Goal: Task Accomplishment & Management: Manage account settings

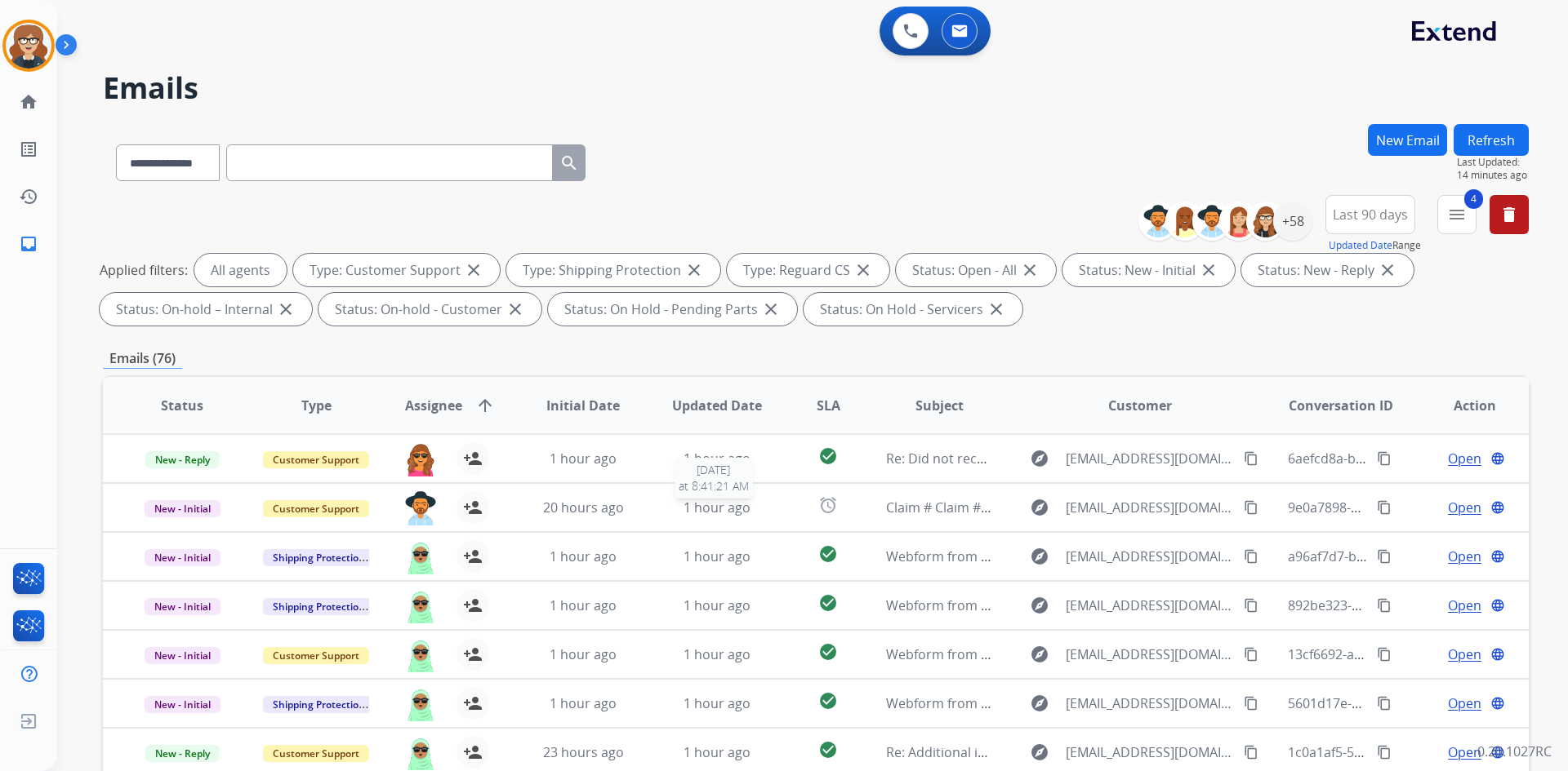
select select "**********"
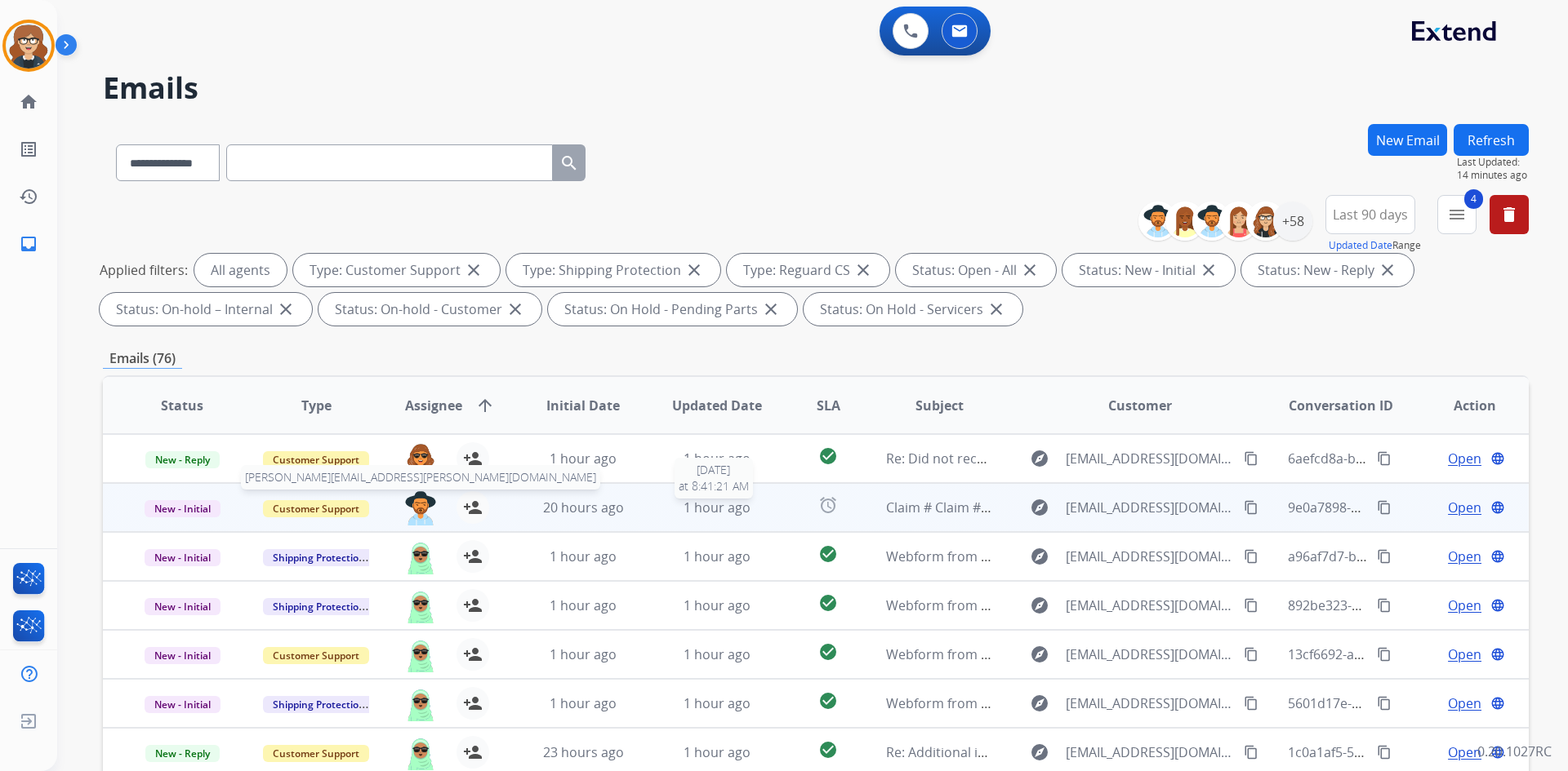
scroll to position [2, 0]
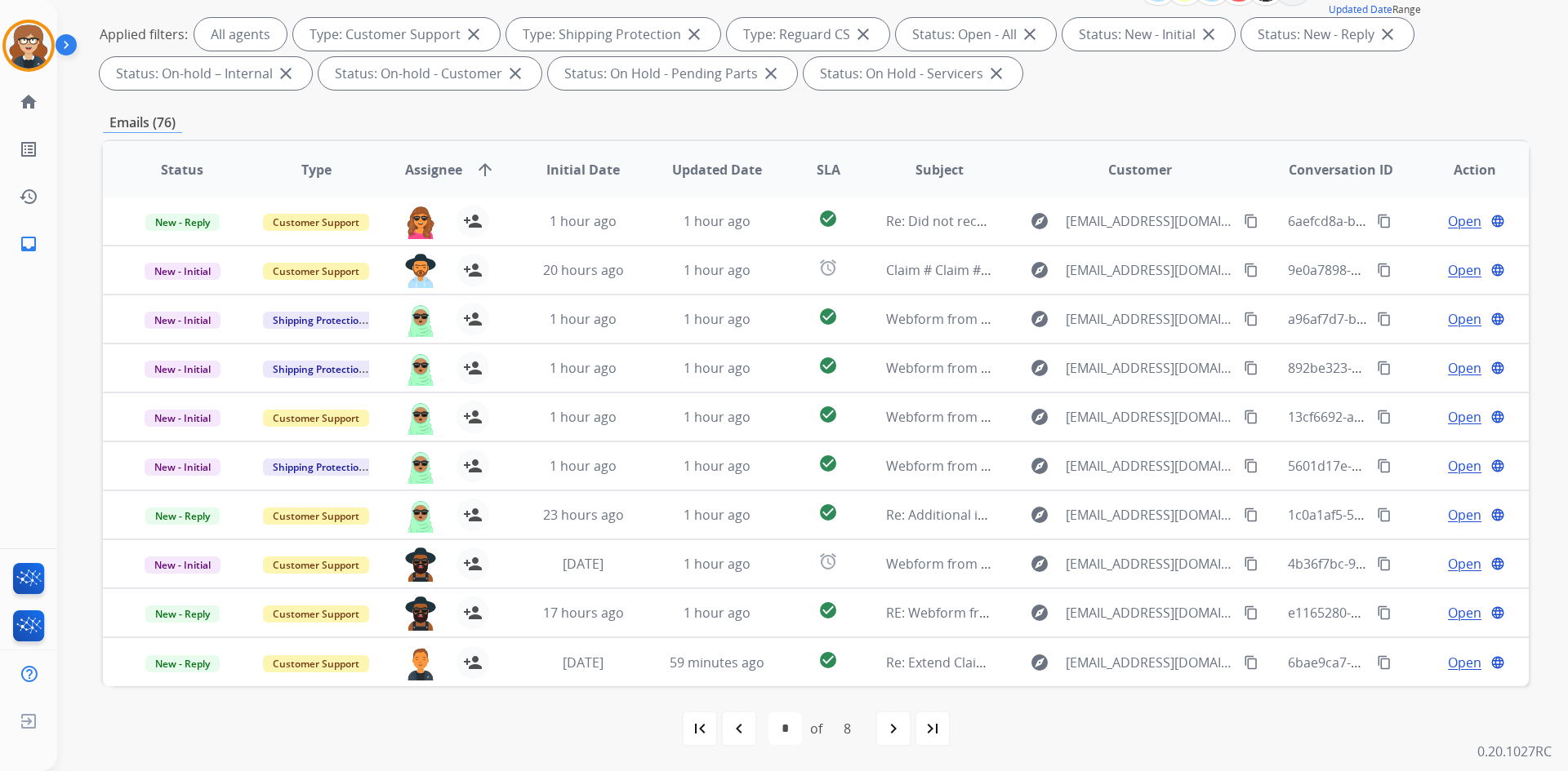
click at [418, 165] on span "Assignee" at bounding box center [434, 170] width 57 height 20
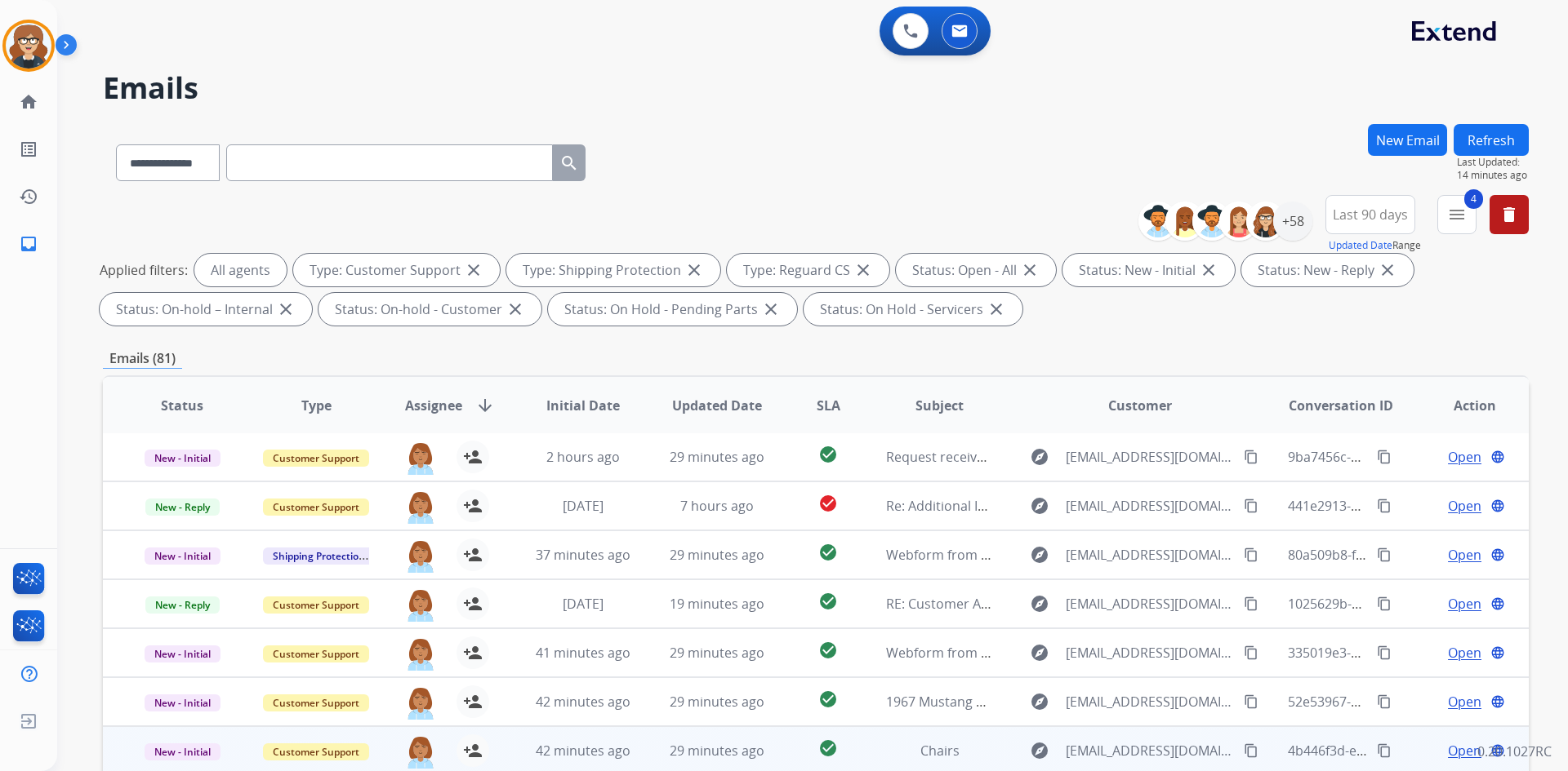
scroll to position [236, 0]
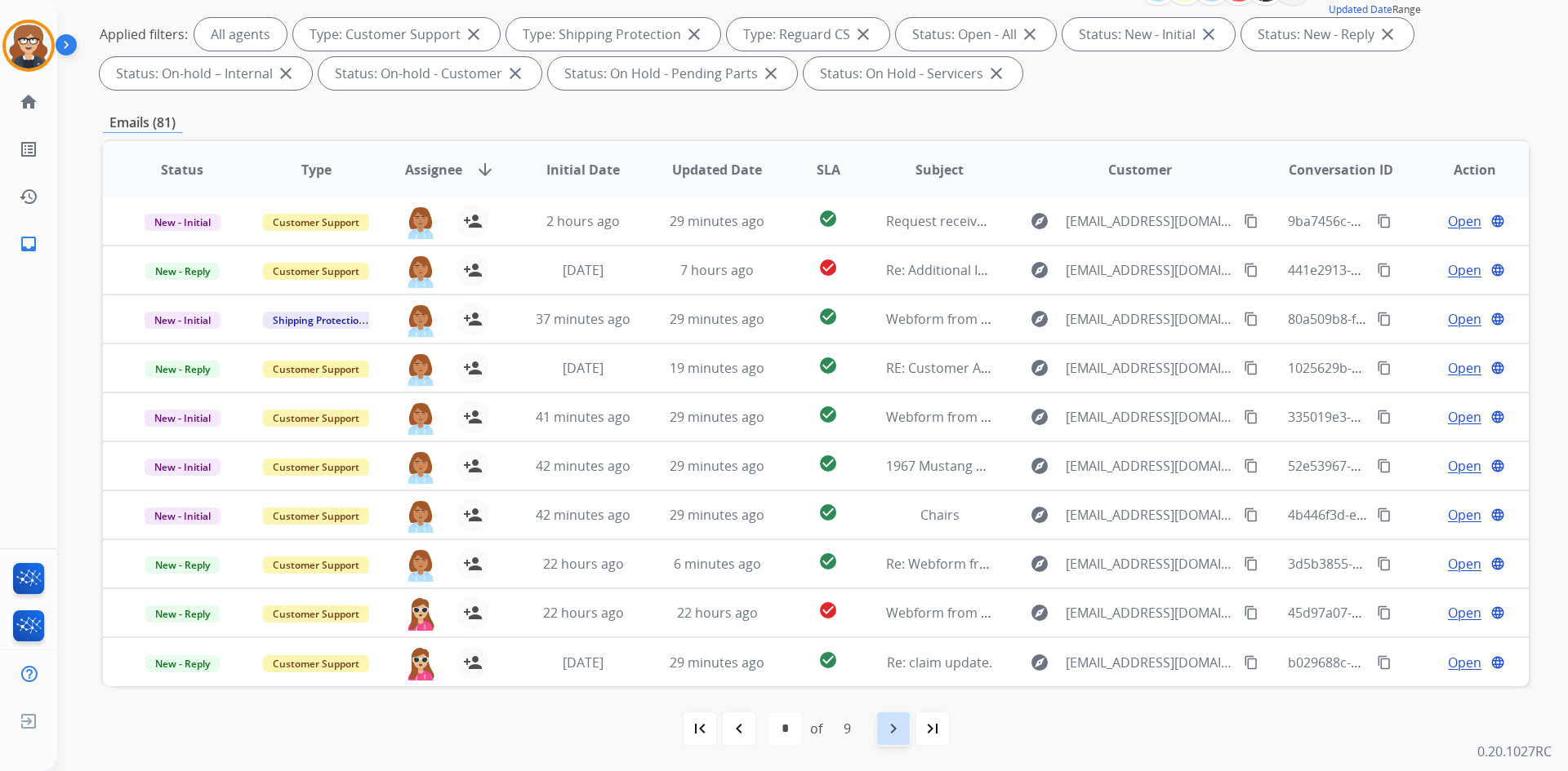
click at [881, 724] on div "navigate_next" at bounding box center [893, 729] width 36 height 36
select select "*"
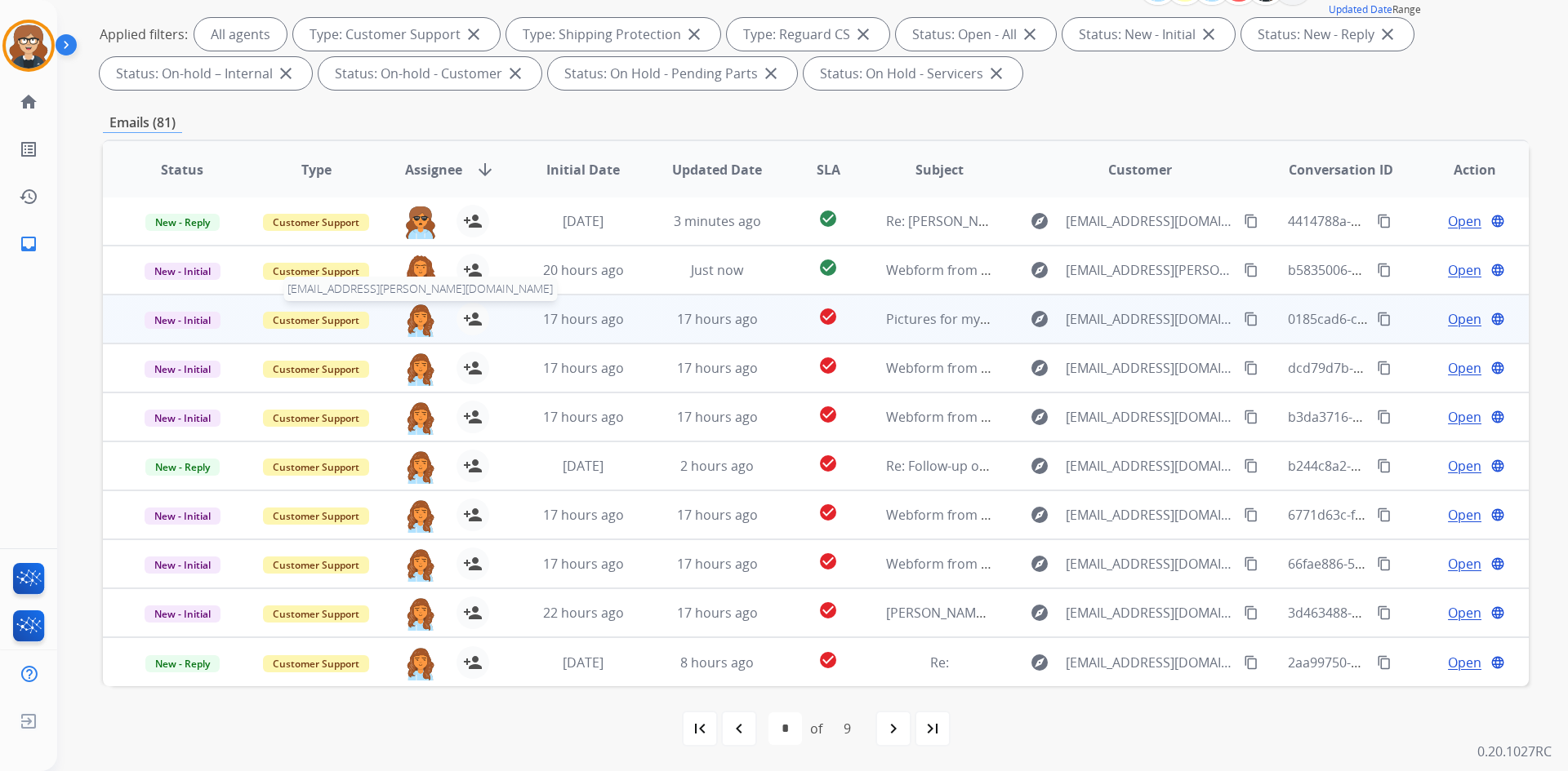
click at [417, 315] on img at bounding box center [420, 320] width 32 height 34
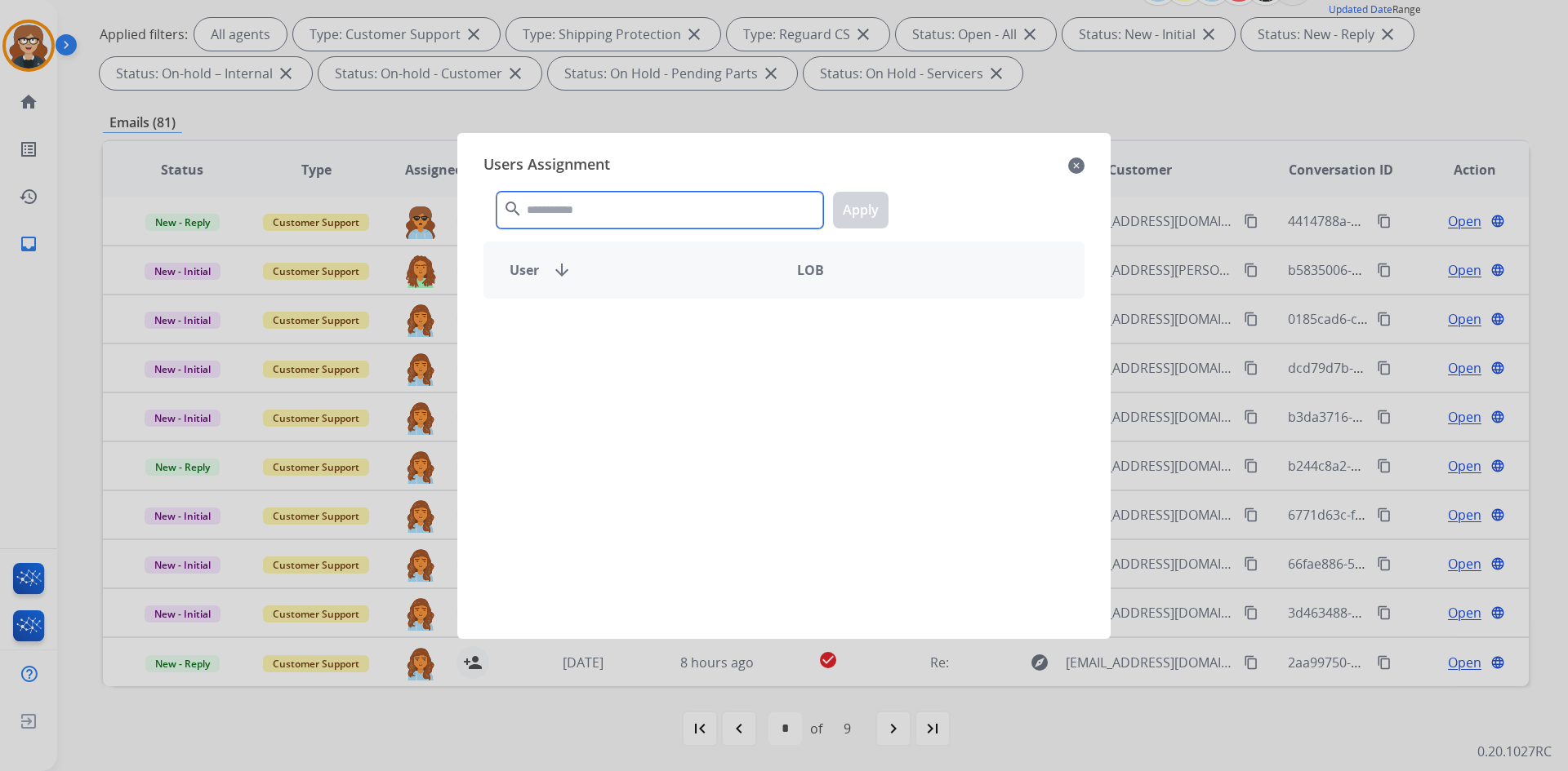
click at [574, 201] on input "text" at bounding box center [659, 210] width 327 height 37
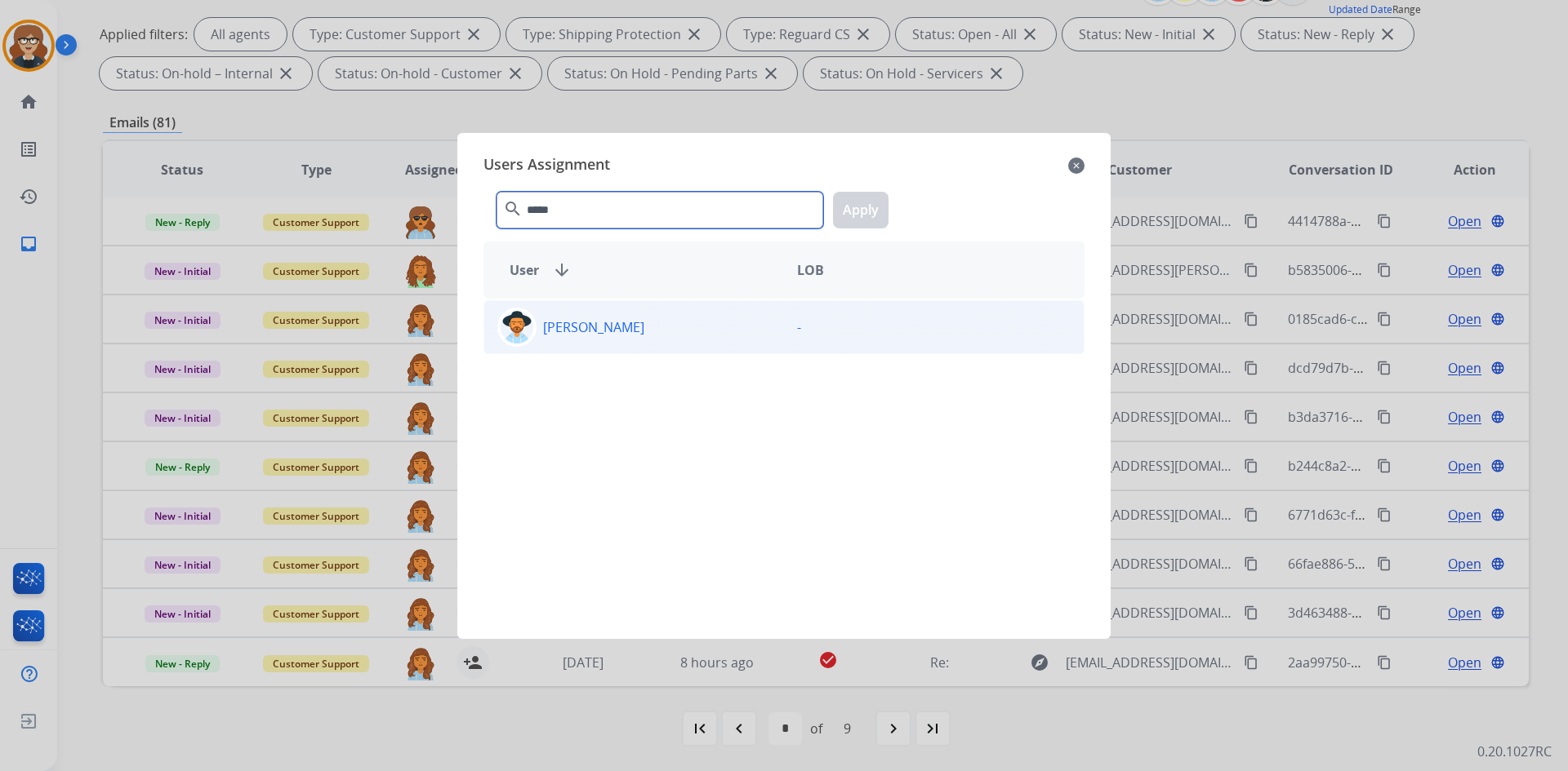
type input "*****"
click at [618, 338] on div "[PERSON_NAME]" at bounding box center [633, 328] width 299 height 39
click at [855, 207] on button "Apply" at bounding box center [861, 210] width 56 height 37
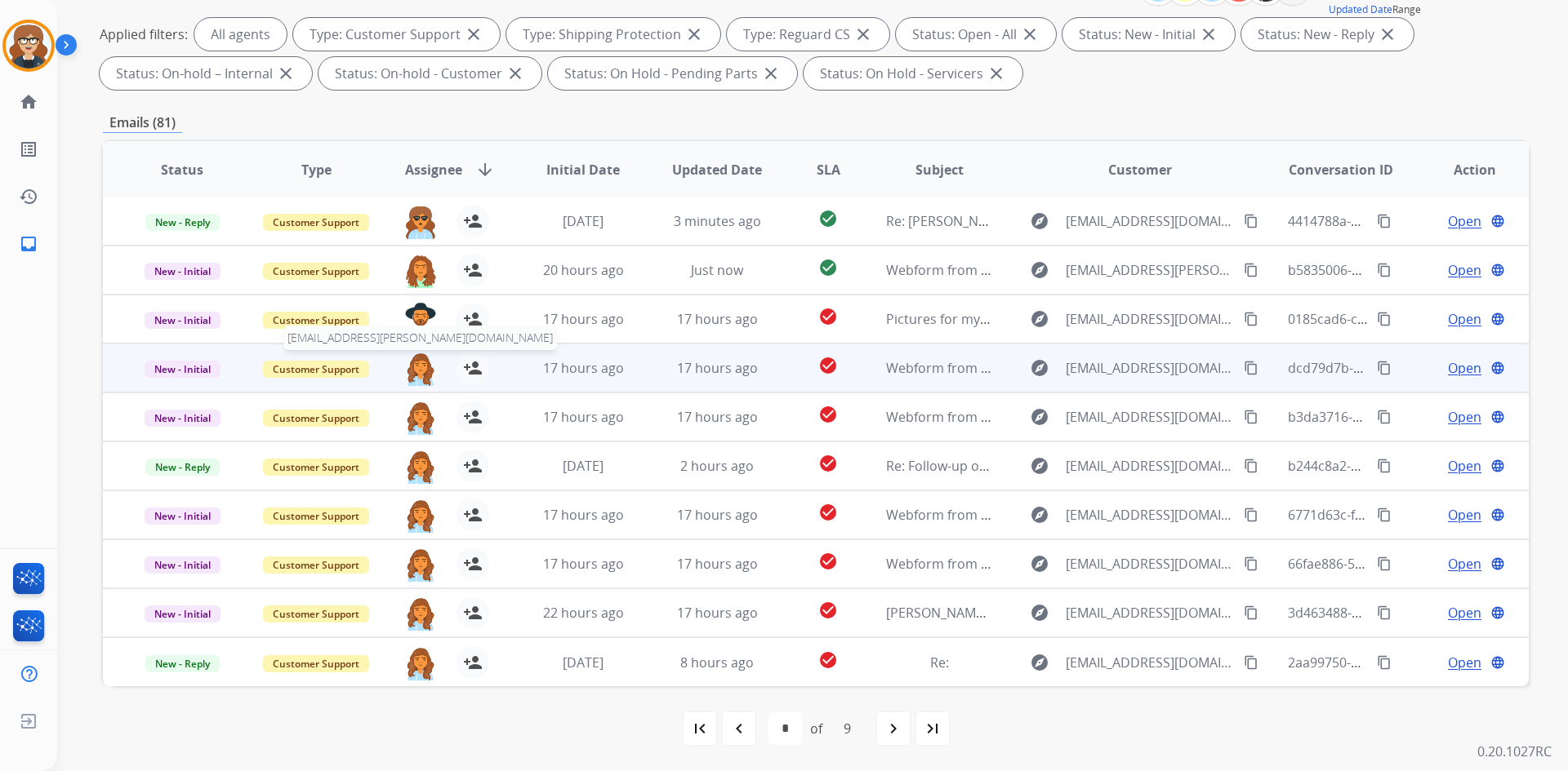
click at [411, 365] on img at bounding box center [420, 369] width 32 height 34
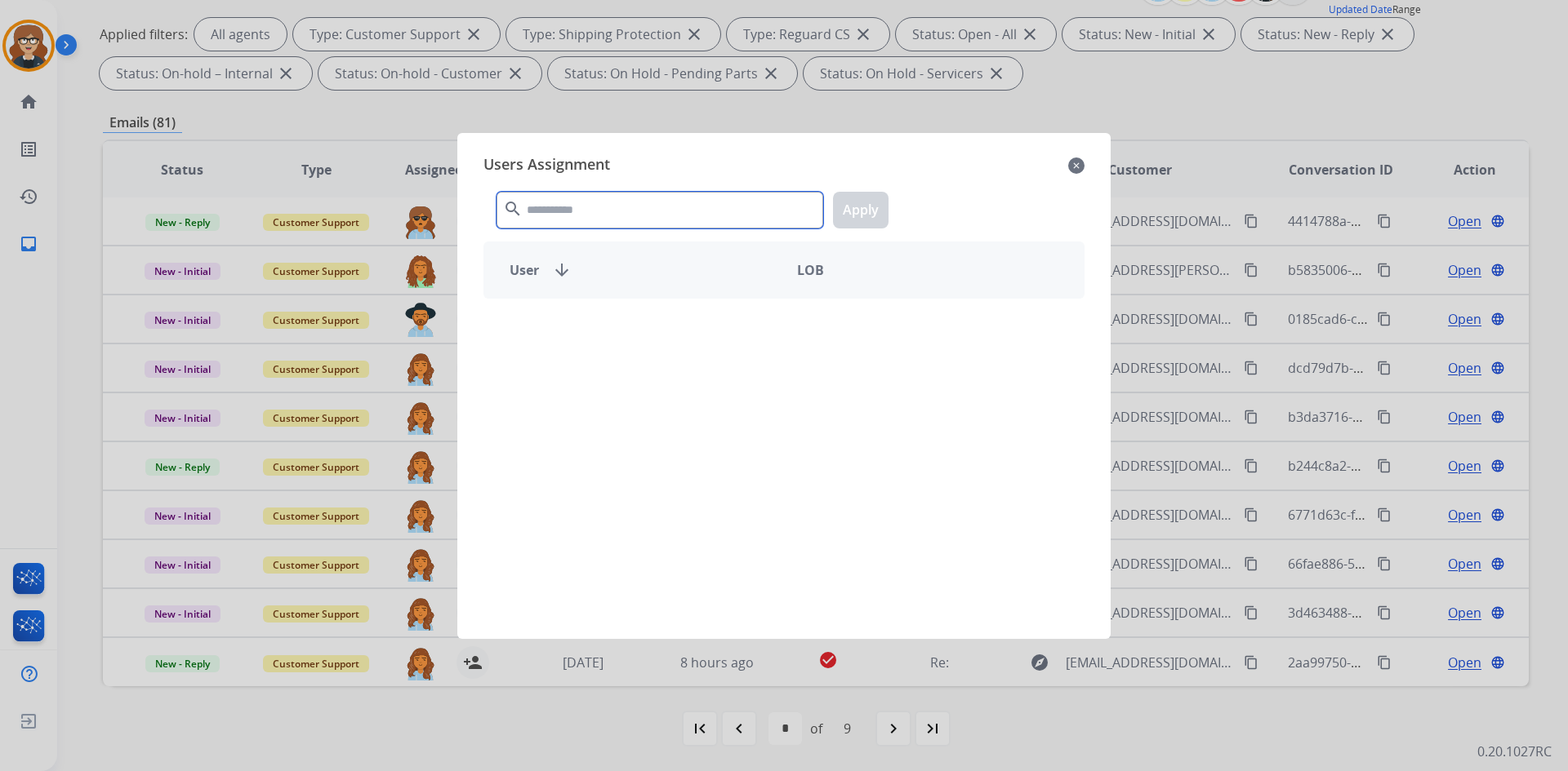
click at [553, 210] on input "text" at bounding box center [659, 210] width 327 height 37
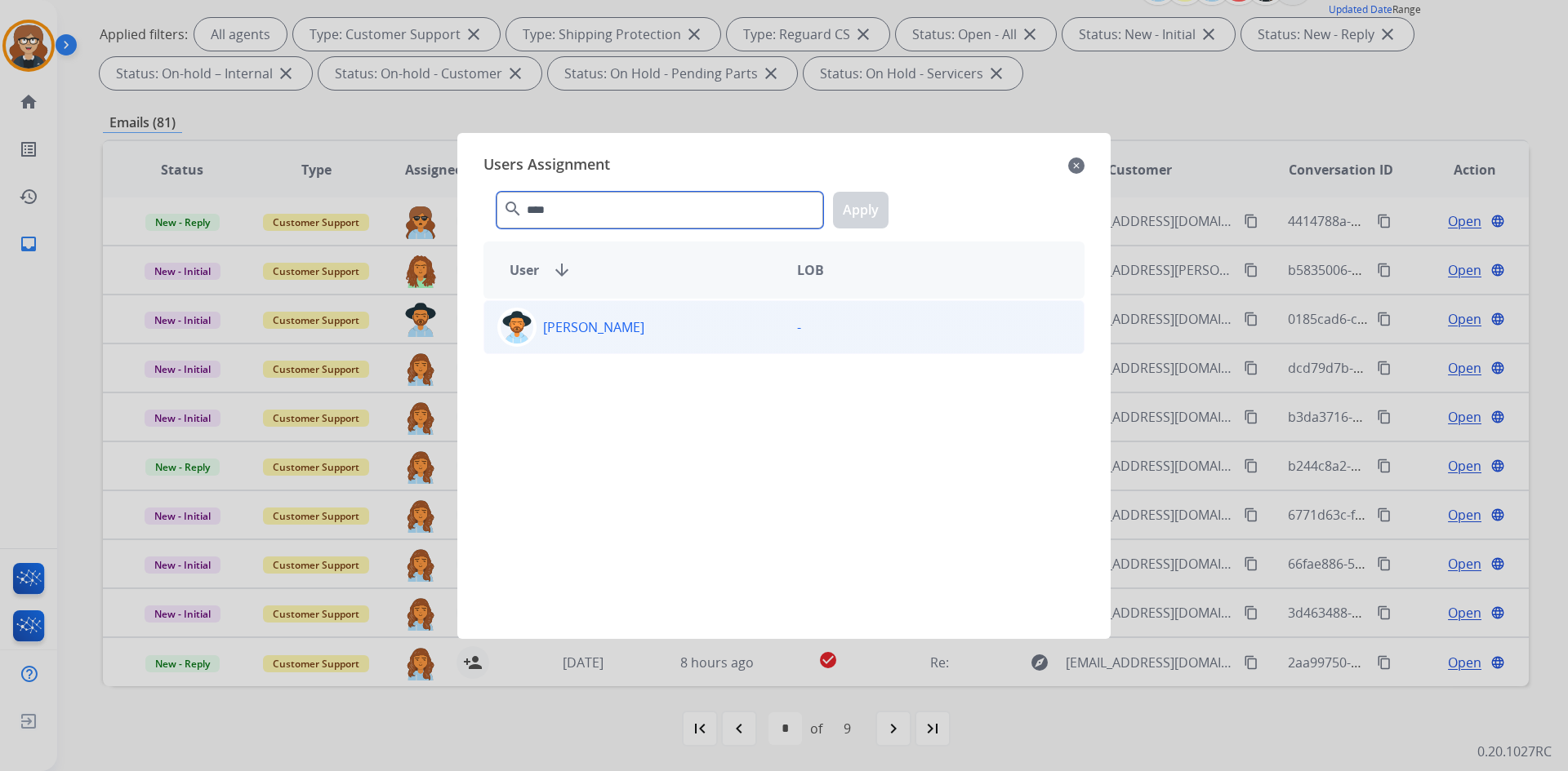
type input "****"
click at [604, 337] on p "[PERSON_NAME]" at bounding box center [593, 328] width 101 height 20
click at [871, 214] on button "Apply" at bounding box center [861, 210] width 56 height 37
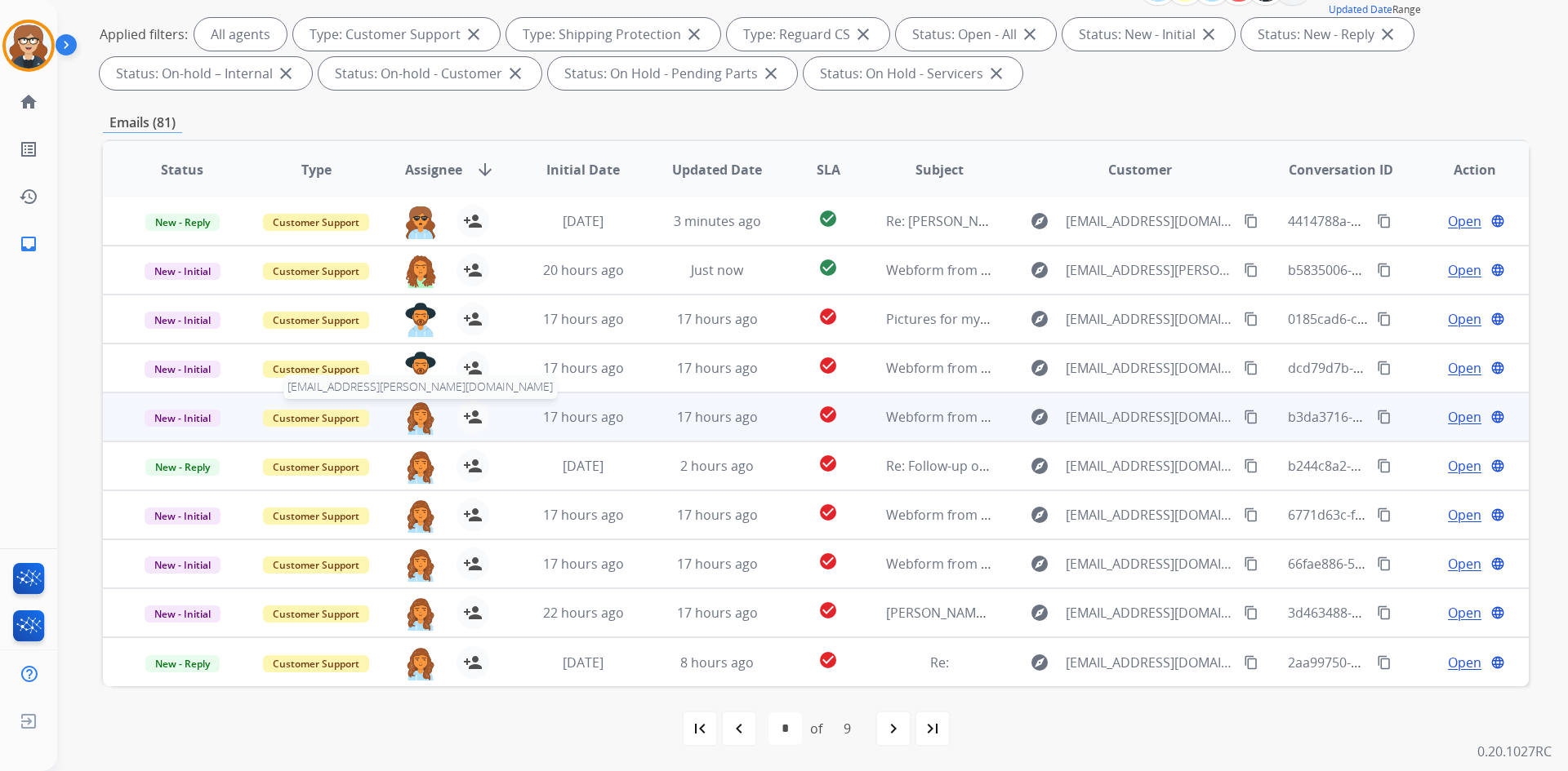
click at [418, 412] on img at bounding box center [420, 418] width 32 height 34
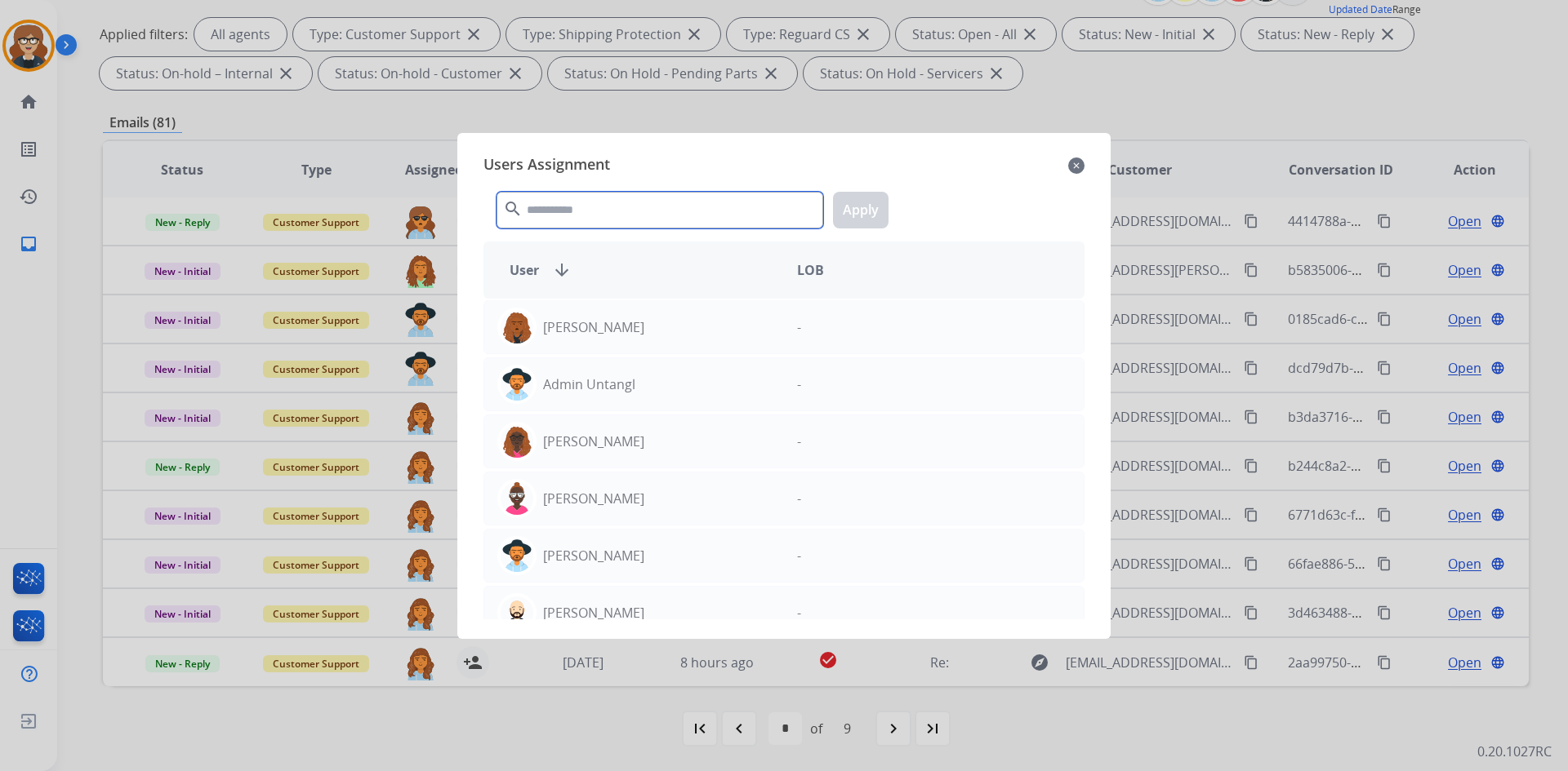
click at [558, 214] on input "text" at bounding box center [659, 210] width 327 height 37
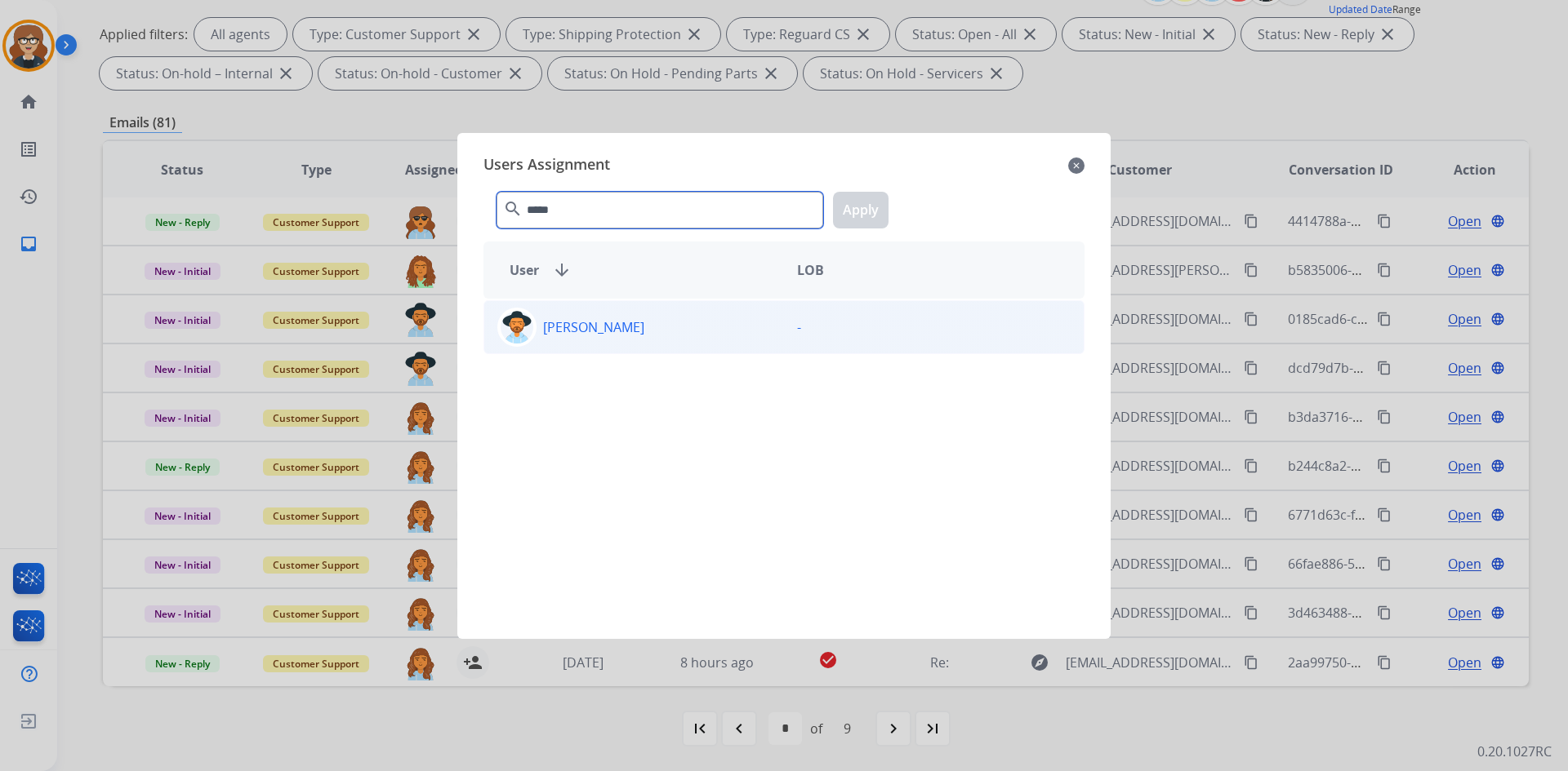
type input "*****"
click at [538, 330] on div "[PERSON_NAME]" at bounding box center [633, 328] width 299 height 39
click at [859, 206] on button "Apply" at bounding box center [861, 210] width 56 height 37
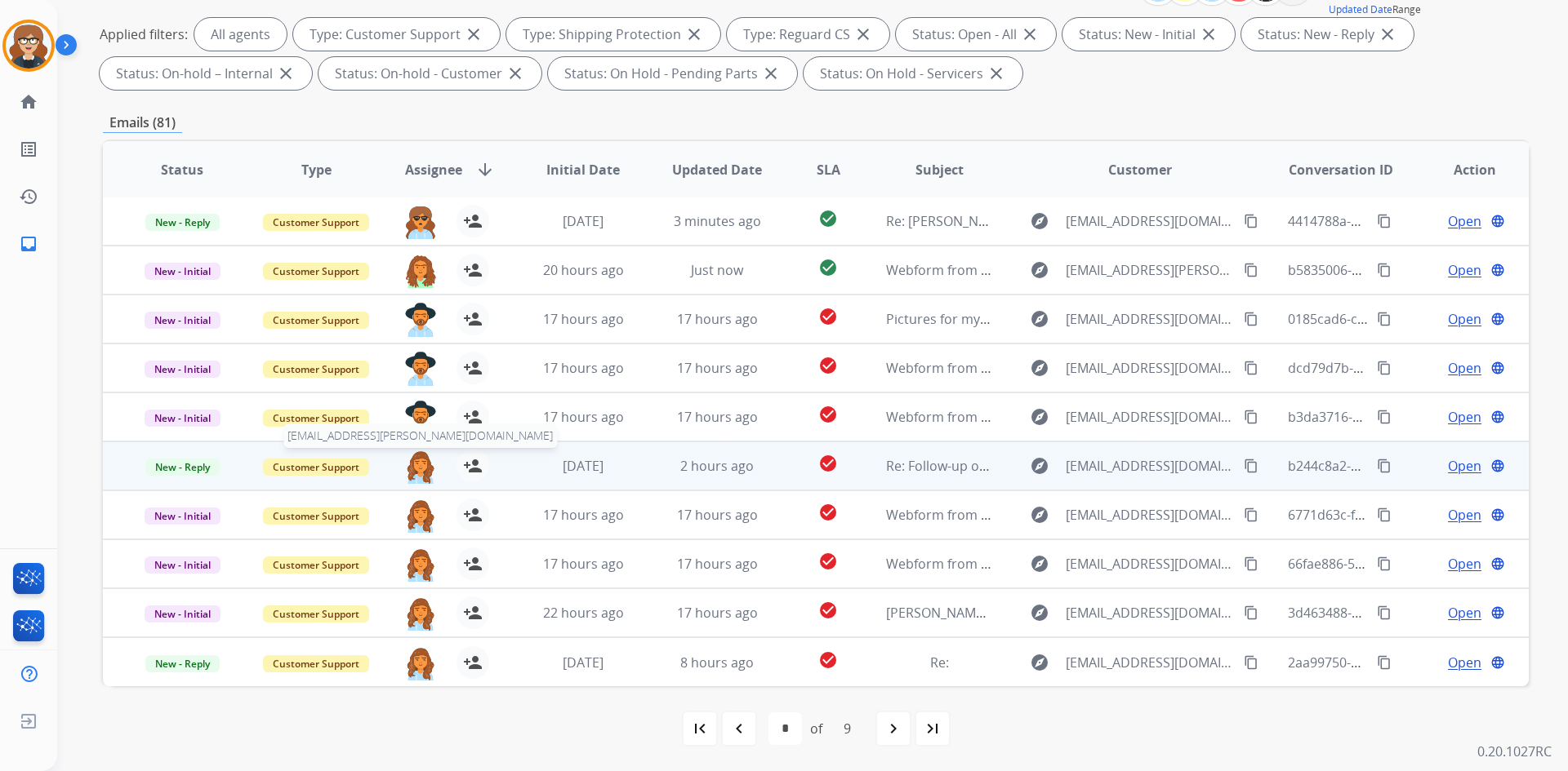
click at [414, 469] on img at bounding box center [420, 467] width 32 height 34
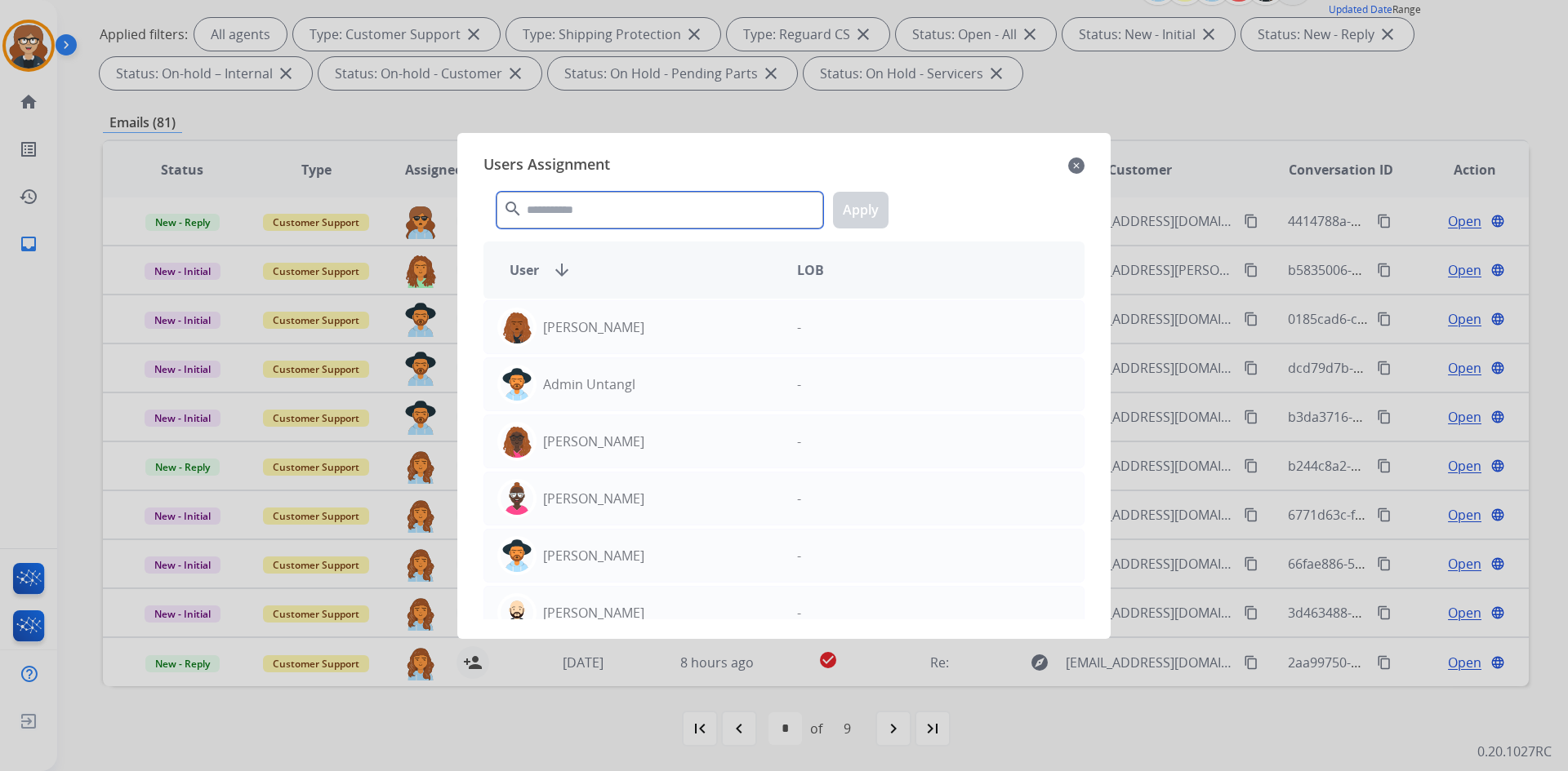
click at [565, 212] on input "text" at bounding box center [659, 210] width 327 height 37
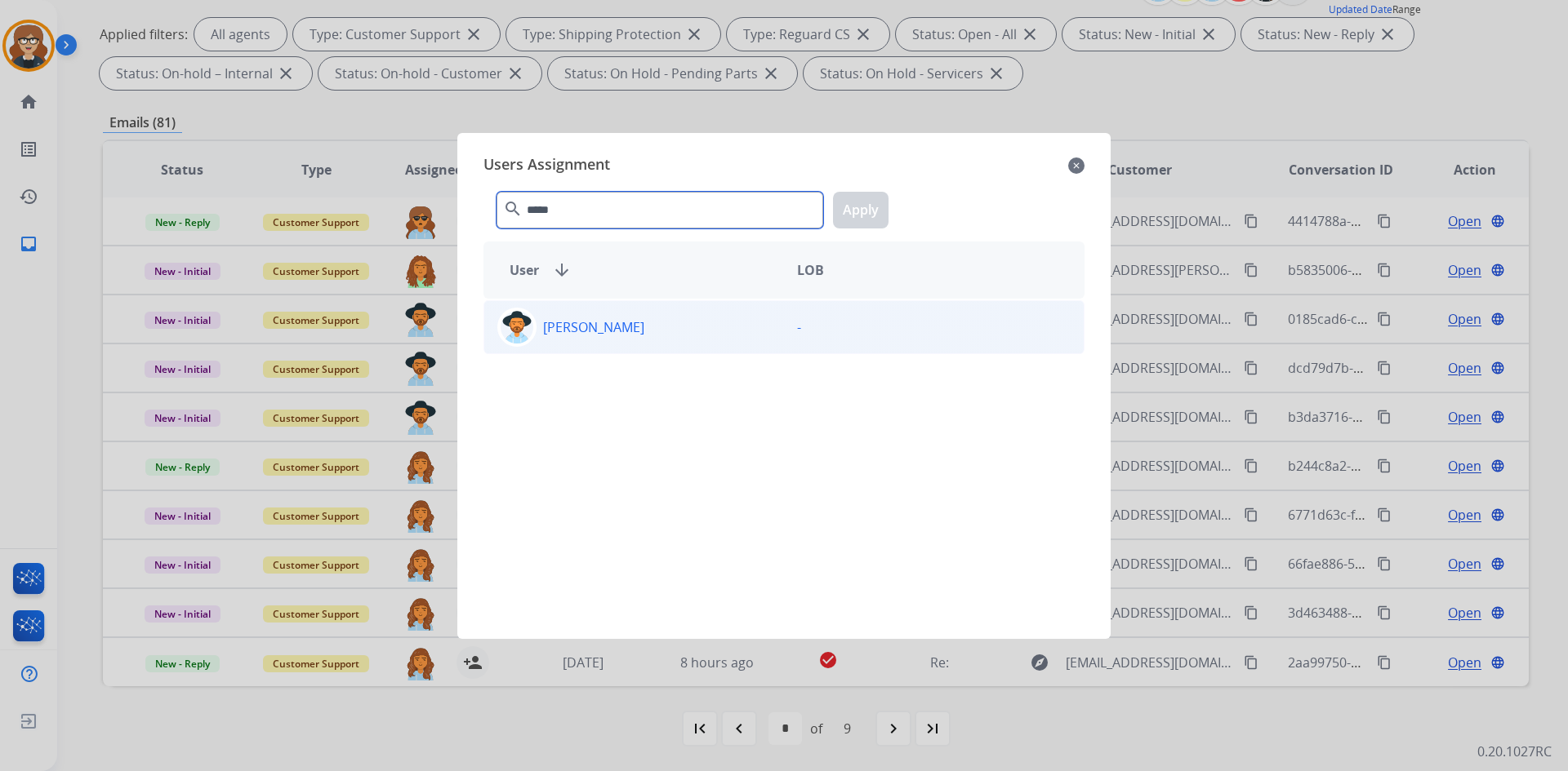
type input "*****"
click at [521, 338] on img at bounding box center [517, 327] width 32 height 32
click at [853, 208] on button "Apply" at bounding box center [861, 210] width 56 height 37
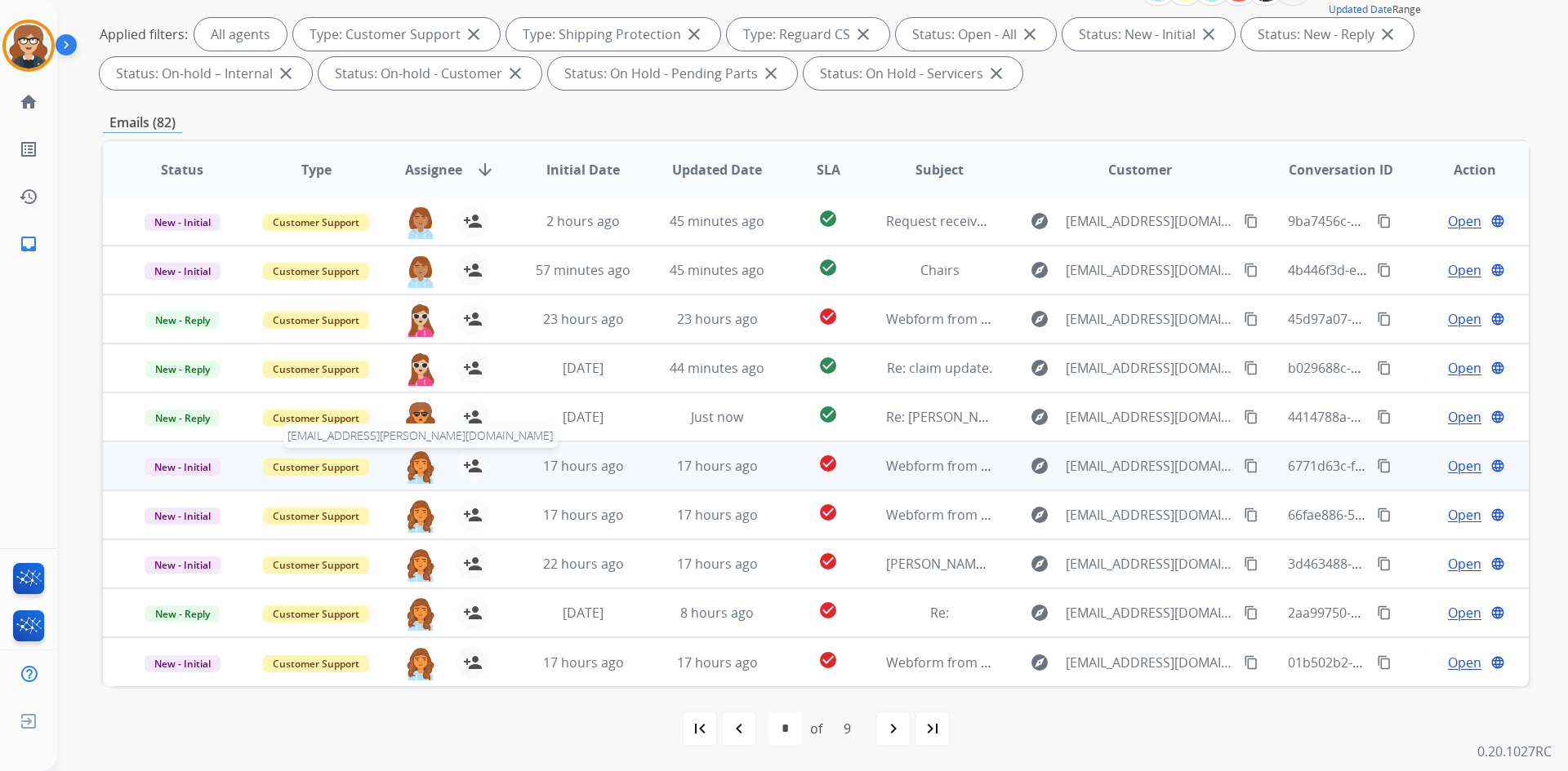
click at [416, 455] on img at bounding box center [420, 467] width 32 height 34
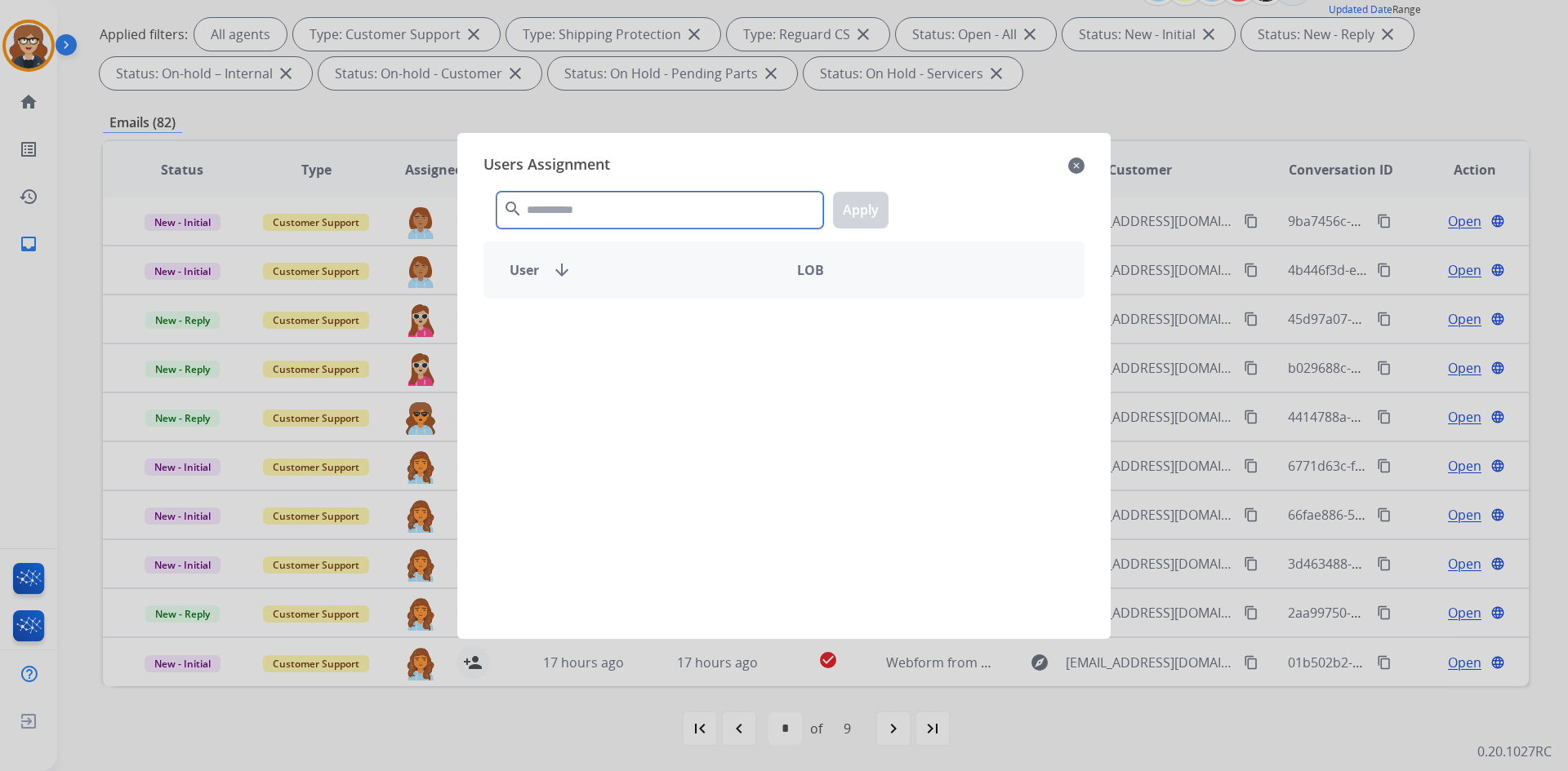
click at [584, 211] on input "text" at bounding box center [659, 210] width 327 height 37
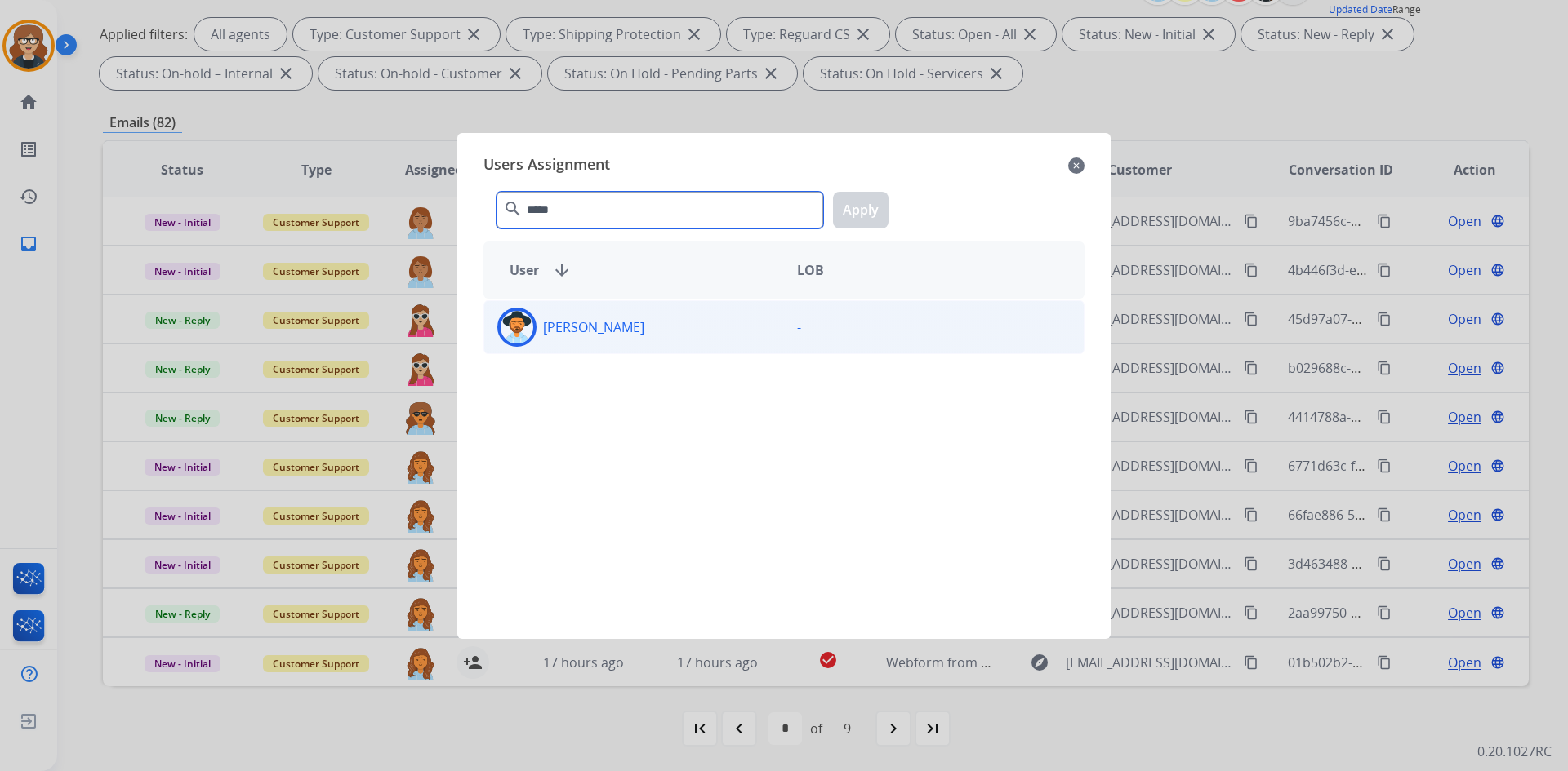
type input "*****"
click at [525, 325] on img at bounding box center [517, 327] width 32 height 32
click at [869, 208] on button "Apply" at bounding box center [861, 210] width 56 height 37
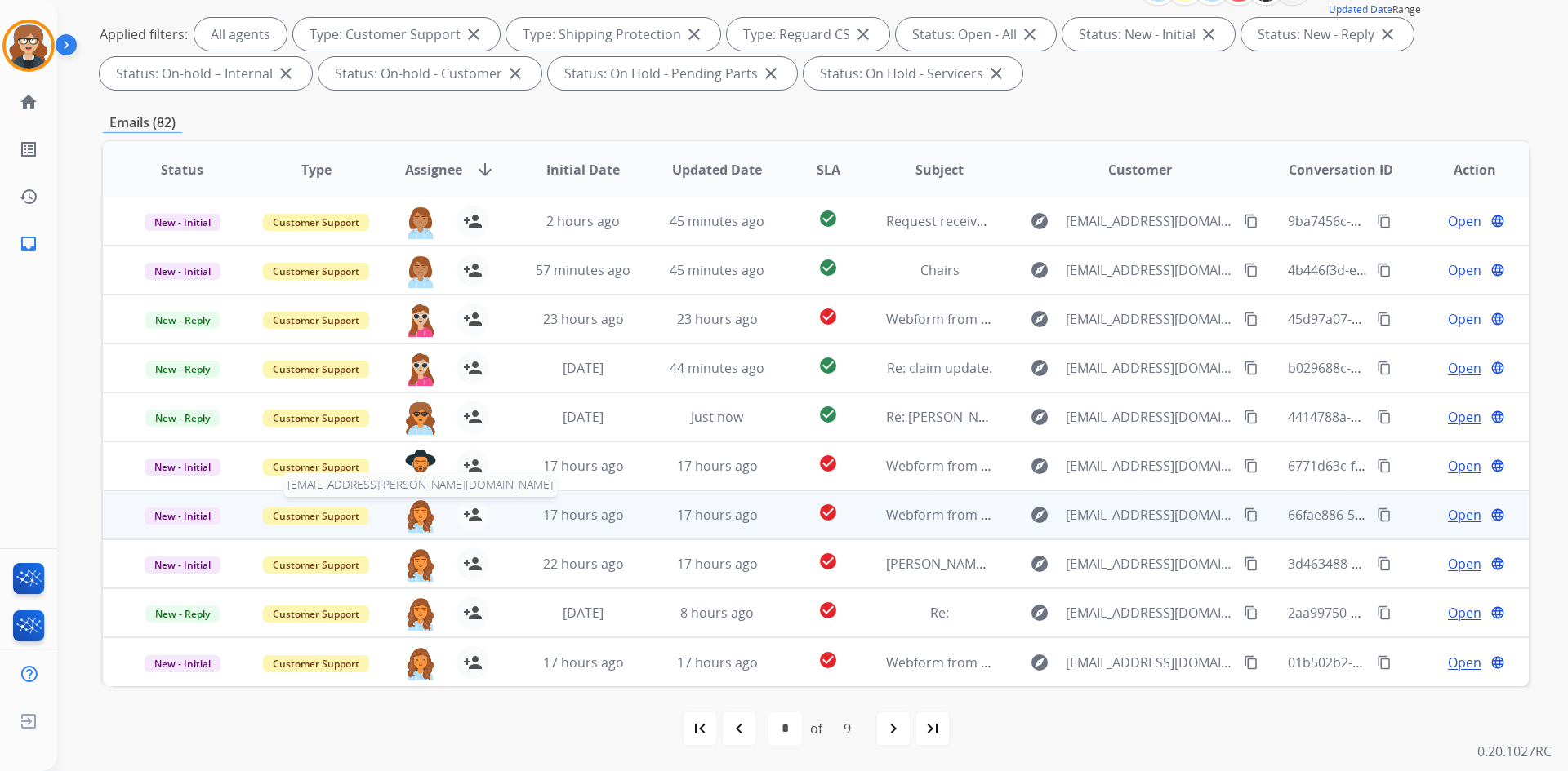
click at [414, 512] on img at bounding box center [420, 516] width 32 height 34
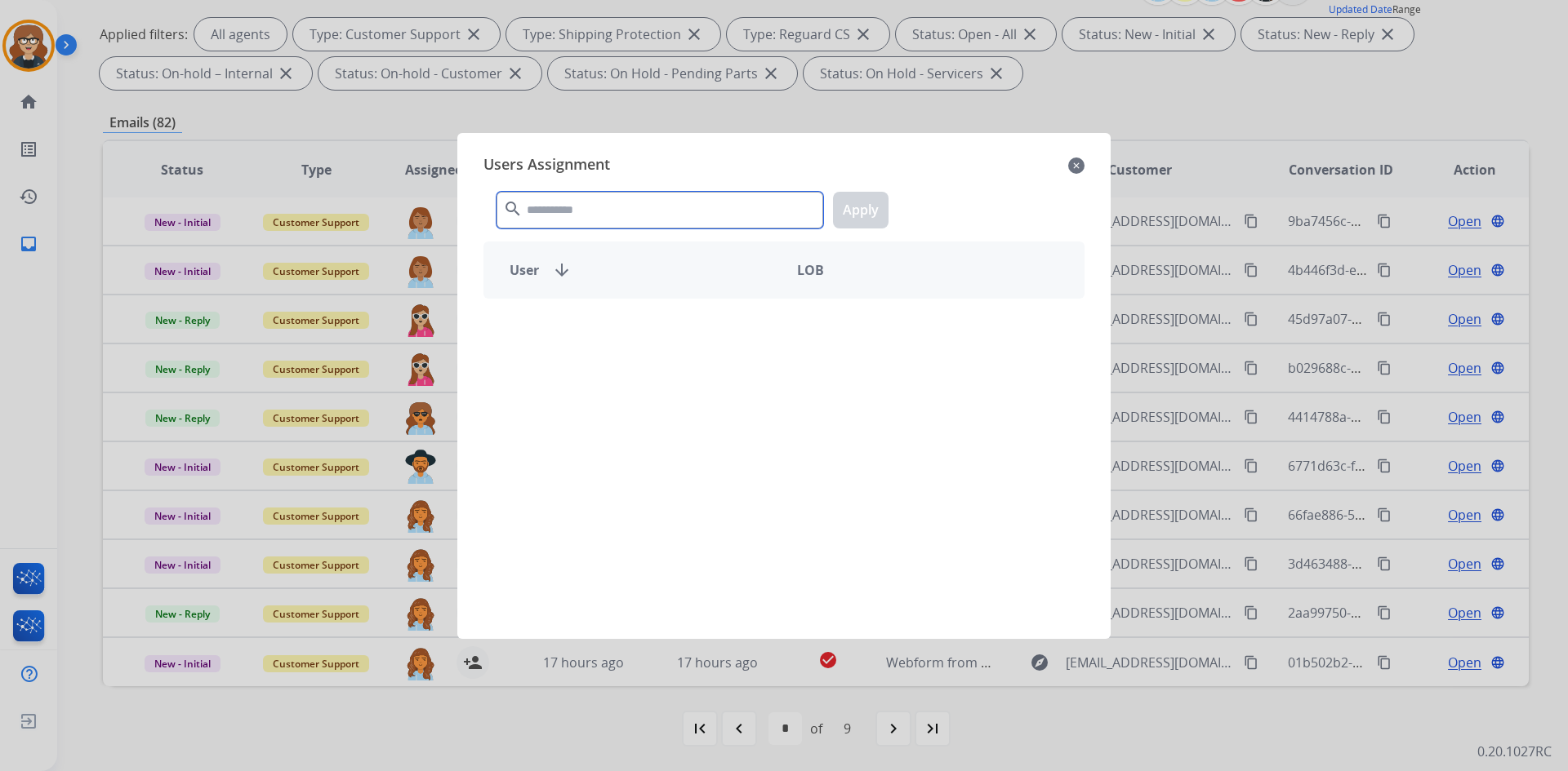
click at [551, 214] on input "text" at bounding box center [659, 210] width 327 height 37
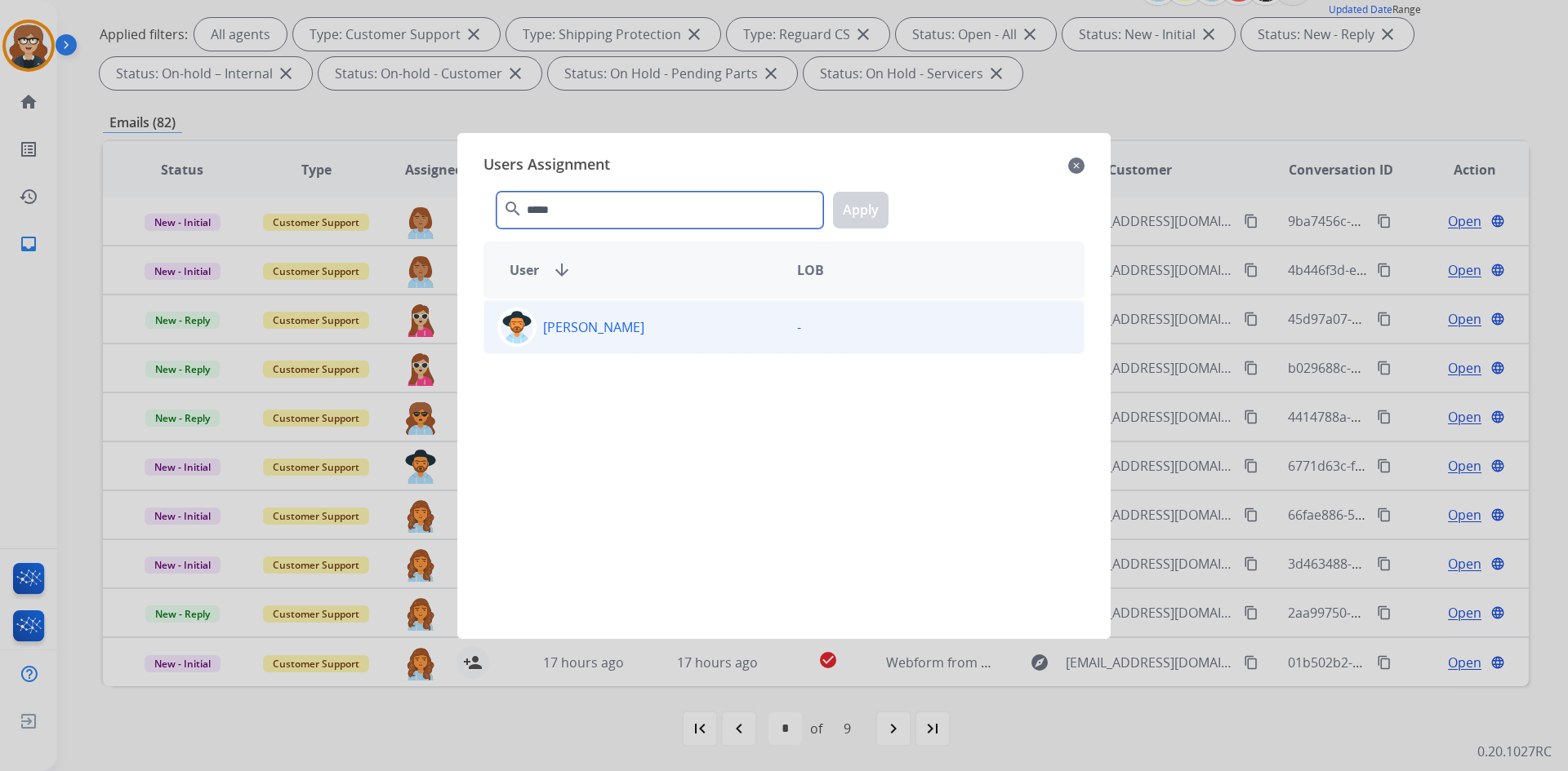
type input "*****"
click at [504, 334] on img at bounding box center [517, 327] width 32 height 32
click at [868, 213] on button "Apply" at bounding box center [861, 210] width 56 height 37
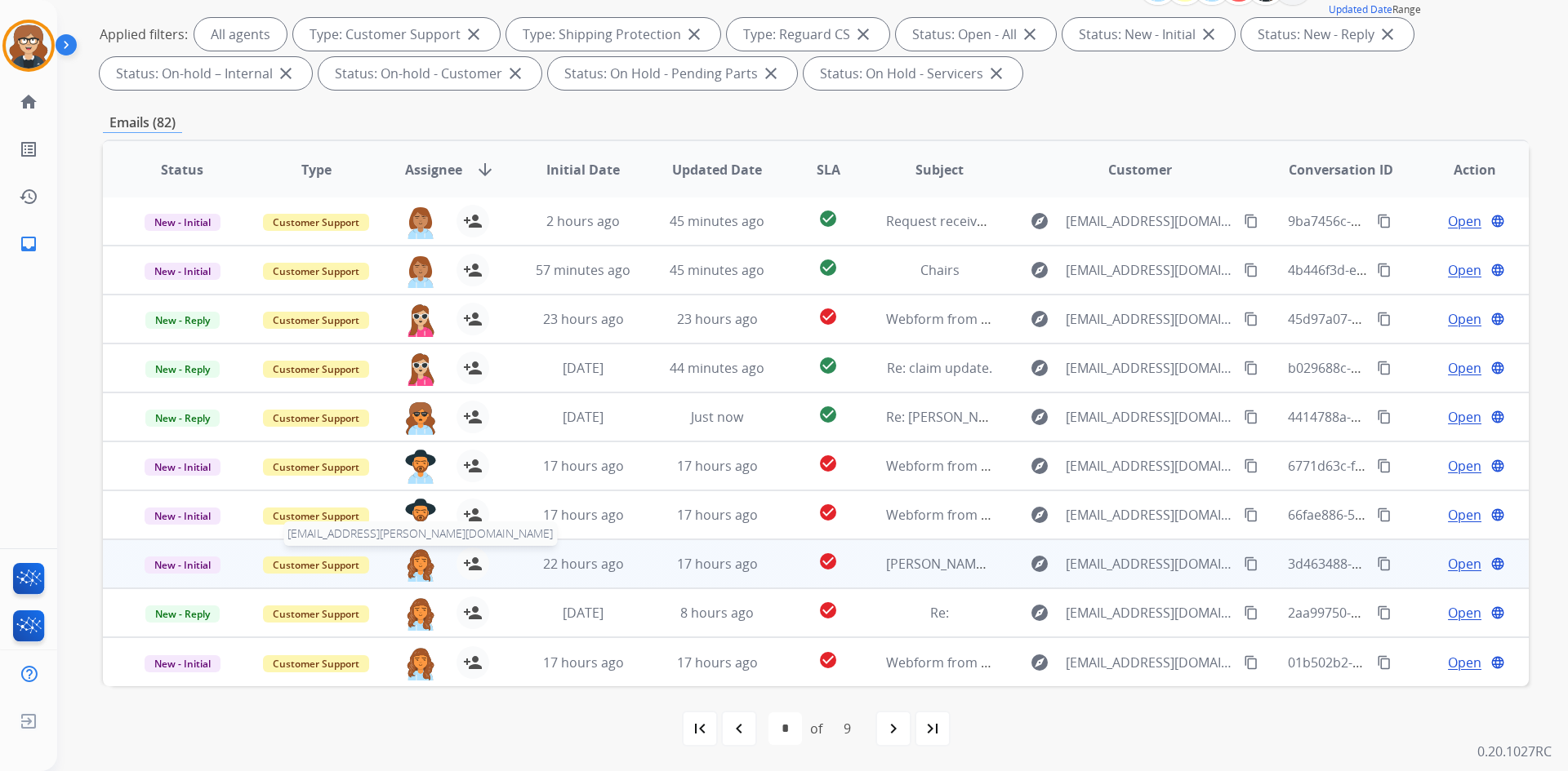
click at [412, 559] on img at bounding box center [420, 565] width 32 height 34
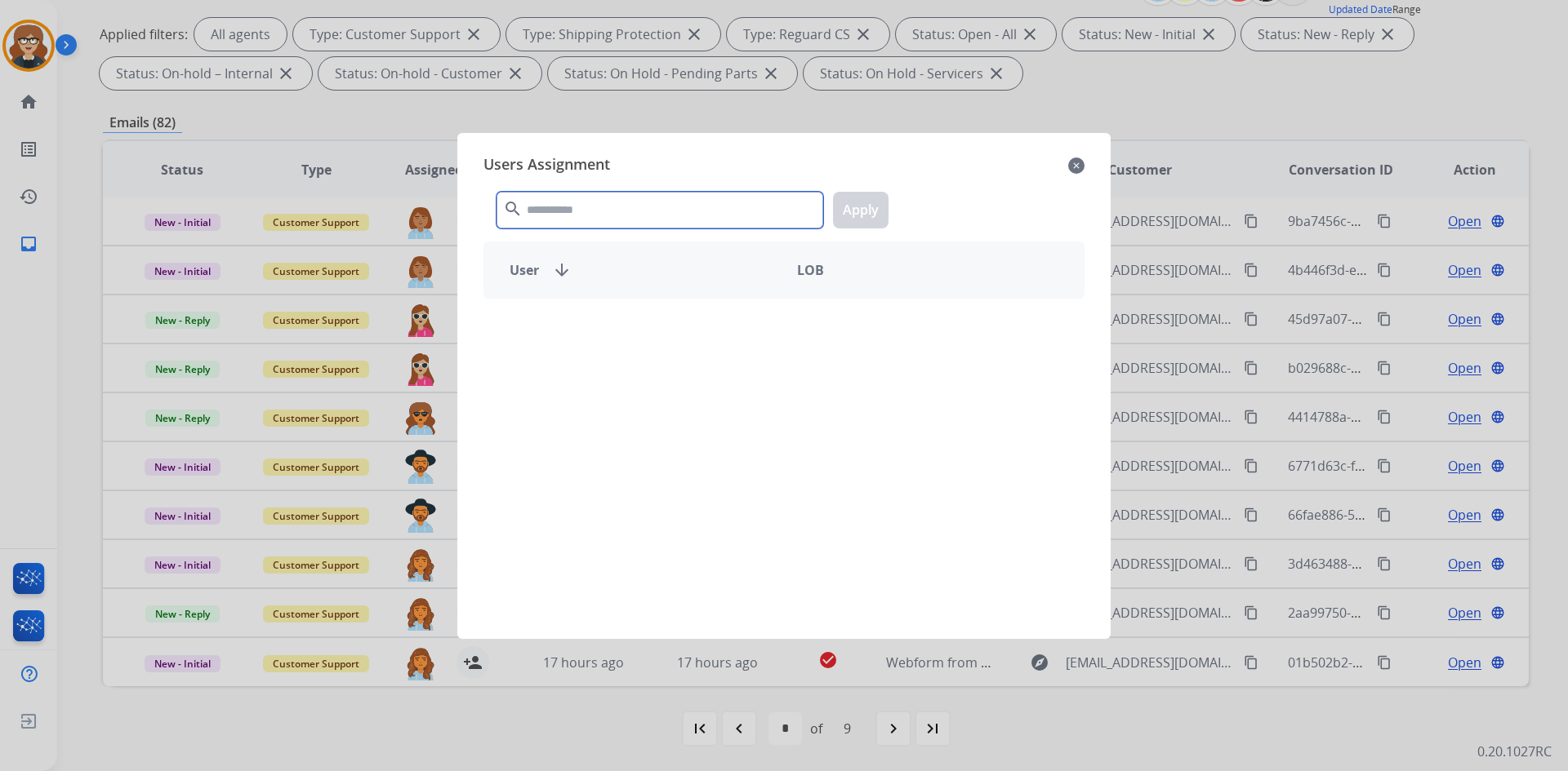
click at [556, 215] on input "text" at bounding box center [659, 210] width 327 height 37
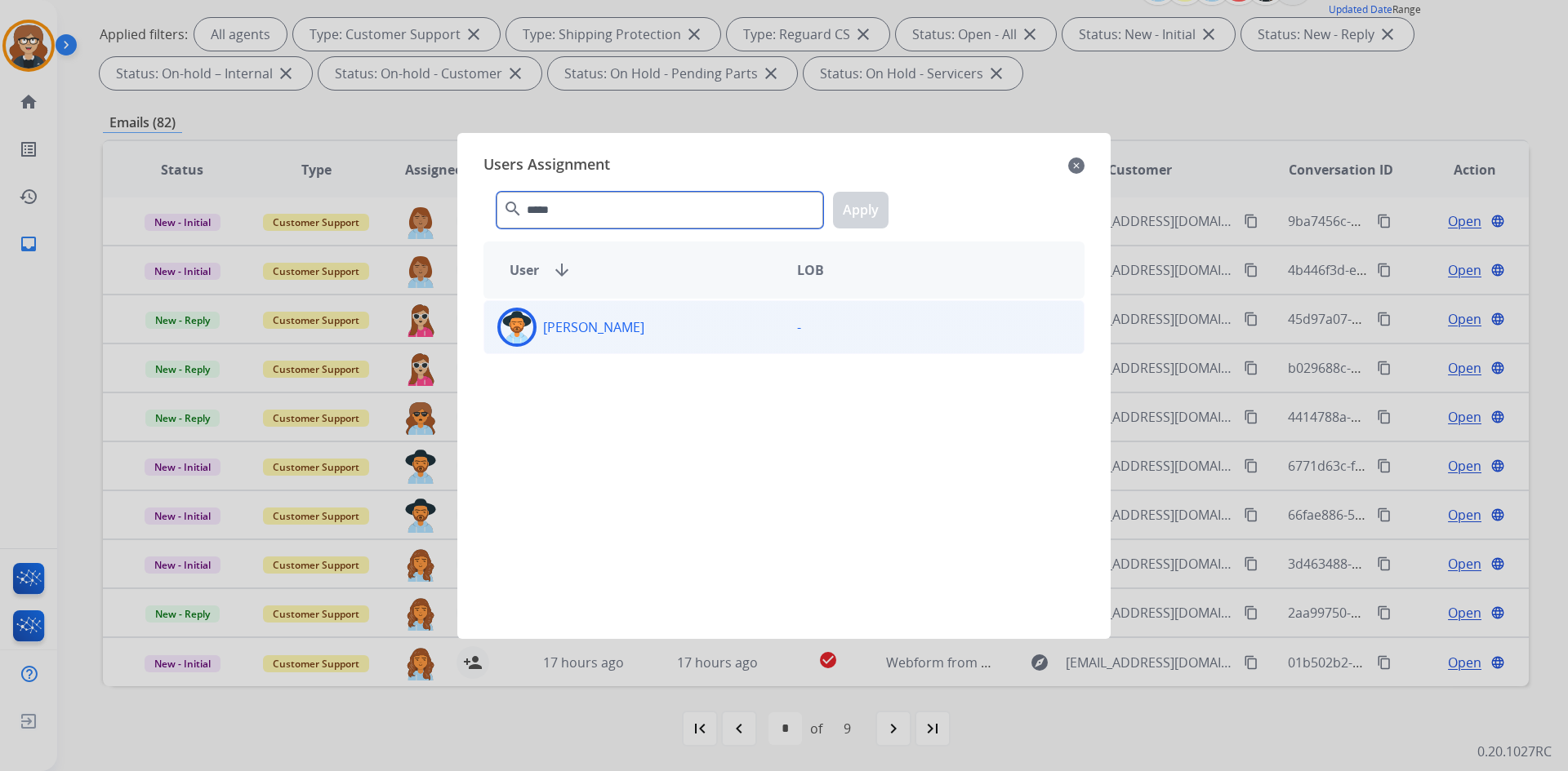
type input "*****"
click at [503, 321] on img at bounding box center [517, 327] width 32 height 32
click at [871, 206] on button "Apply" at bounding box center [861, 210] width 56 height 37
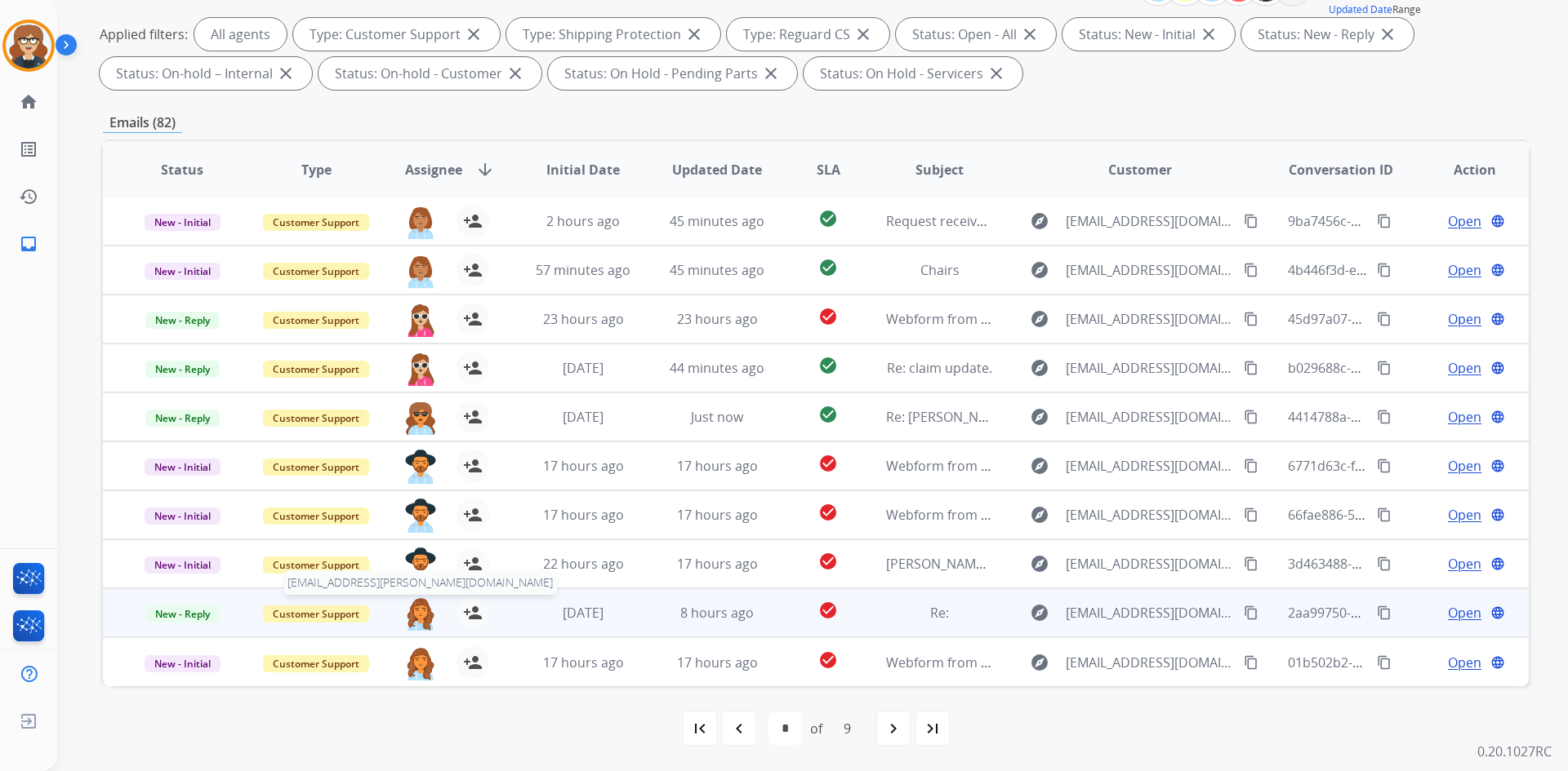
click at [419, 621] on img at bounding box center [420, 613] width 32 height 34
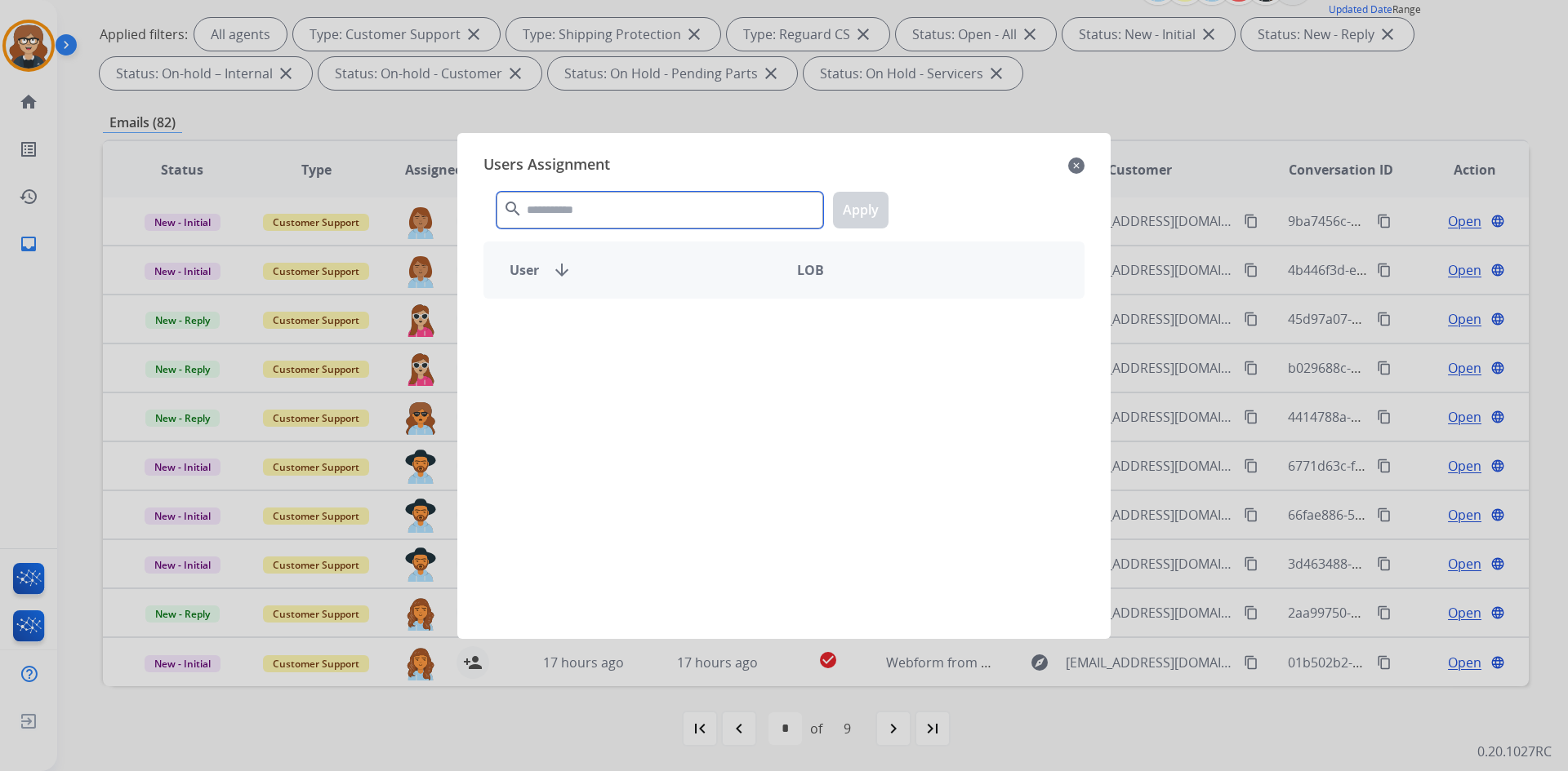
click at [594, 217] on input "text" at bounding box center [659, 210] width 327 height 37
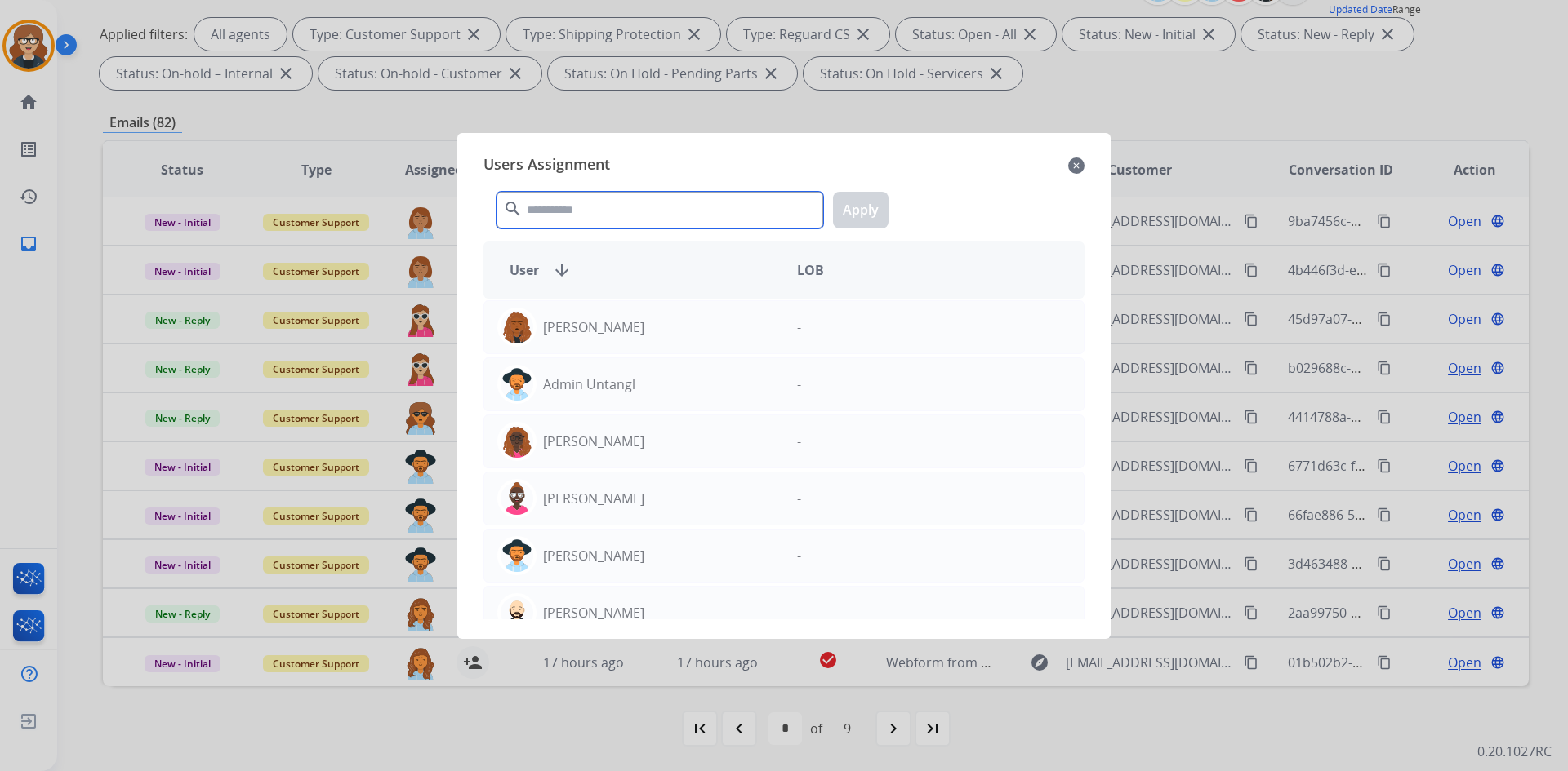
click at [589, 217] on input "text" at bounding box center [659, 210] width 327 height 37
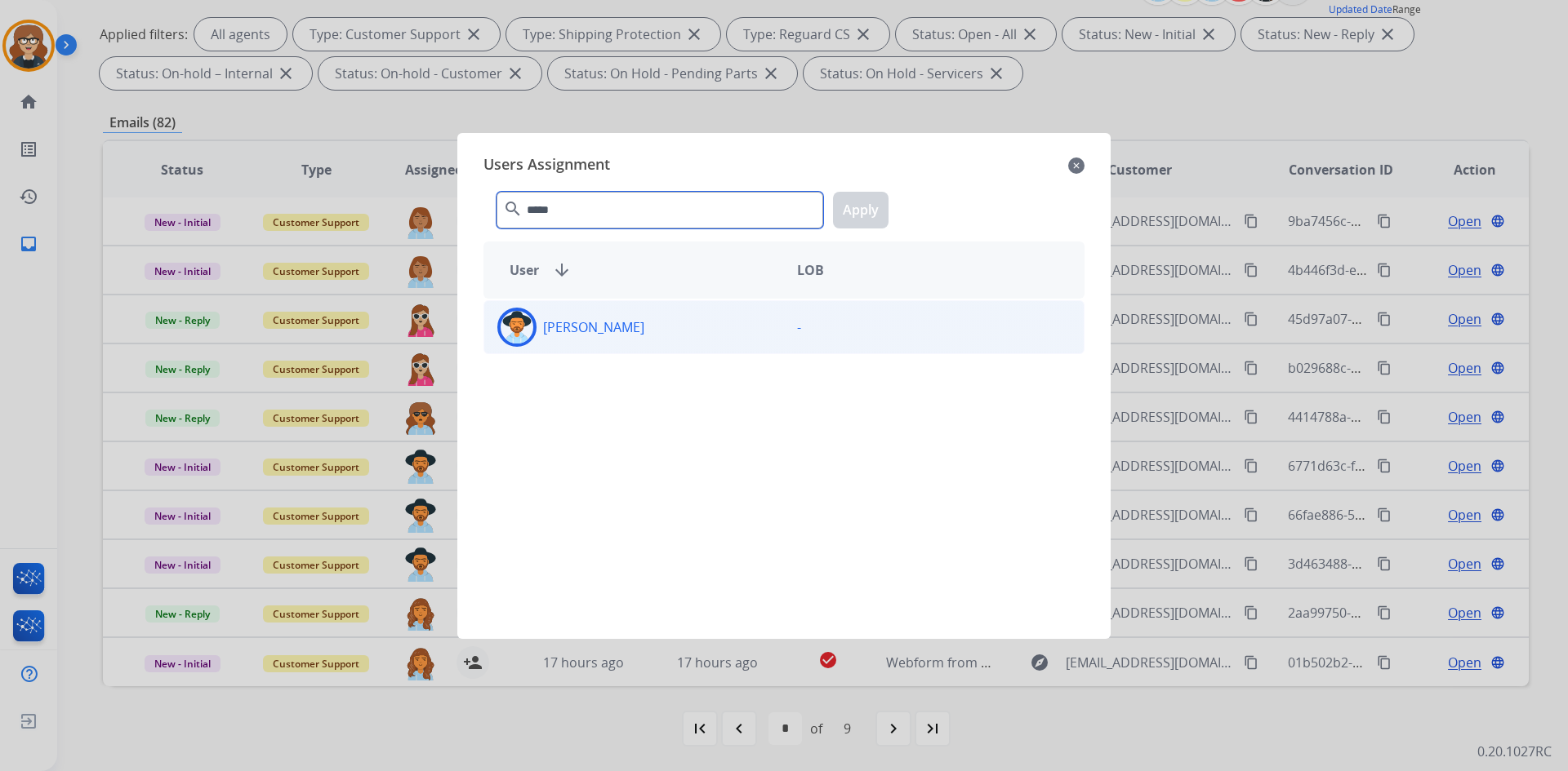
type input "*****"
click at [498, 328] on div at bounding box center [517, 328] width 39 height 39
click at [856, 204] on button "Apply" at bounding box center [861, 210] width 56 height 37
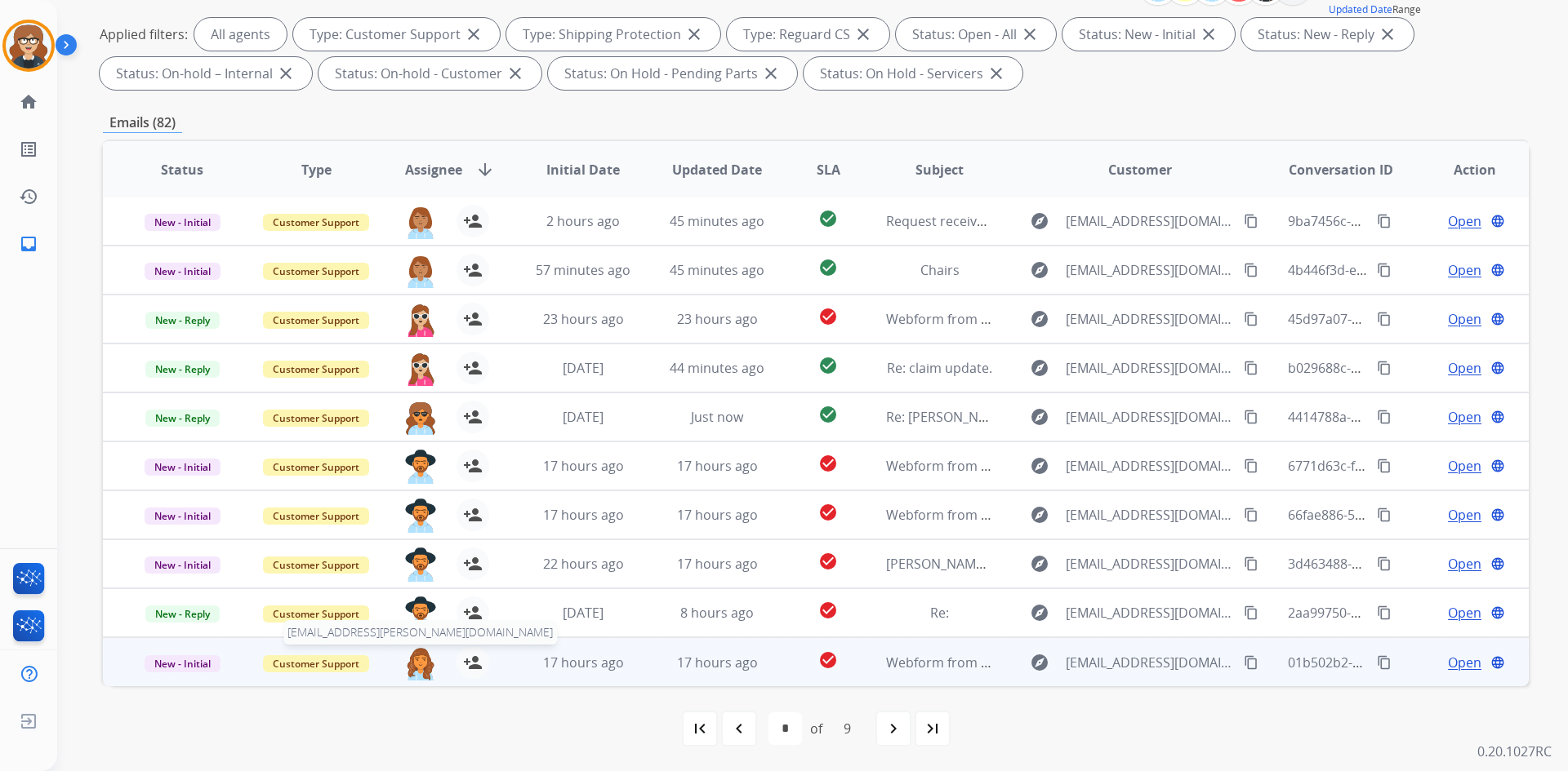
click at [414, 671] on img at bounding box center [420, 664] width 32 height 34
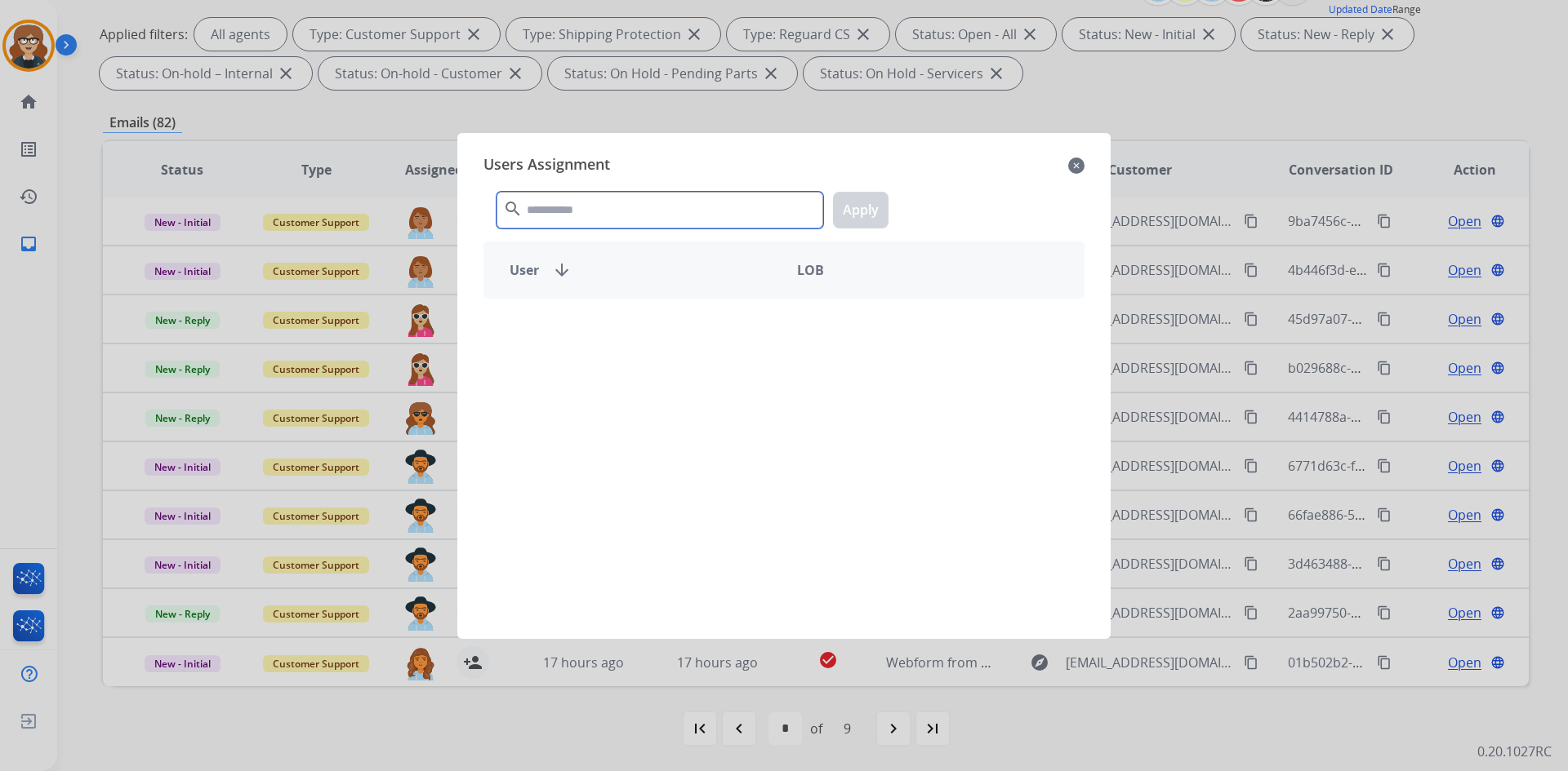
click at [548, 208] on input "text" at bounding box center [659, 210] width 327 height 37
type input "*****"
click at [512, 330] on img at bounding box center [517, 327] width 32 height 32
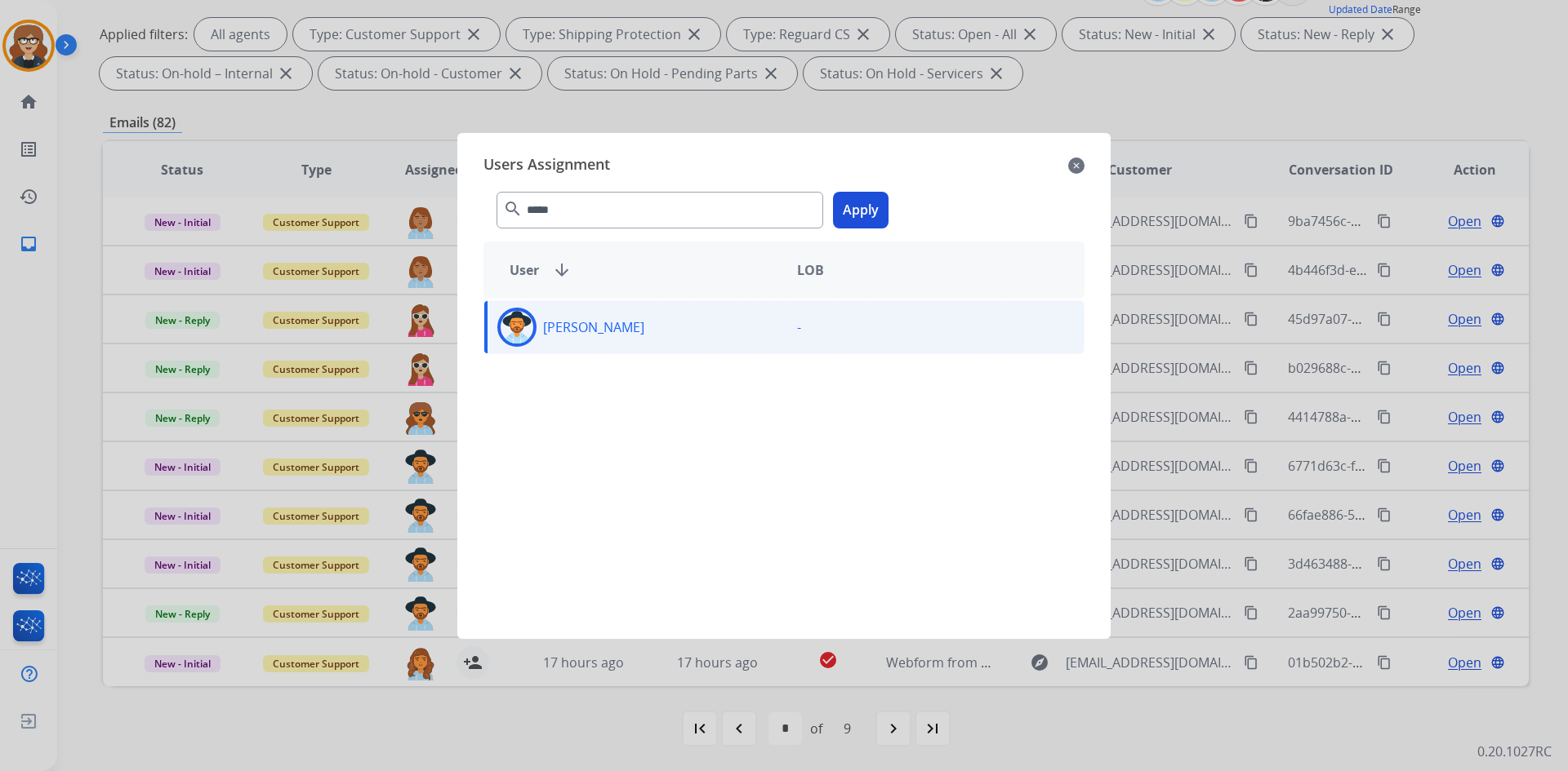
click at [512, 330] on img at bounding box center [517, 327] width 32 height 32
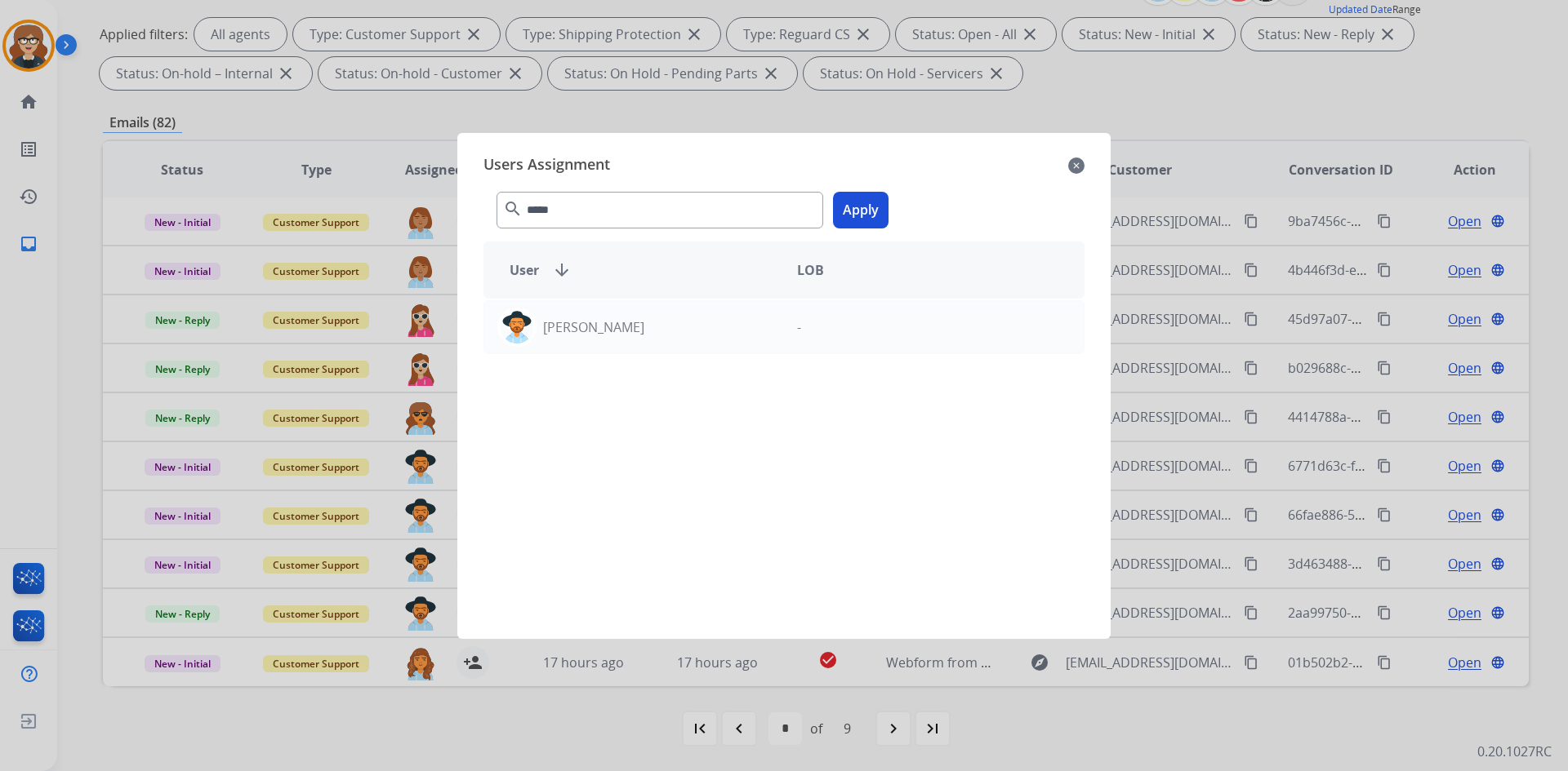
click at [859, 204] on button "Apply" at bounding box center [861, 210] width 56 height 37
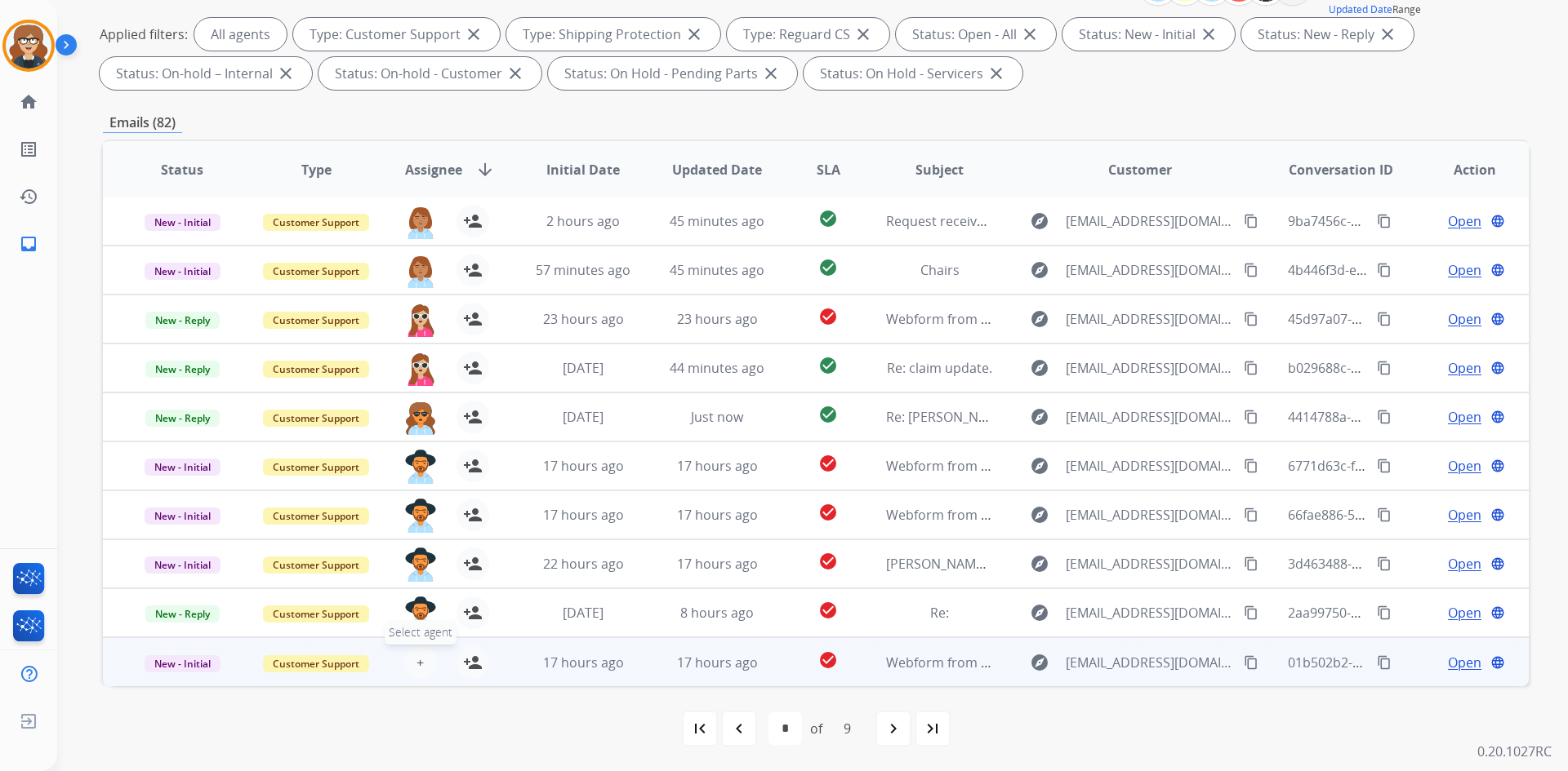
click at [417, 663] on span "+" at bounding box center [420, 663] width 7 height 20
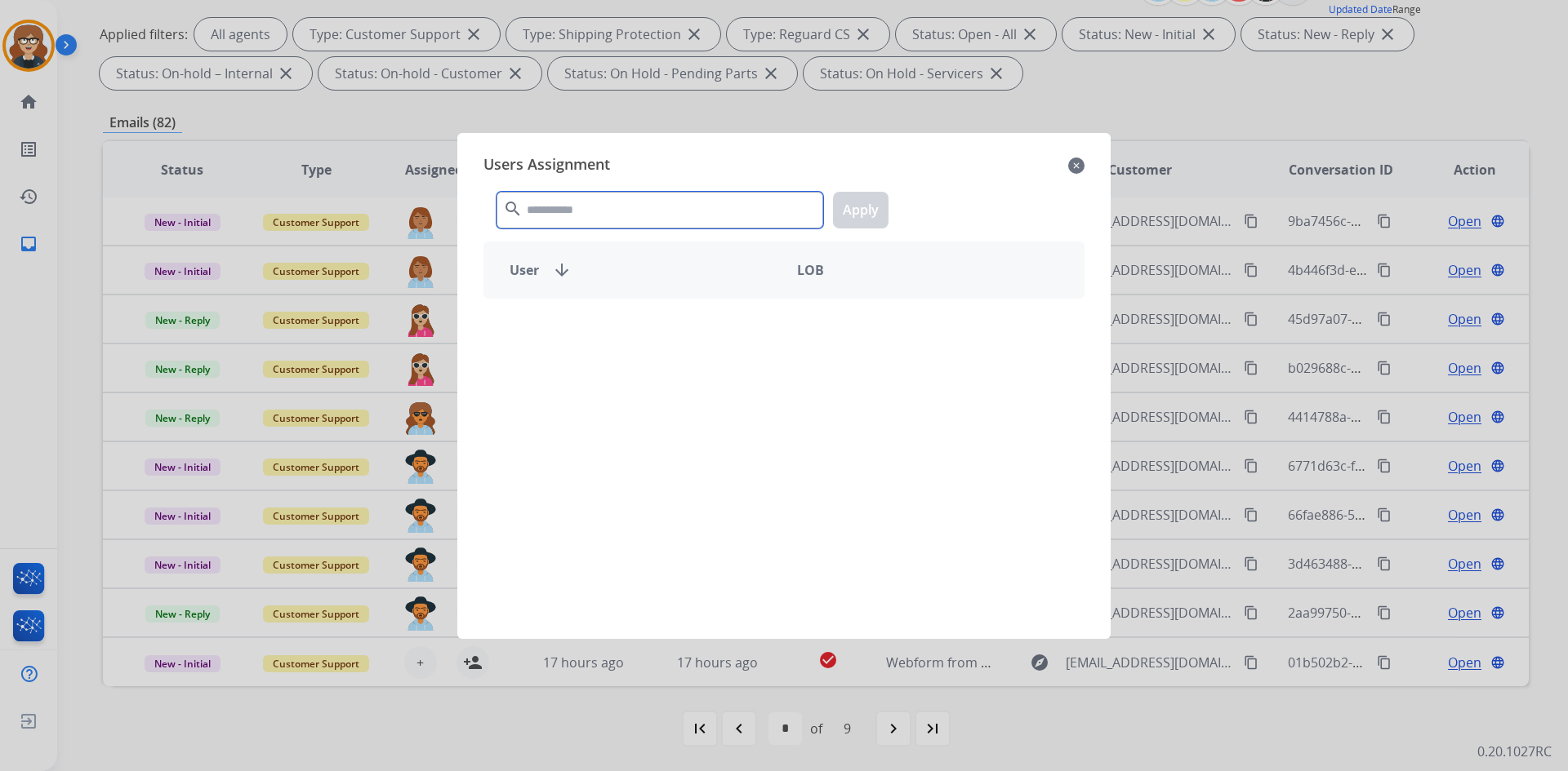
click at [547, 220] on input "text" at bounding box center [659, 210] width 327 height 37
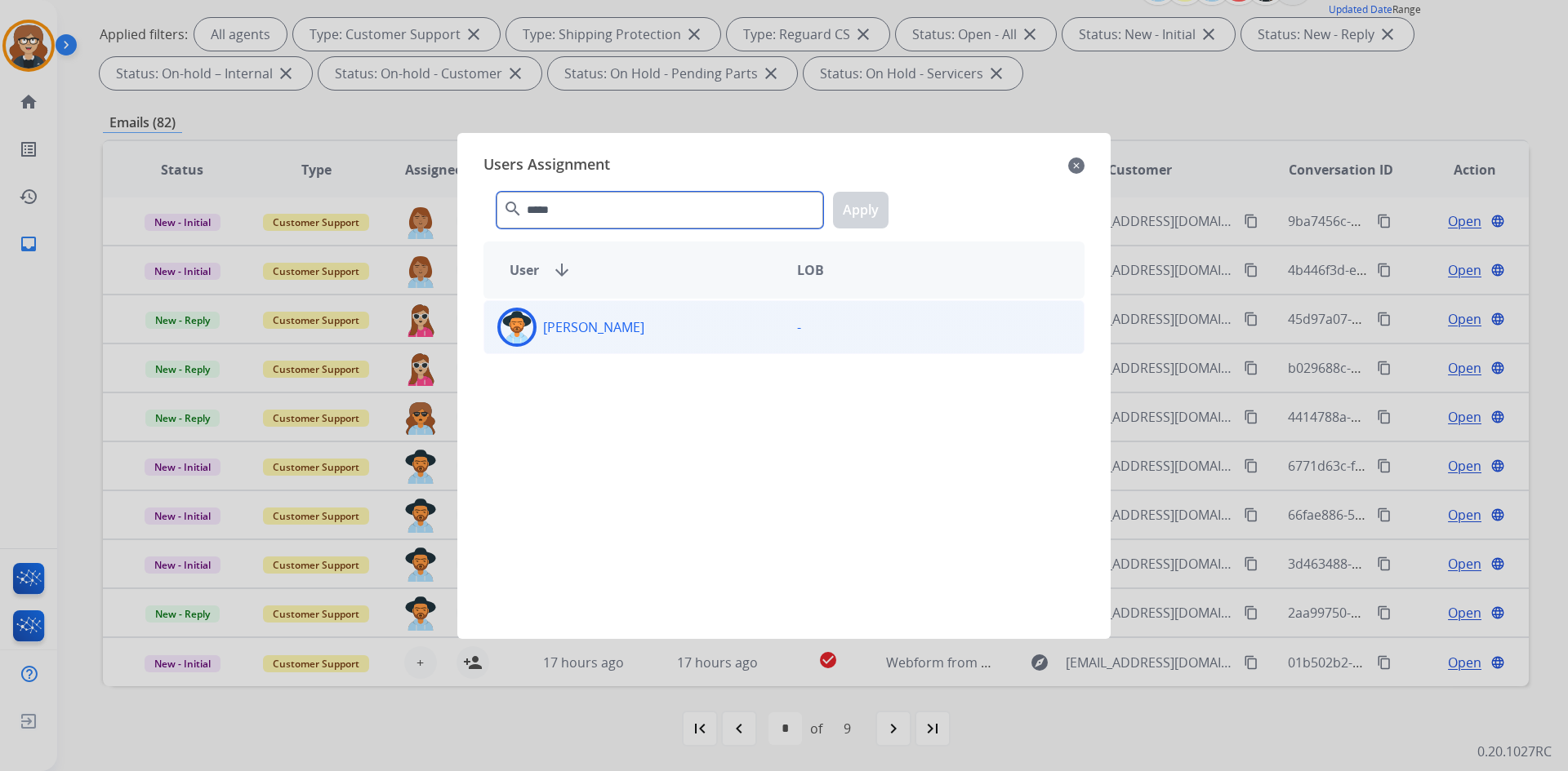
type input "*****"
click at [531, 331] on img at bounding box center [517, 327] width 32 height 32
click at [872, 209] on button "Apply" at bounding box center [861, 210] width 56 height 37
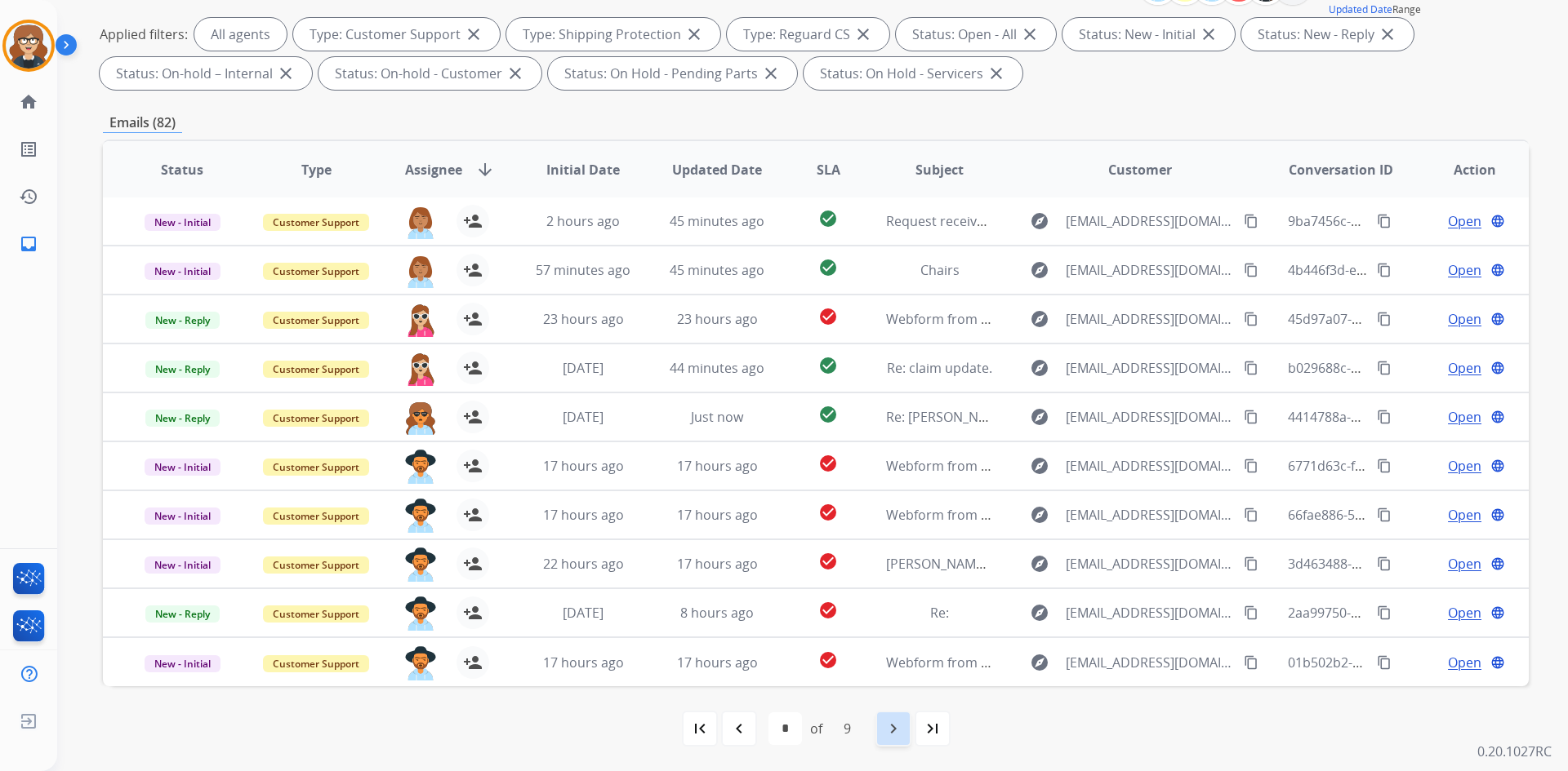
click at [898, 728] on mat-icon "navigate_next" at bounding box center [893, 729] width 20 height 20
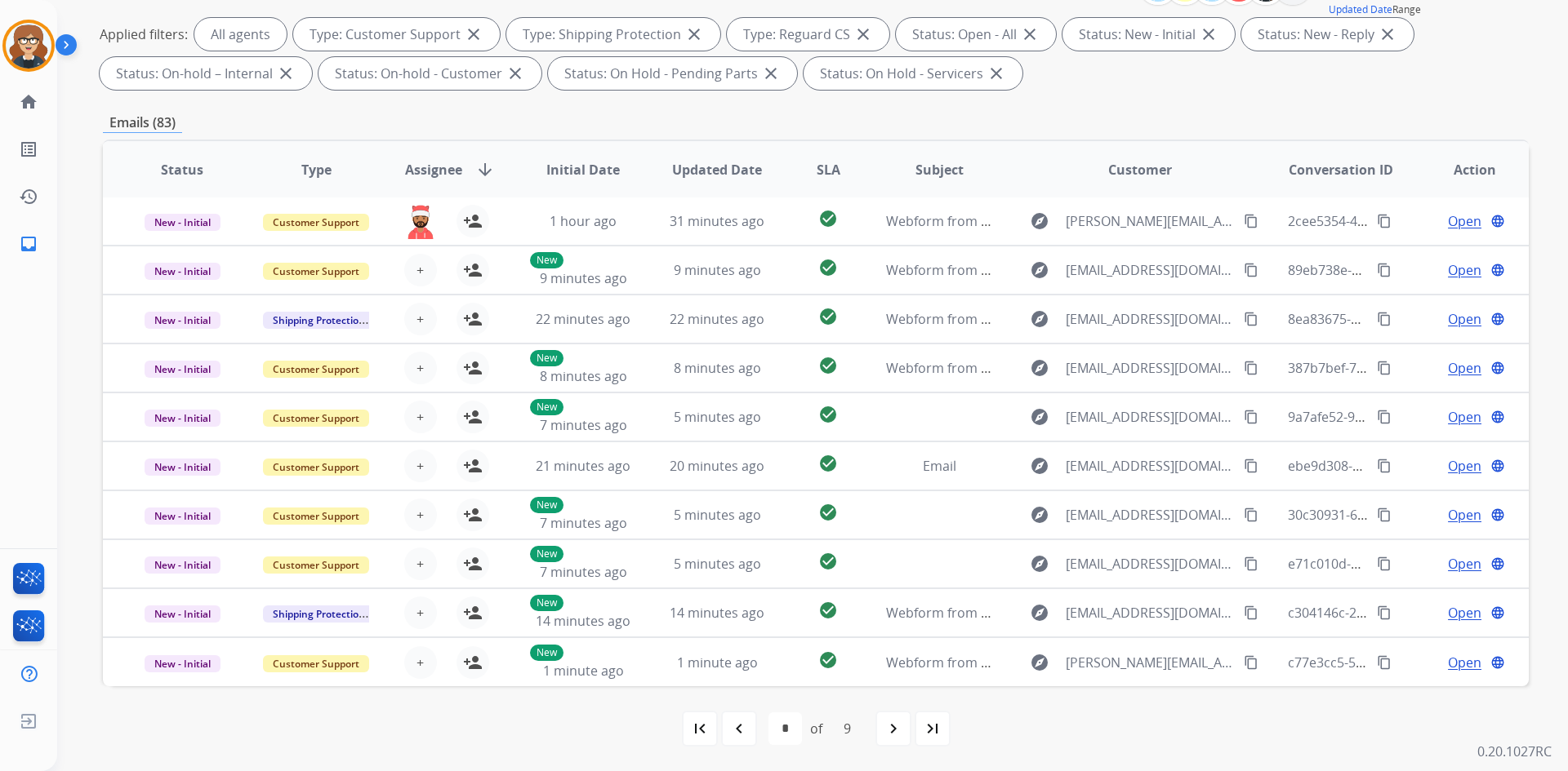
click at [690, 732] on mat-icon "first_page" at bounding box center [700, 729] width 20 height 20
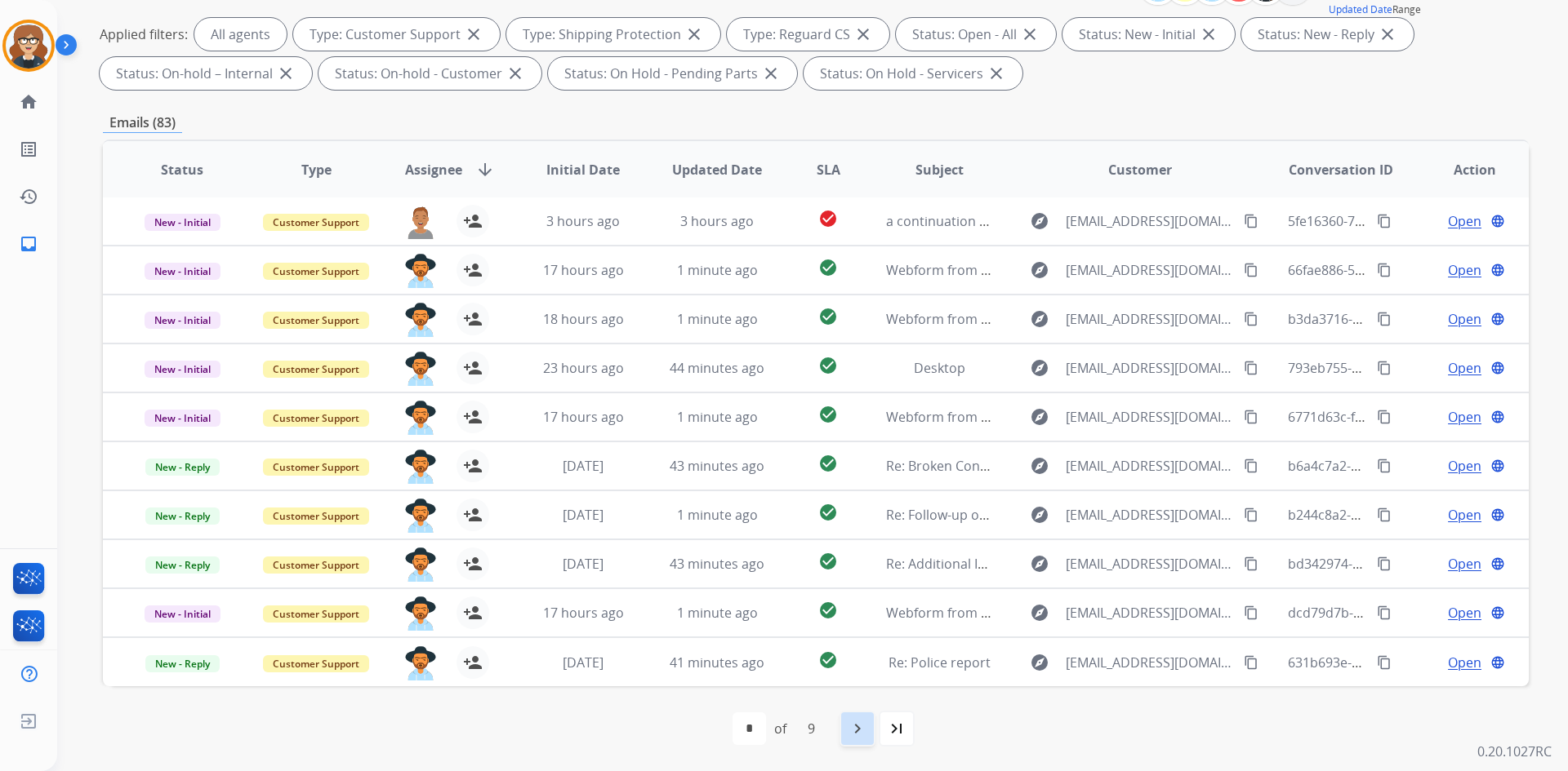
click at [851, 731] on mat-icon "navigate_next" at bounding box center [857, 729] width 20 height 20
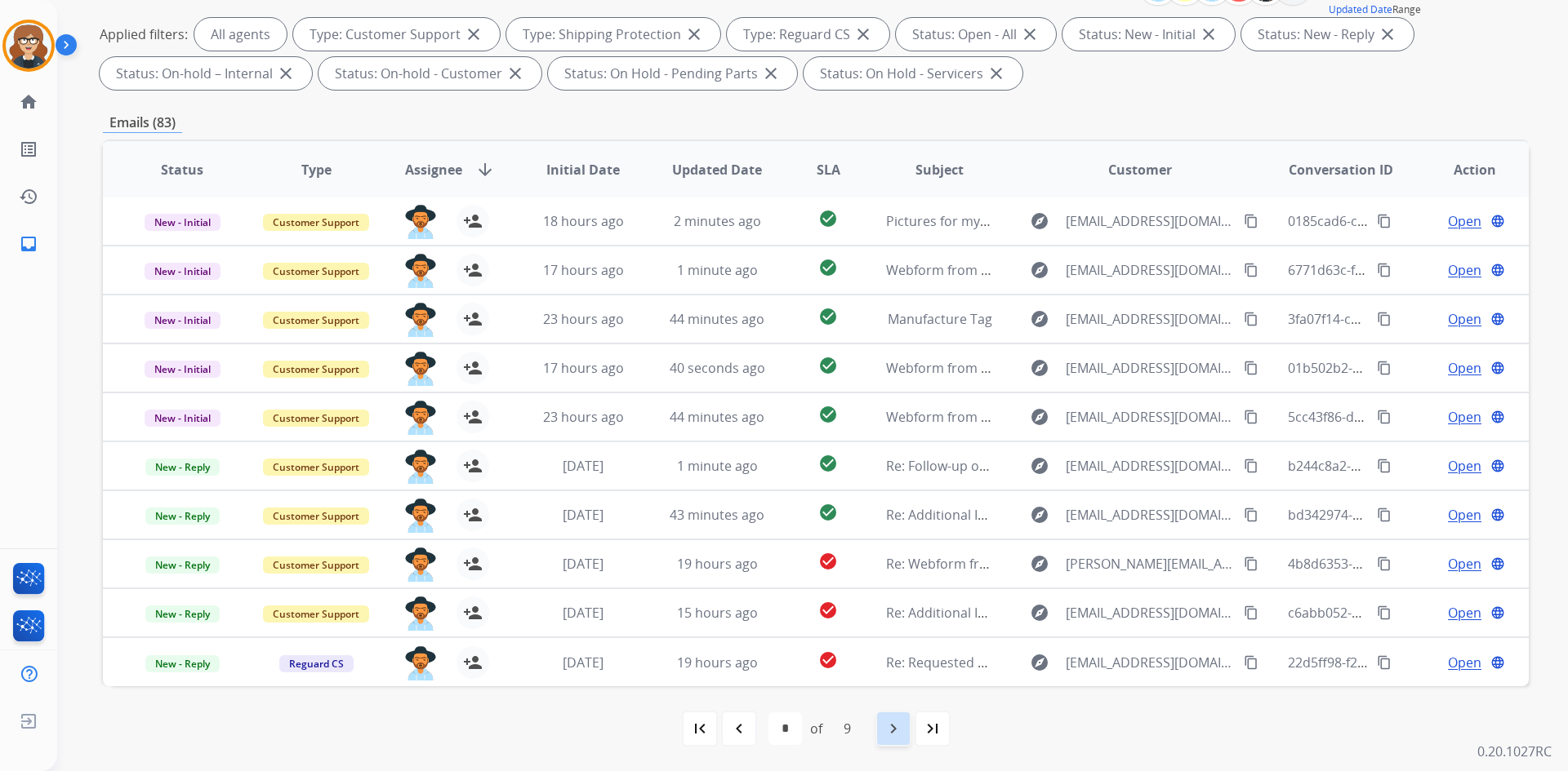
click at [890, 730] on mat-icon "navigate_next" at bounding box center [893, 729] width 20 height 20
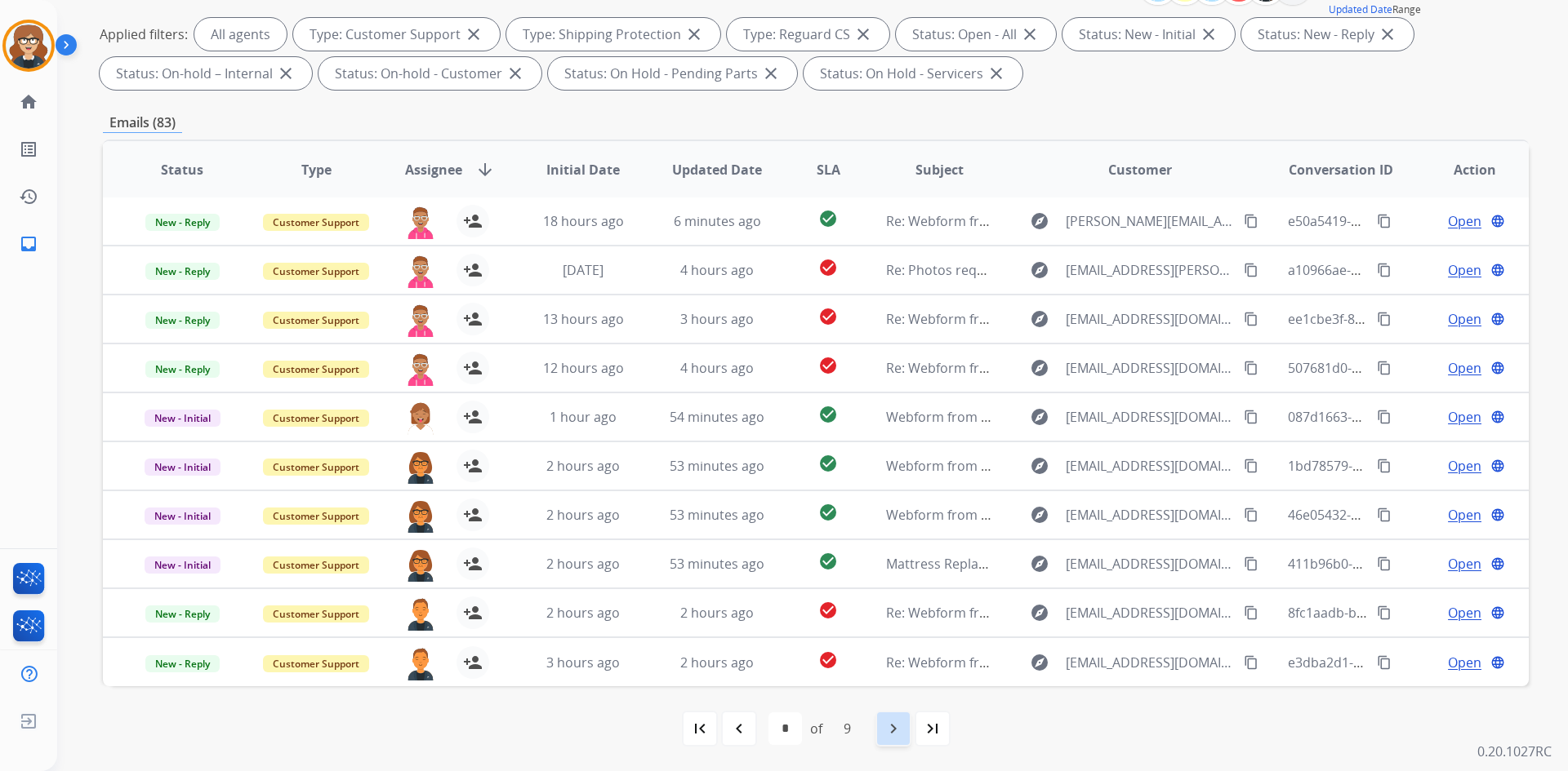
click at [884, 732] on mat-icon "navigate_next" at bounding box center [893, 729] width 20 height 20
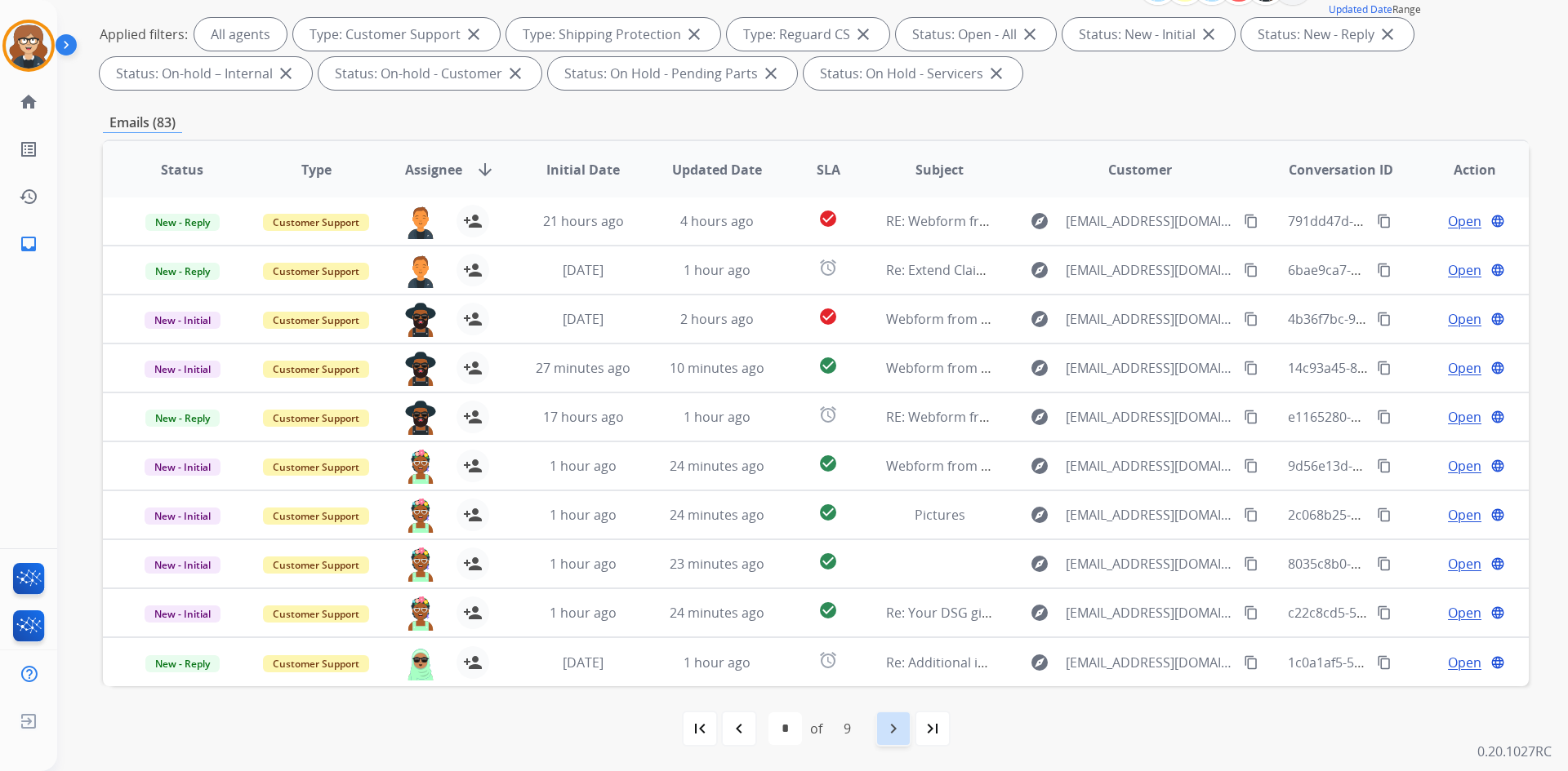
click at [900, 727] on mat-icon "navigate_next" at bounding box center [893, 729] width 20 height 20
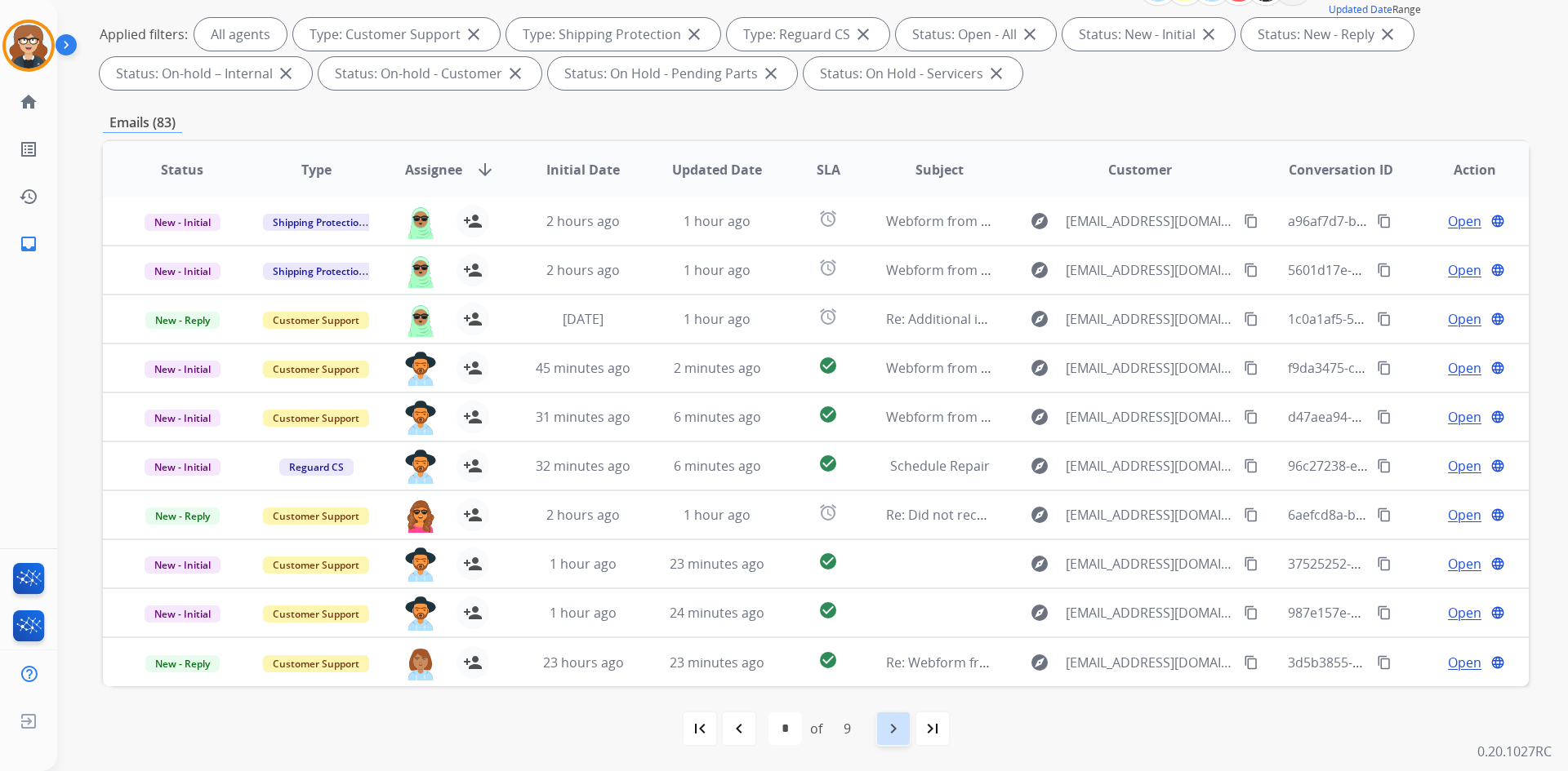
click at [896, 722] on mat-icon "navigate_next" at bounding box center [893, 729] width 20 height 20
select select "*"
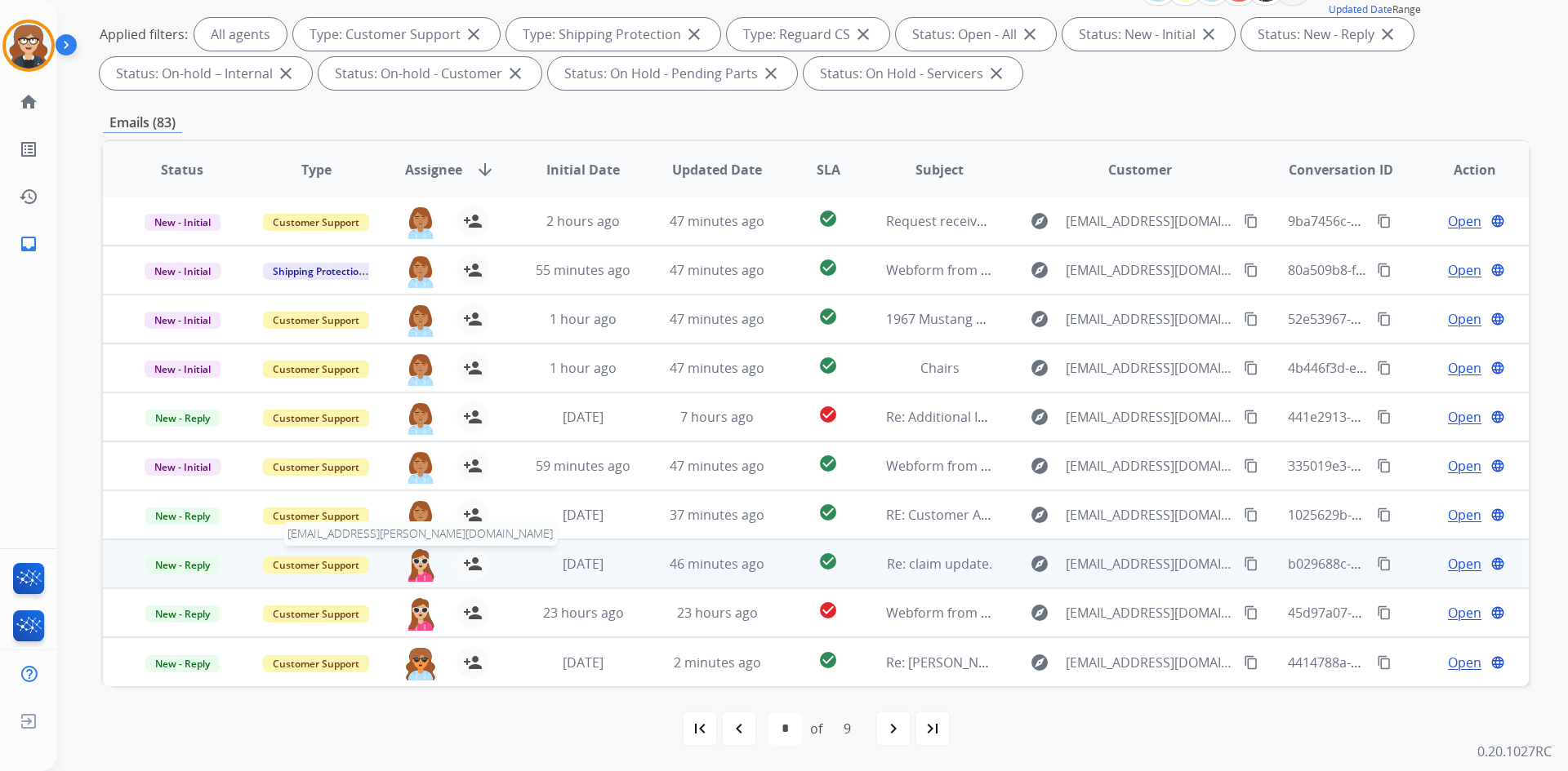
click at [412, 567] on img at bounding box center [420, 565] width 32 height 34
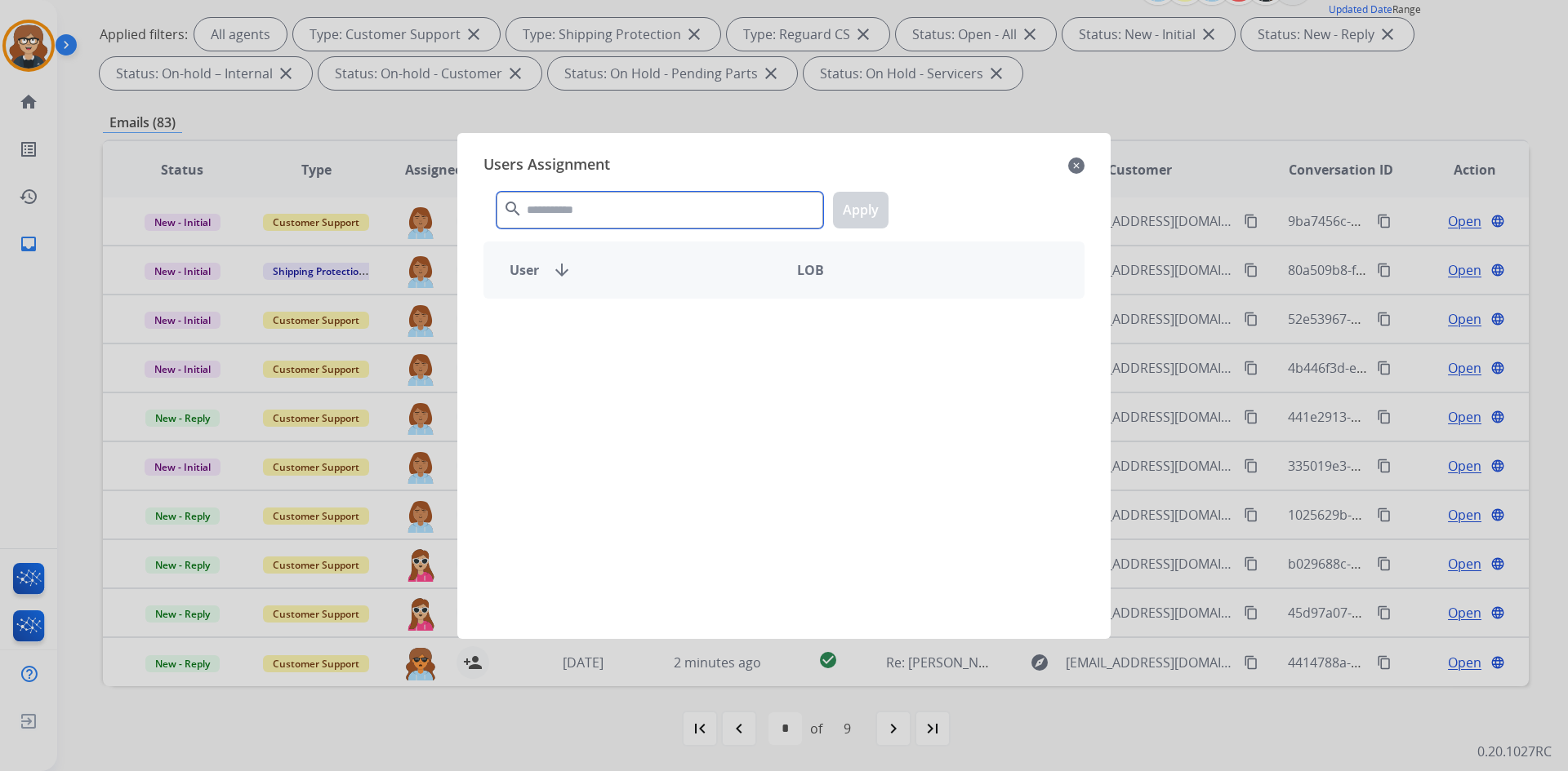
click at [557, 210] on input "text" at bounding box center [659, 210] width 327 height 37
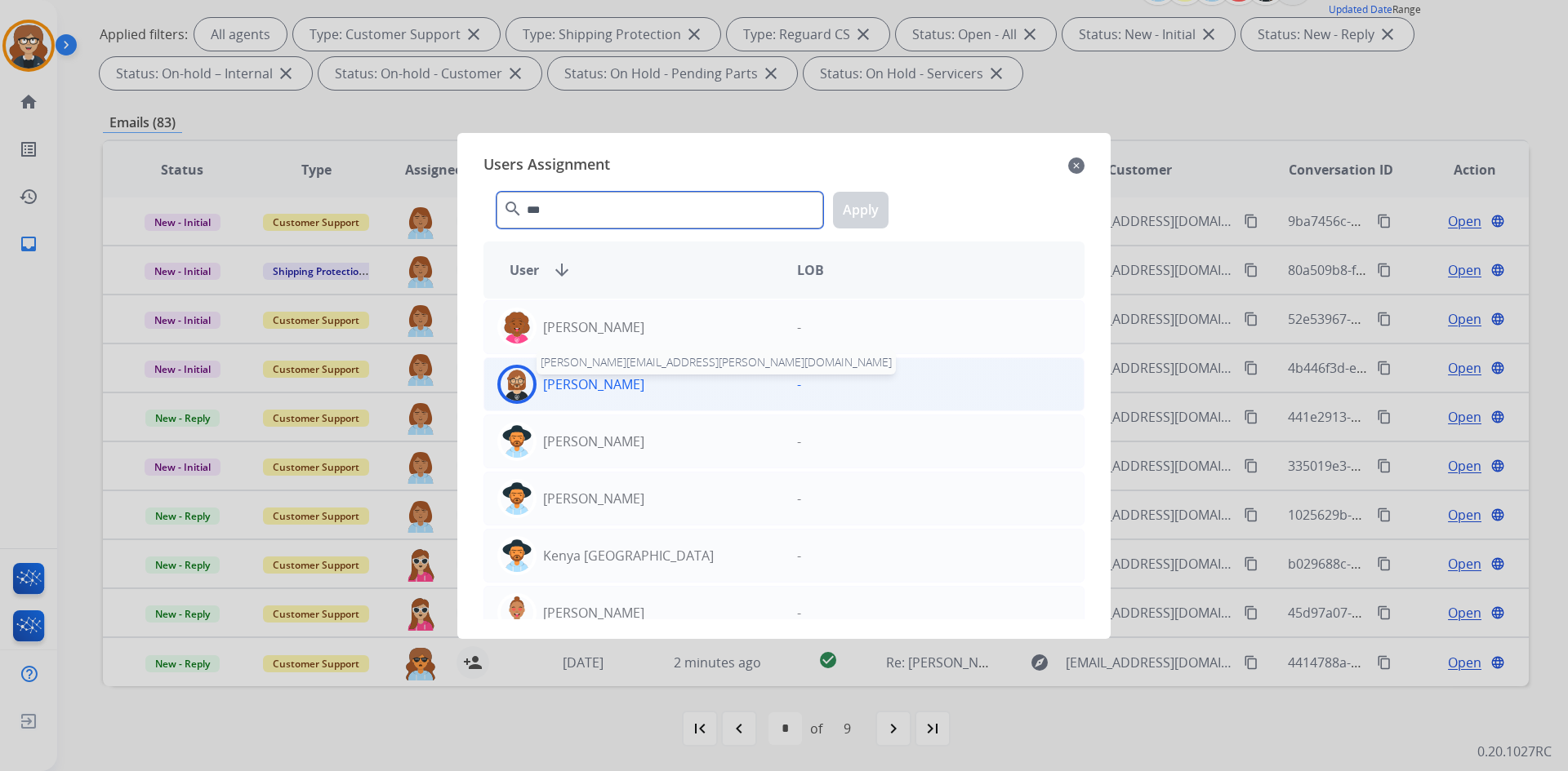
type input "***"
click at [590, 381] on p "[PERSON_NAME]" at bounding box center [593, 384] width 101 height 20
click at [856, 210] on button "Apply" at bounding box center [861, 210] width 56 height 37
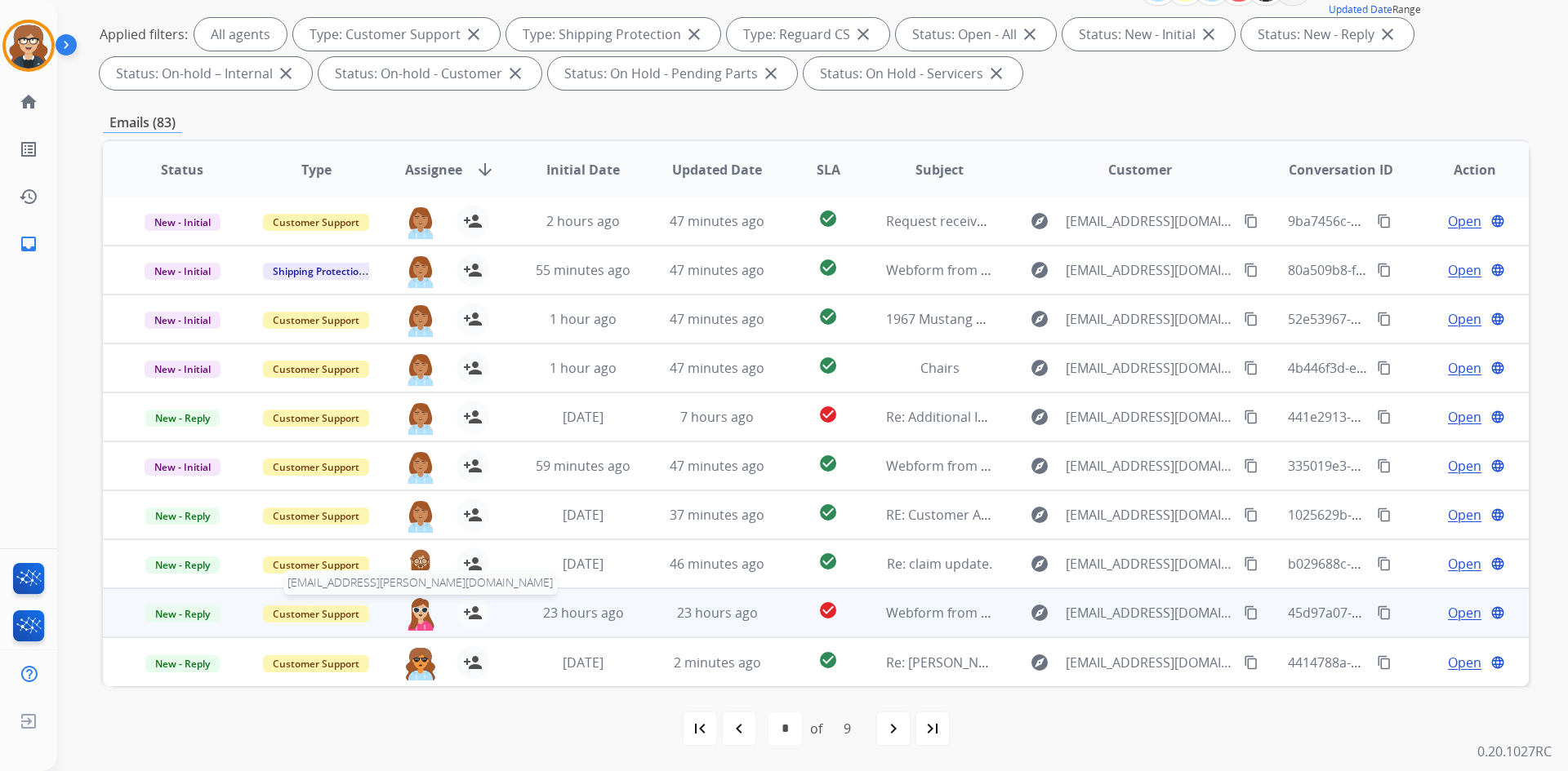
click at [424, 610] on img at bounding box center [420, 613] width 32 height 34
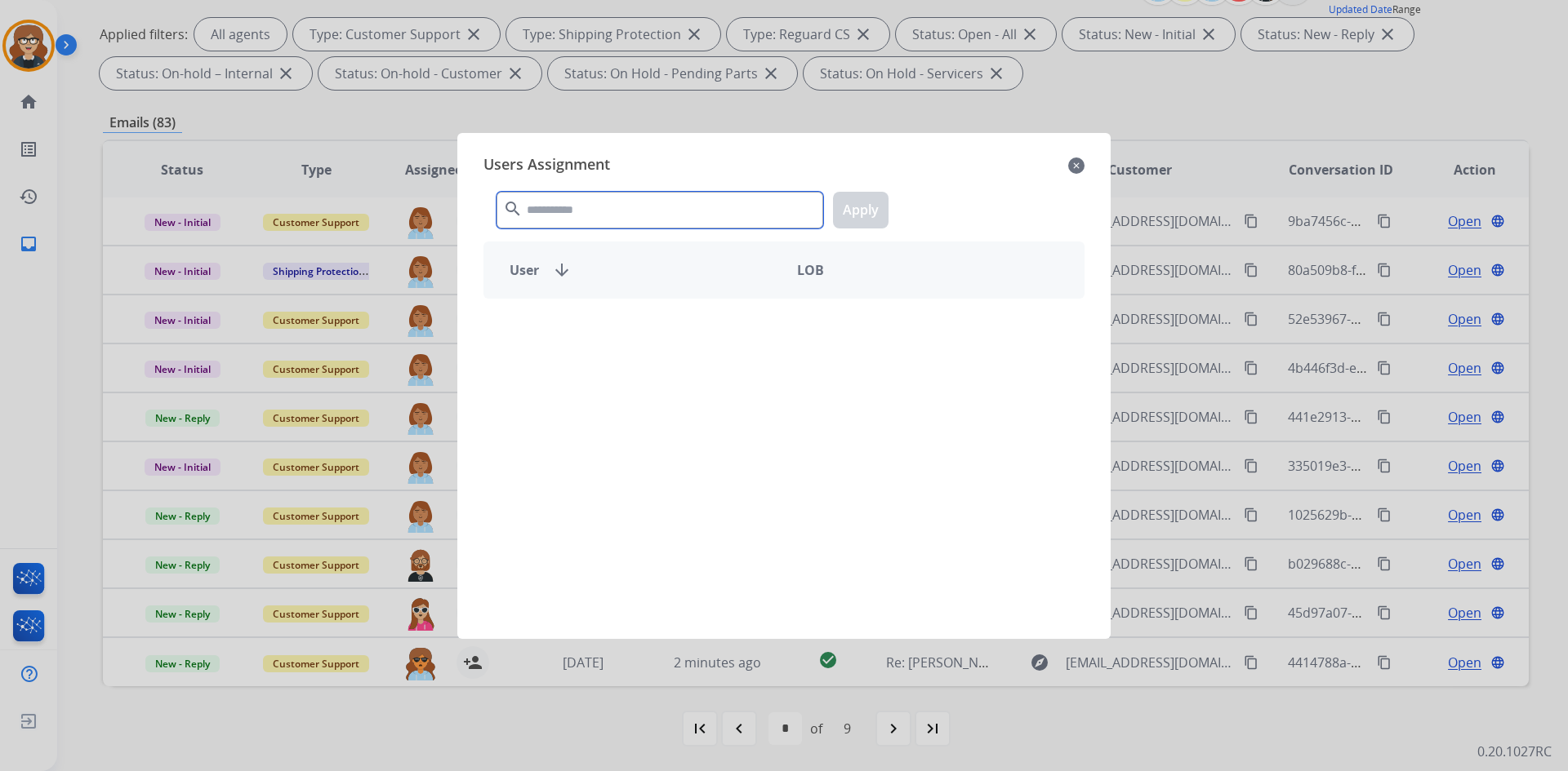
click at [593, 211] on input "text" at bounding box center [659, 210] width 327 height 37
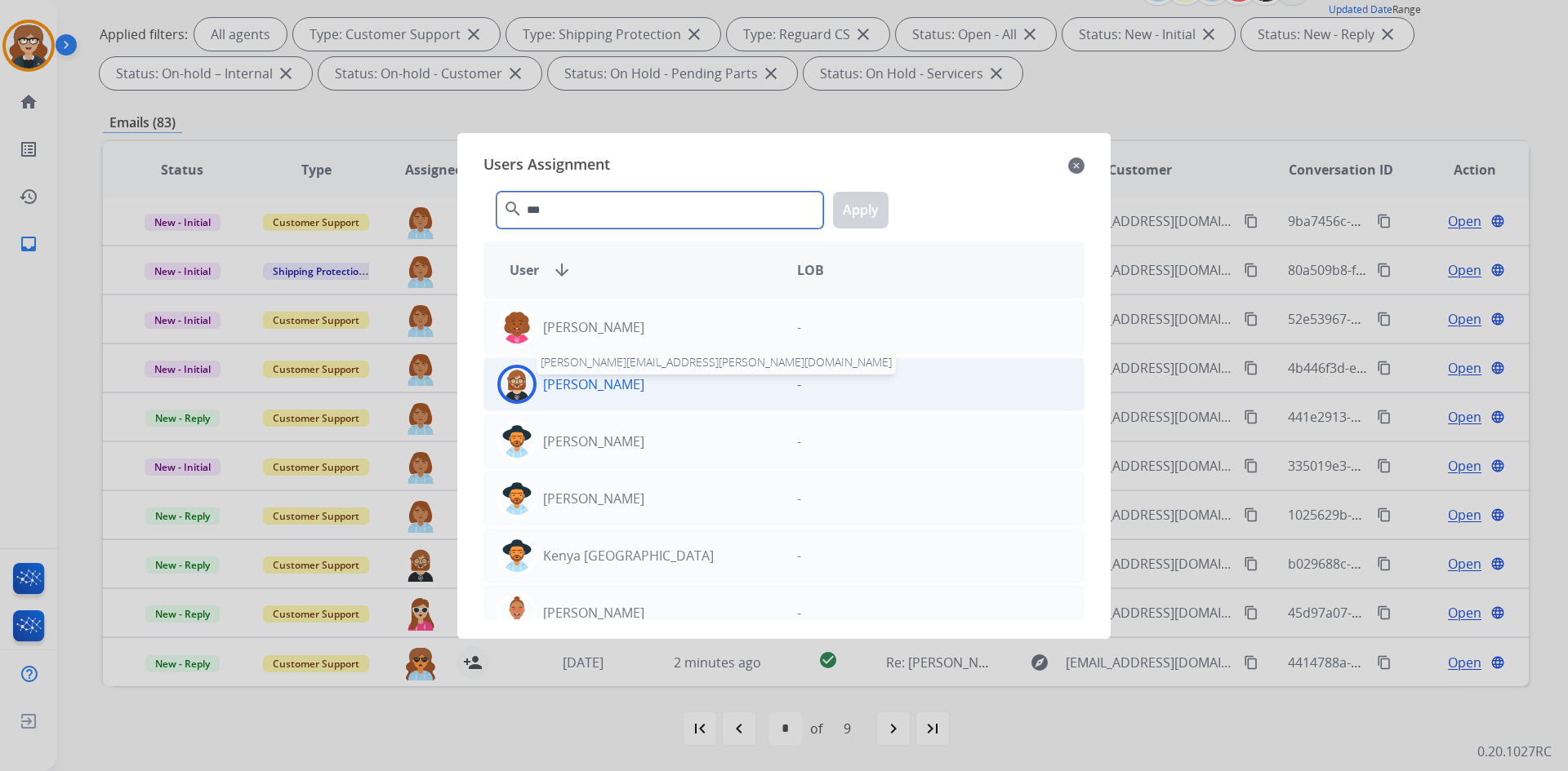
type input "***"
click at [602, 385] on p "[PERSON_NAME]" at bounding box center [593, 384] width 101 height 20
click at [868, 207] on button "Apply" at bounding box center [861, 210] width 56 height 37
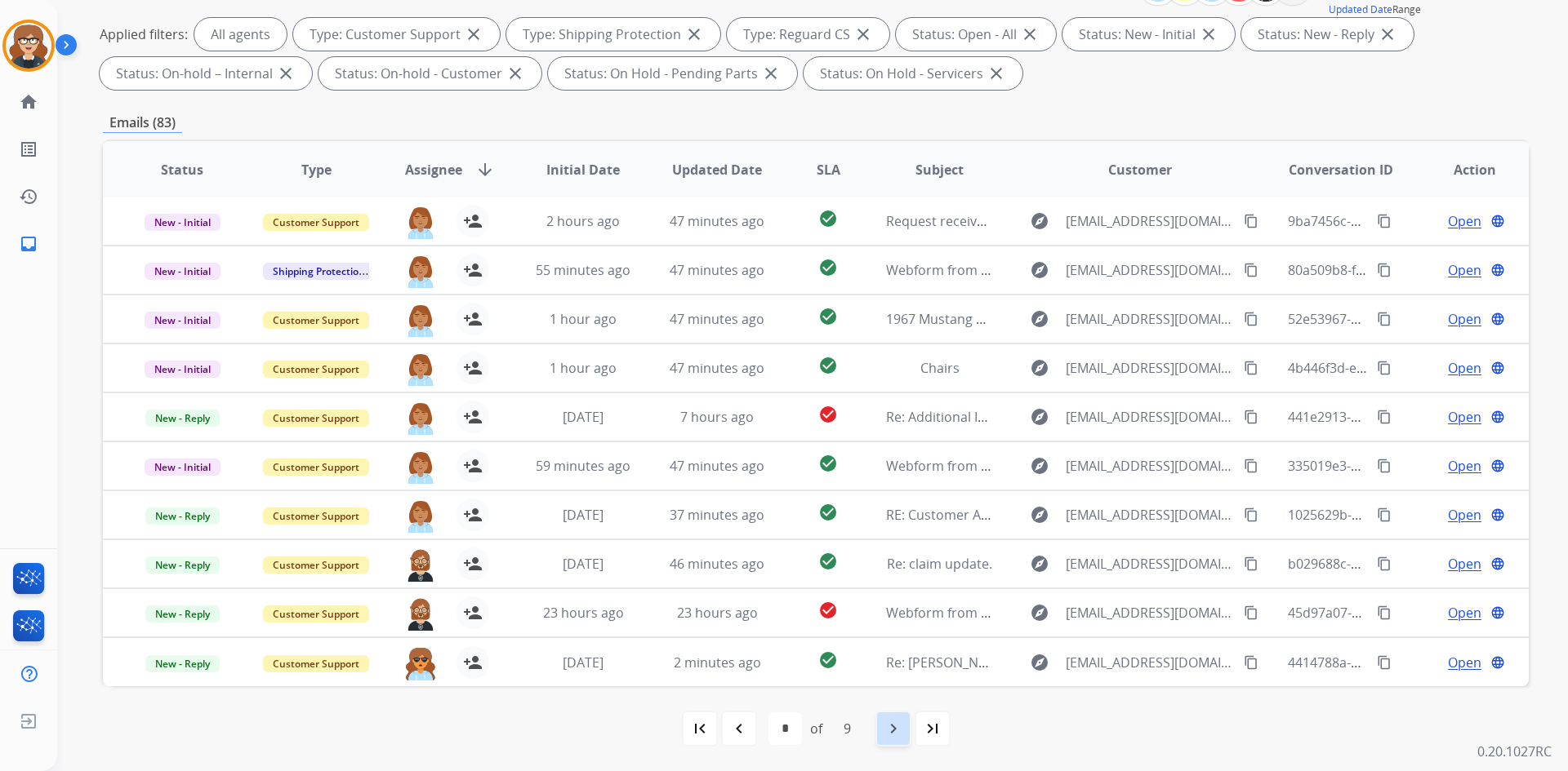
click at [892, 732] on mat-icon "navigate_next" at bounding box center [893, 729] width 20 height 20
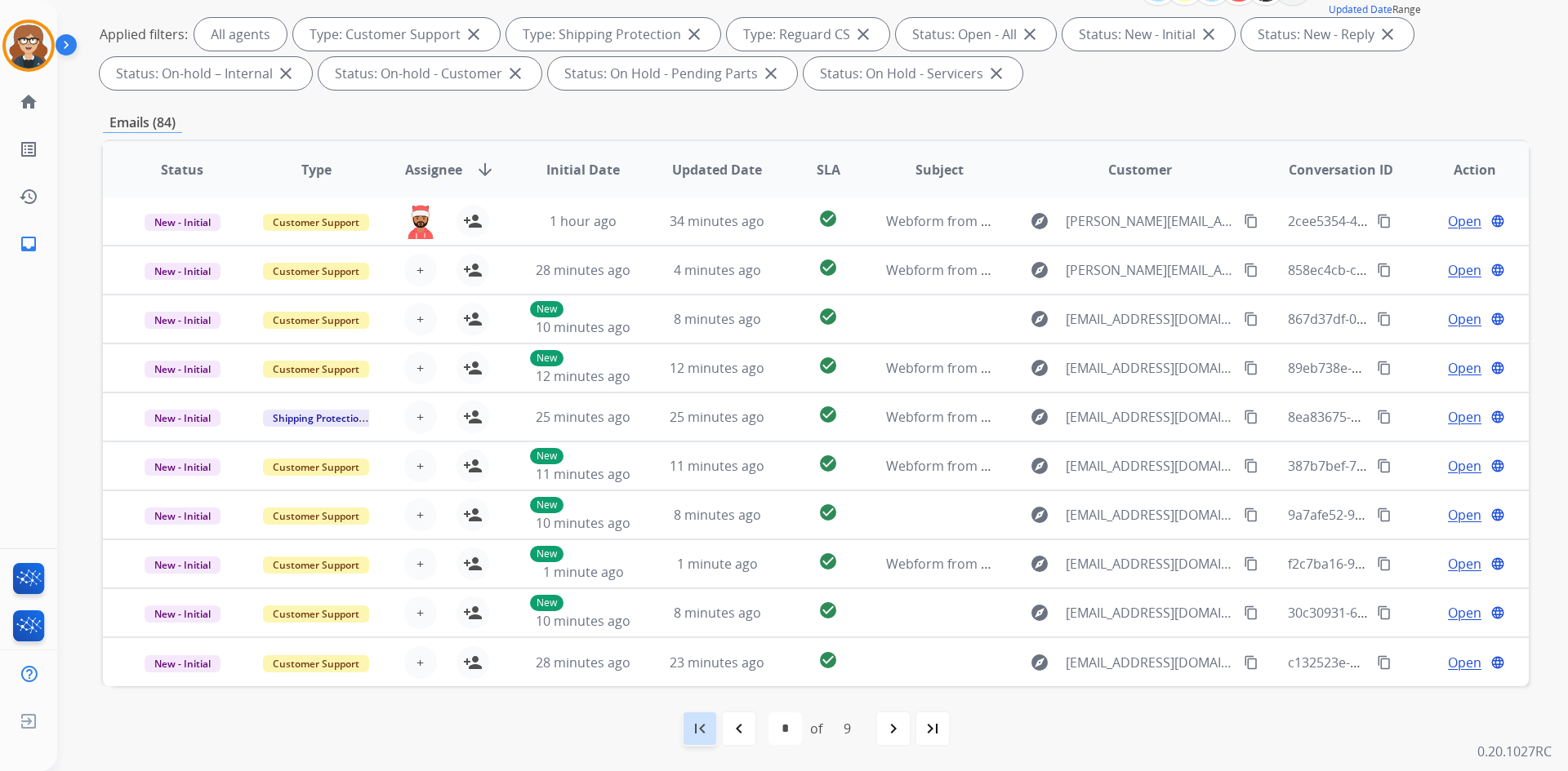
click at [710, 724] on div "first_page" at bounding box center [700, 729] width 36 height 36
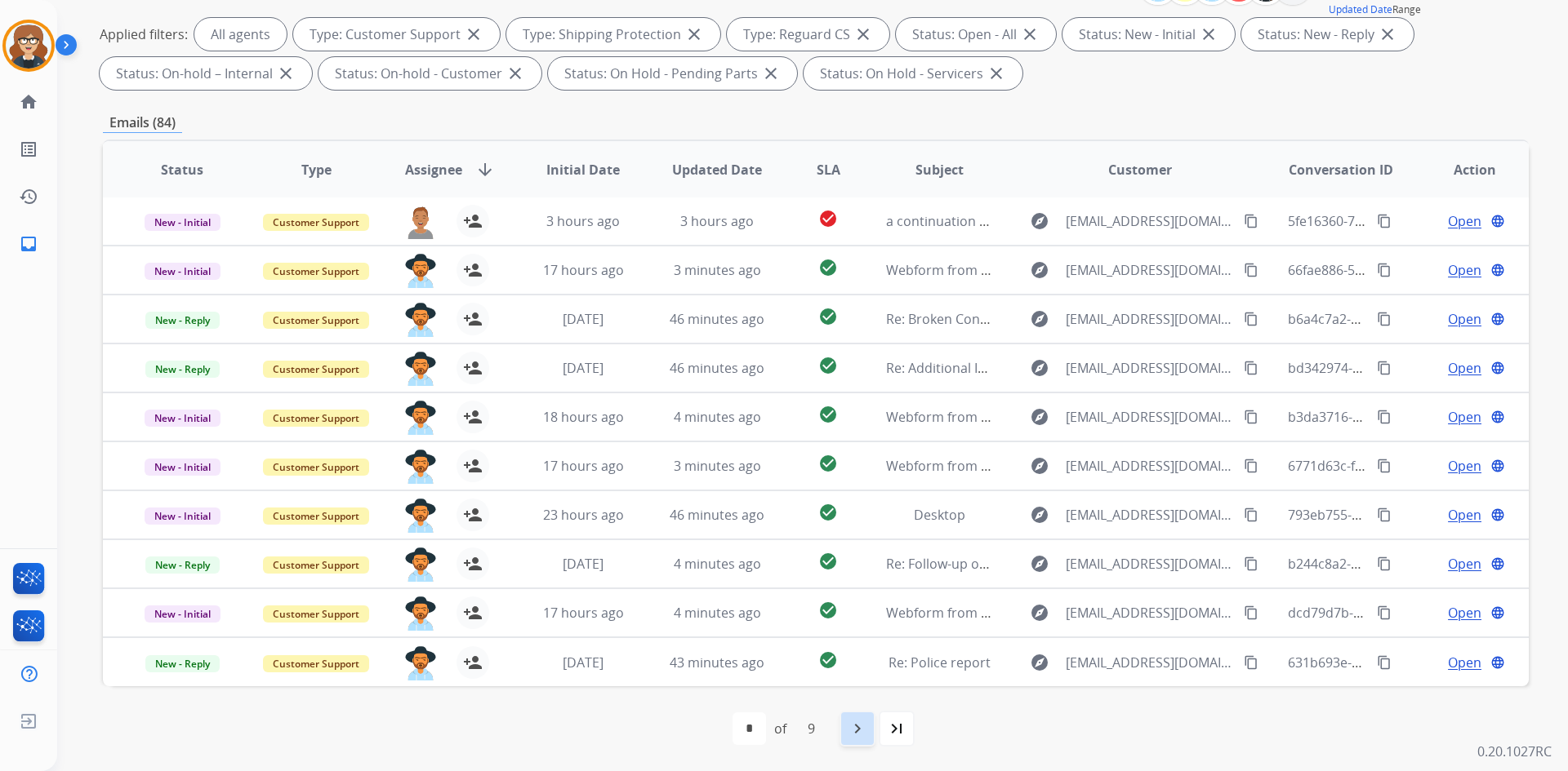
click at [856, 732] on mat-icon "navigate_next" at bounding box center [857, 729] width 20 height 20
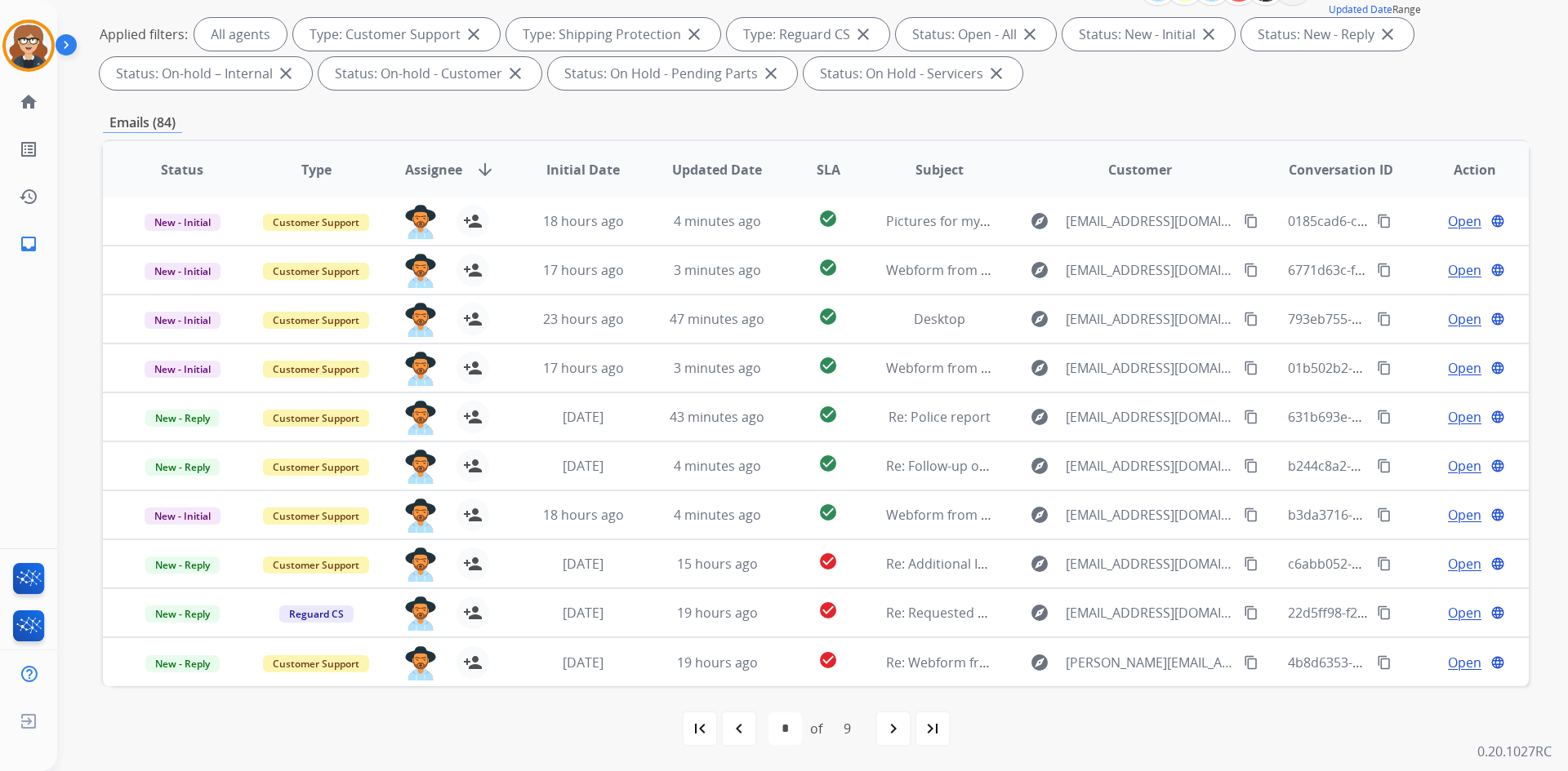
drag, startPoint x: 893, startPoint y: 736, endPoint x: 896, endPoint y: 722, distance: 14.3
click at [893, 736] on mat-icon "navigate_next" at bounding box center [893, 729] width 20 height 20
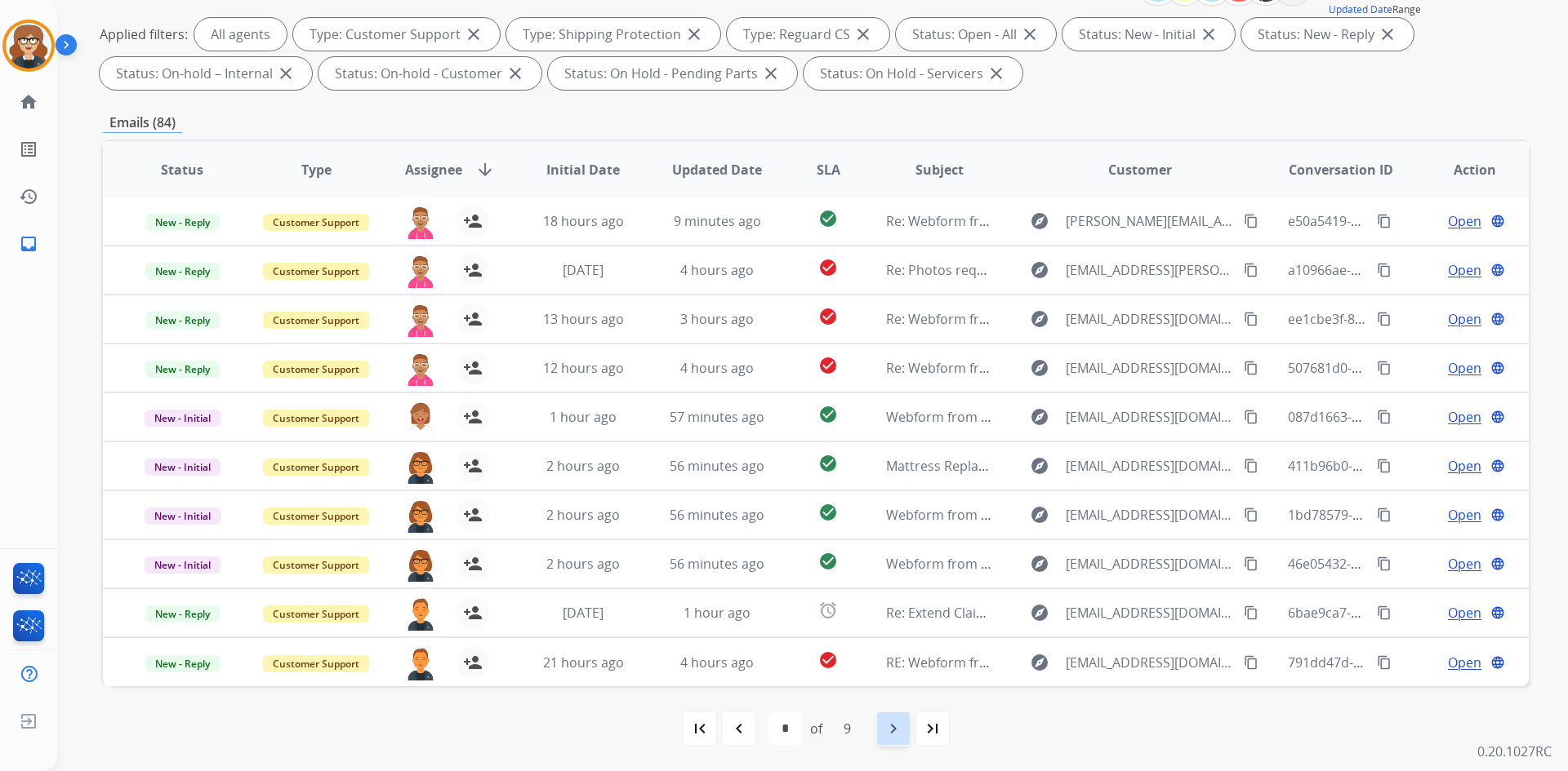
click at [902, 726] on mat-icon "navigate_next" at bounding box center [893, 729] width 20 height 20
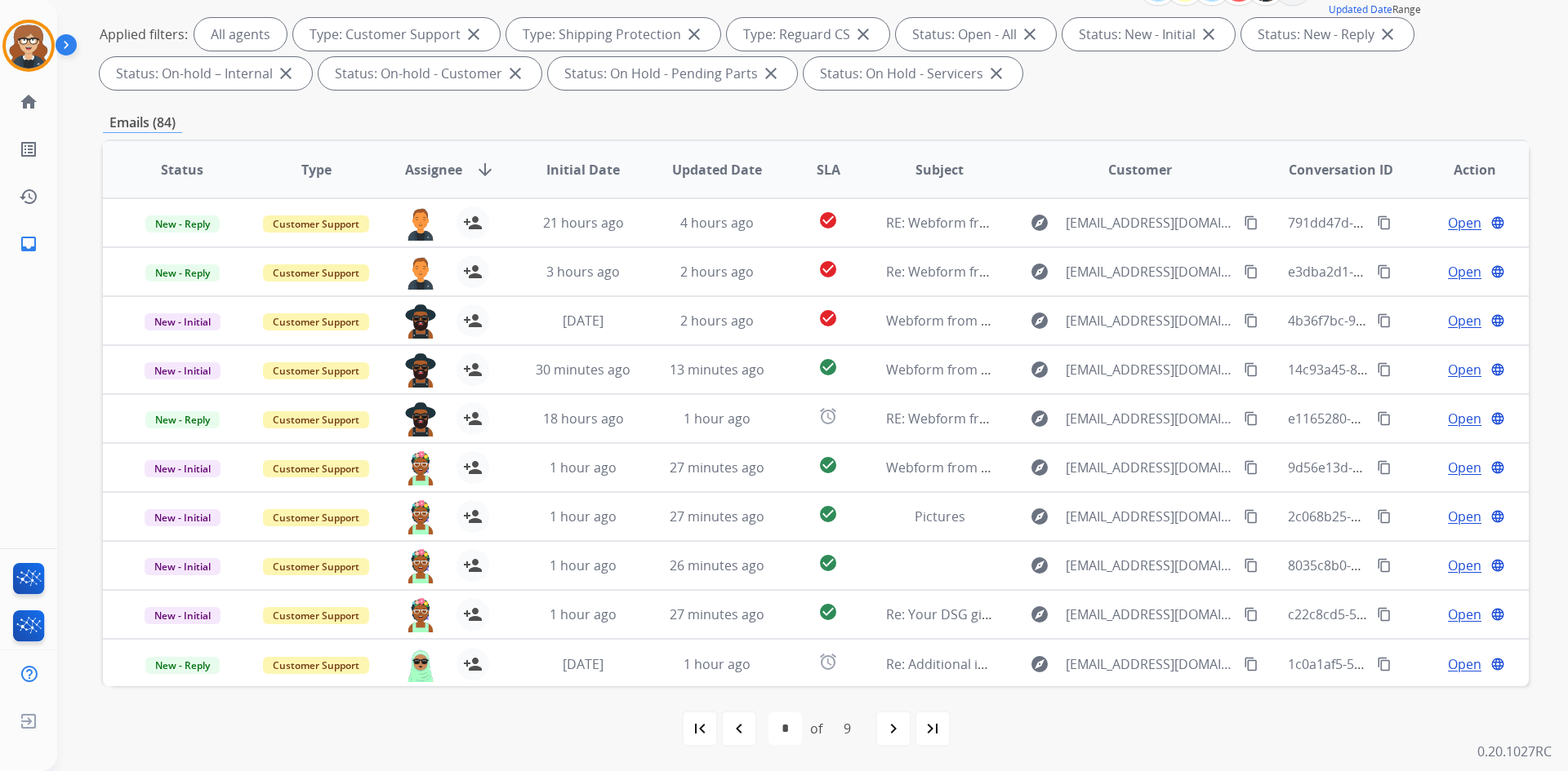
scroll to position [0, 0]
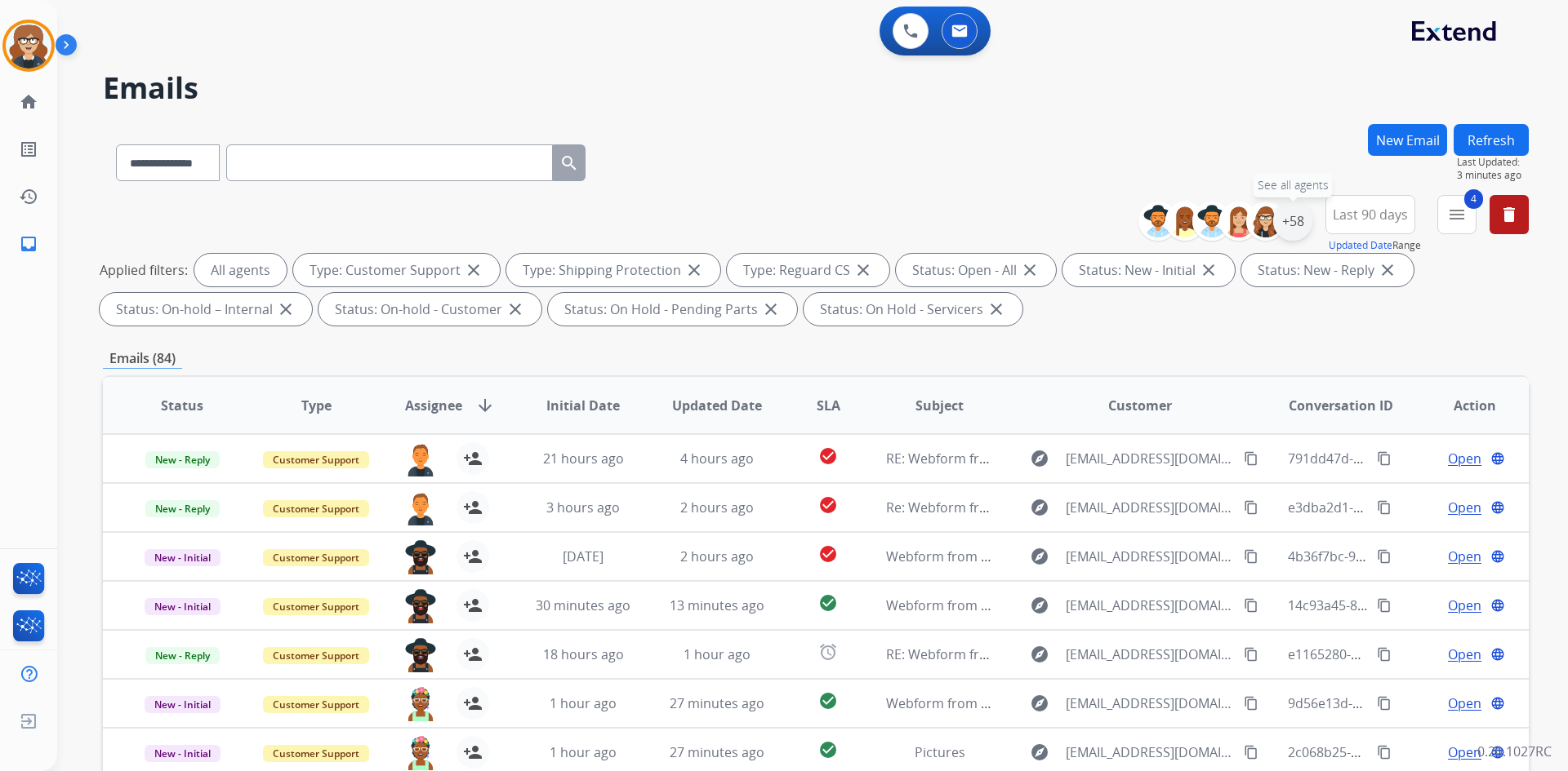
click at [1290, 225] on div "+58" at bounding box center [1293, 221] width 39 height 39
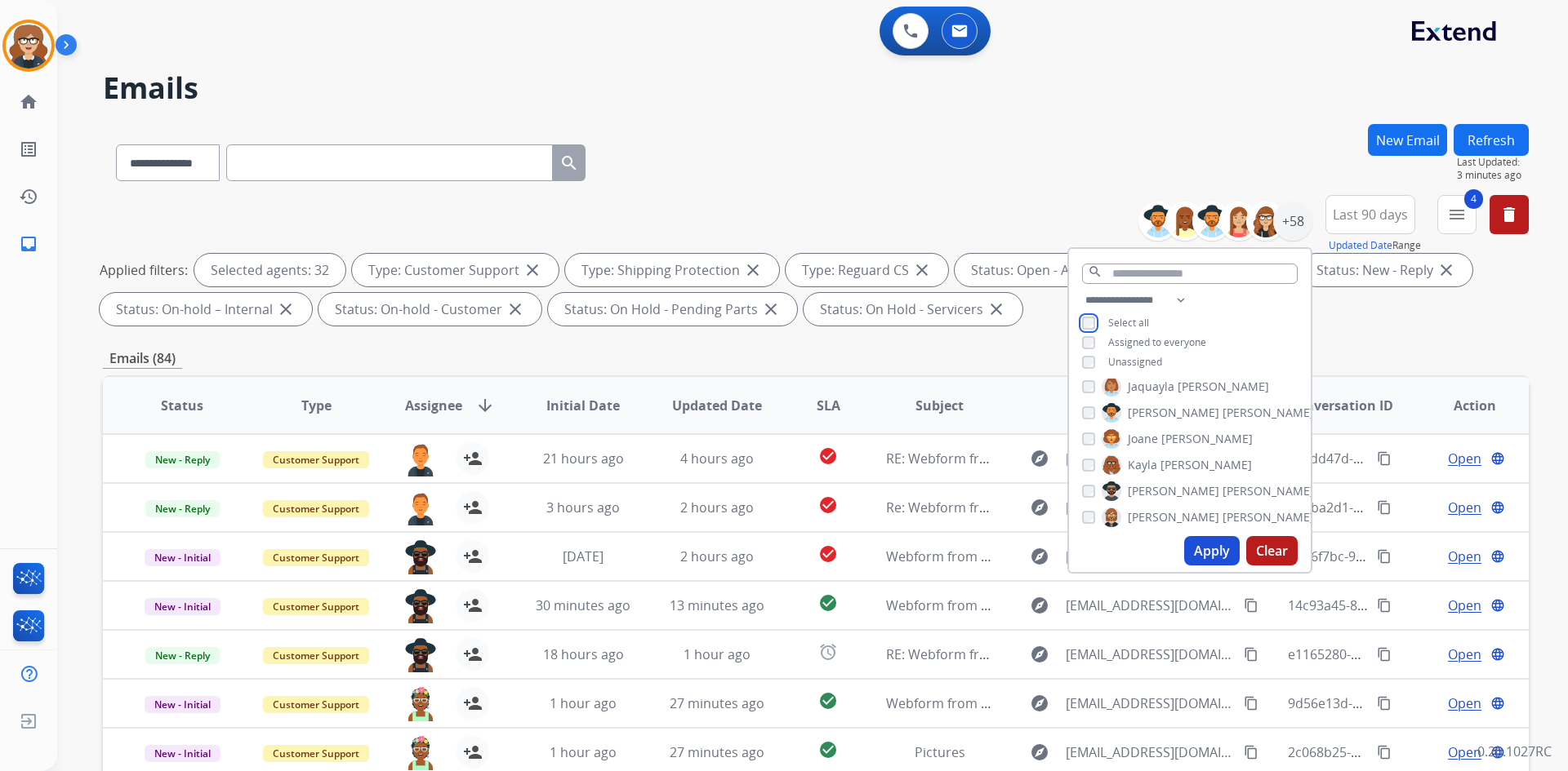
scroll to position [540, 0]
click at [1209, 549] on button "Apply" at bounding box center [1212, 551] width 56 height 30
select select "*"
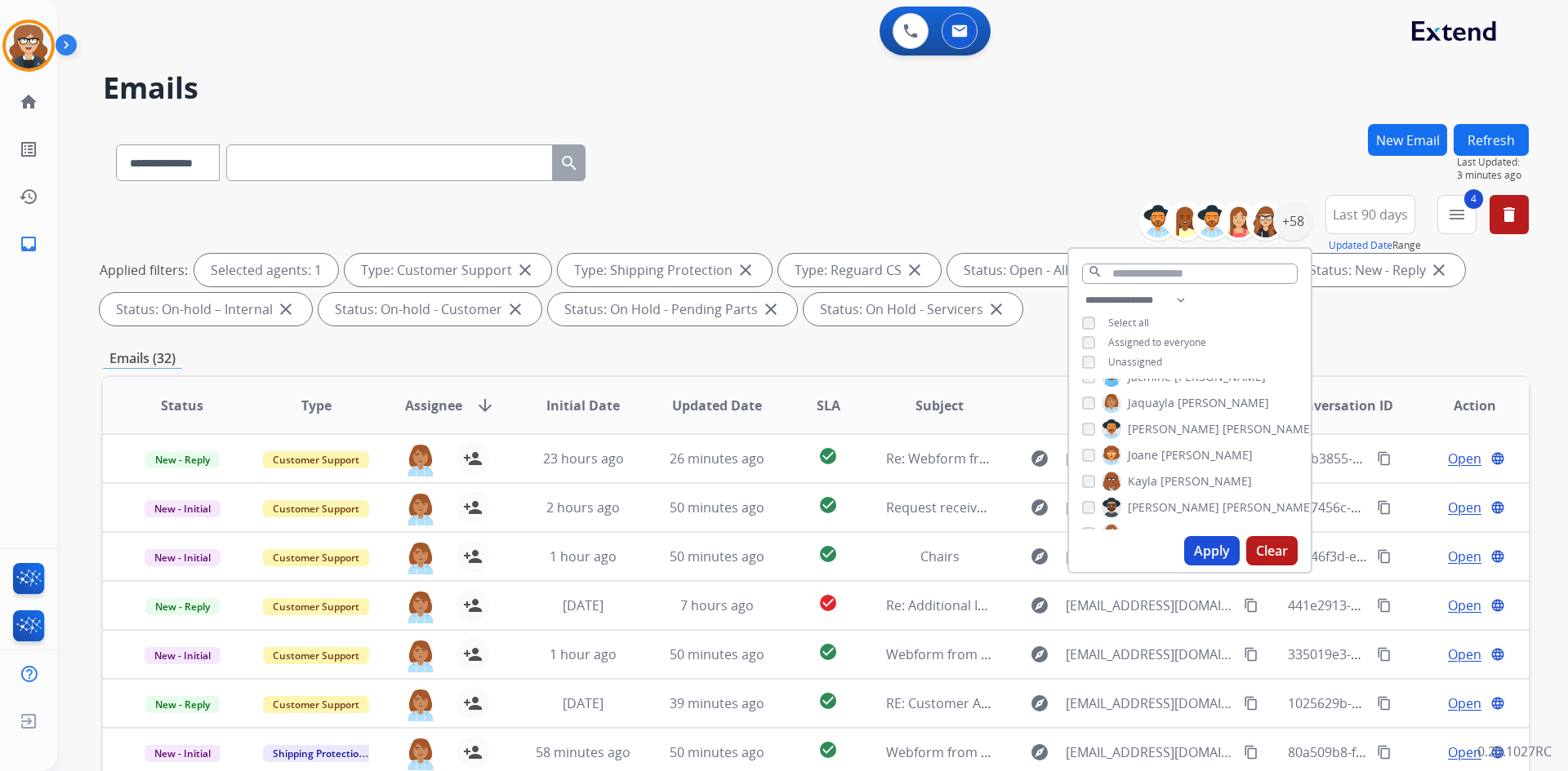
click at [780, 352] on div "Emails (32)" at bounding box center [815, 358] width 1426 height 21
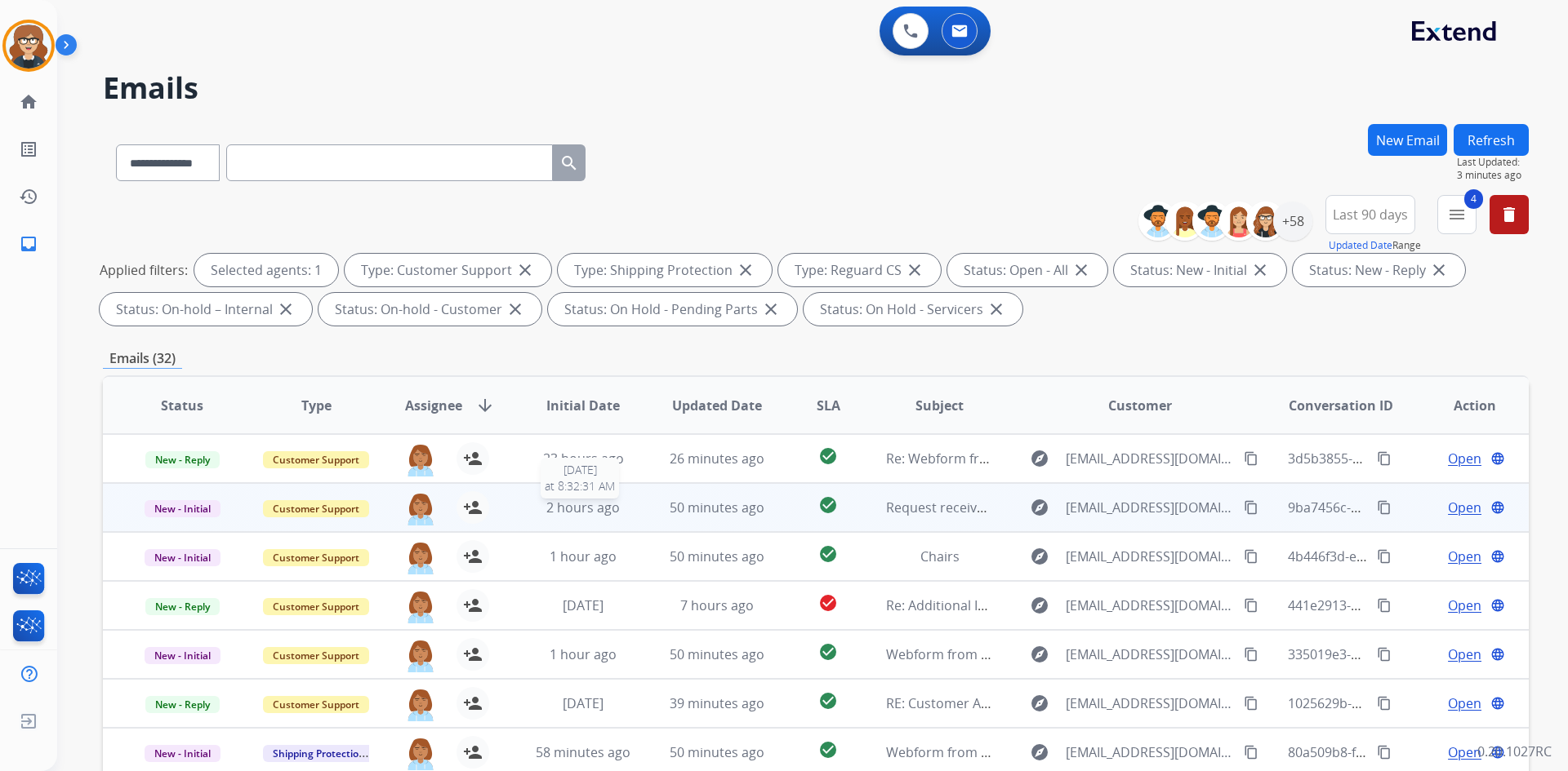
scroll to position [2, 0]
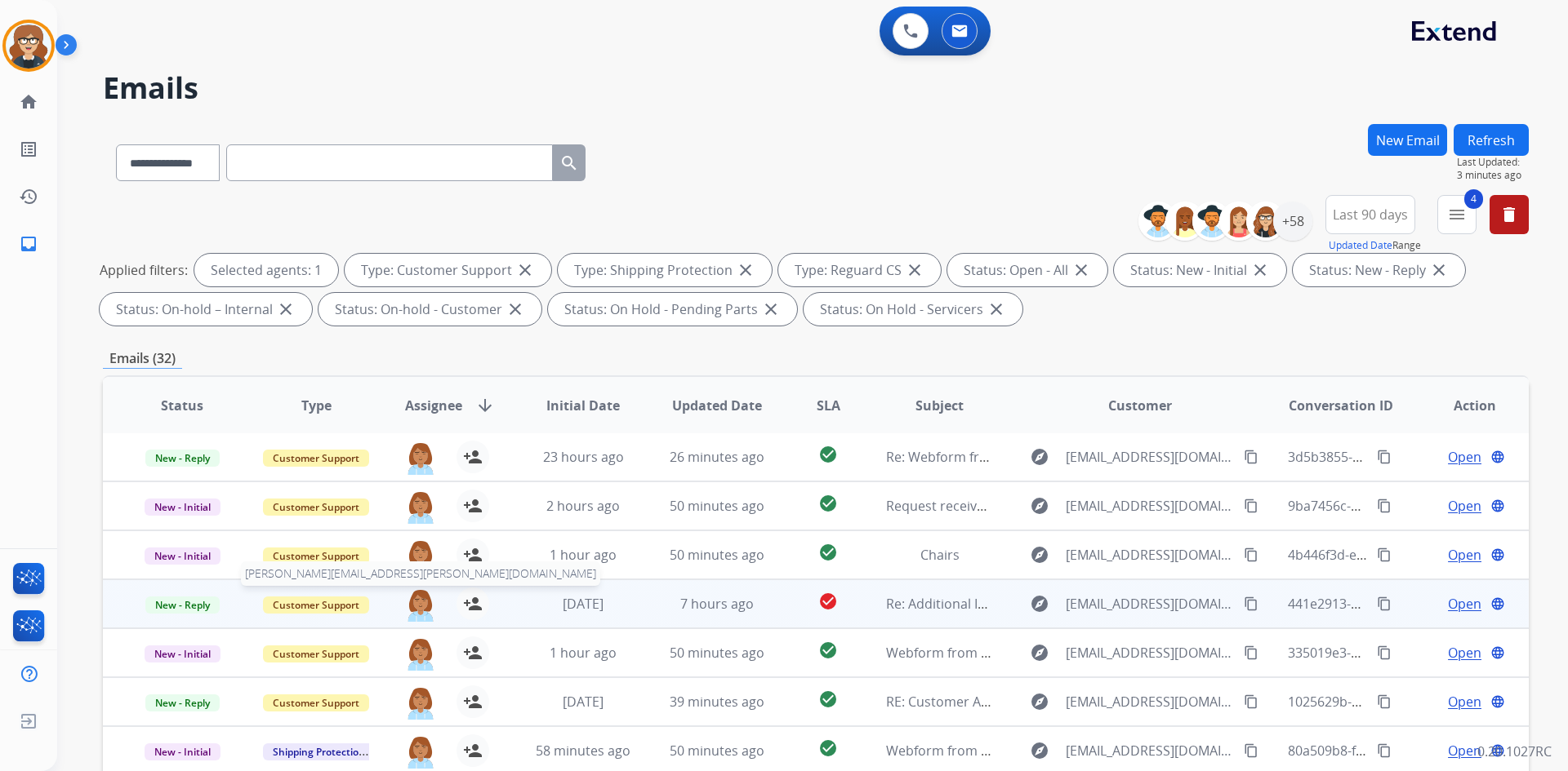
click at [420, 604] on img at bounding box center [420, 604] width 32 height 34
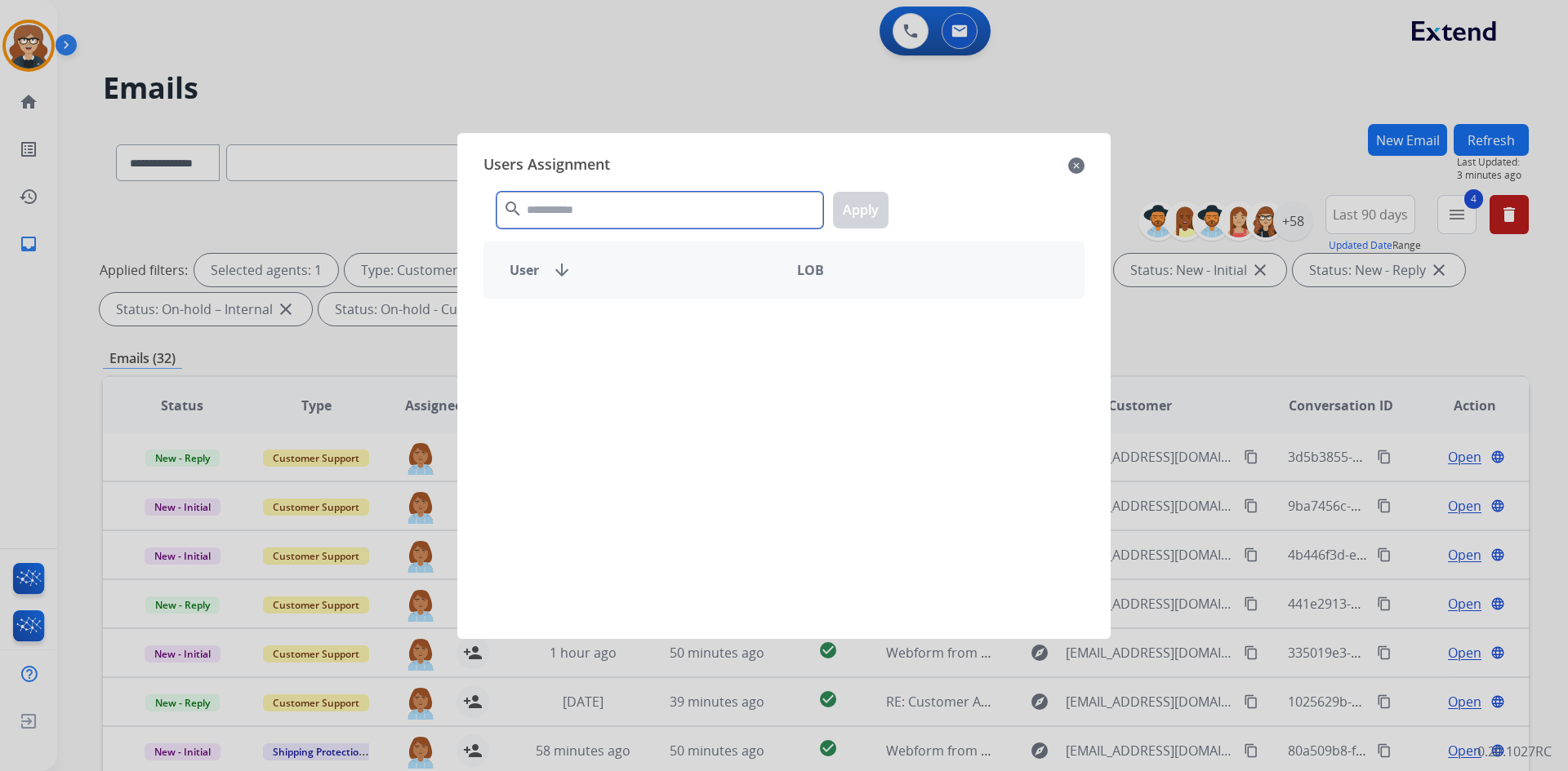
click at [587, 210] on input "text" at bounding box center [659, 210] width 327 height 37
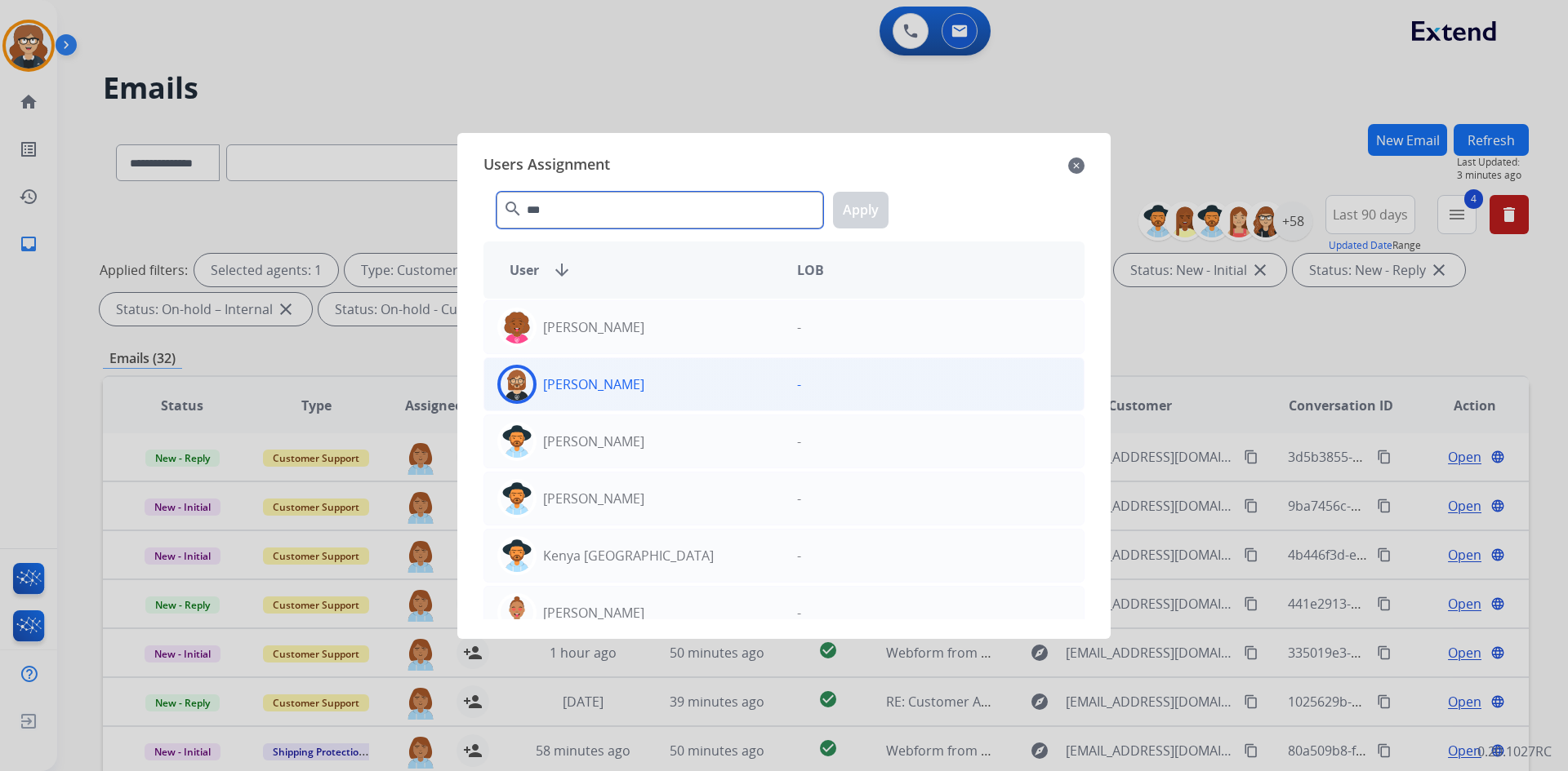
type input "***"
click at [521, 381] on img at bounding box center [517, 384] width 32 height 32
click at [860, 212] on button "Apply" at bounding box center [861, 210] width 56 height 37
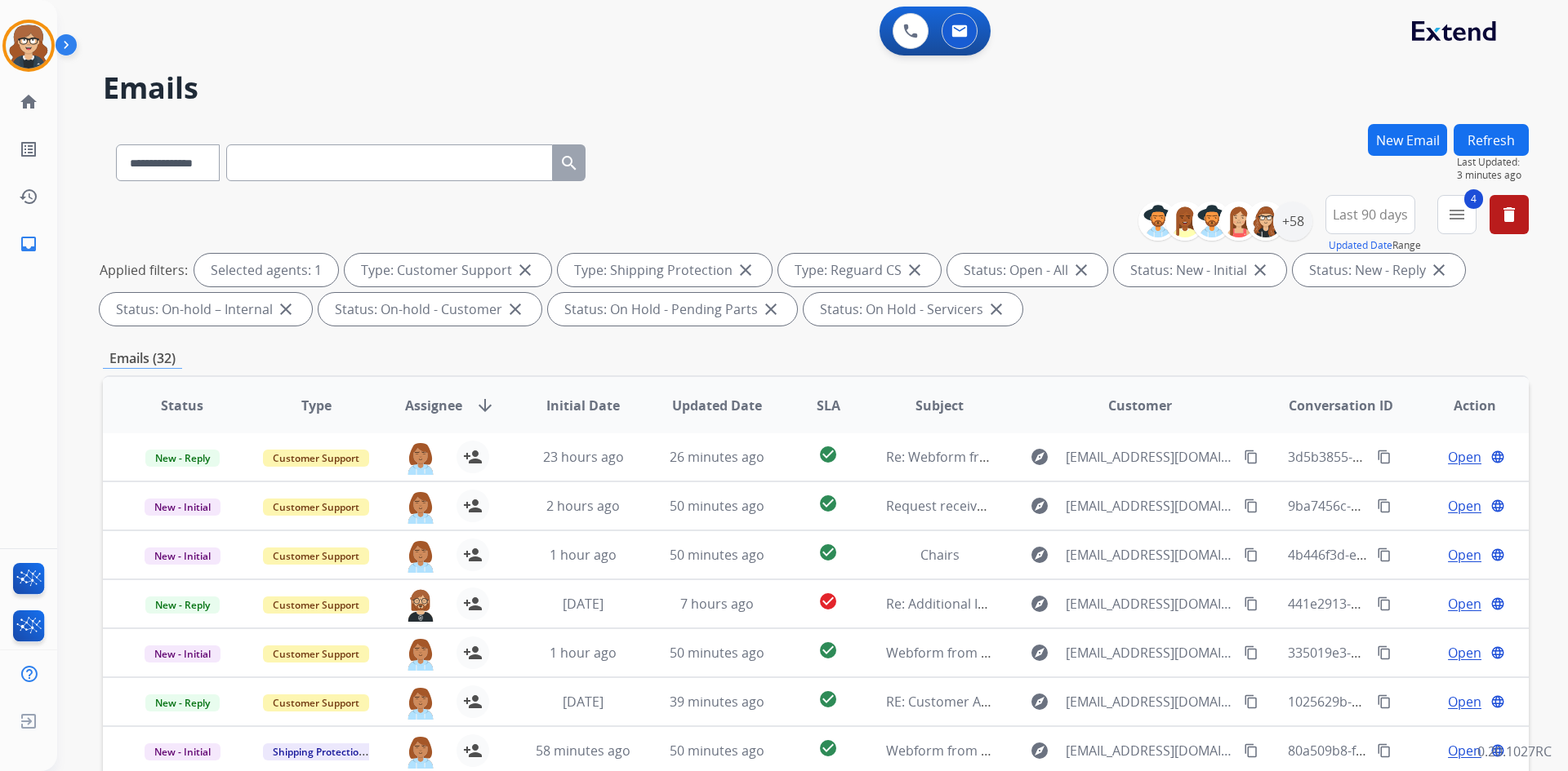
scroll to position [236, 0]
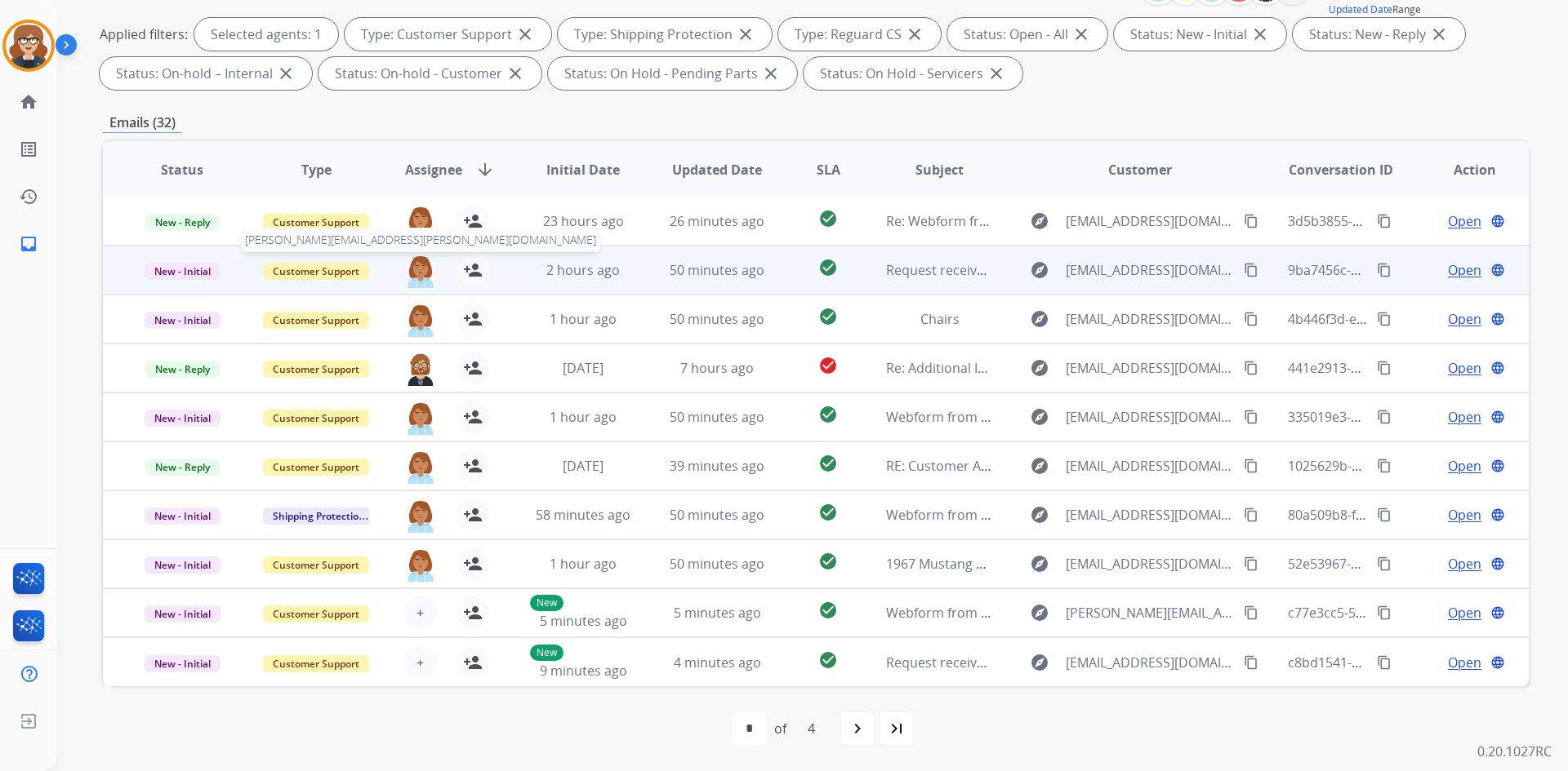
click at [418, 276] on img at bounding box center [420, 270] width 32 height 34
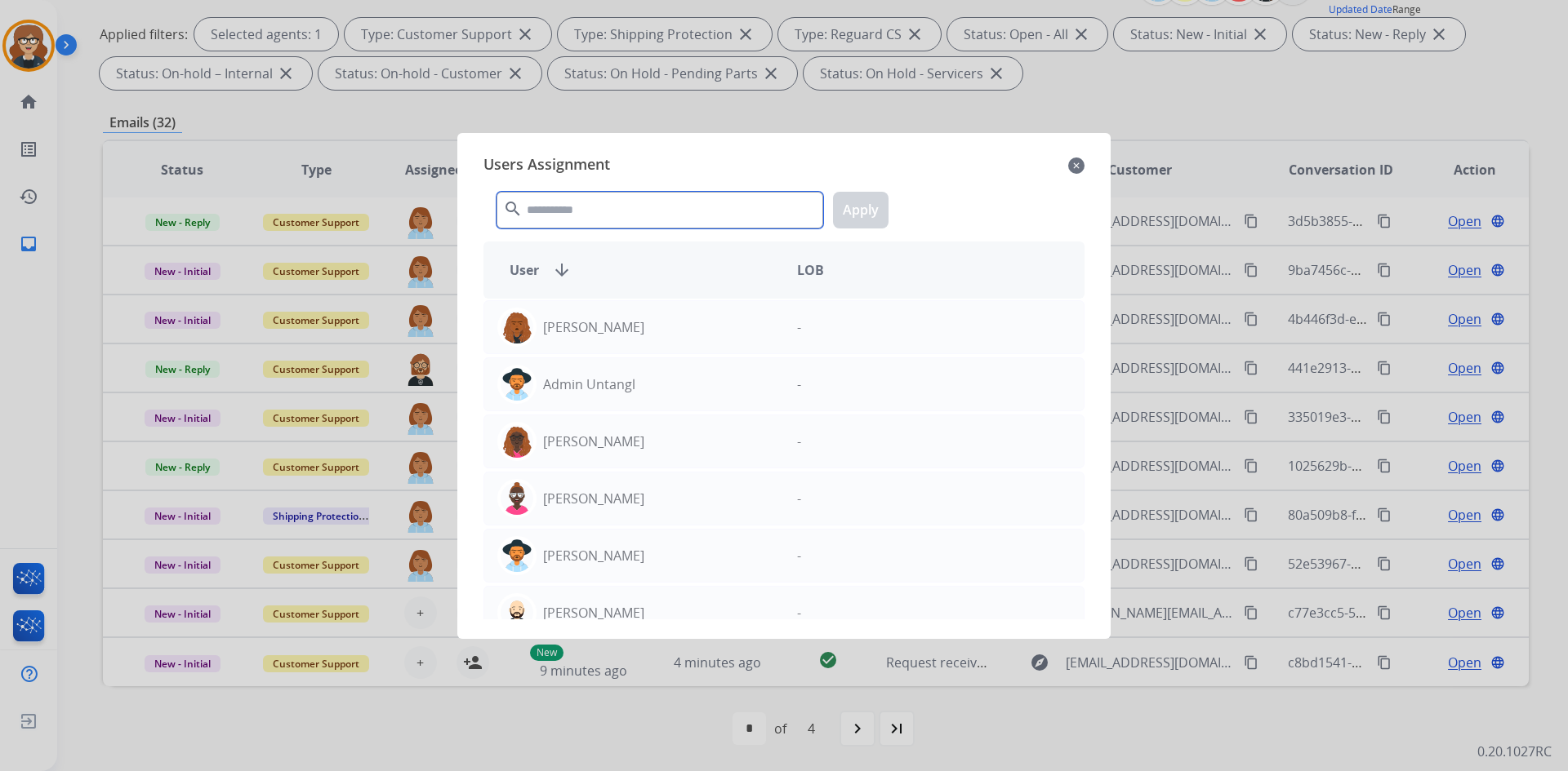
click at [640, 205] on input "text" at bounding box center [659, 210] width 327 height 37
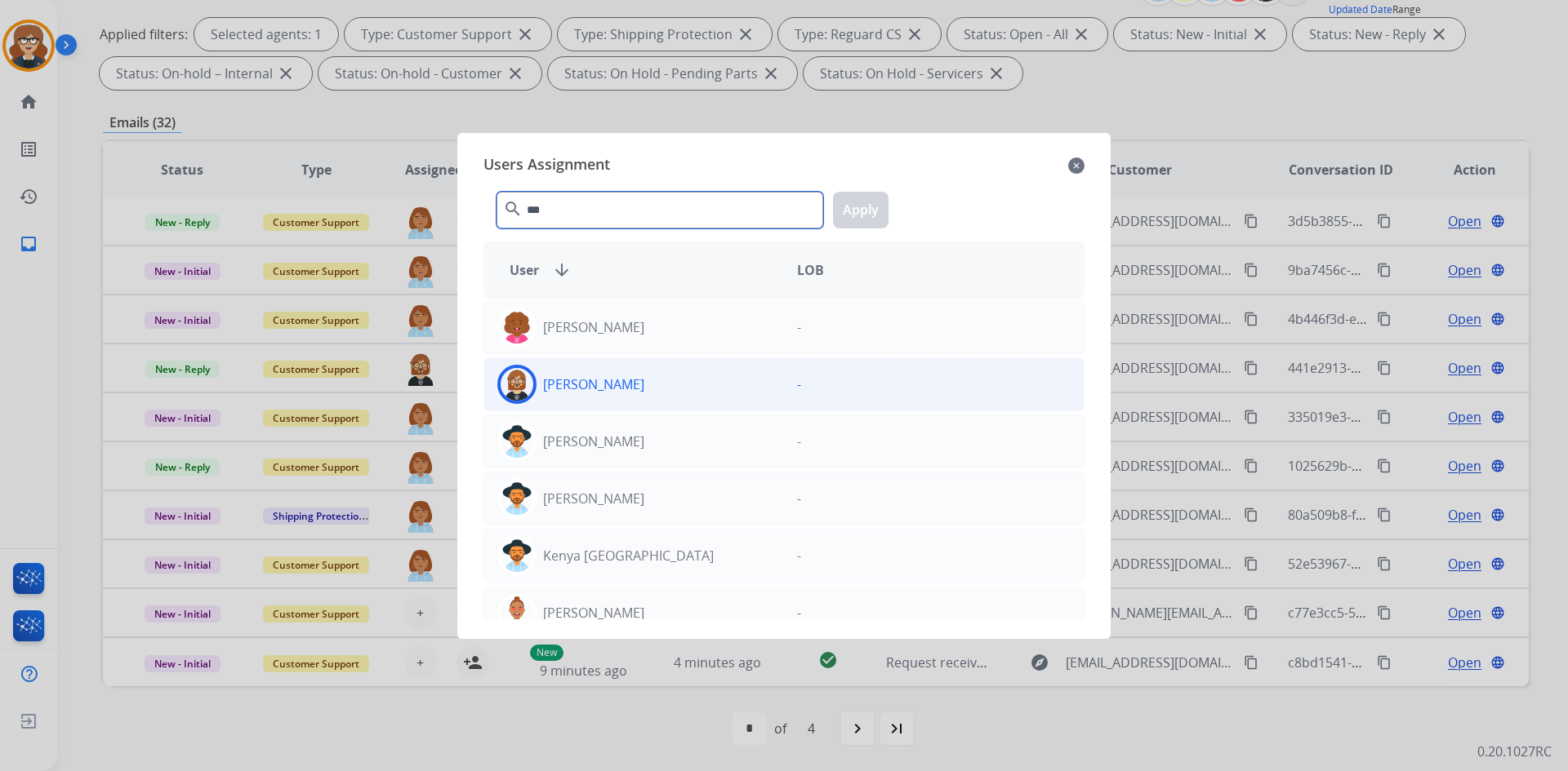
type input "***"
click at [503, 382] on img at bounding box center [517, 384] width 32 height 32
click at [863, 203] on button "Apply" at bounding box center [861, 210] width 56 height 37
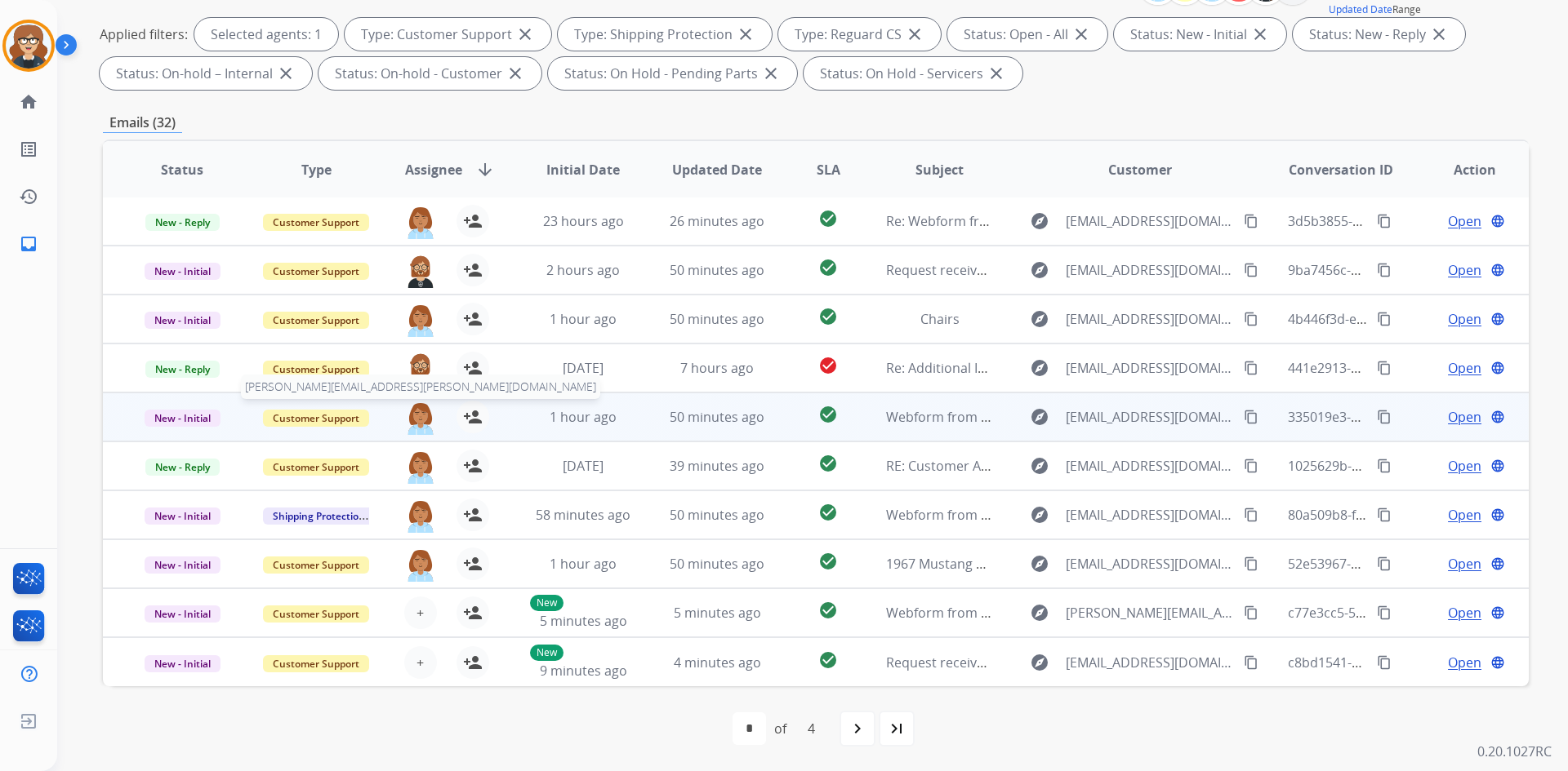
click at [419, 419] on img at bounding box center [420, 418] width 32 height 34
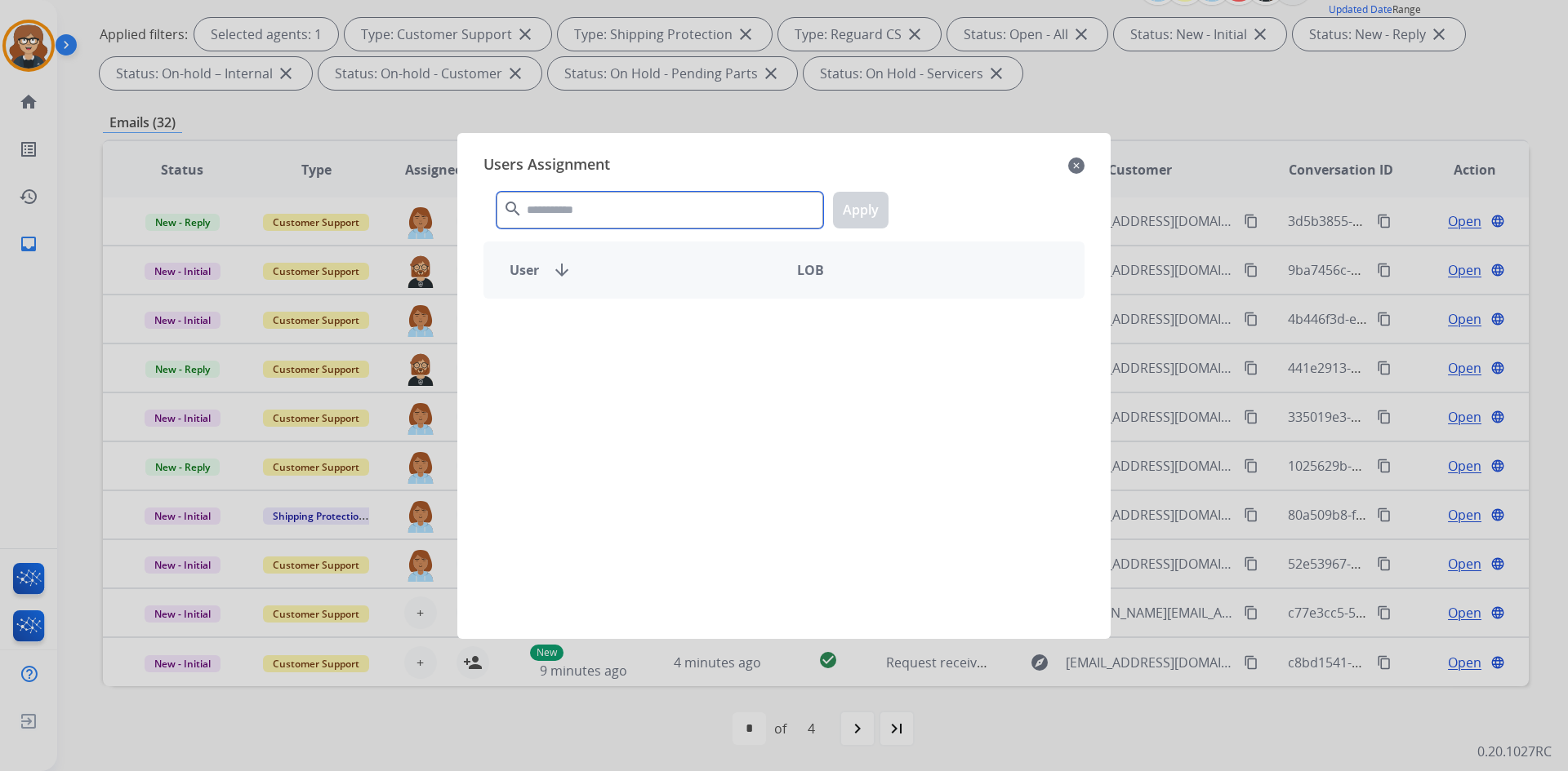
click at [666, 210] on input "text" at bounding box center [659, 210] width 327 height 37
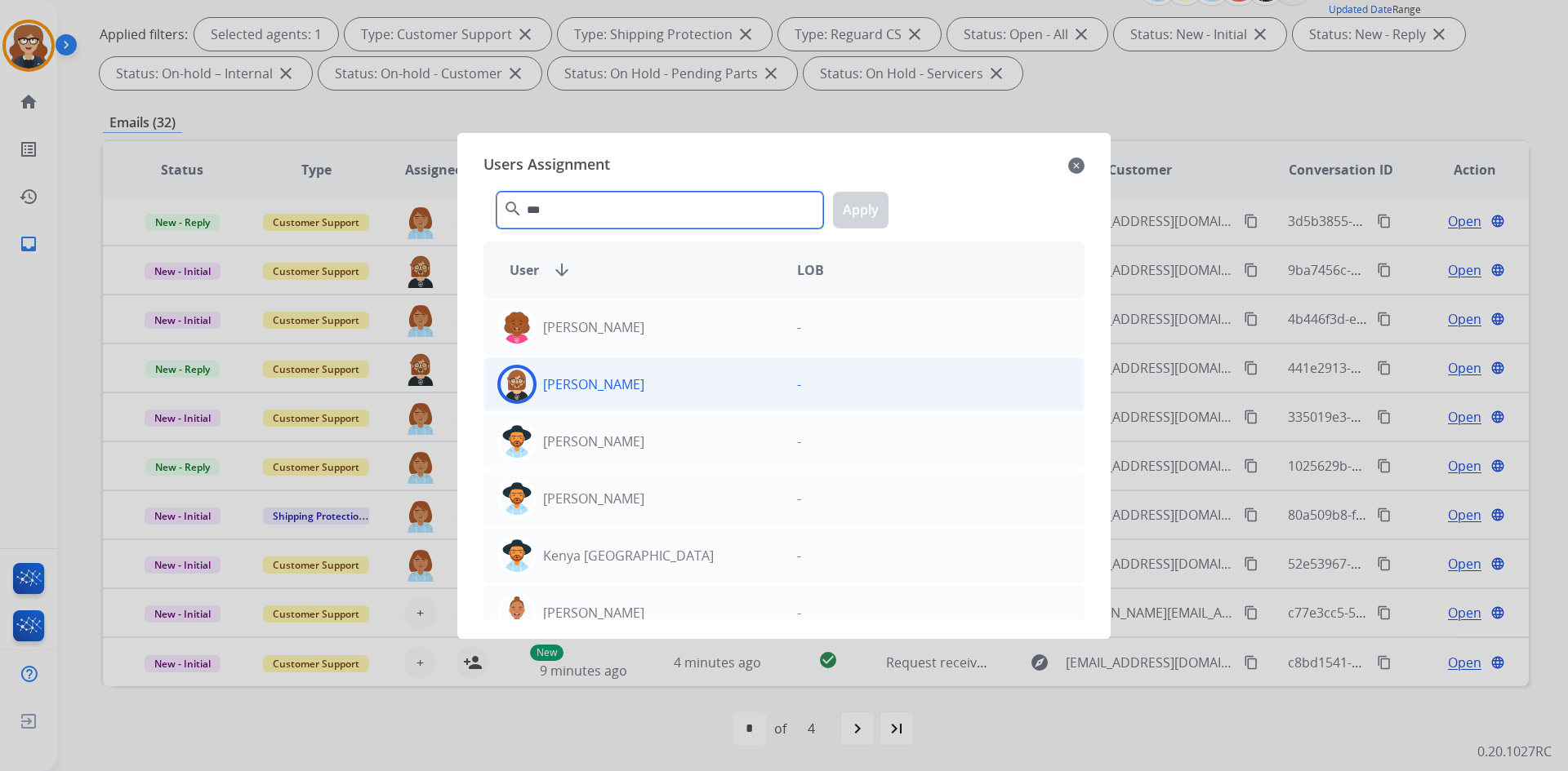
type input "***"
click at [518, 385] on img at bounding box center [517, 384] width 32 height 32
click at [858, 210] on button "Apply" at bounding box center [861, 210] width 56 height 37
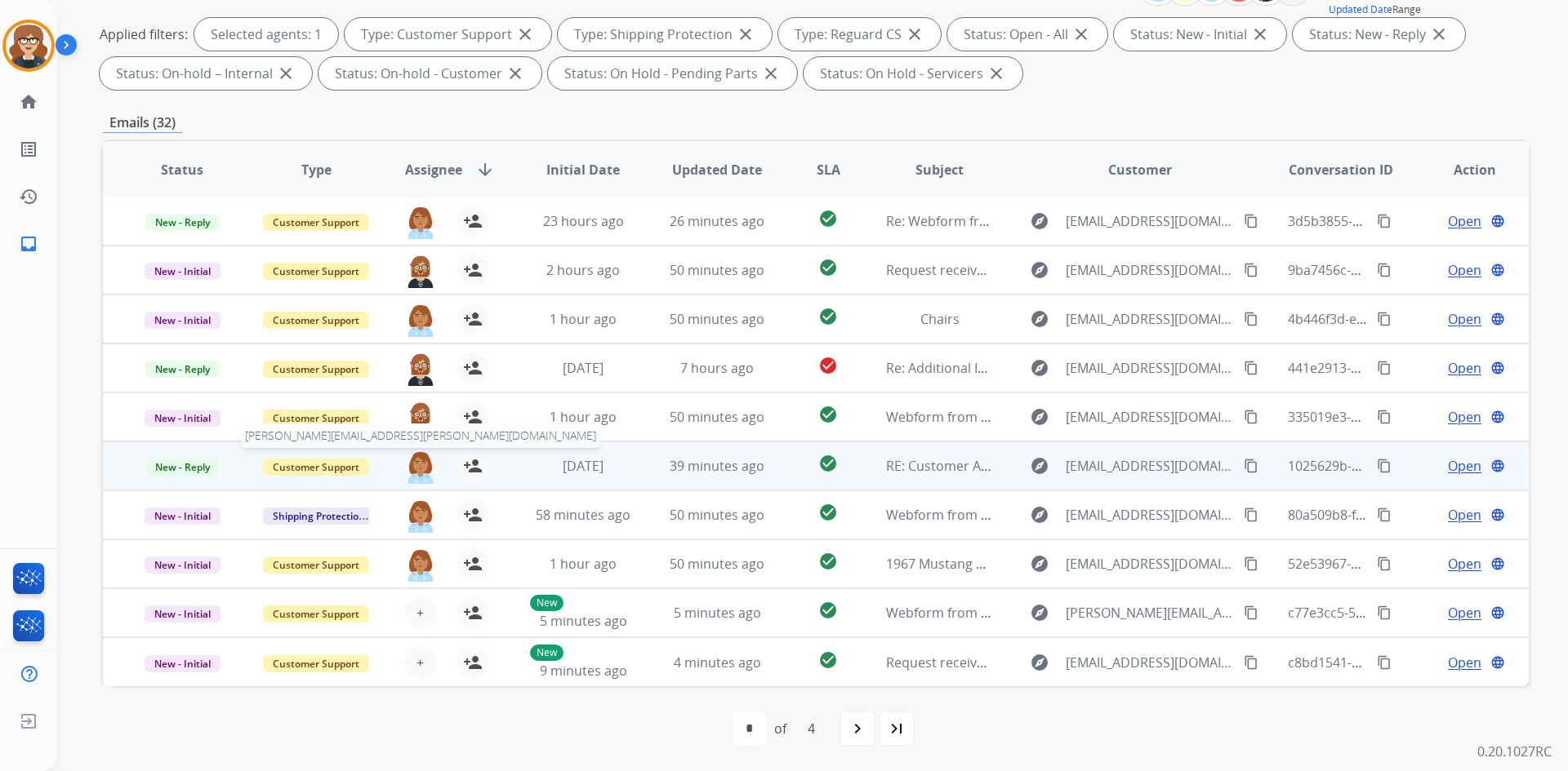
click at [415, 467] on img at bounding box center [420, 467] width 32 height 34
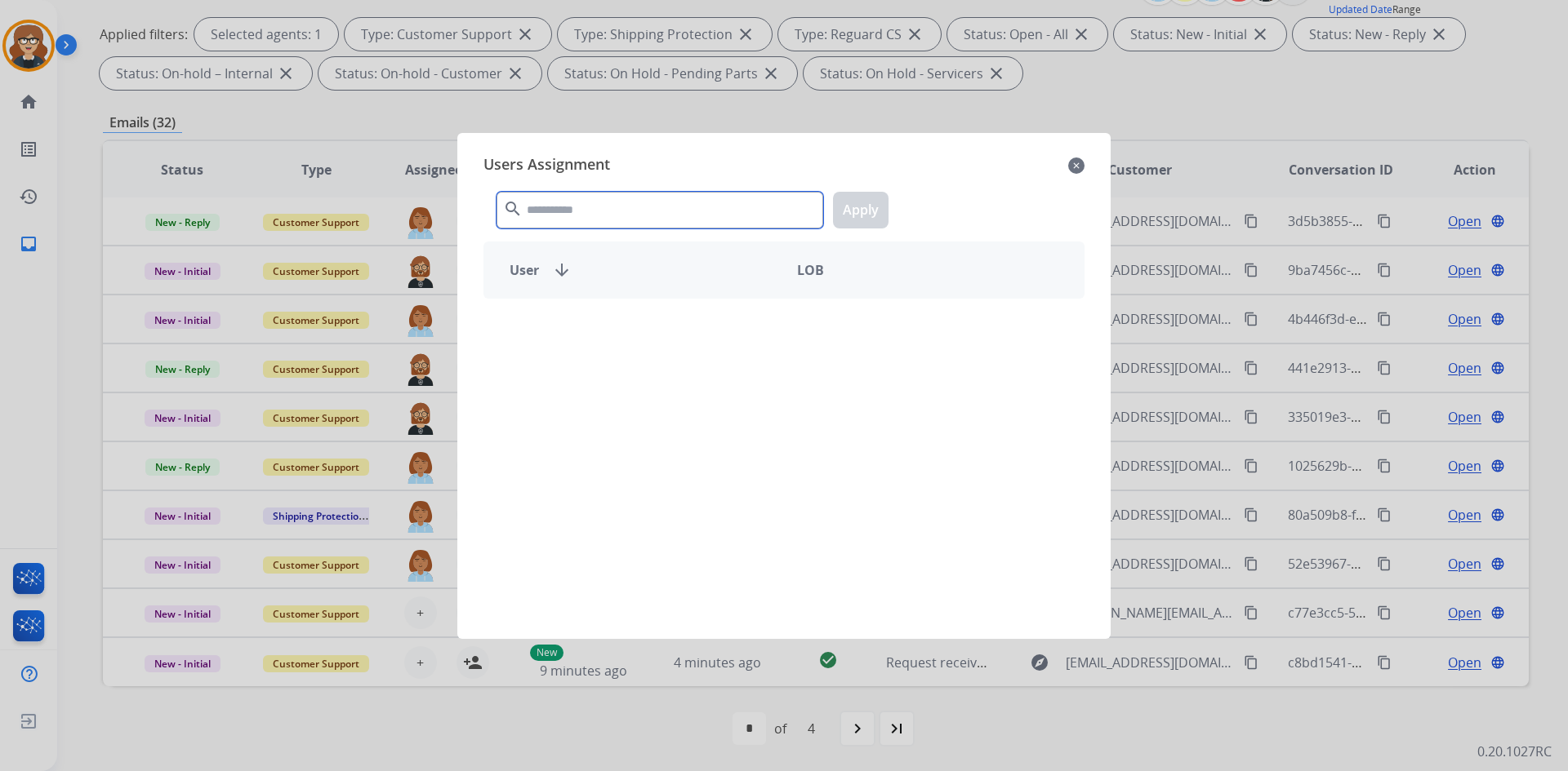
click at [577, 212] on input "text" at bounding box center [659, 210] width 327 height 37
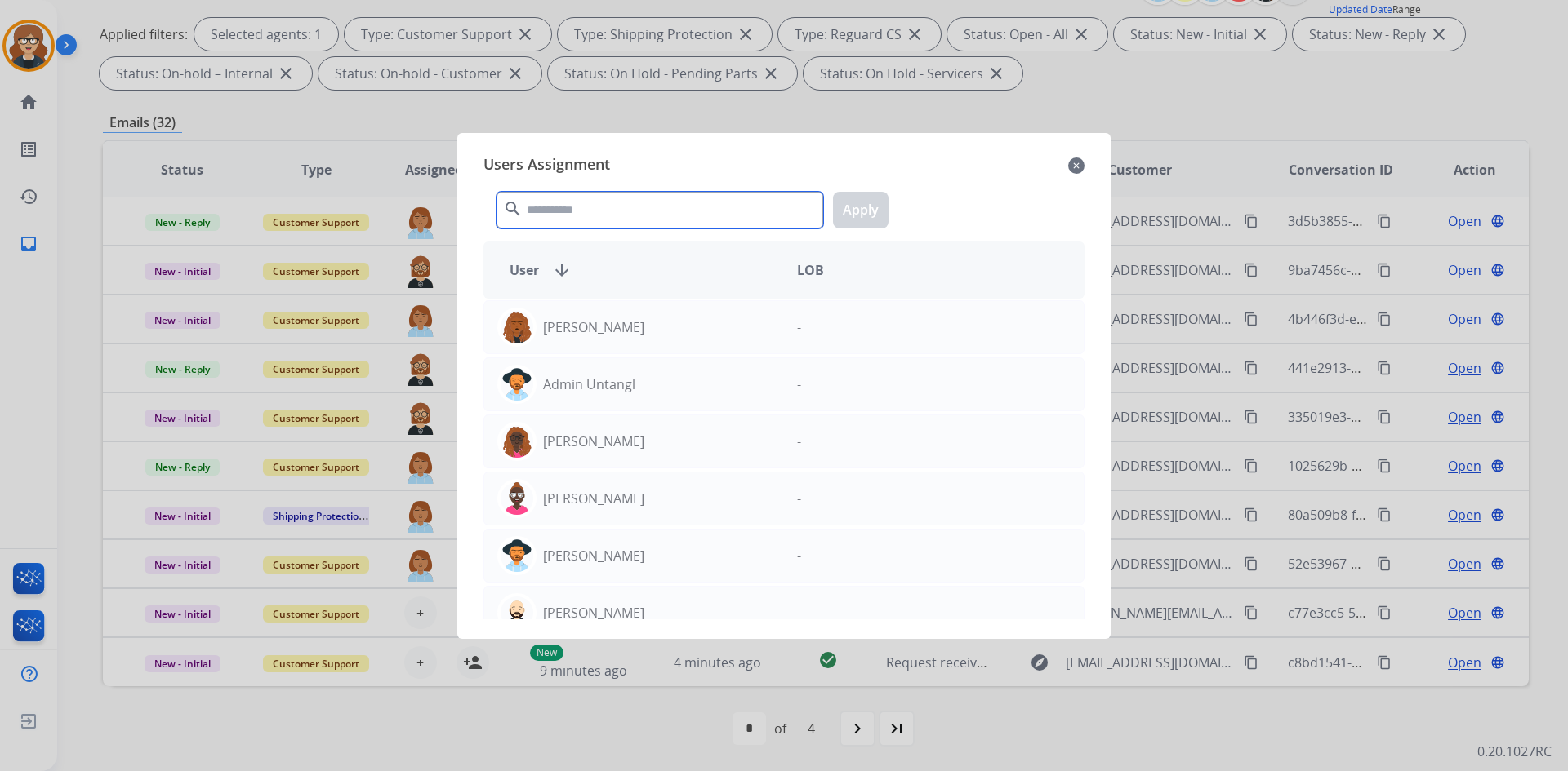
click at [577, 212] on input "text" at bounding box center [659, 210] width 327 height 37
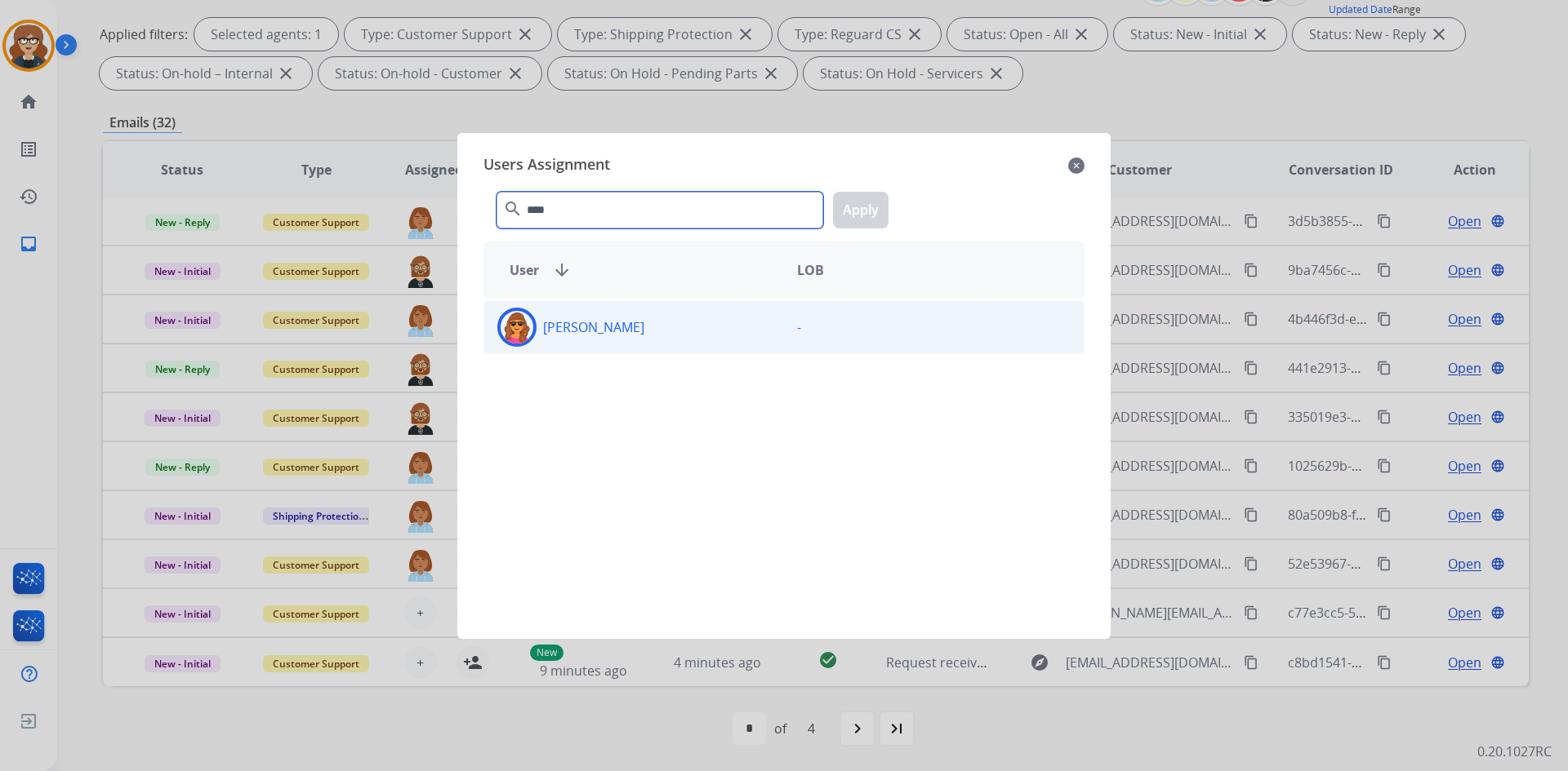
type input "****"
click at [512, 324] on img at bounding box center [517, 327] width 32 height 32
click at [857, 205] on button "Apply" at bounding box center [861, 210] width 56 height 37
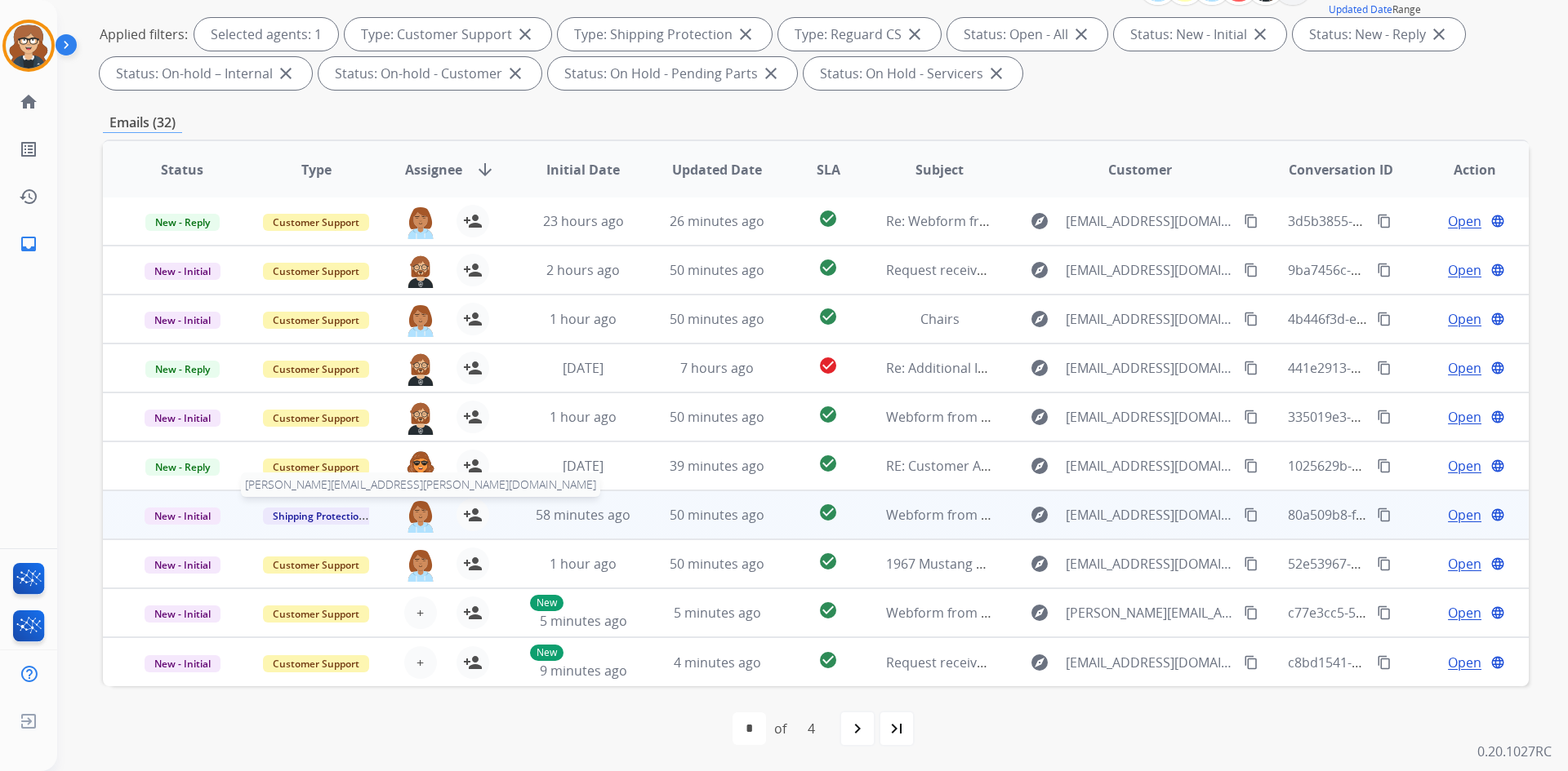
click at [424, 513] on img at bounding box center [420, 516] width 32 height 34
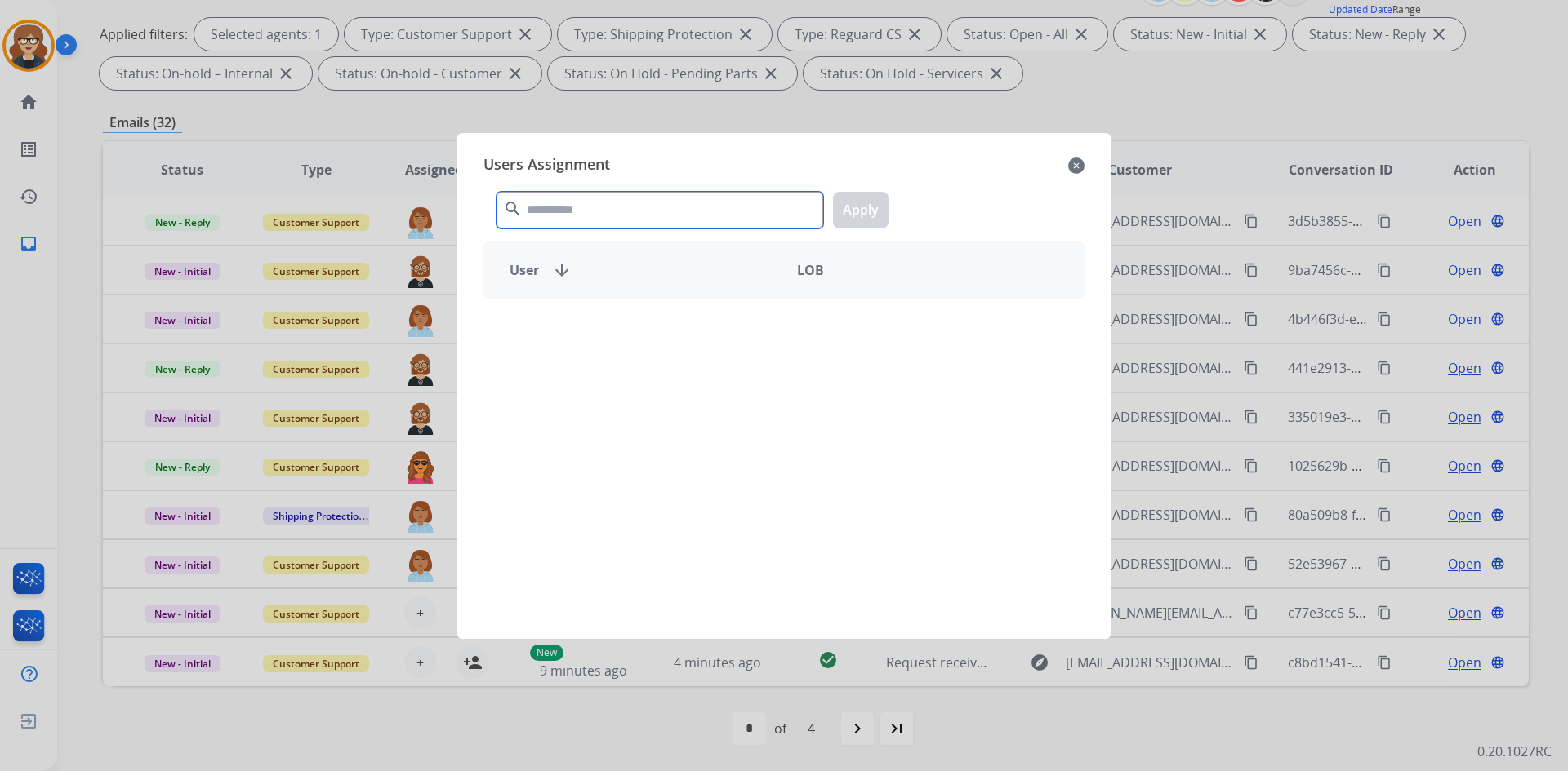
click at [567, 204] on input "text" at bounding box center [659, 210] width 327 height 37
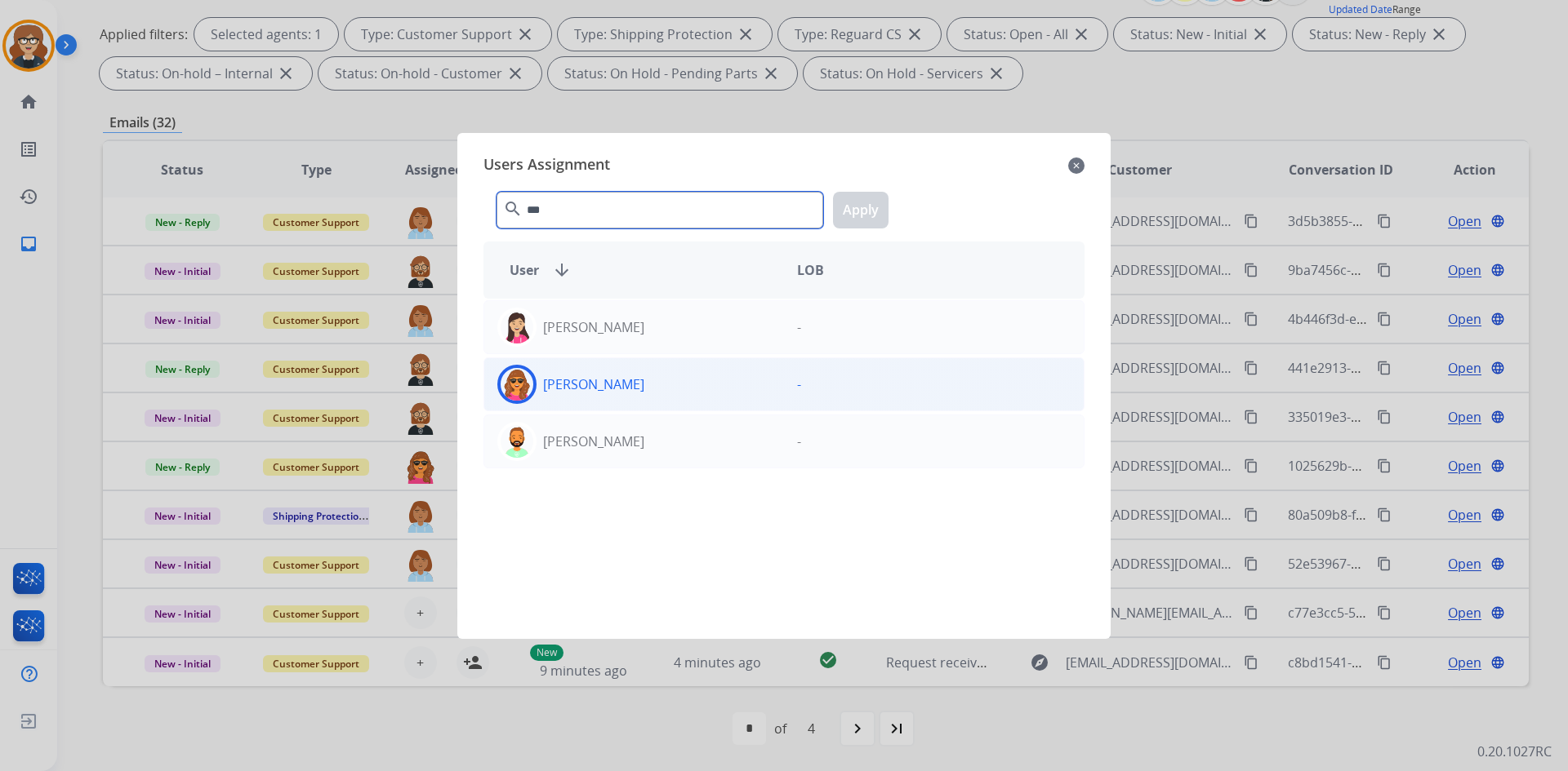
type input "***"
click at [496, 382] on div "[PERSON_NAME]" at bounding box center [633, 384] width 299 height 39
click at [866, 208] on button "Apply" at bounding box center [861, 210] width 56 height 37
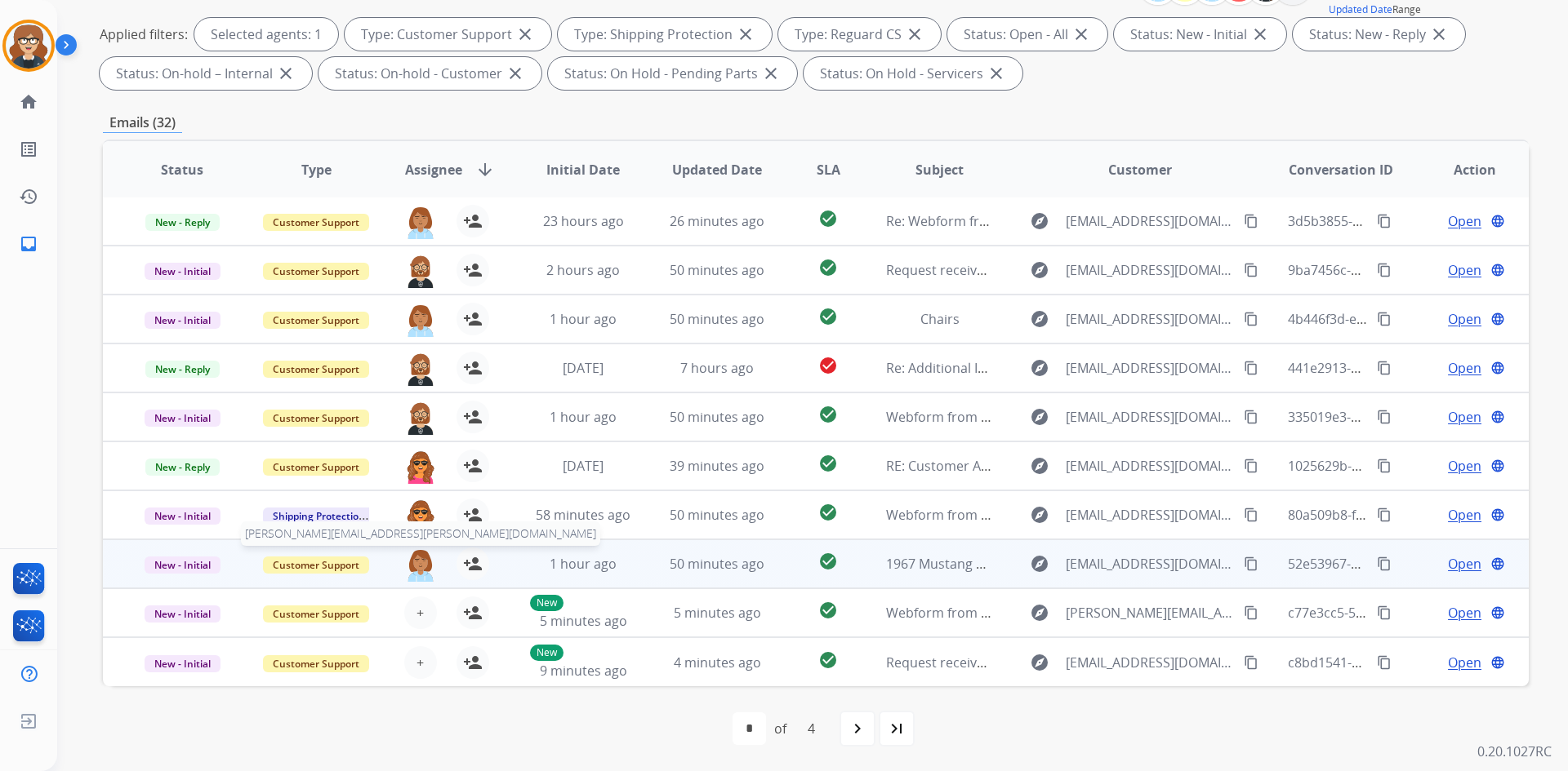
click at [409, 567] on img at bounding box center [420, 565] width 32 height 34
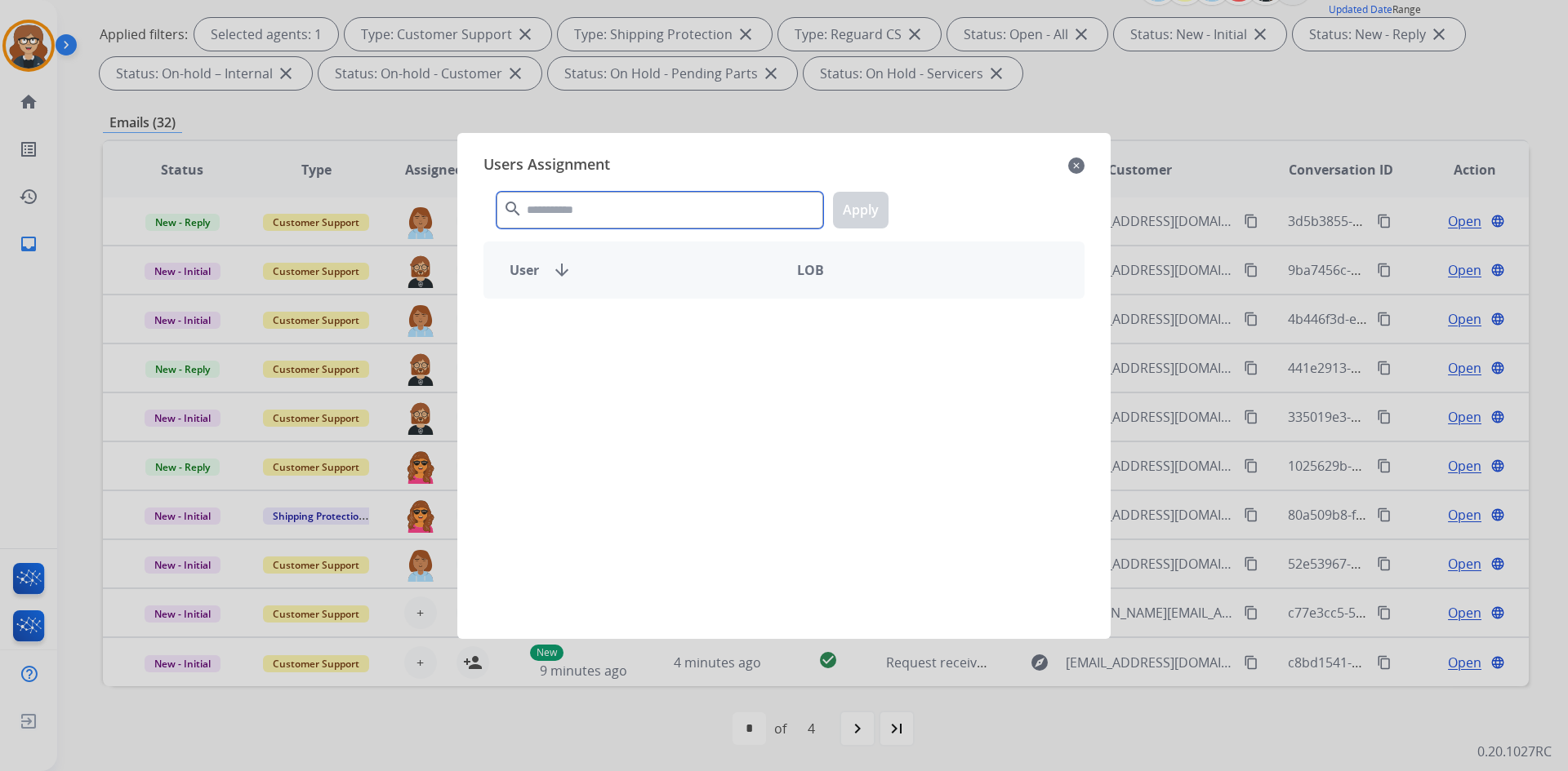
click at [609, 210] on input "text" at bounding box center [659, 210] width 327 height 37
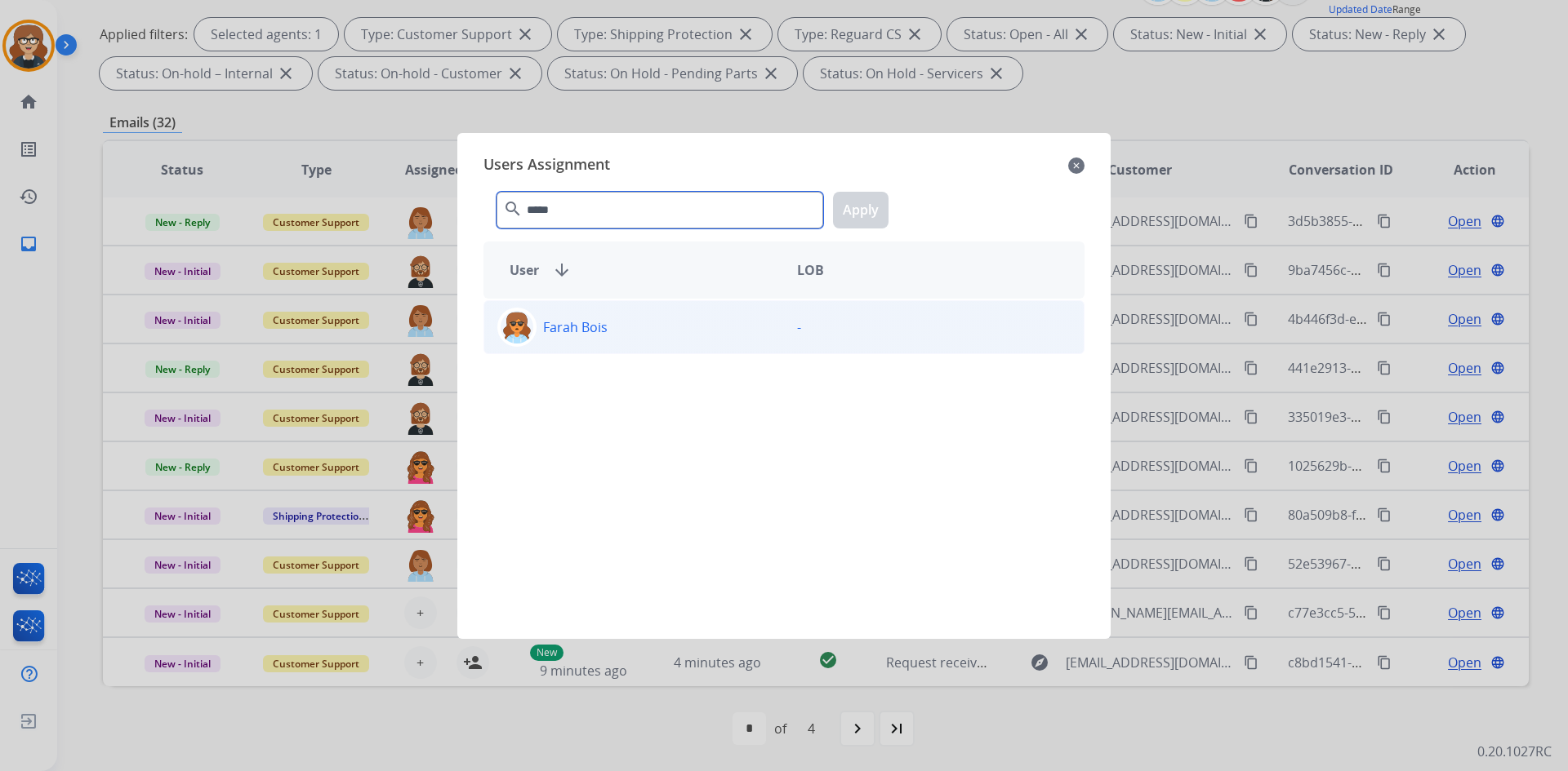
type input "*****"
click at [516, 333] on img at bounding box center [517, 327] width 32 height 32
click at [868, 206] on button "Apply" at bounding box center [861, 210] width 56 height 37
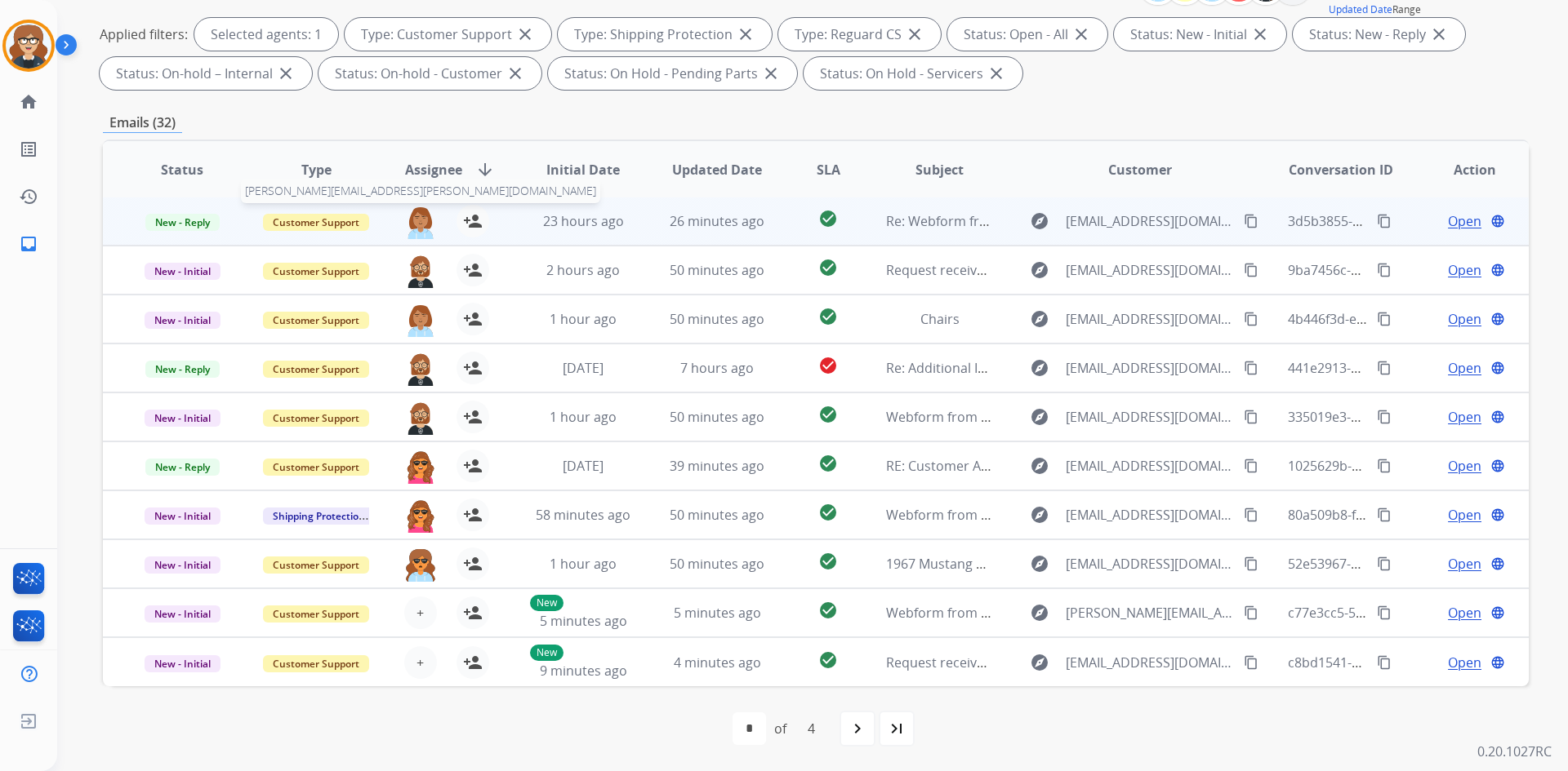
click at [416, 217] on img at bounding box center [420, 222] width 32 height 34
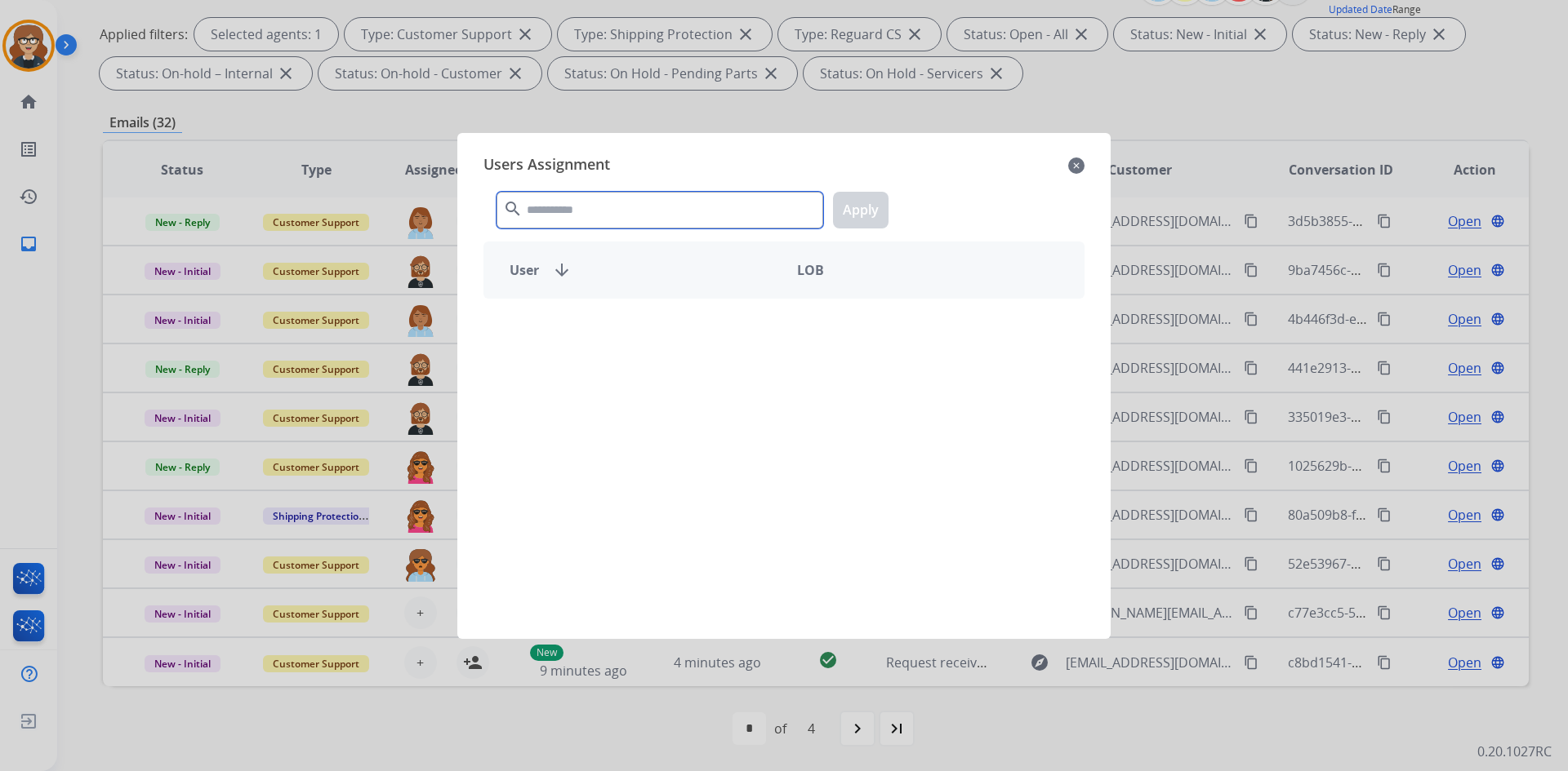
click at [575, 214] on input "text" at bounding box center [659, 210] width 327 height 37
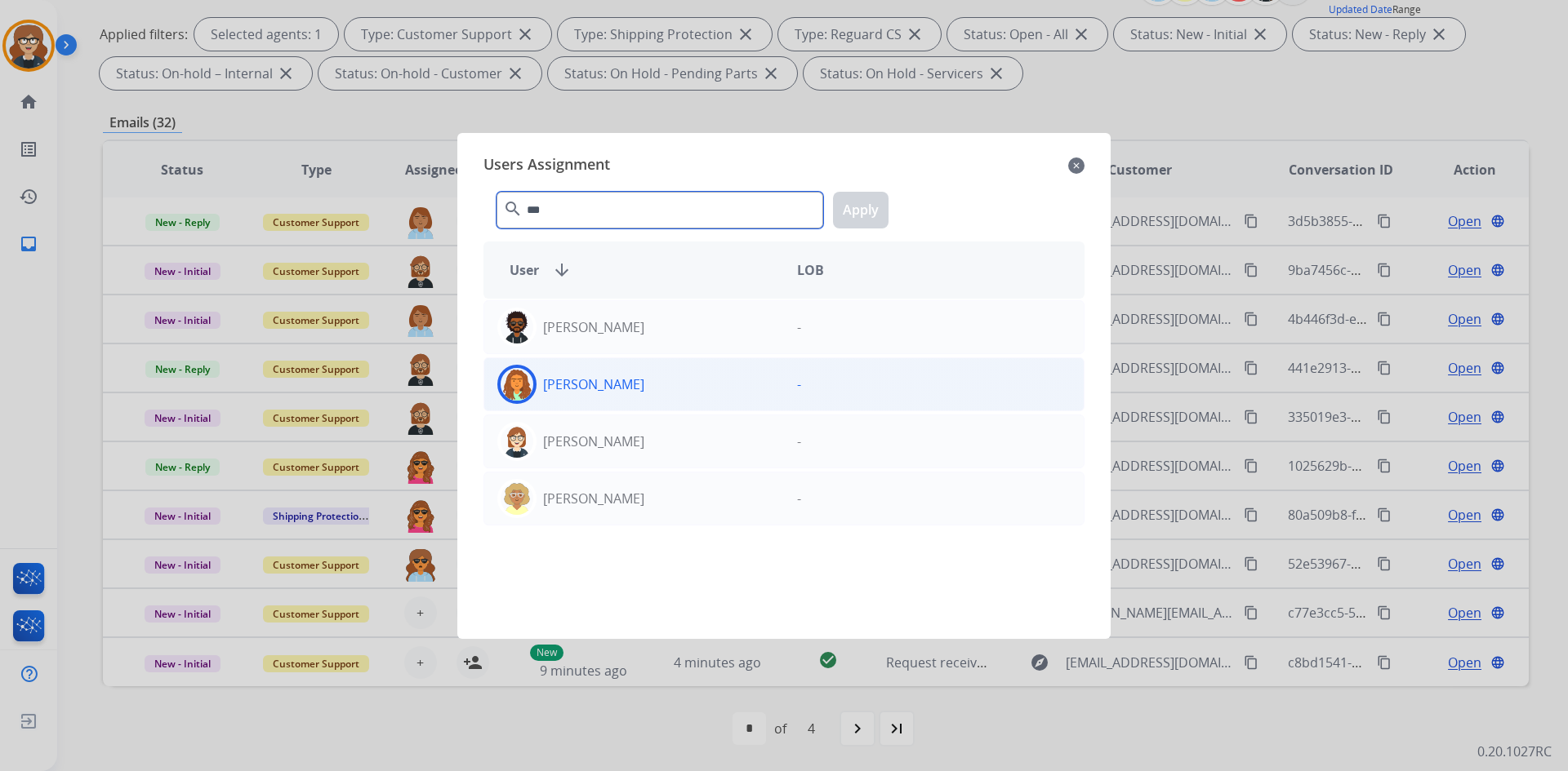
type input "***"
click at [512, 383] on img at bounding box center [517, 384] width 32 height 32
click at [875, 209] on button "Apply" at bounding box center [861, 210] width 56 height 37
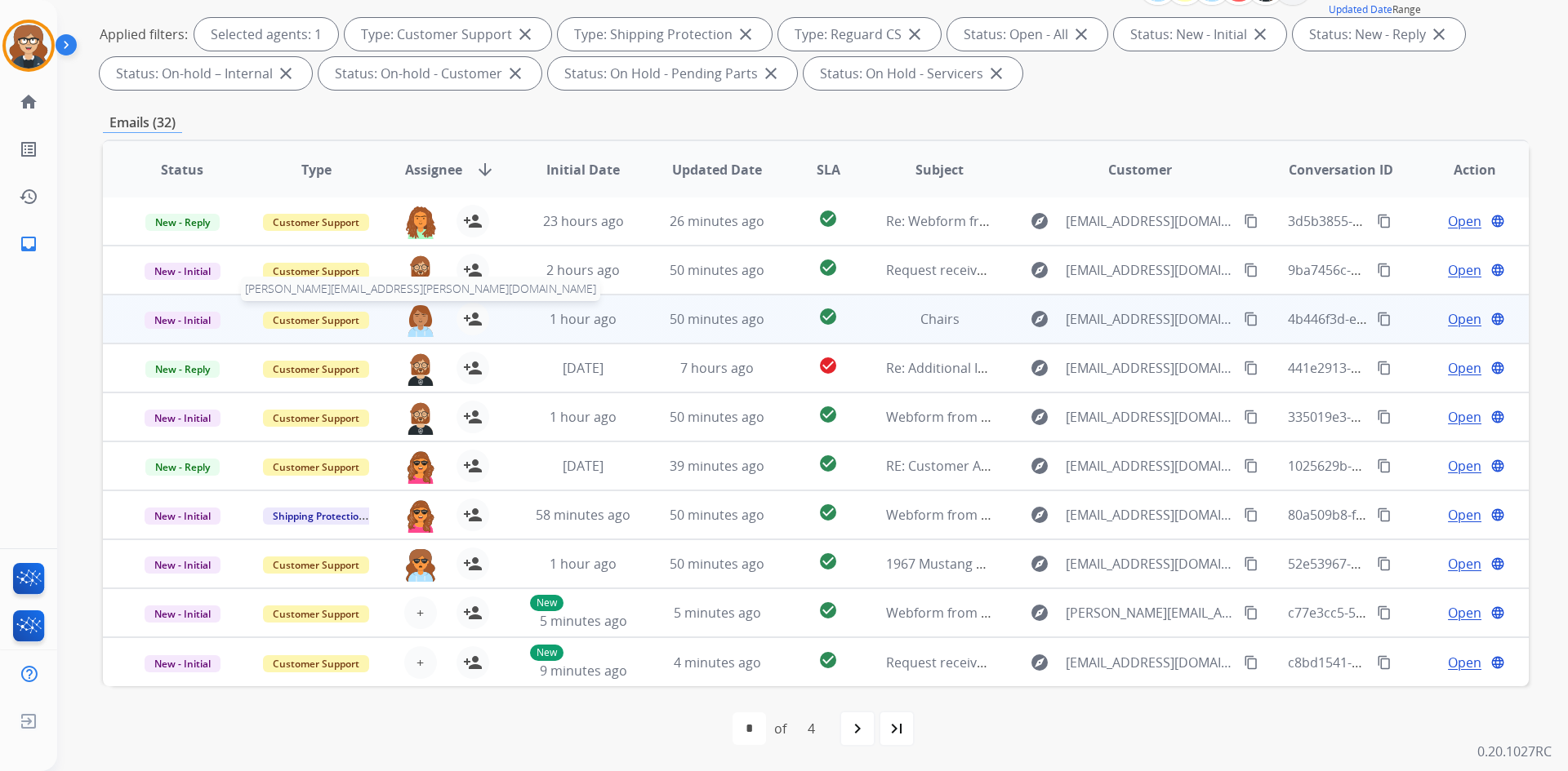
click at [415, 317] on img at bounding box center [420, 320] width 32 height 34
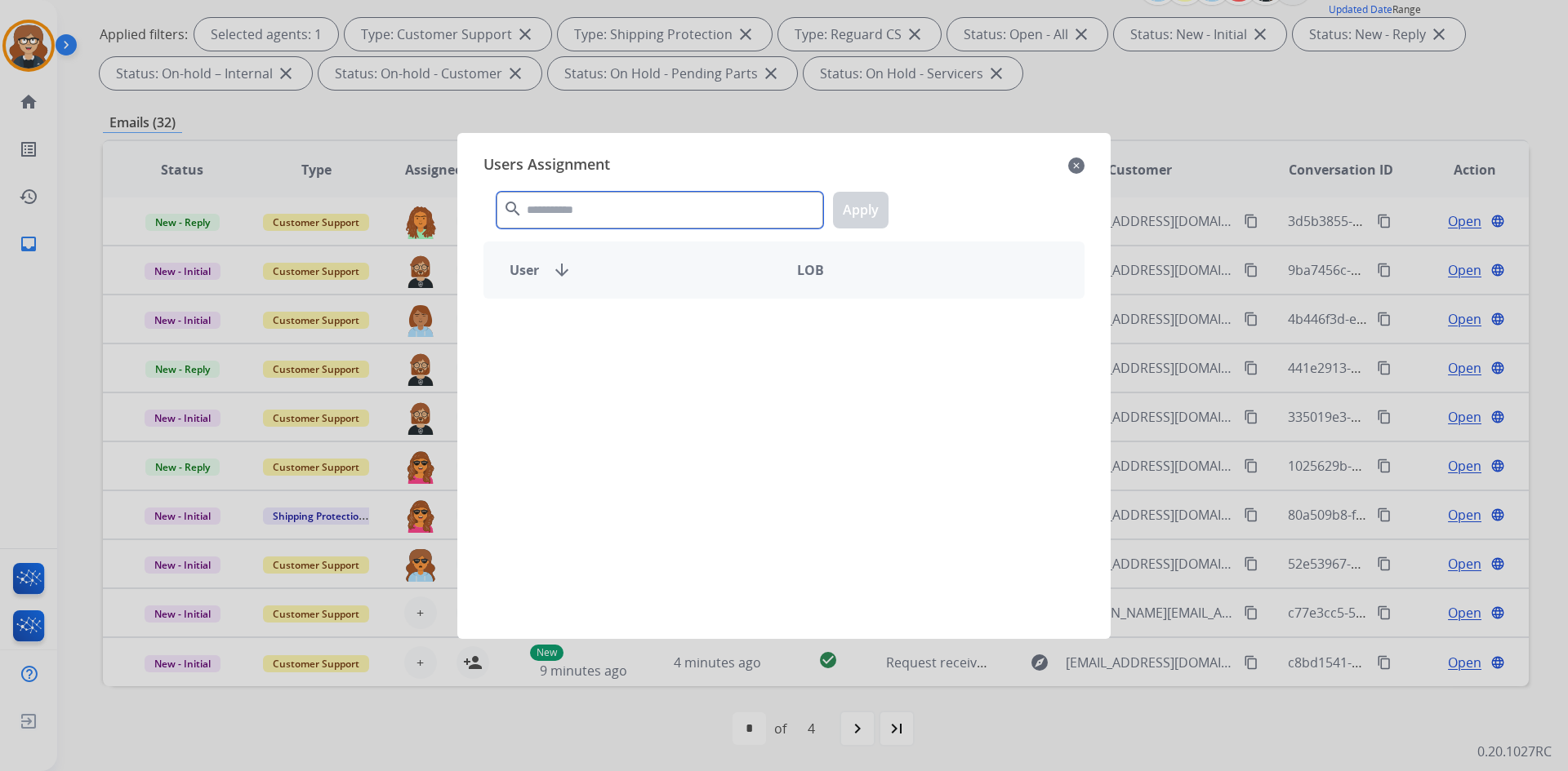
click at [622, 210] on input "text" at bounding box center [659, 210] width 327 height 37
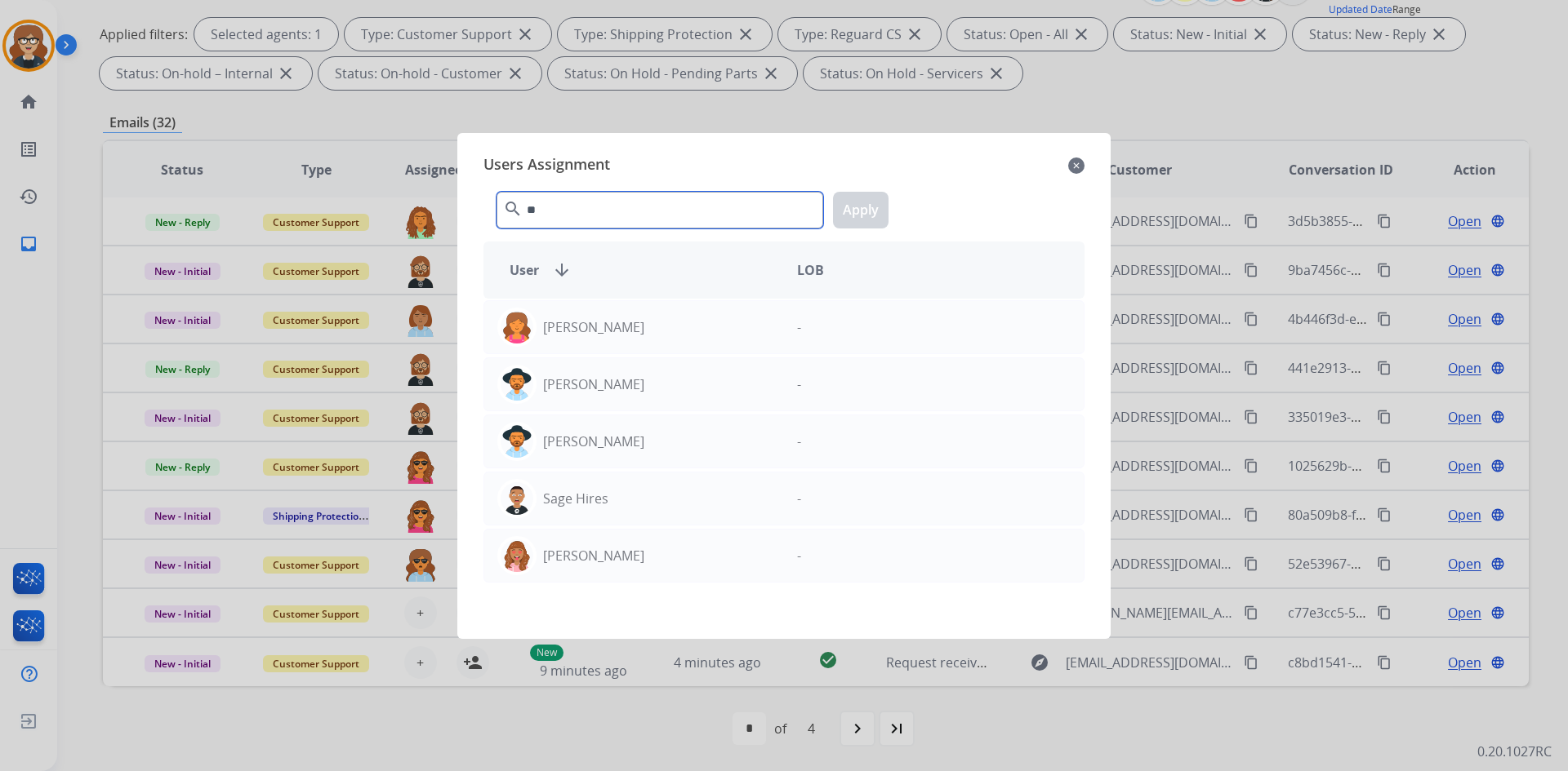
type input "*"
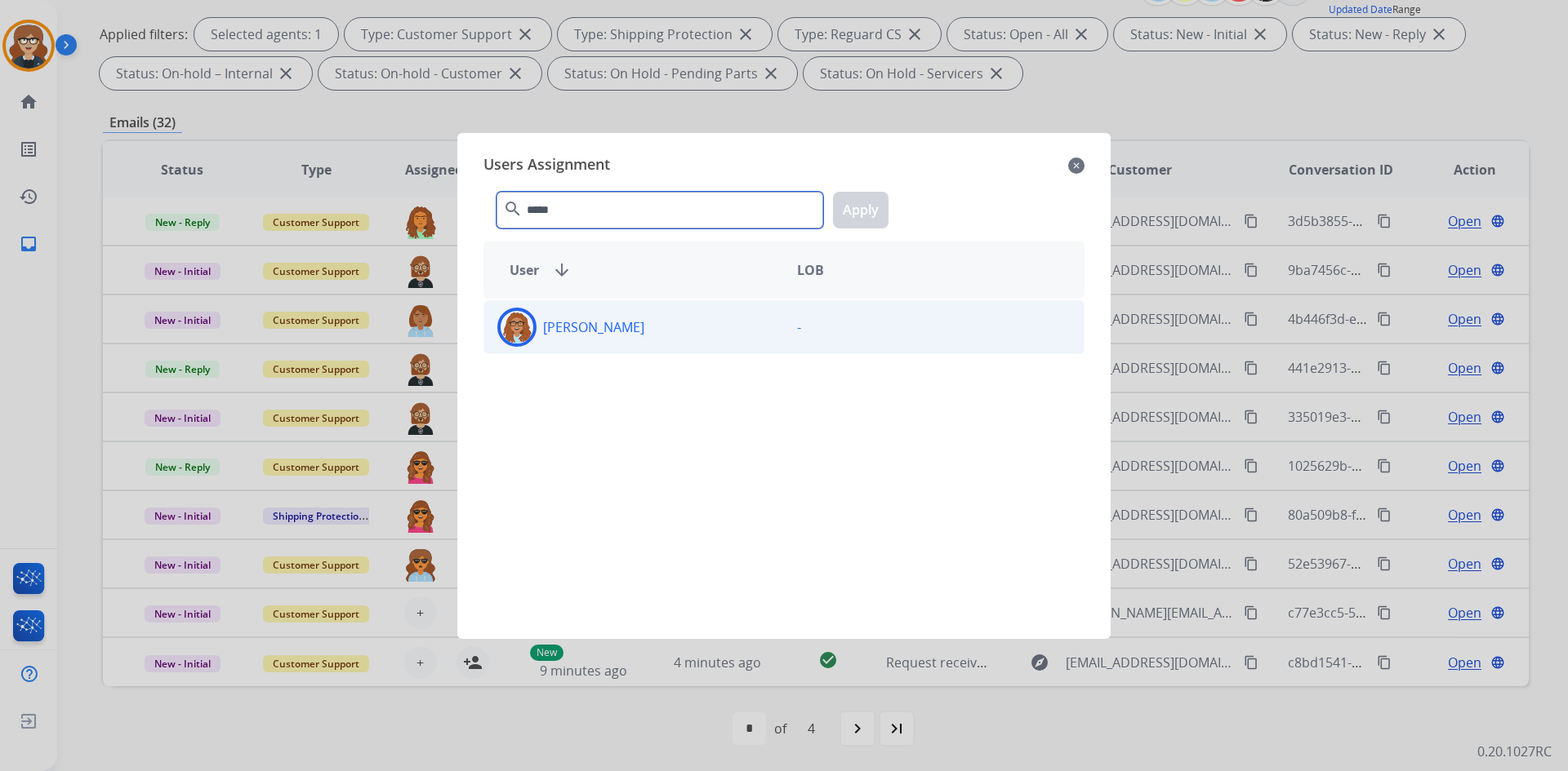
type input "*****"
drag, startPoint x: 519, startPoint y: 330, endPoint x: 871, endPoint y: 221, distance: 368.5
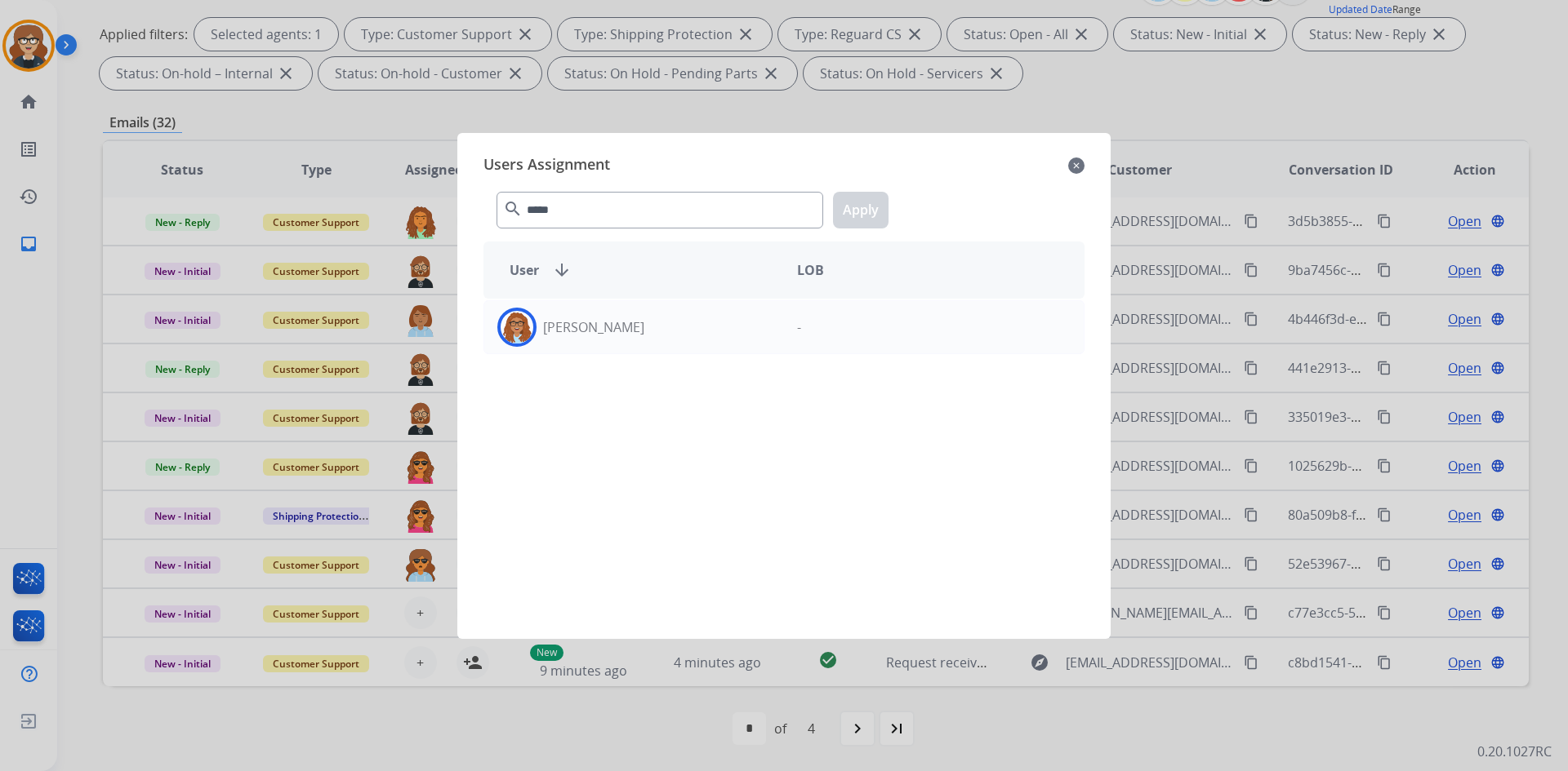
click at [519, 329] on img at bounding box center [517, 327] width 32 height 32
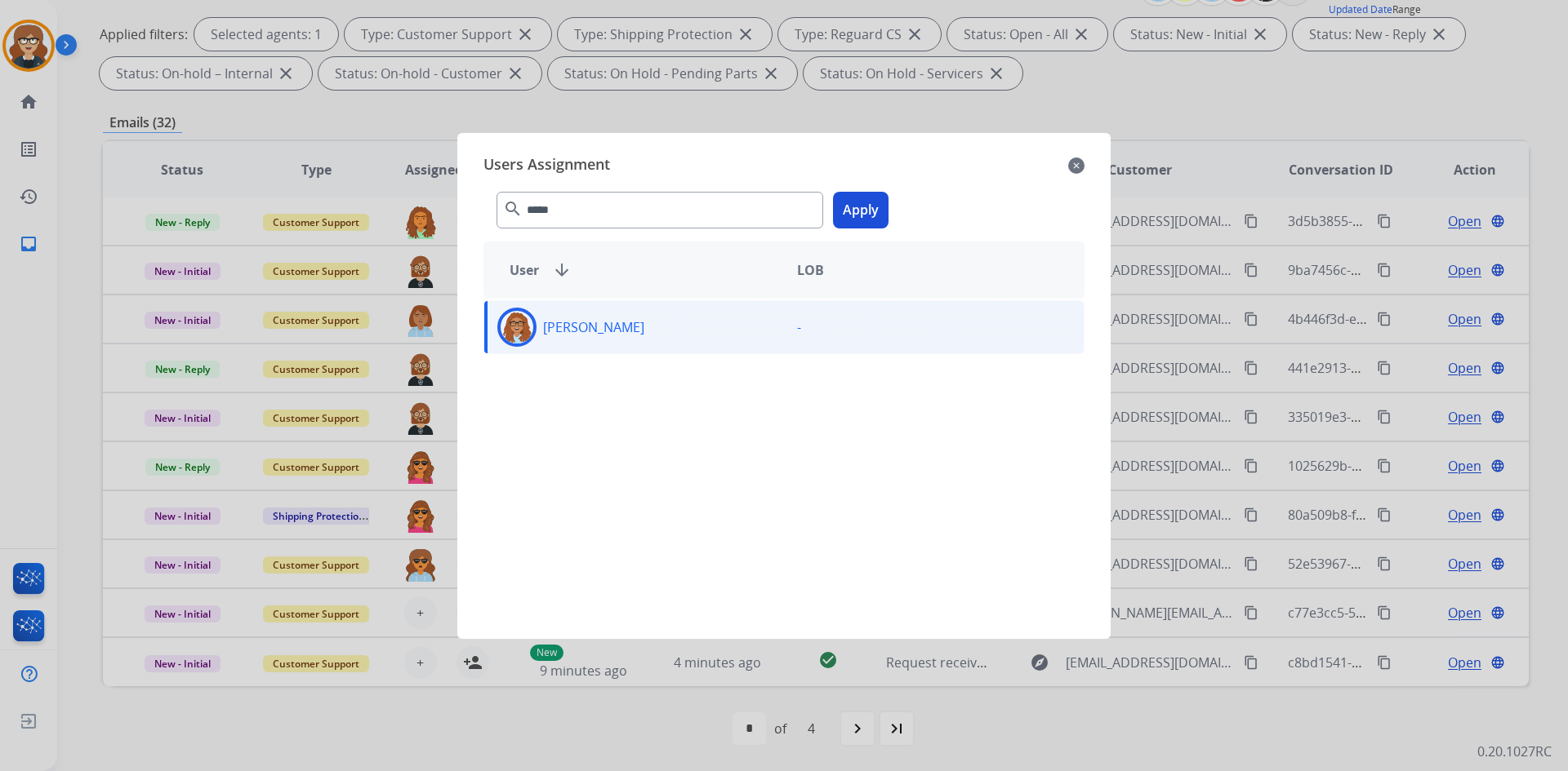
click at [858, 207] on button "Apply" at bounding box center [861, 210] width 56 height 37
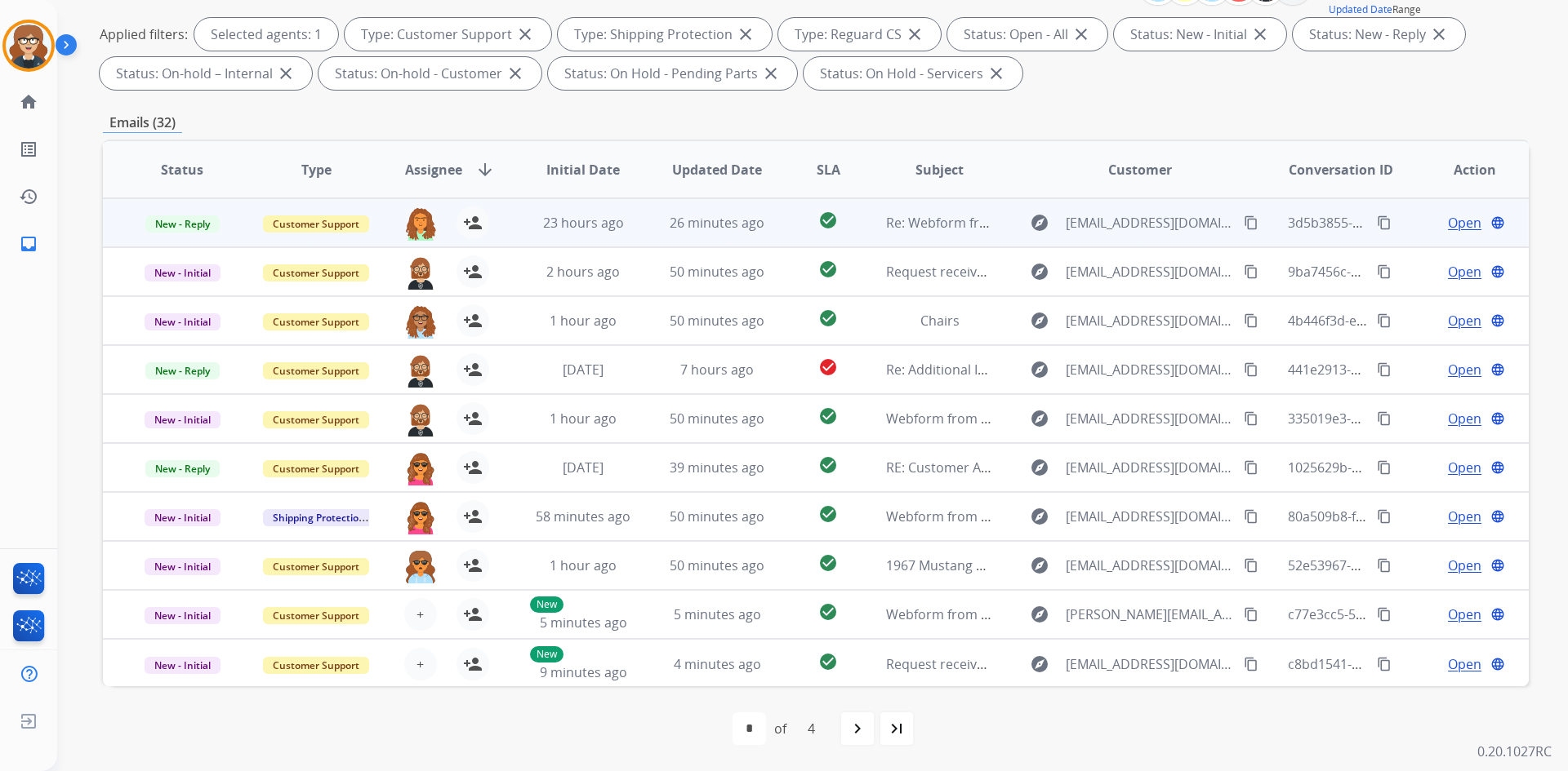
scroll to position [0, 0]
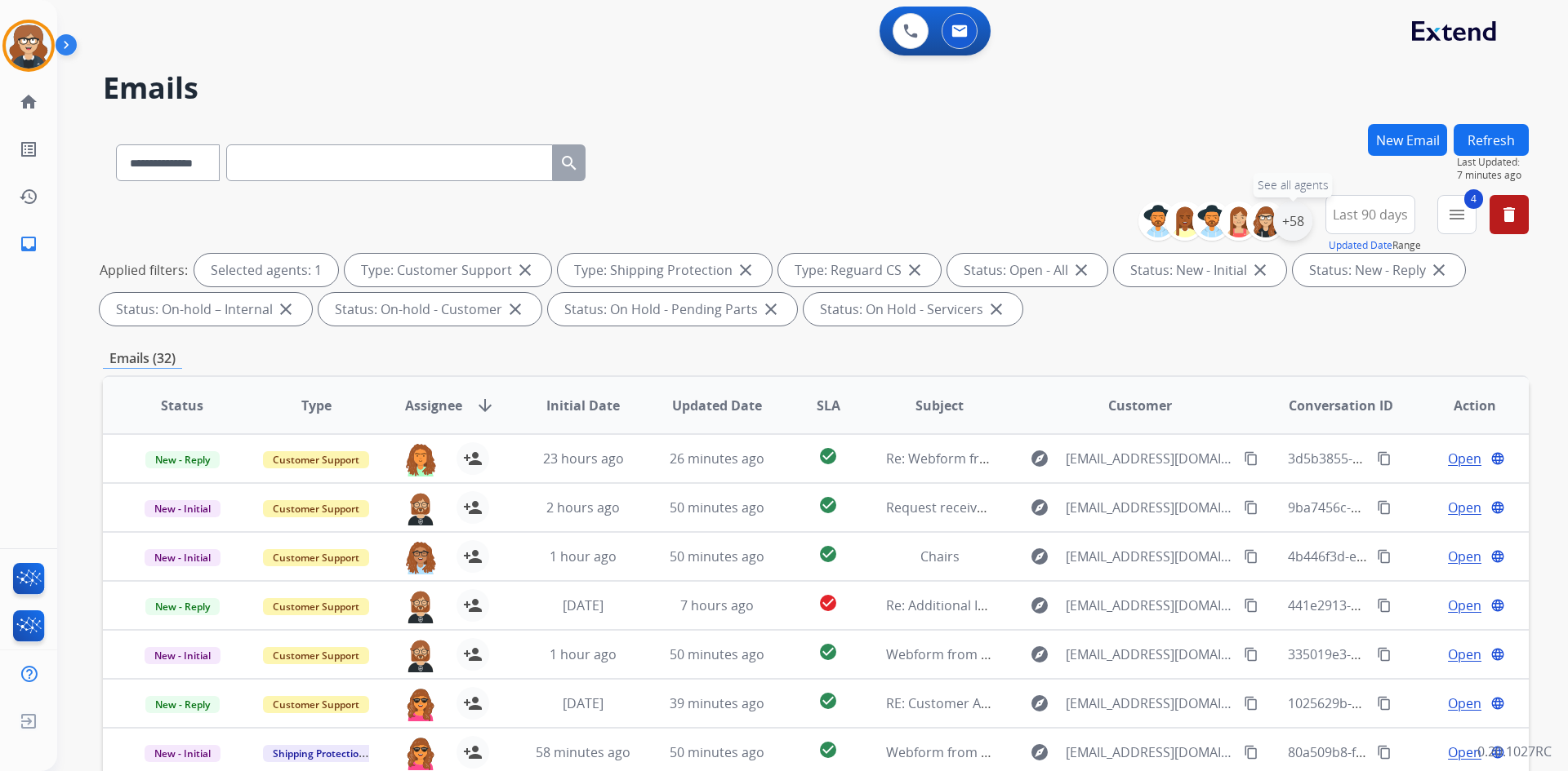
click at [1295, 227] on div "+58" at bounding box center [1293, 221] width 39 height 39
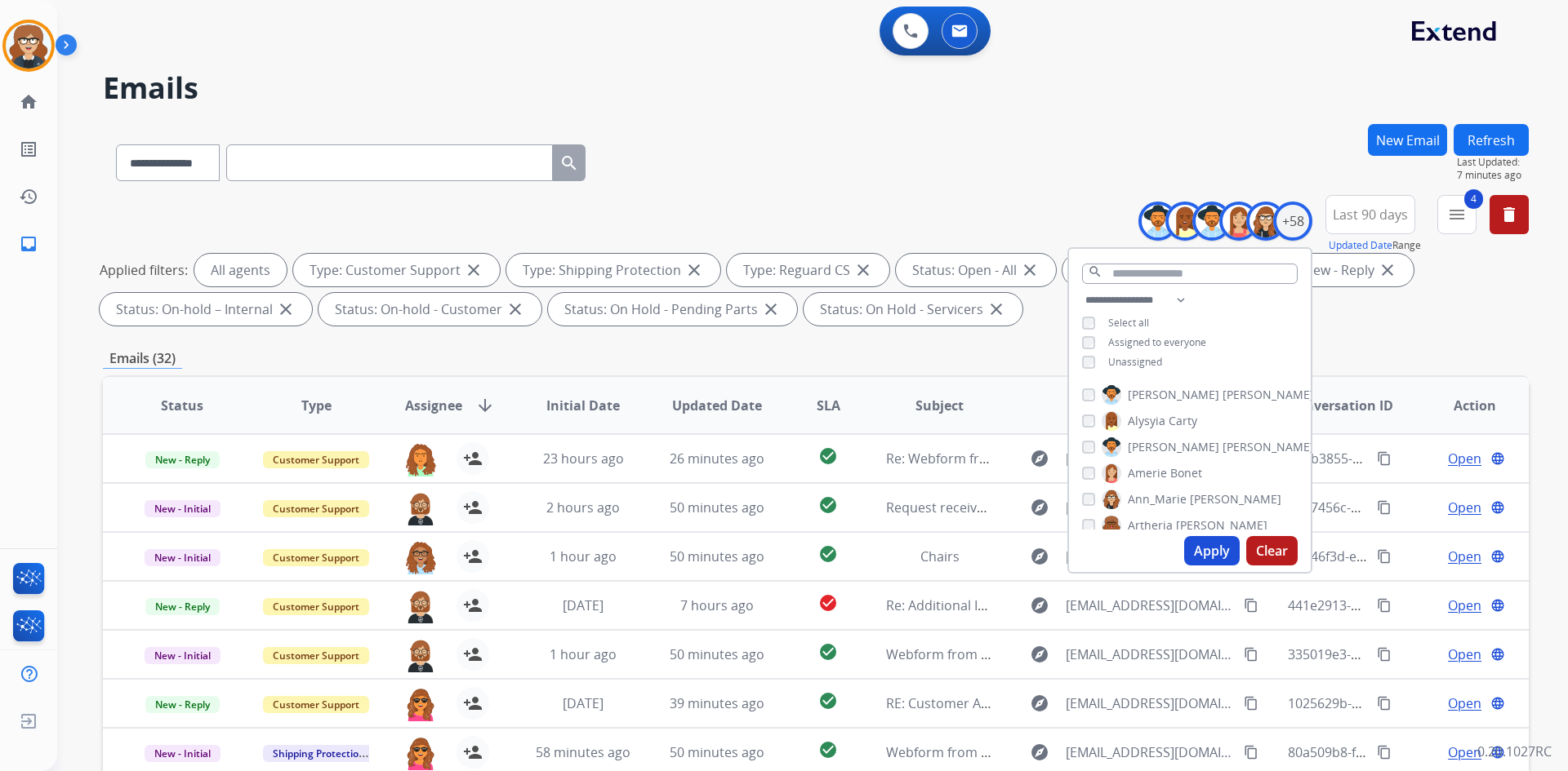
click at [1212, 551] on button "Apply" at bounding box center [1212, 551] width 56 height 30
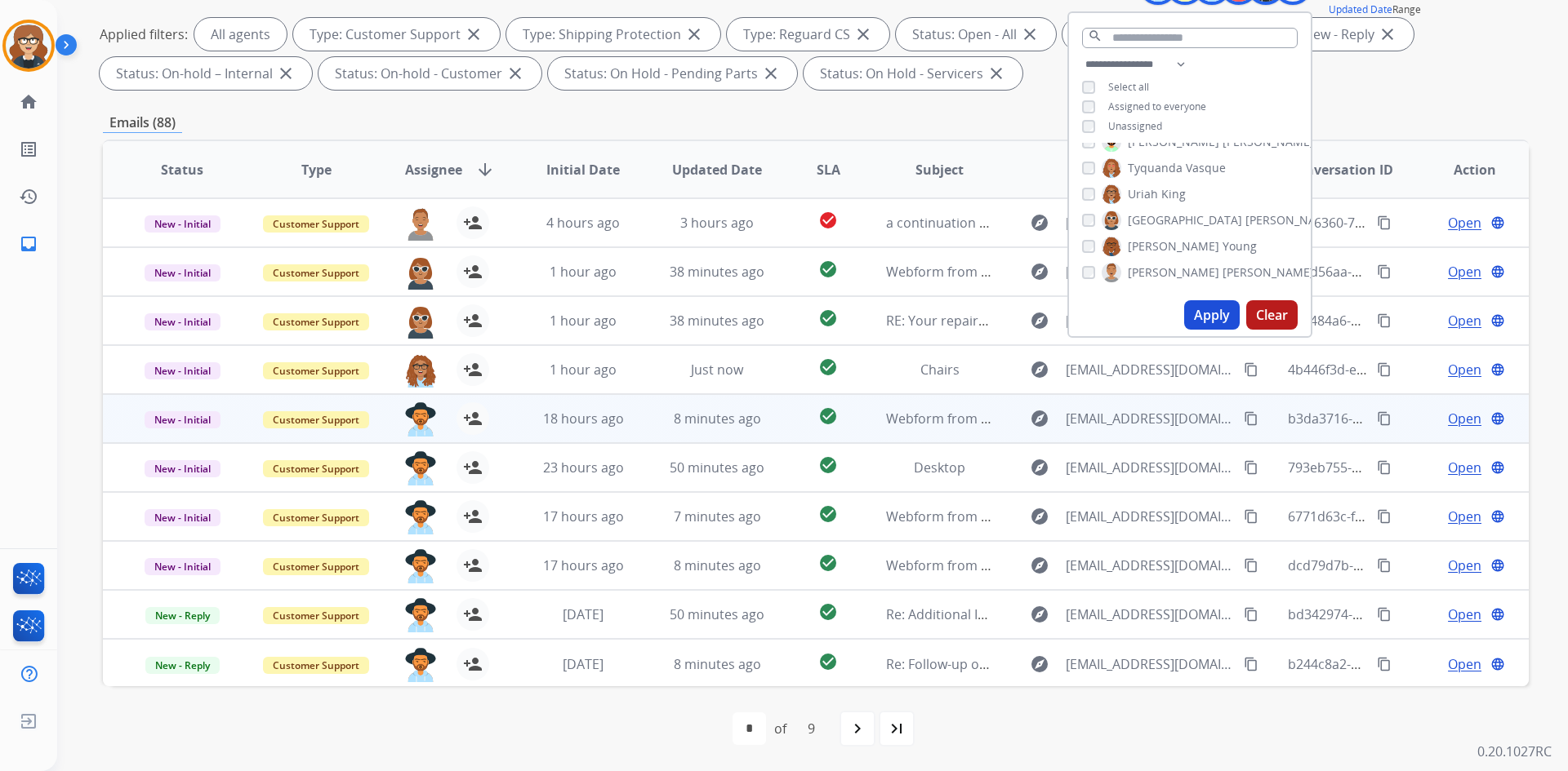
scroll to position [2, 0]
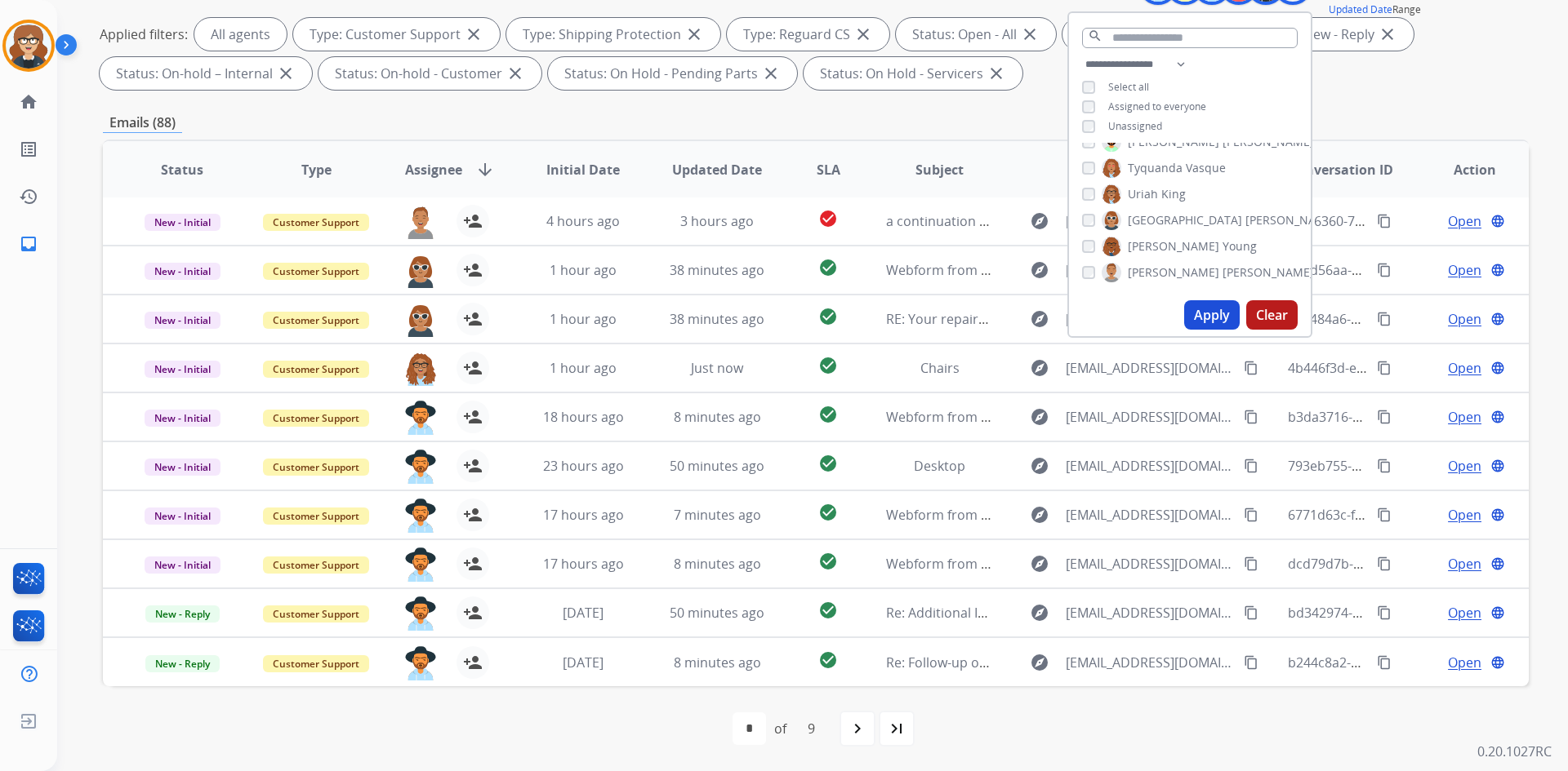
click at [1204, 316] on button "Apply" at bounding box center [1212, 314] width 56 height 30
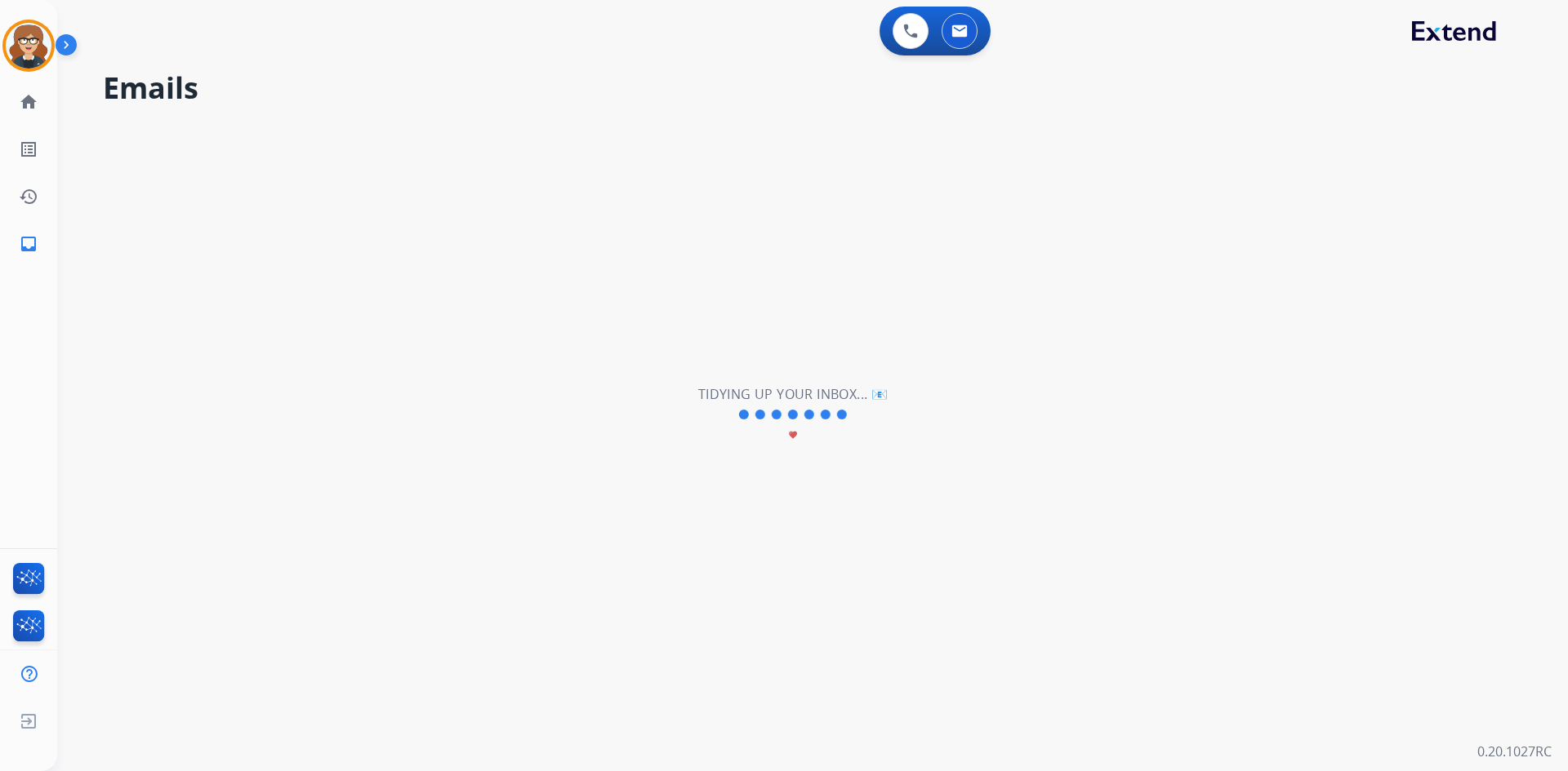
scroll to position [0, 0]
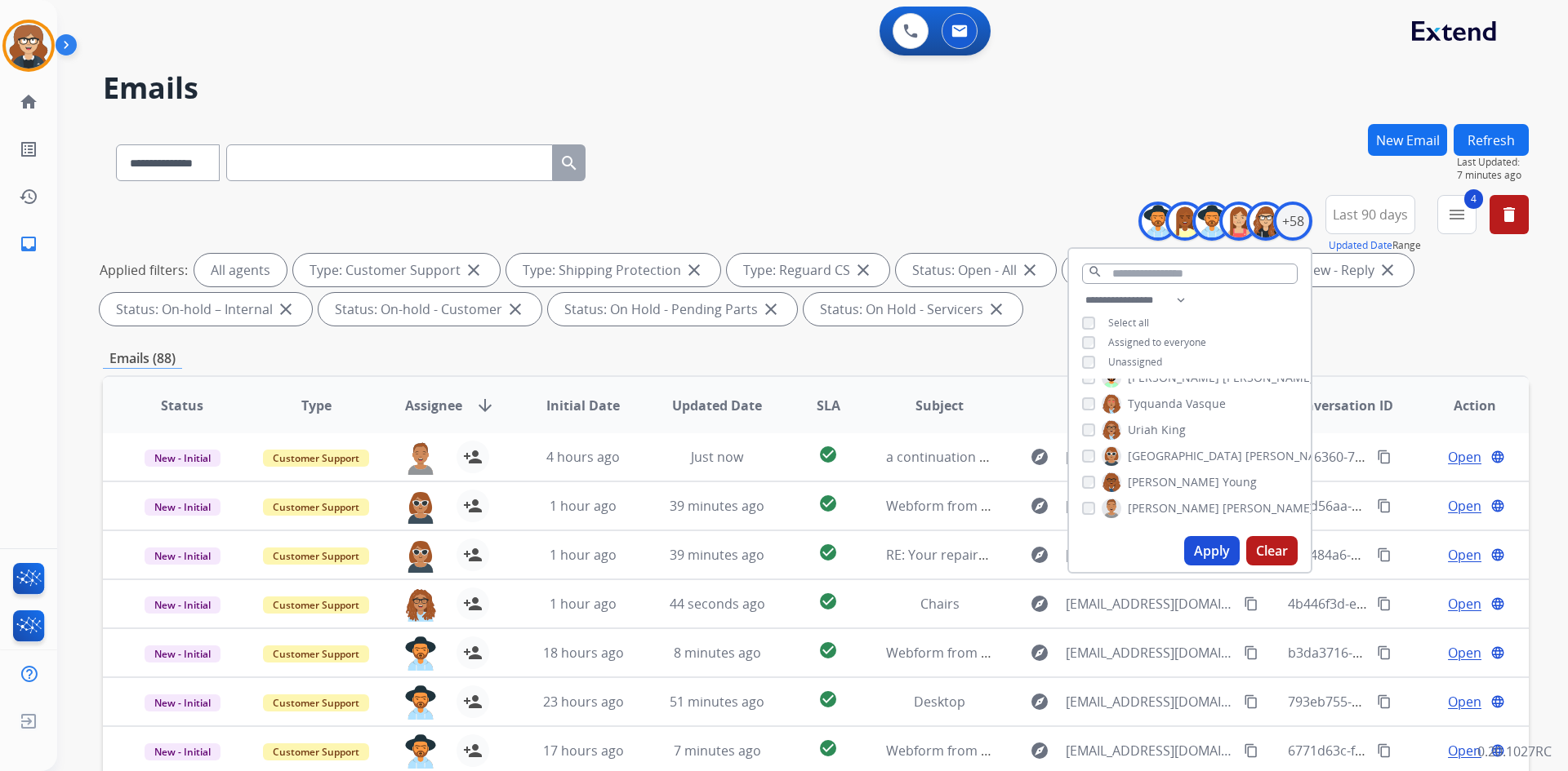
click at [902, 363] on div "Emails (88)" at bounding box center [815, 358] width 1426 height 21
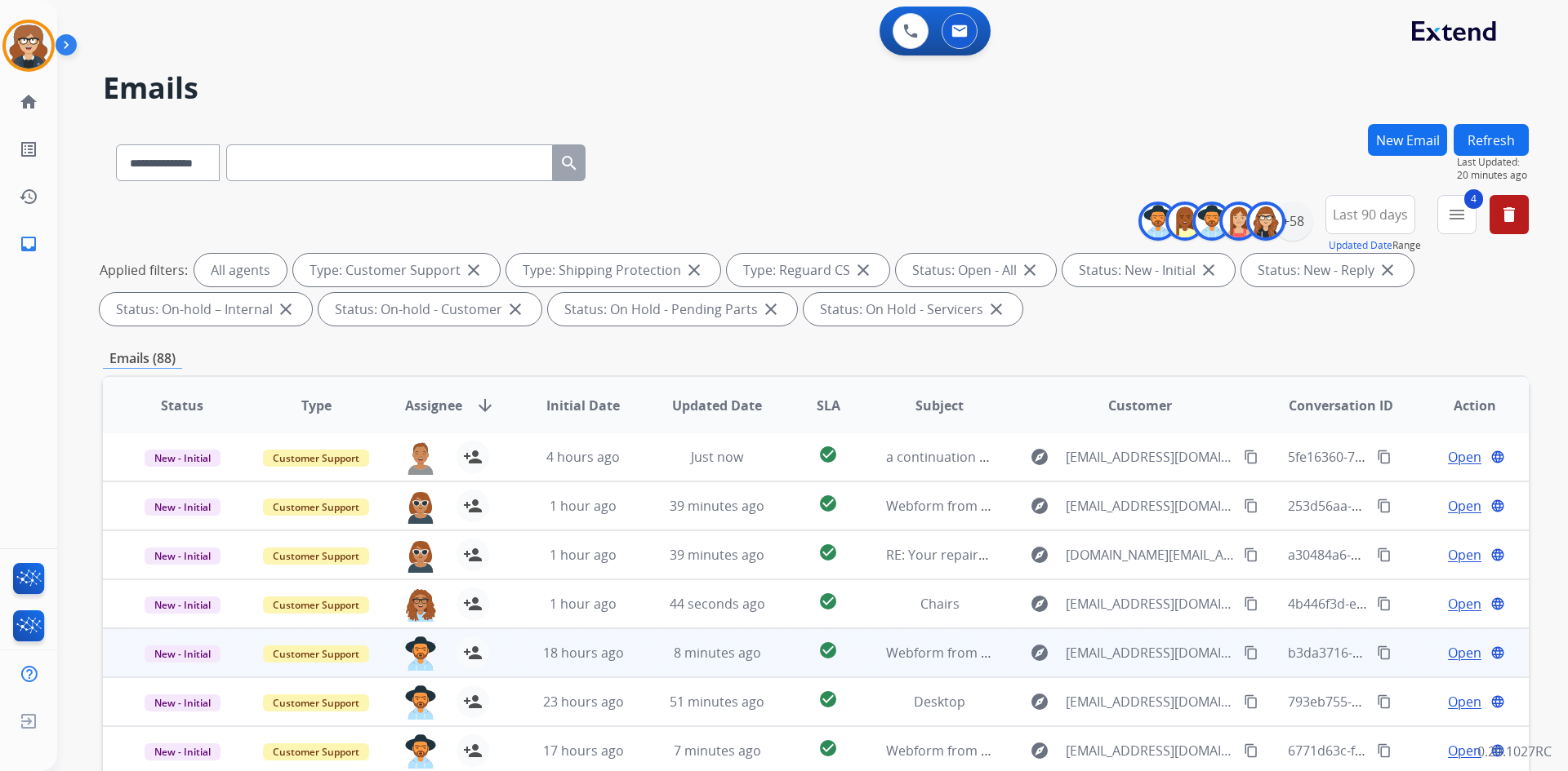
scroll to position [236, 0]
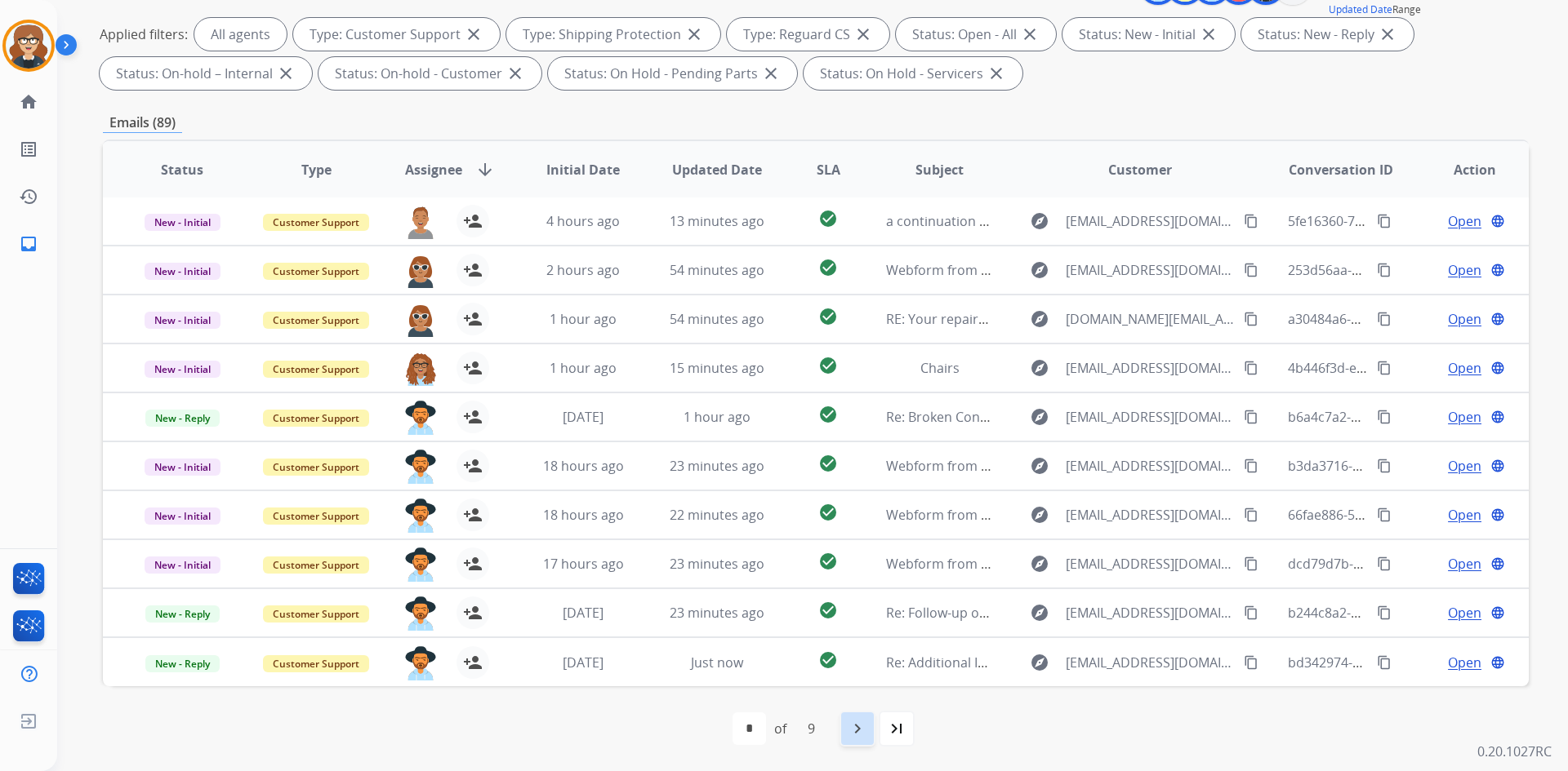
click at [850, 728] on mat-icon "navigate_next" at bounding box center [857, 729] width 20 height 20
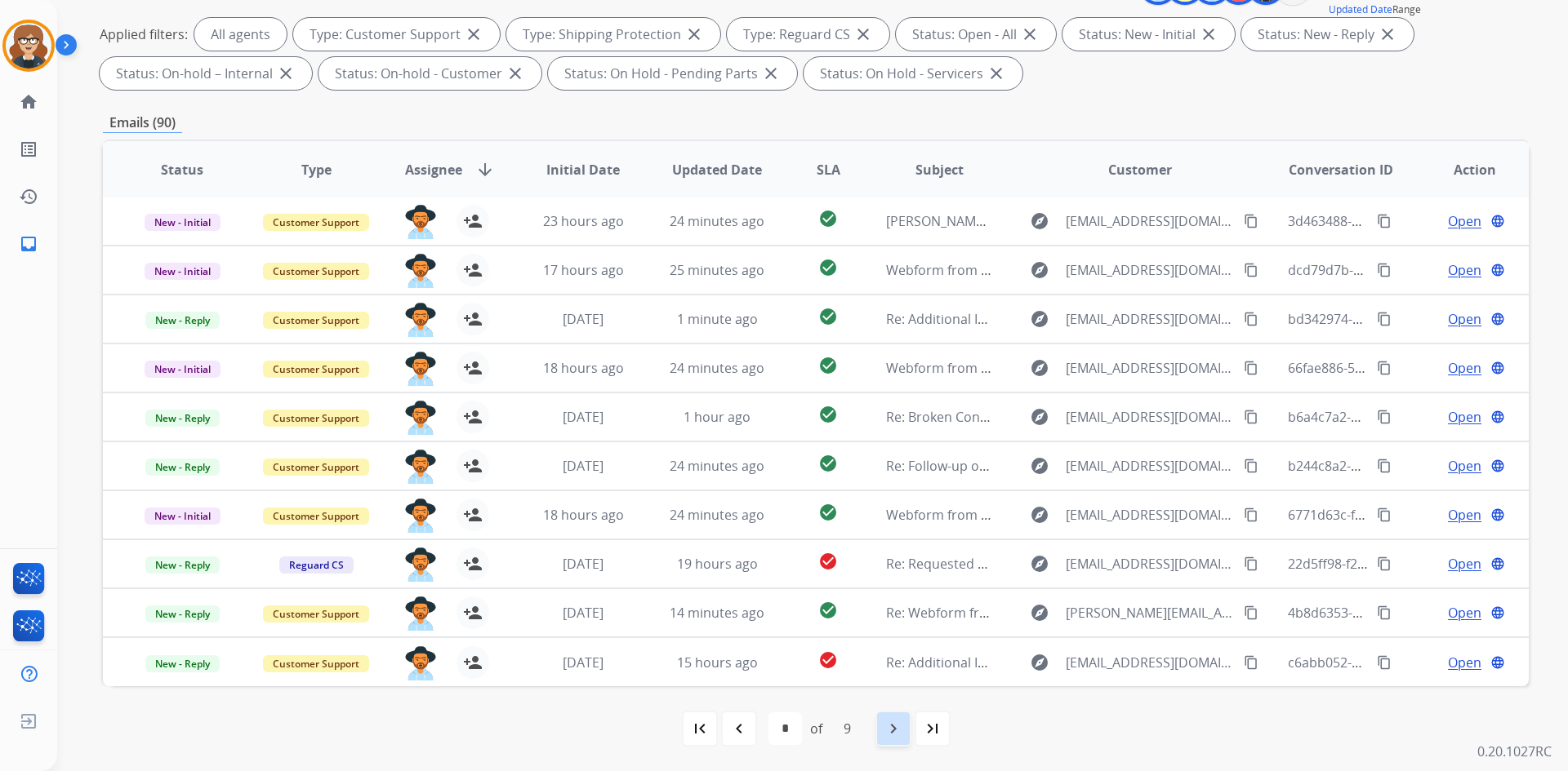
click at [889, 732] on mat-icon "navigate_next" at bounding box center [893, 729] width 20 height 20
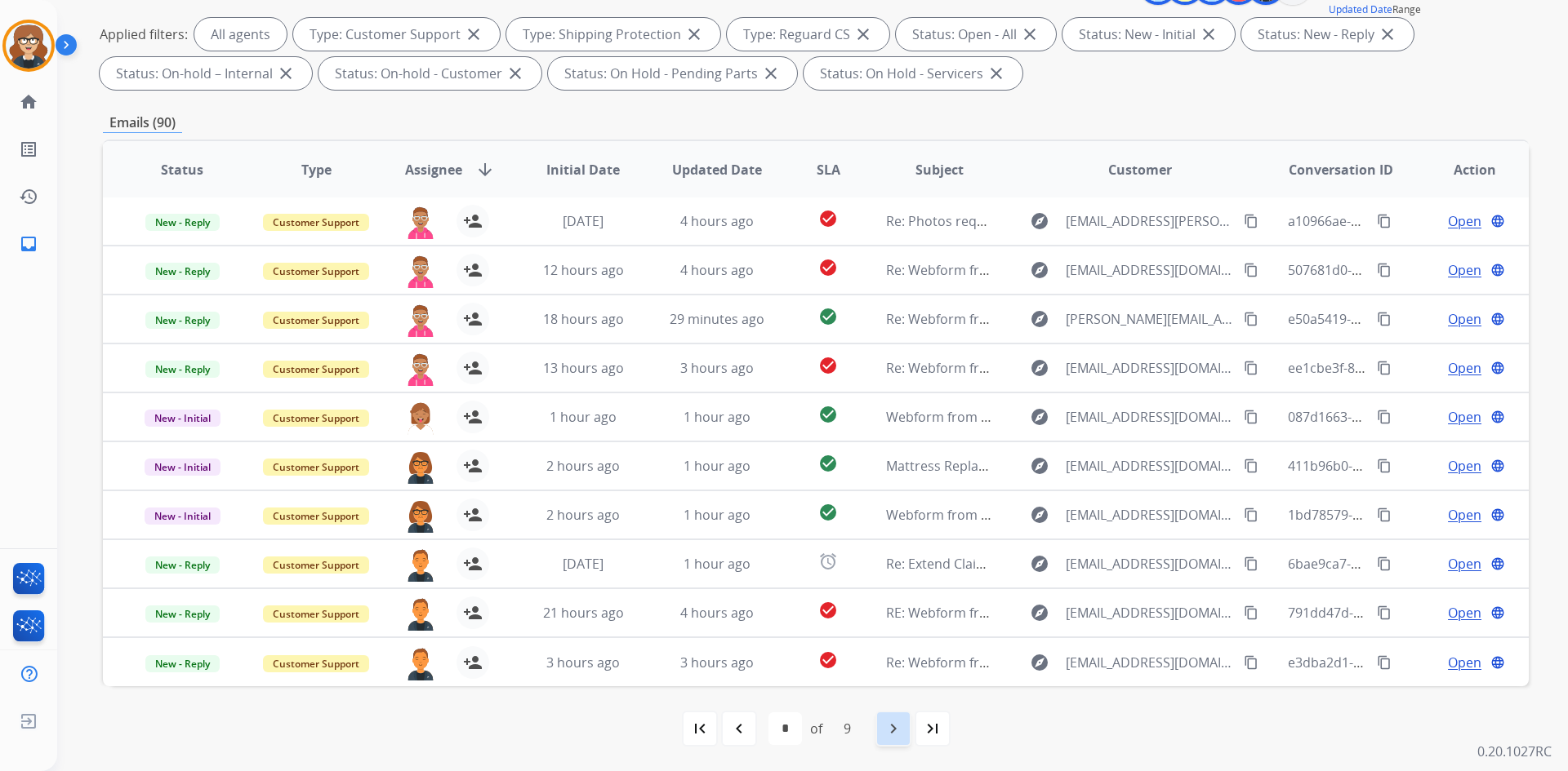
click at [892, 736] on mat-icon "navigate_next" at bounding box center [893, 729] width 20 height 20
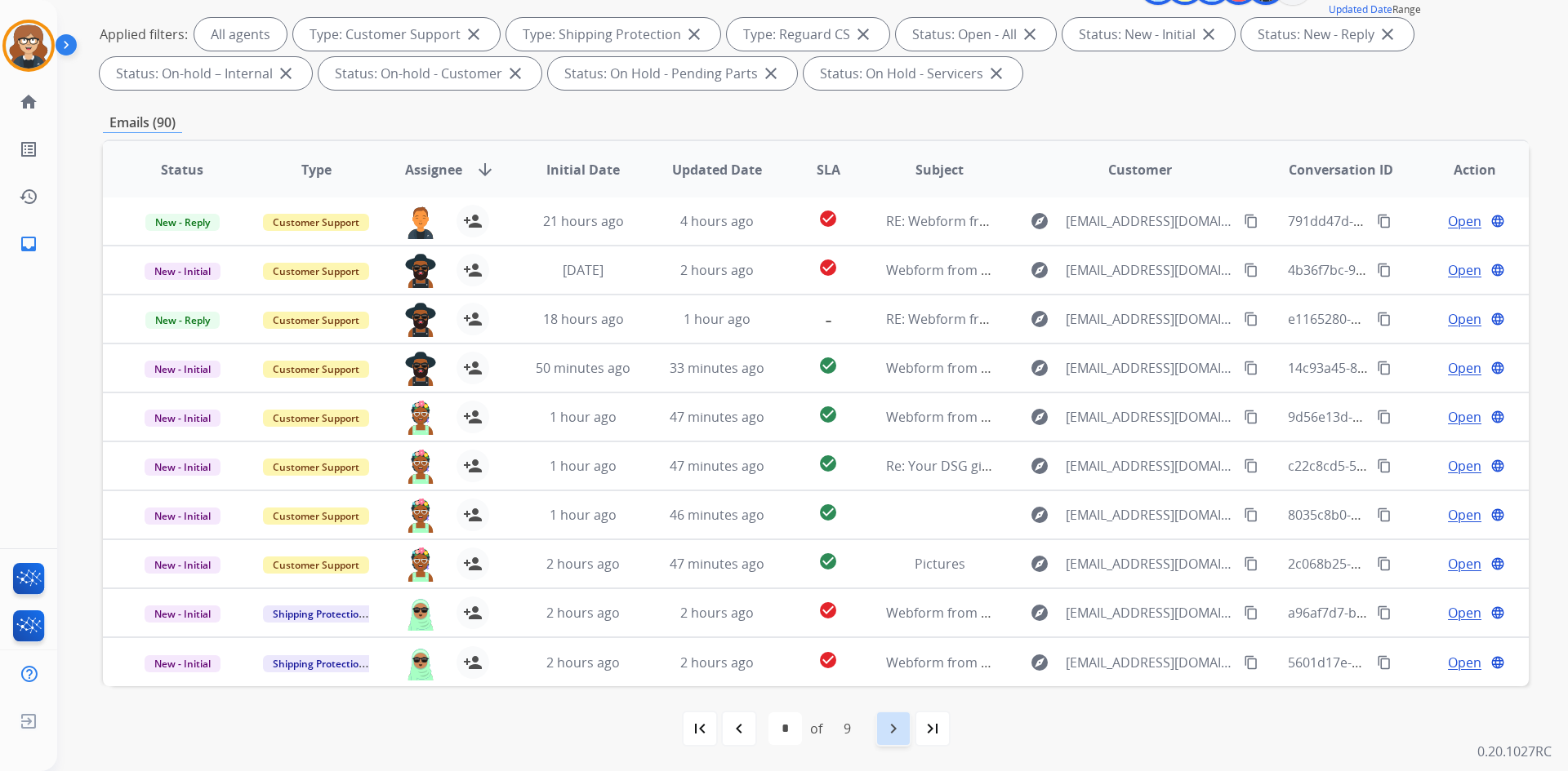
click at [894, 730] on mat-icon "navigate_next" at bounding box center [893, 729] width 20 height 20
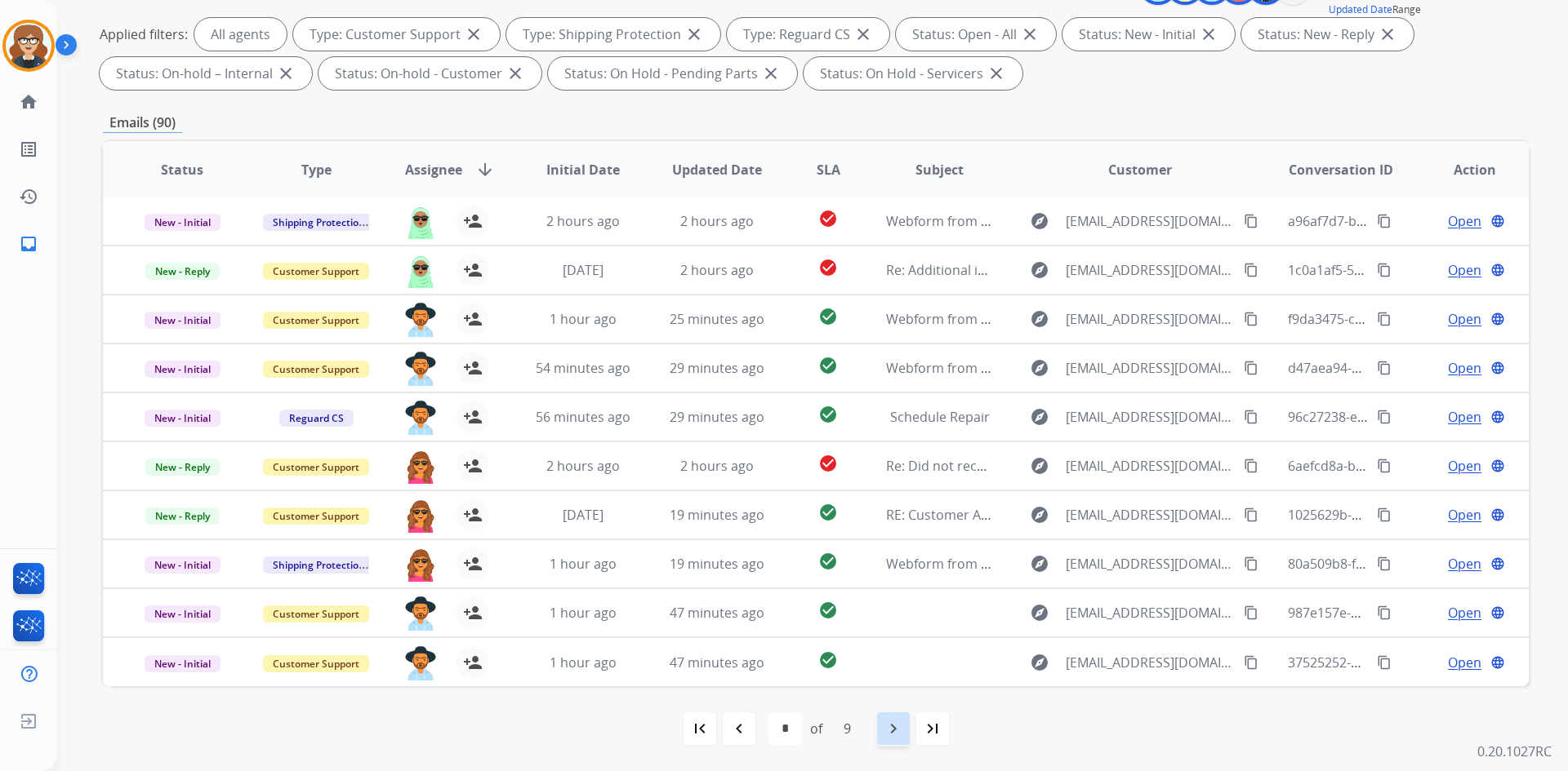
click at [892, 728] on mat-icon "navigate_next" at bounding box center [893, 729] width 20 height 20
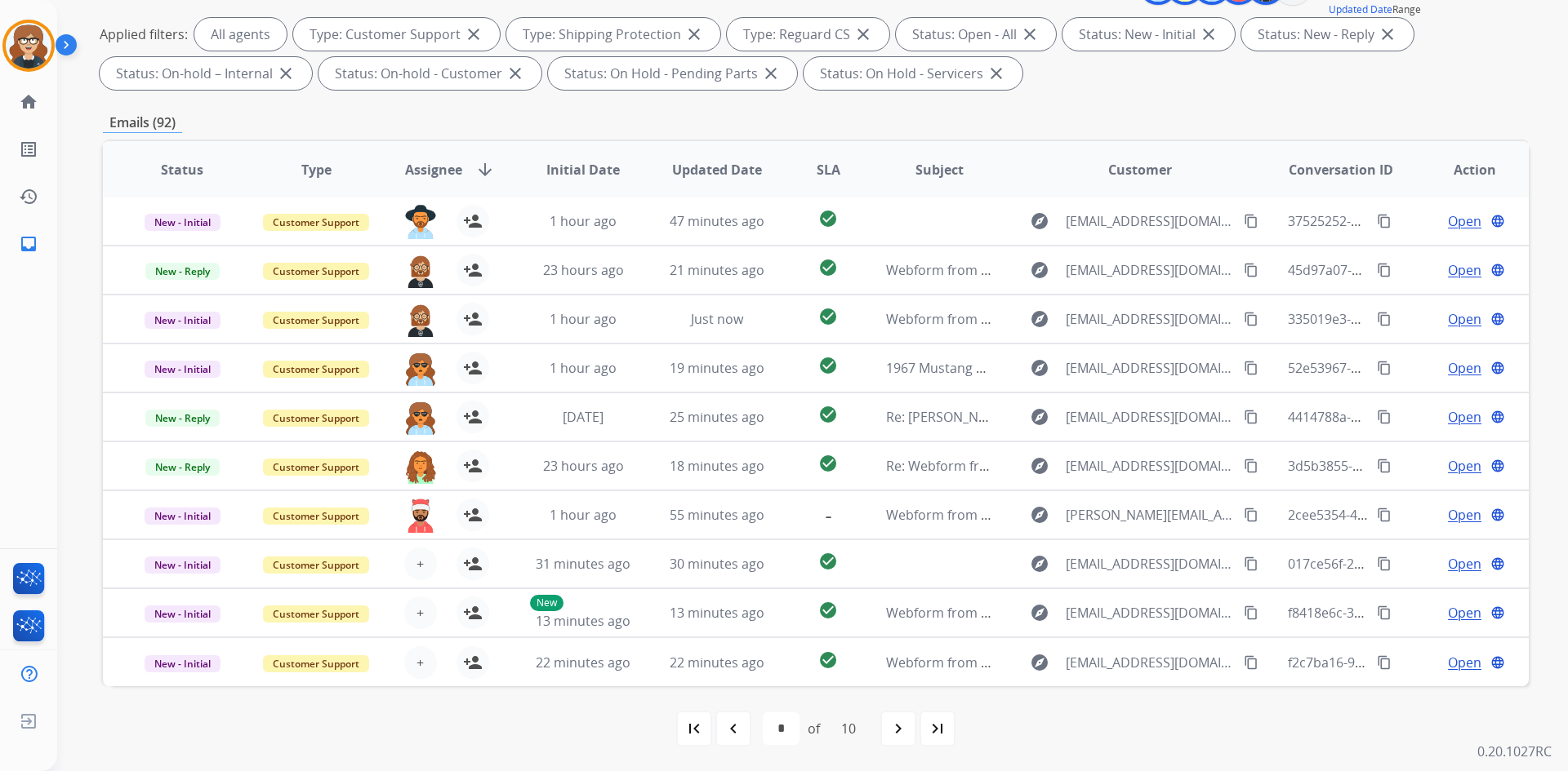
click at [433, 171] on span "Assignee" at bounding box center [434, 170] width 57 height 20
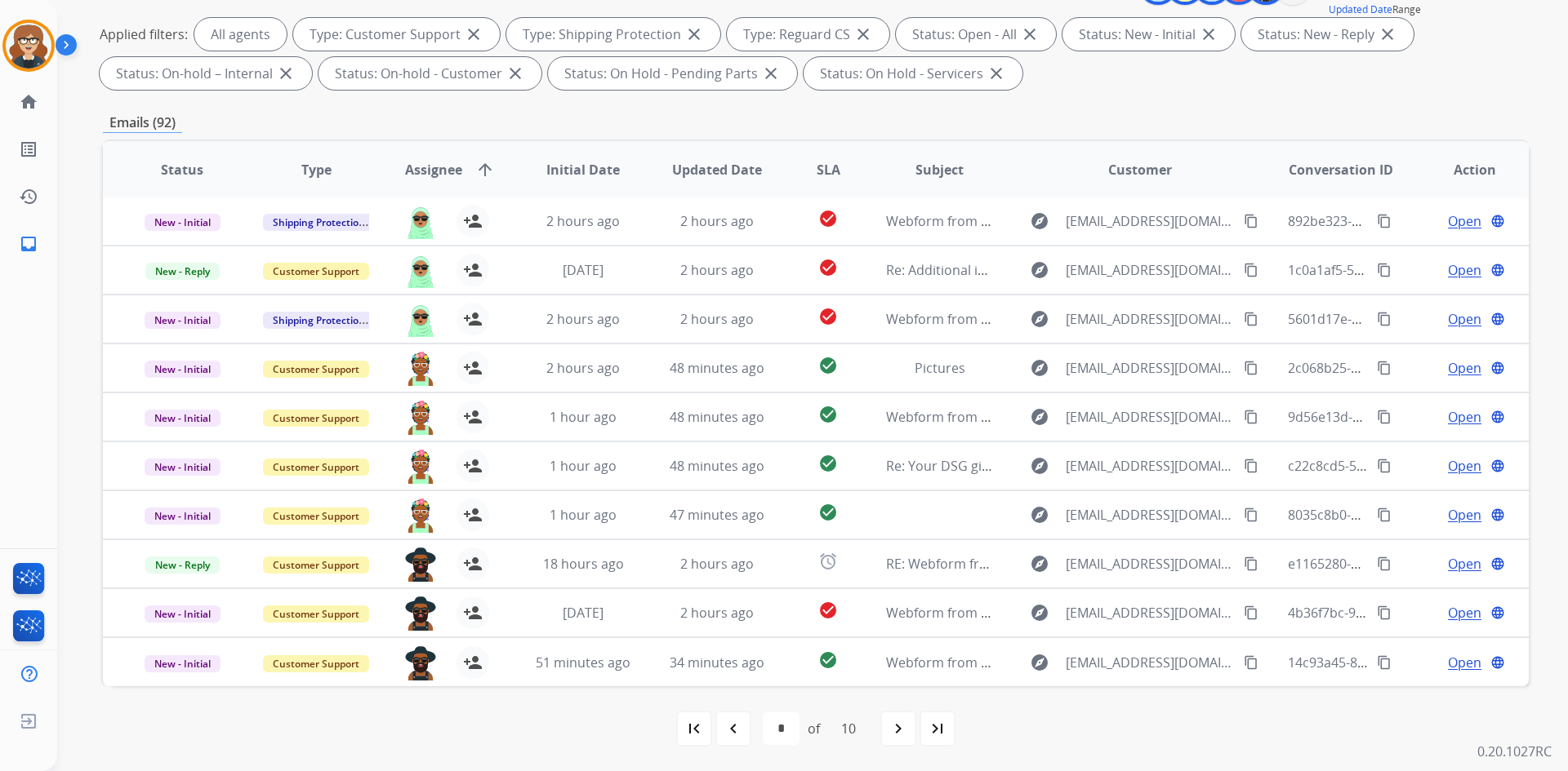
click at [418, 169] on span "Assignee" at bounding box center [434, 170] width 57 height 20
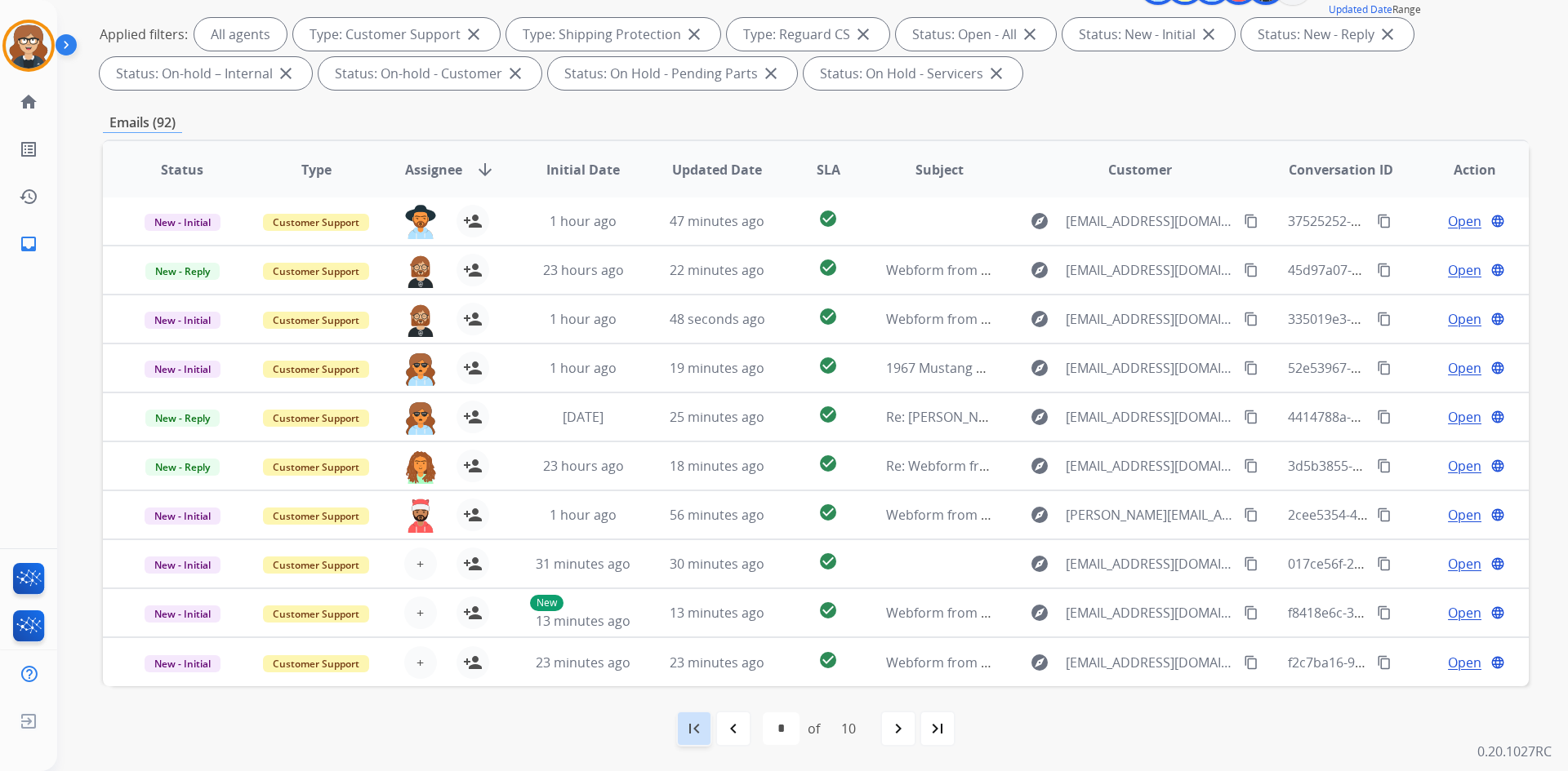
click at [703, 732] on div "first_page" at bounding box center [694, 729] width 36 height 36
select select "*"
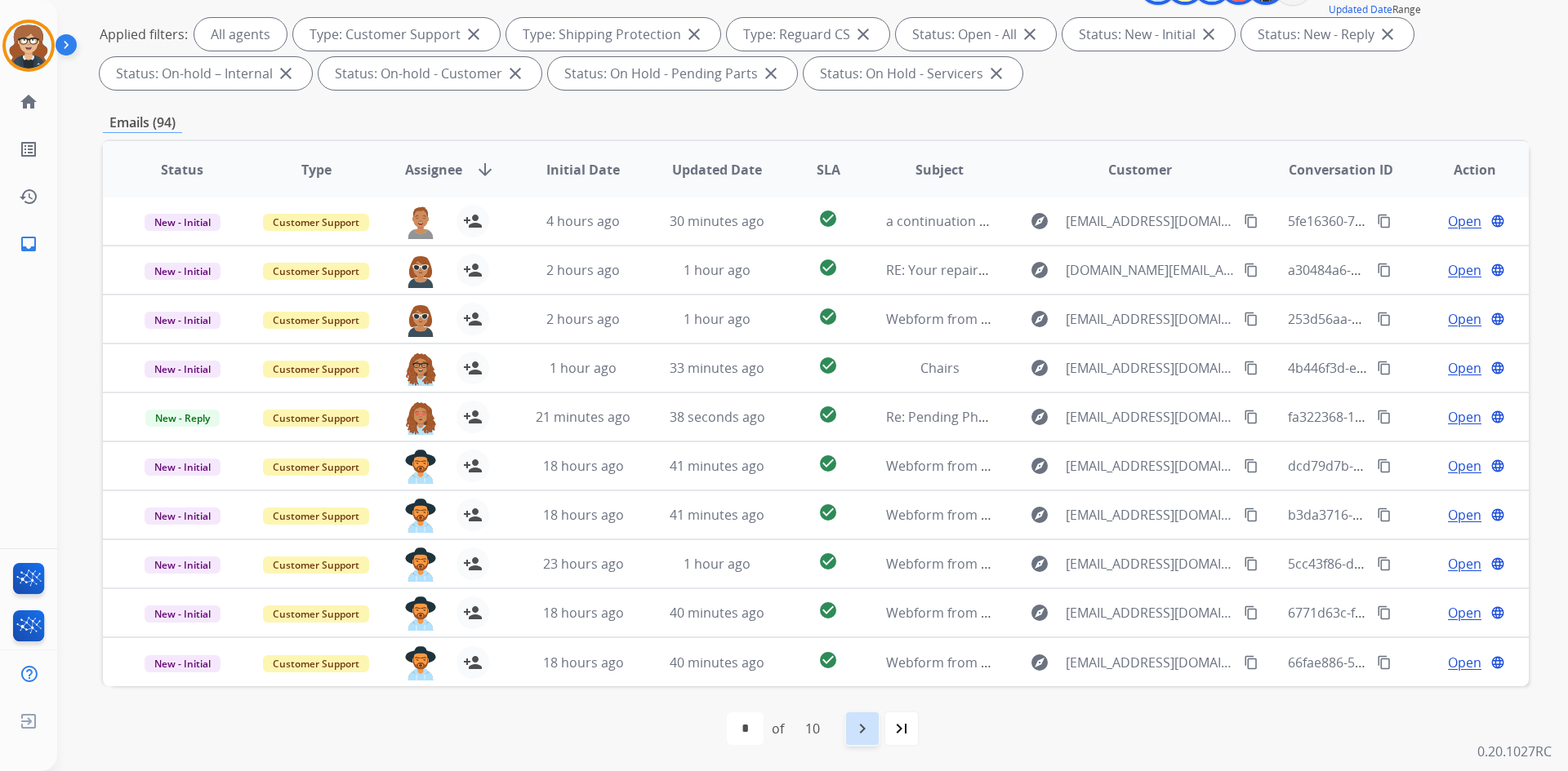
click at [866, 729] on mat-icon "navigate_next" at bounding box center [863, 729] width 20 height 20
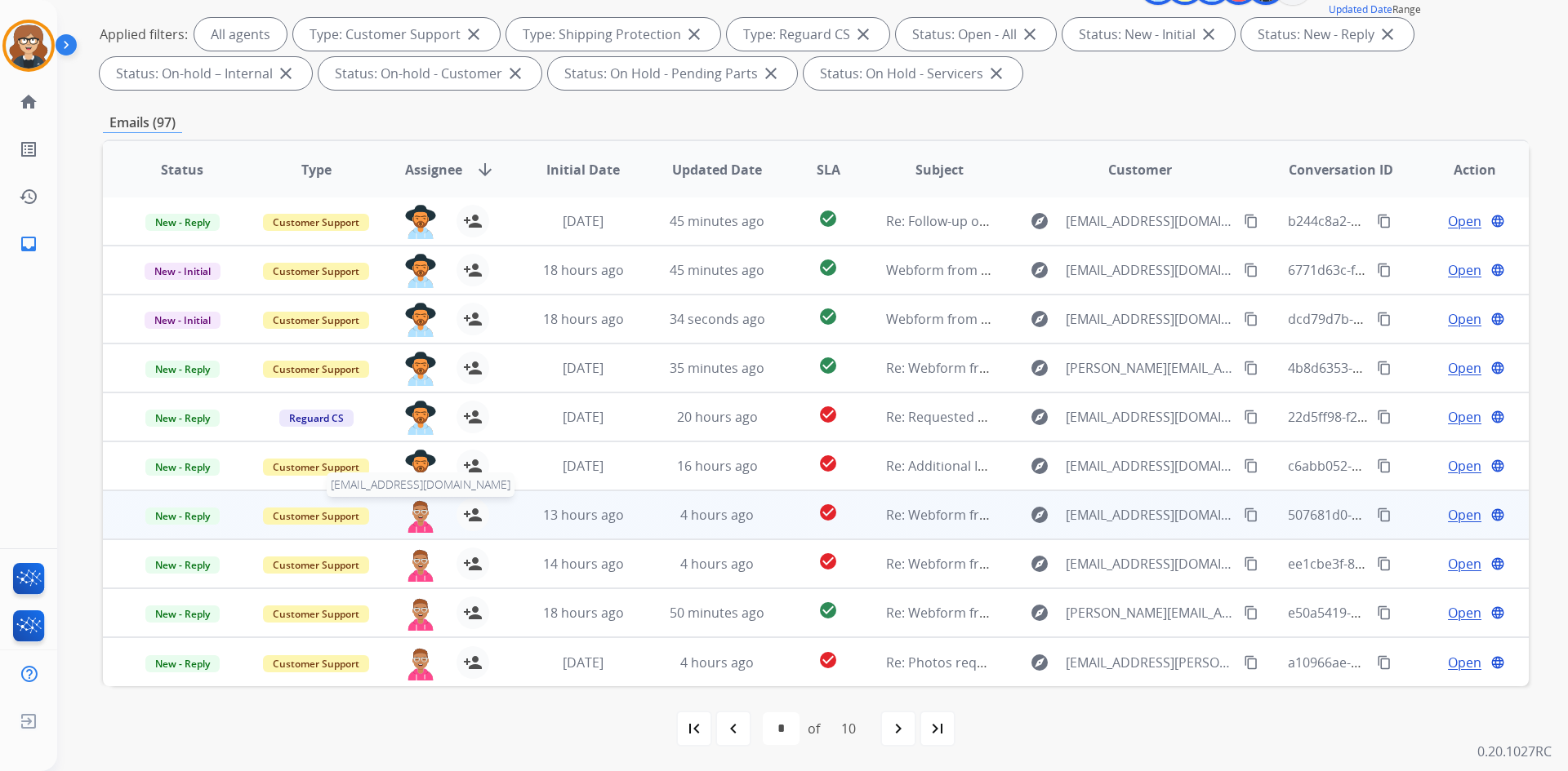
click at [420, 518] on img at bounding box center [420, 516] width 32 height 34
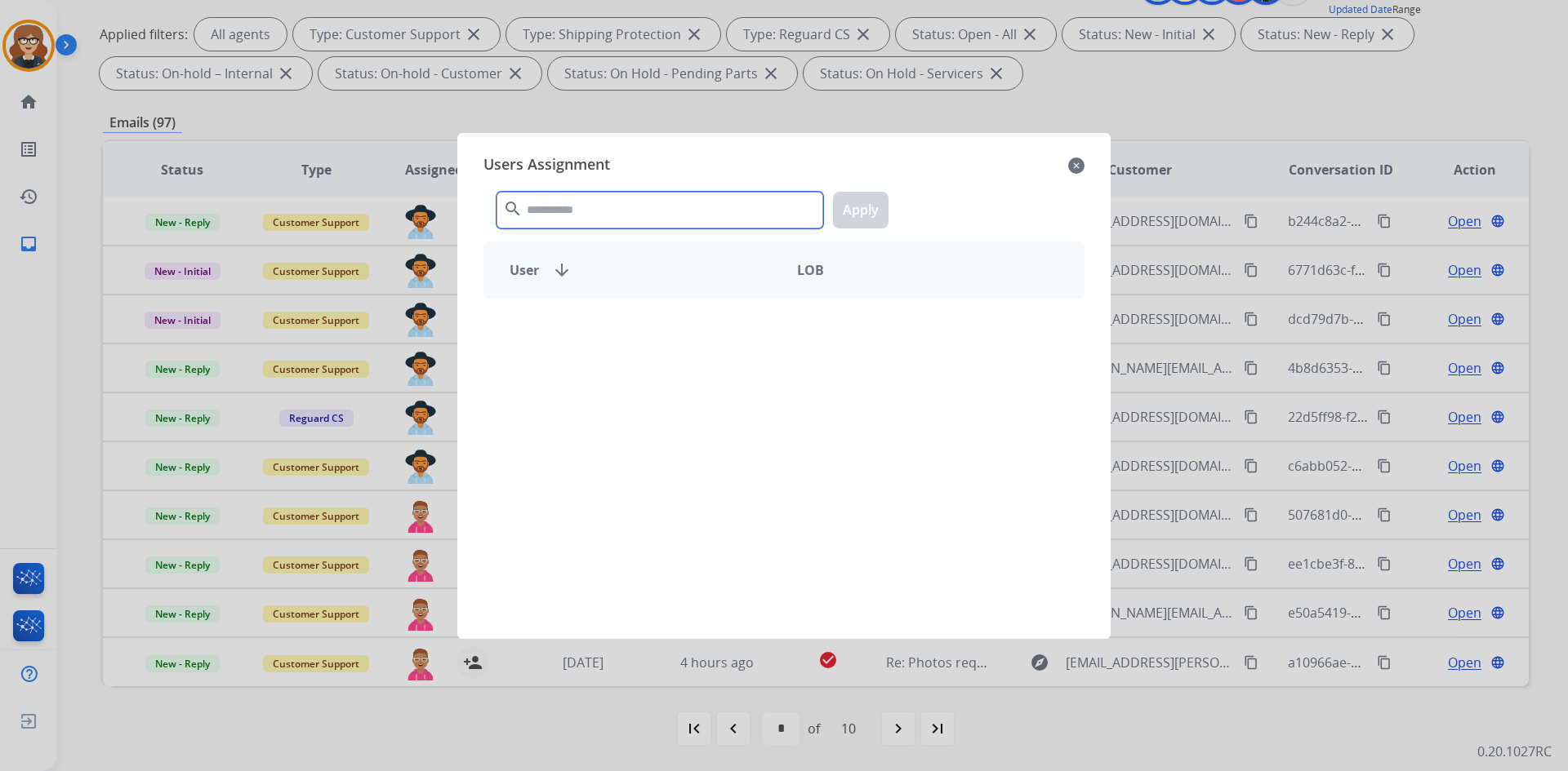
click at [567, 209] on input "text" at bounding box center [659, 210] width 327 height 37
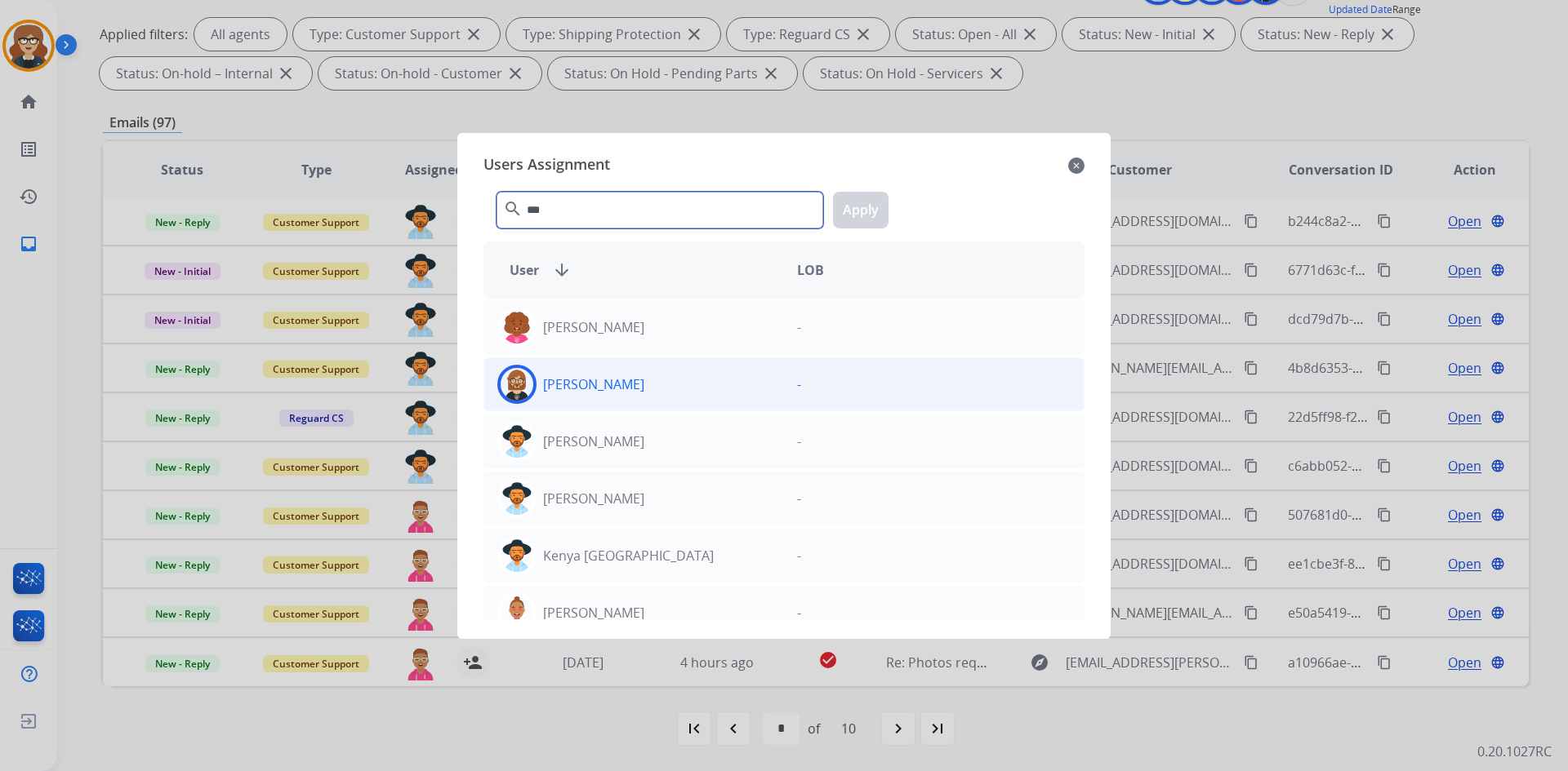
type input "***"
click at [584, 383] on p "[PERSON_NAME]" at bounding box center [593, 384] width 101 height 20
click at [844, 204] on button "Apply" at bounding box center [861, 210] width 56 height 37
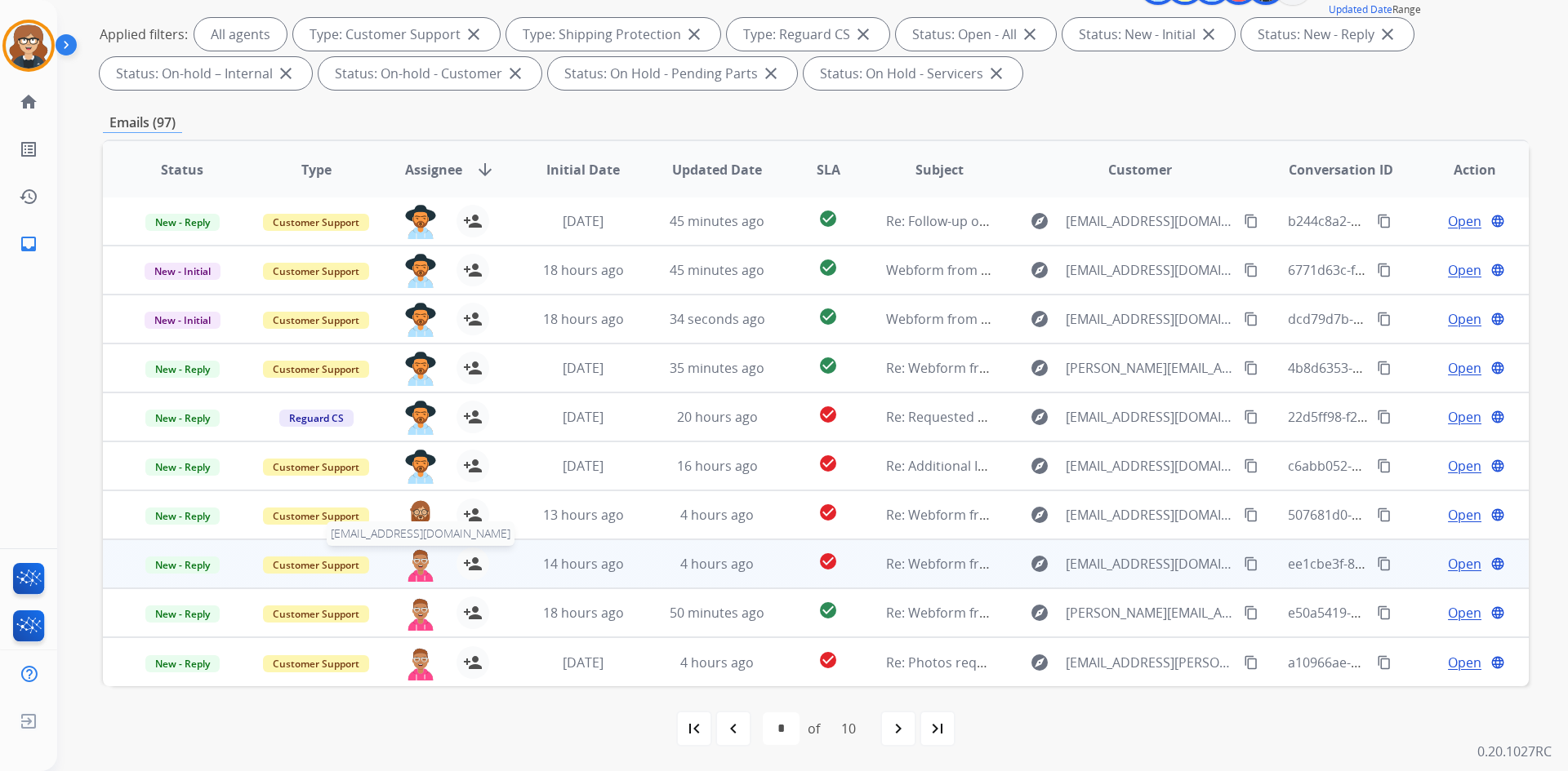
click at [408, 567] on img at bounding box center [420, 565] width 32 height 34
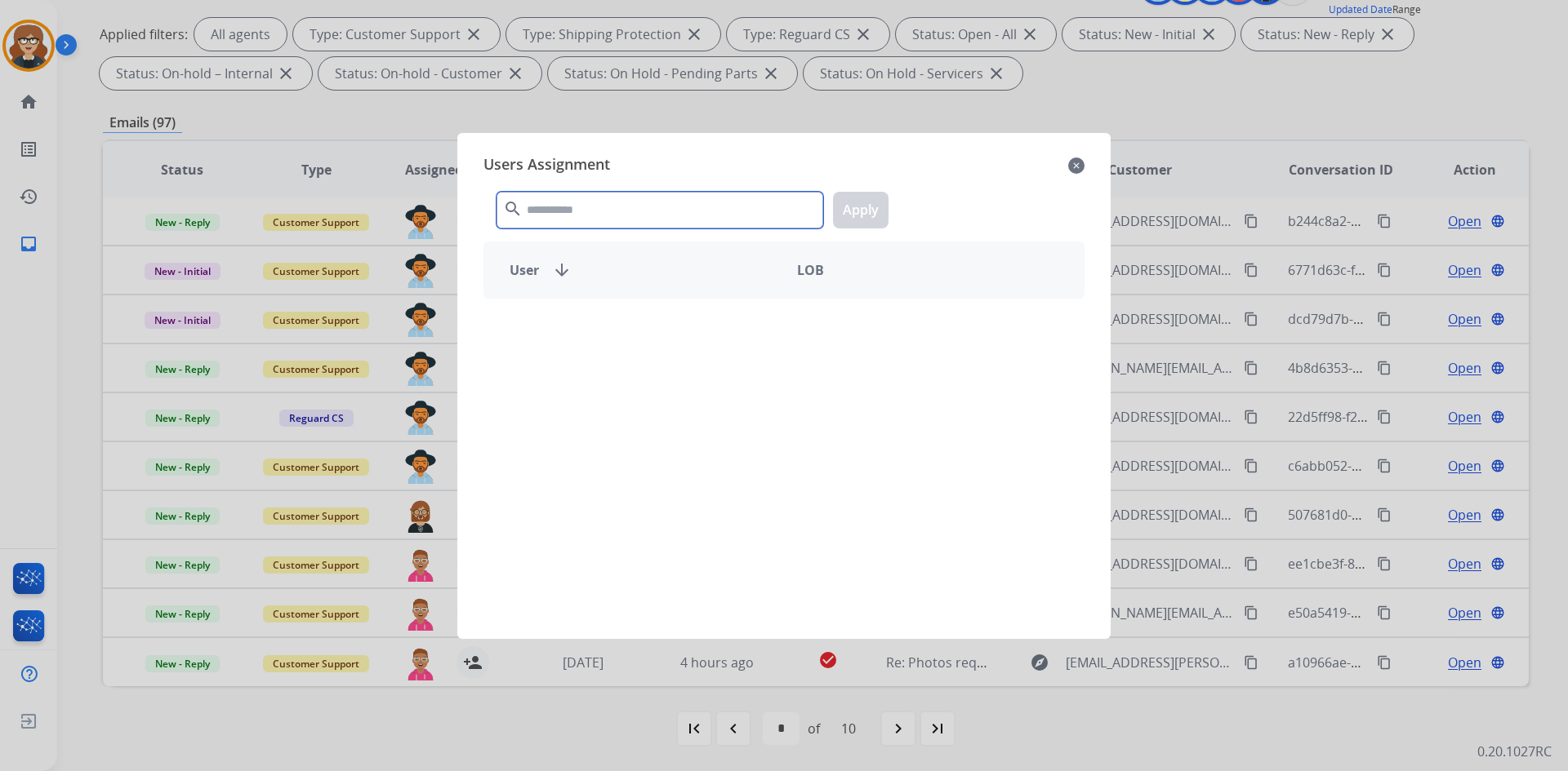
click at [540, 210] on input "text" at bounding box center [659, 210] width 327 height 37
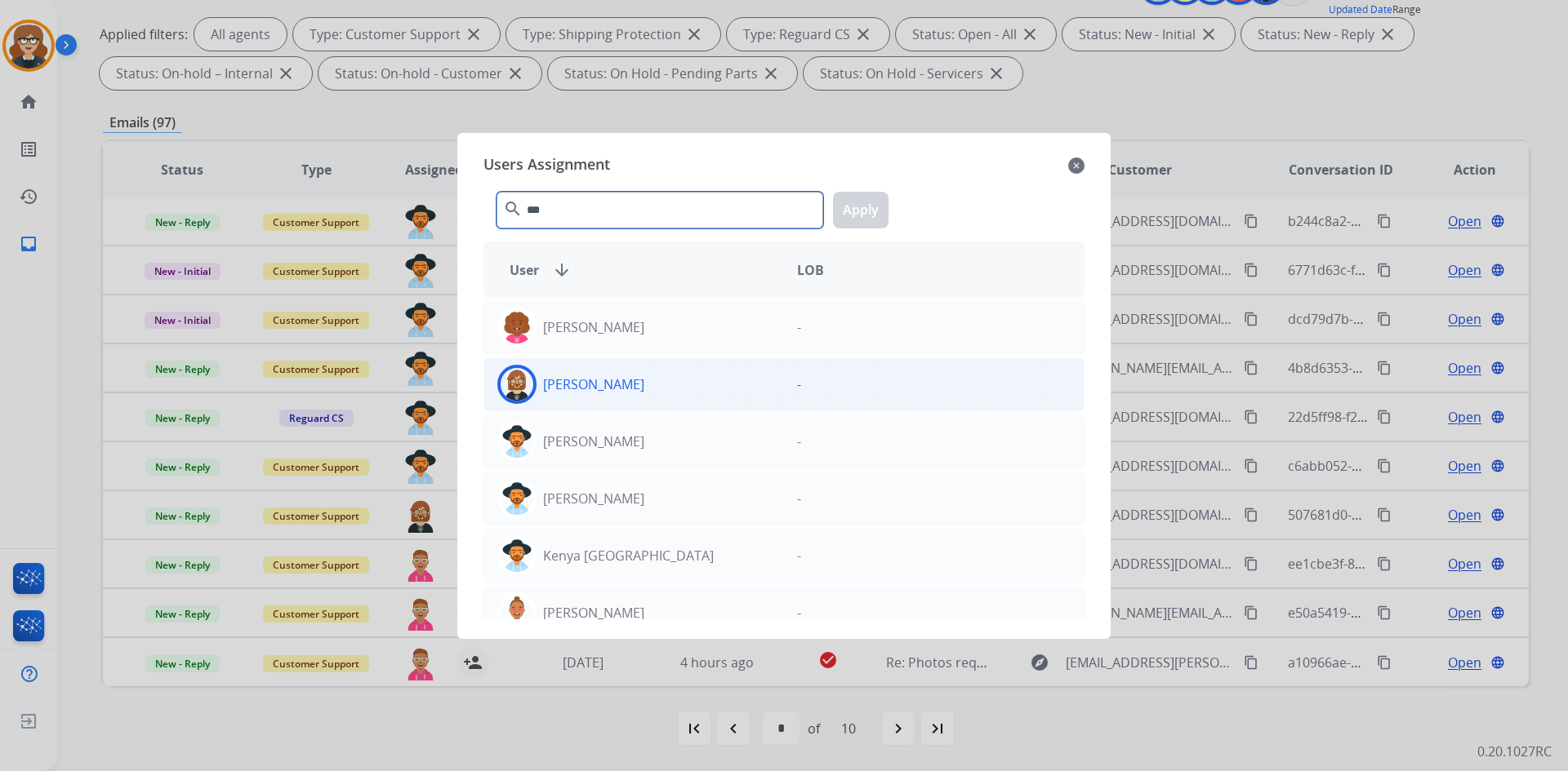
type input "***"
click at [521, 387] on img at bounding box center [517, 384] width 32 height 32
click at [867, 210] on button "Apply" at bounding box center [861, 210] width 56 height 37
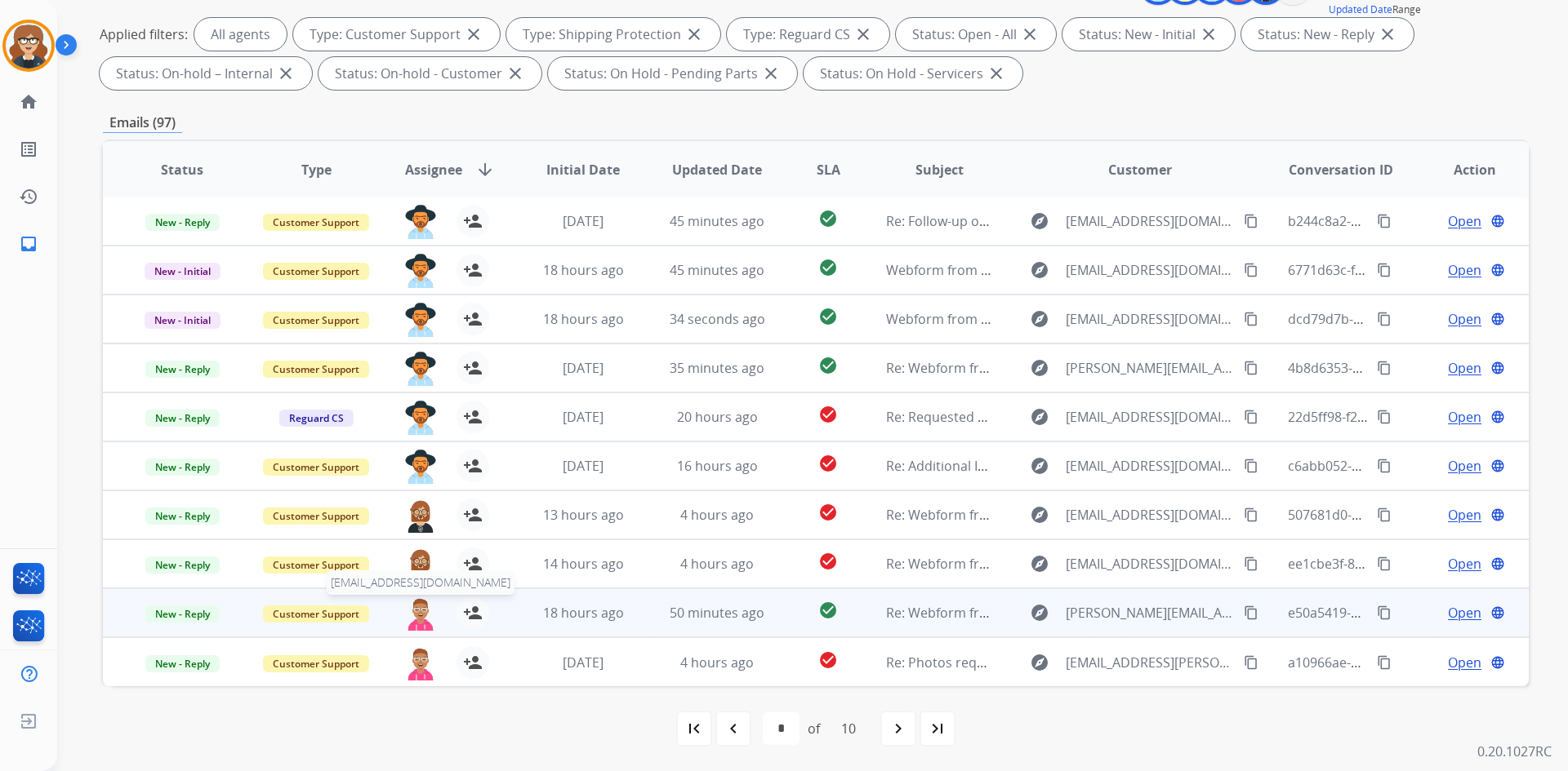
click at [409, 618] on img at bounding box center [420, 613] width 32 height 34
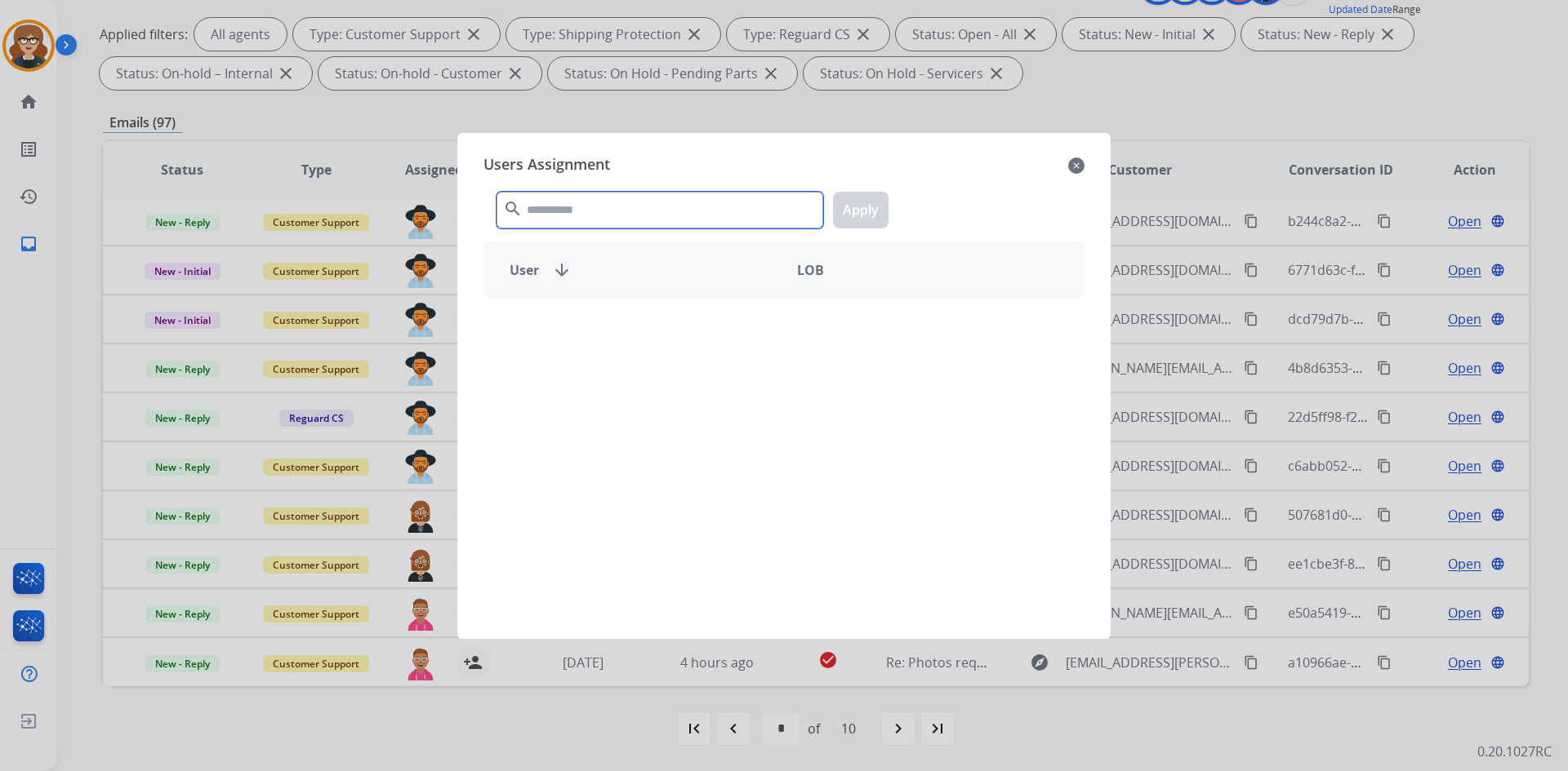
click at [531, 208] on input "text" at bounding box center [659, 210] width 327 height 37
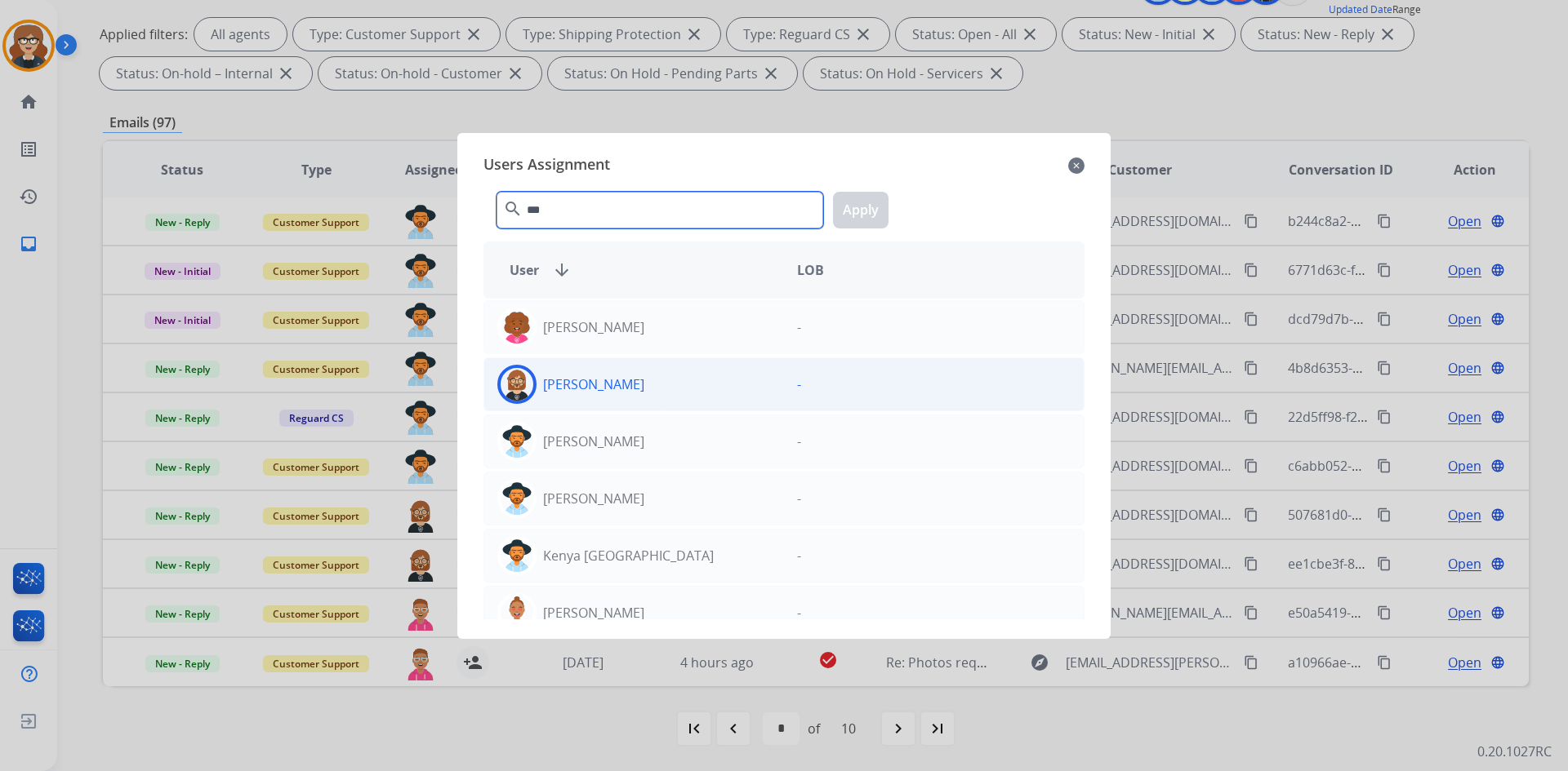
type input "***"
click at [512, 386] on img at bounding box center [517, 384] width 32 height 32
click at [862, 206] on button "Apply" at bounding box center [861, 210] width 56 height 37
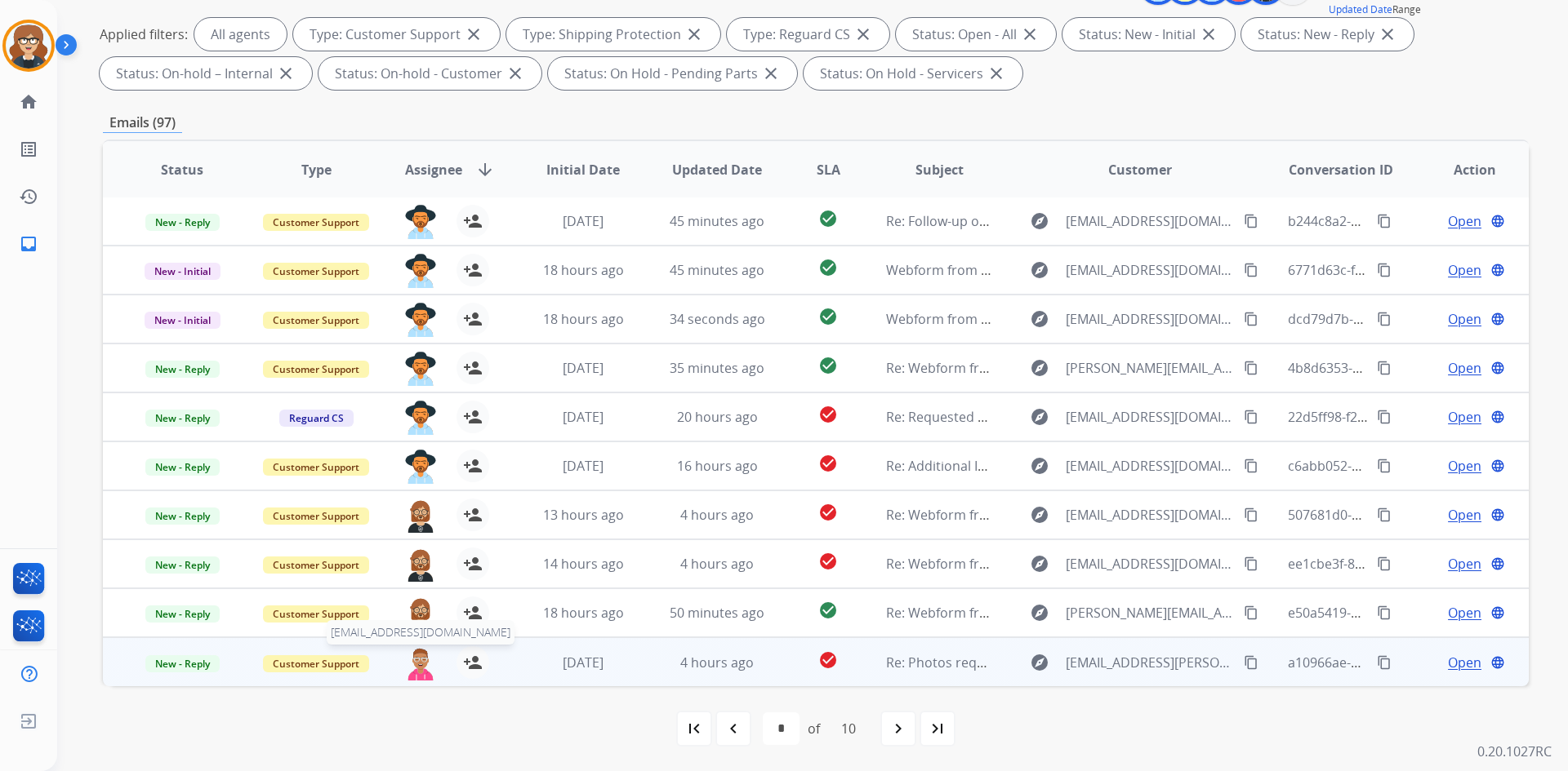
click at [413, 666] on img at bounding box center [420, 664] width 32 height 34
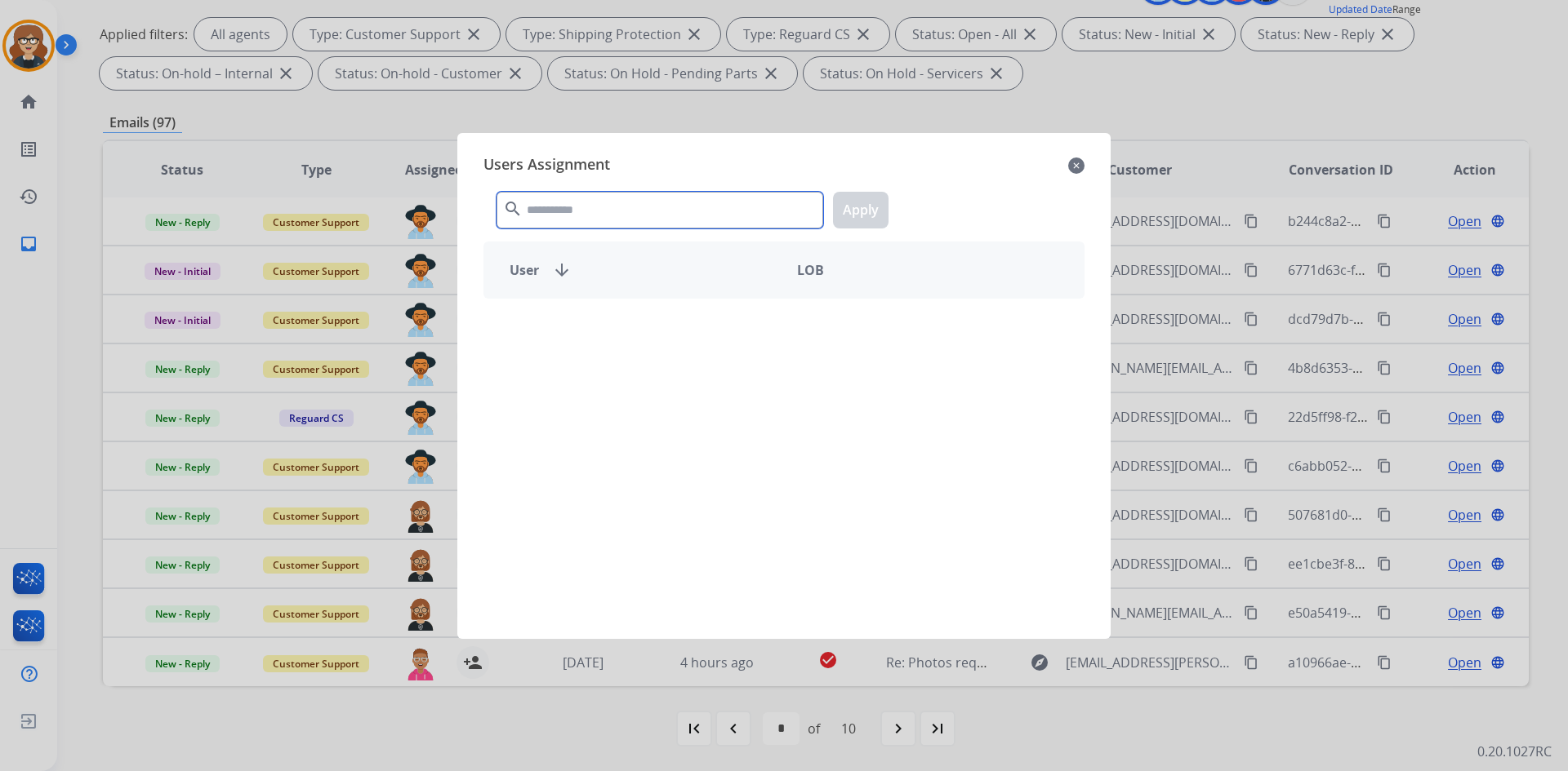
click at [562, 208] on input "text" at bounding box center [659, 210] width 327 height 37
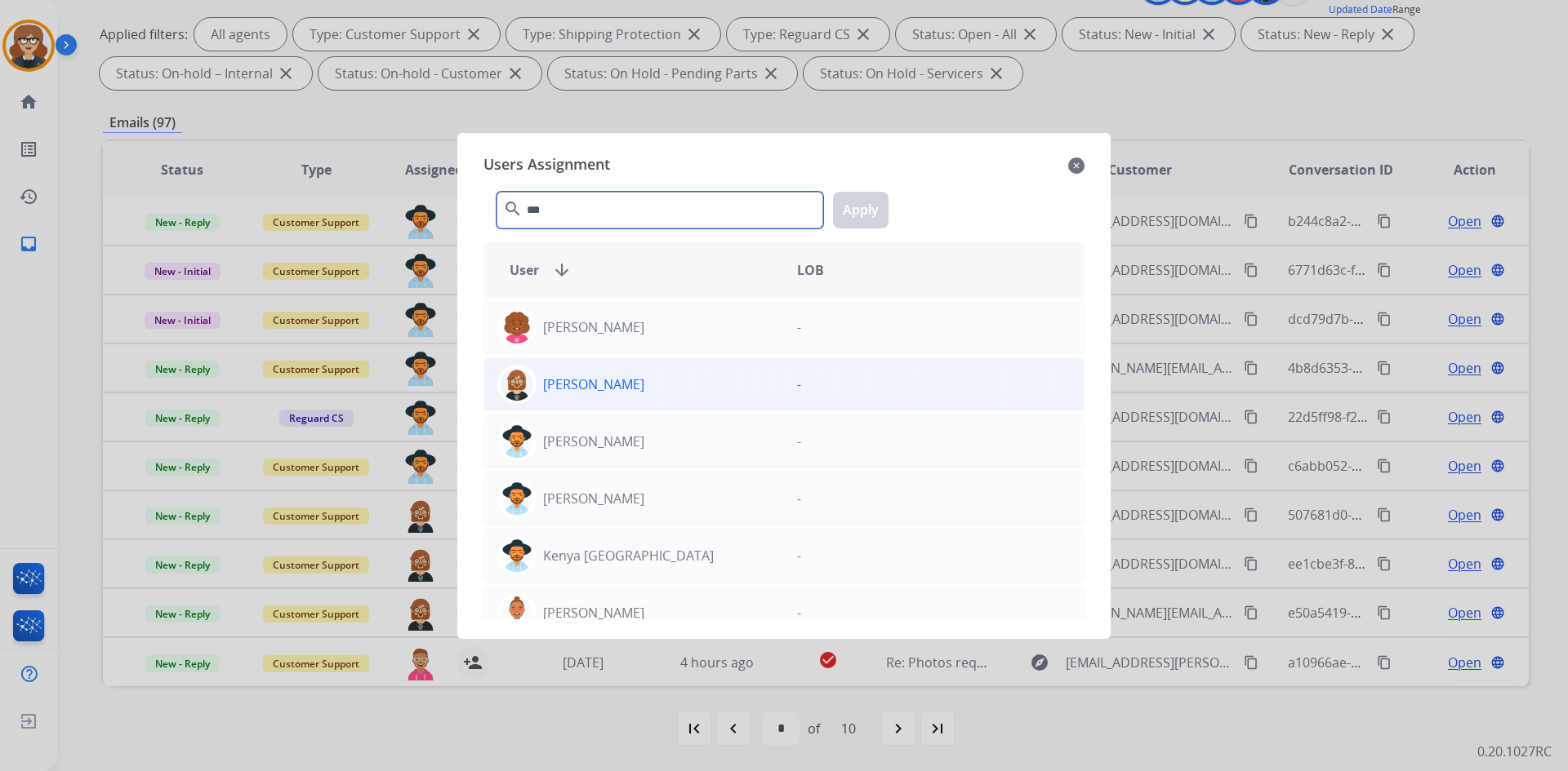
type input "***"
click at [521, 383] on img at bounding box center [517, 384] width 32 height 32
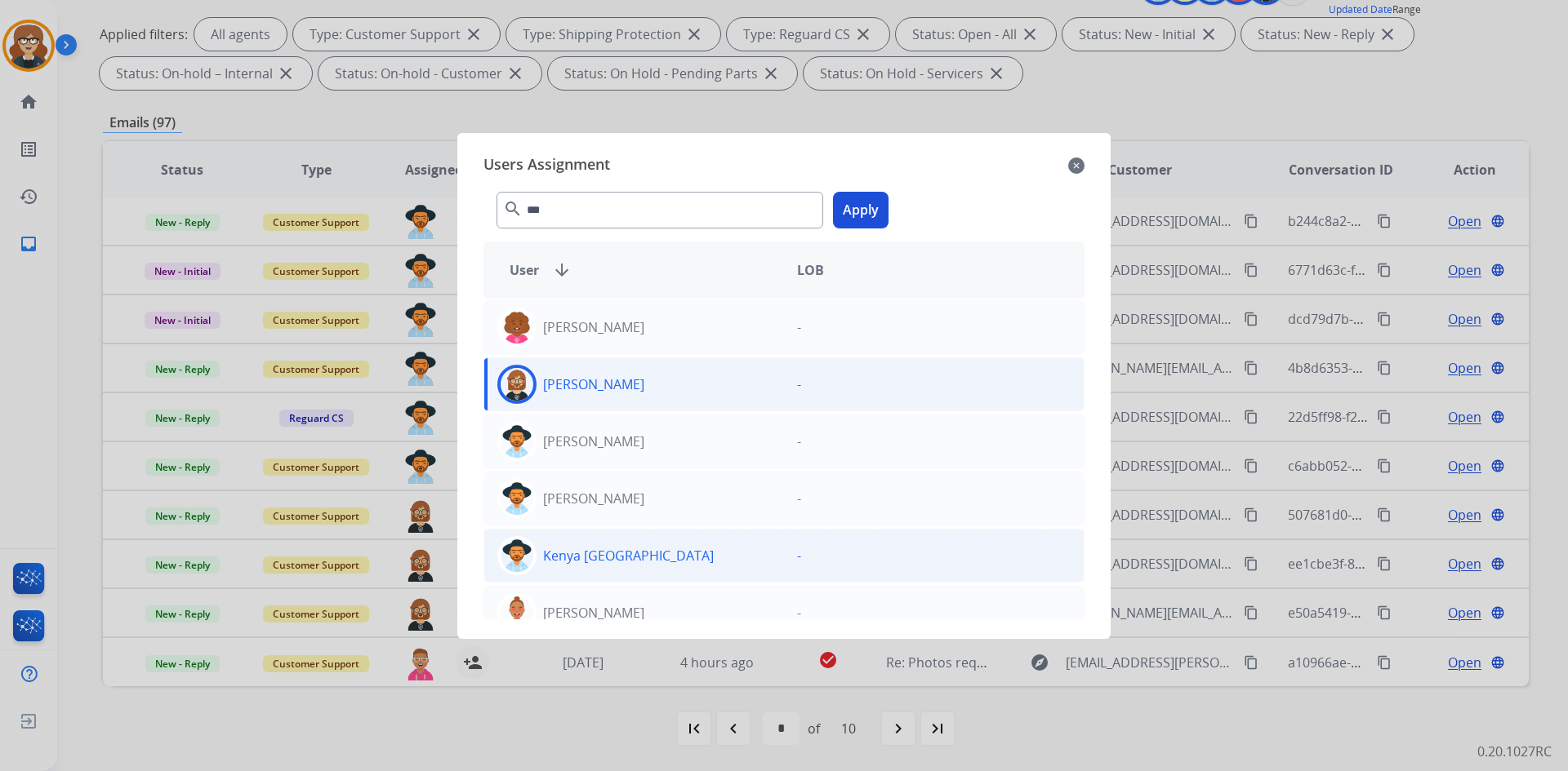
click at [871, 204] on button "Apply" at bounding box center [861, 210] width 56 height 37
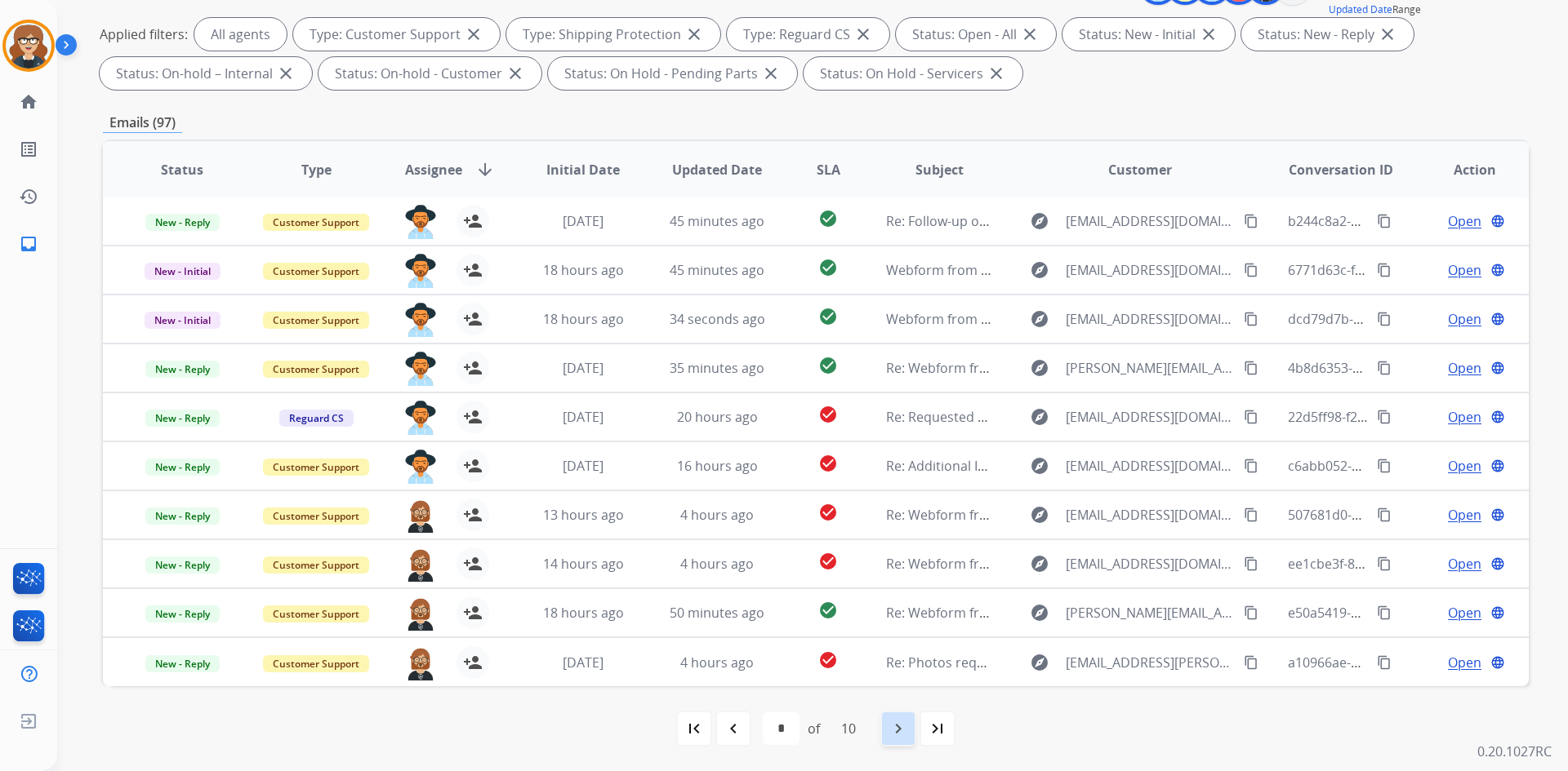
click at [900, 732] on mat-icon "navigate_next" at bounding box center [899, 729] width 20 height 20
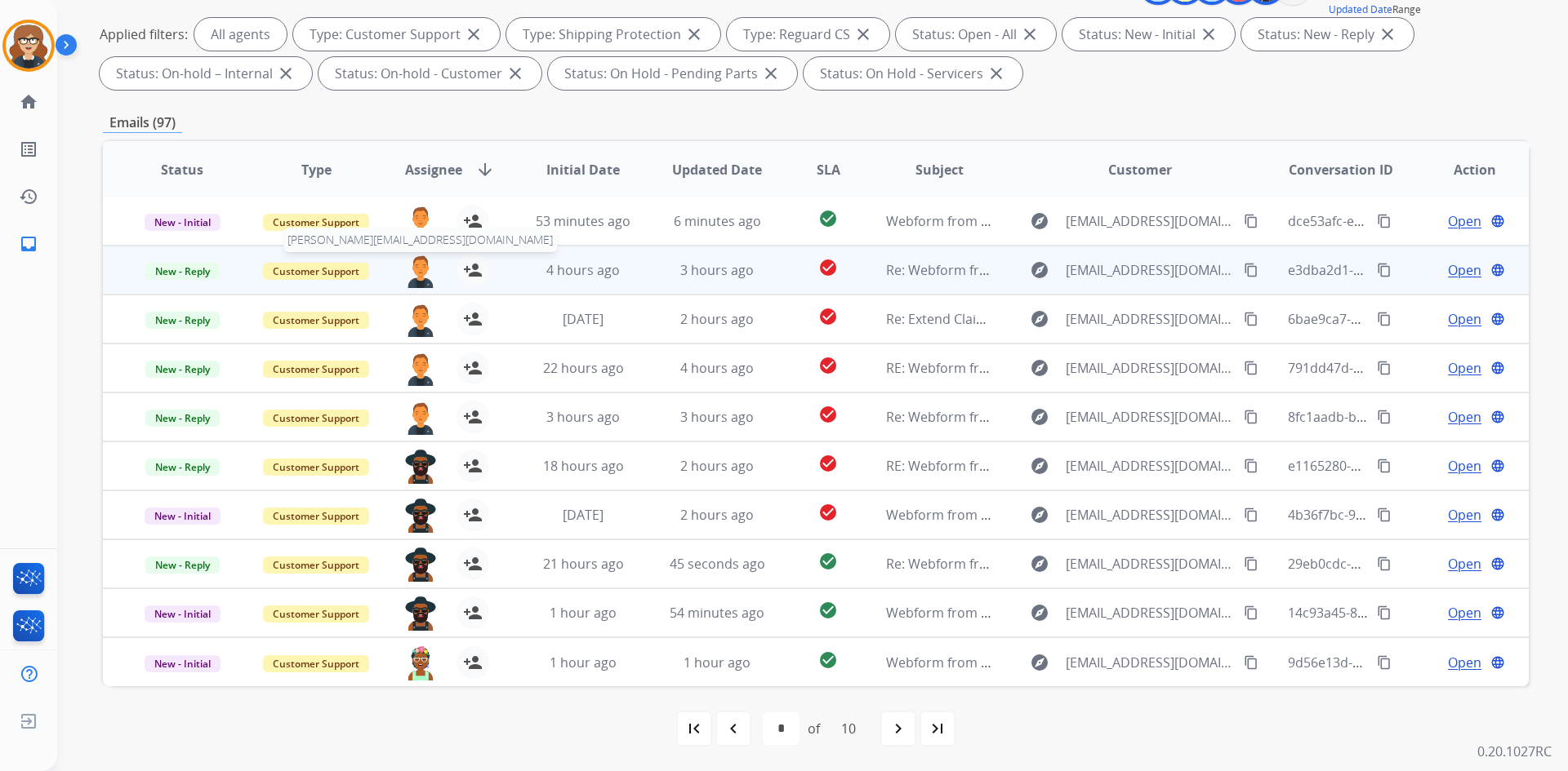
click at [415, 276] on img at bounding box center [420, 270] width 32 height 34
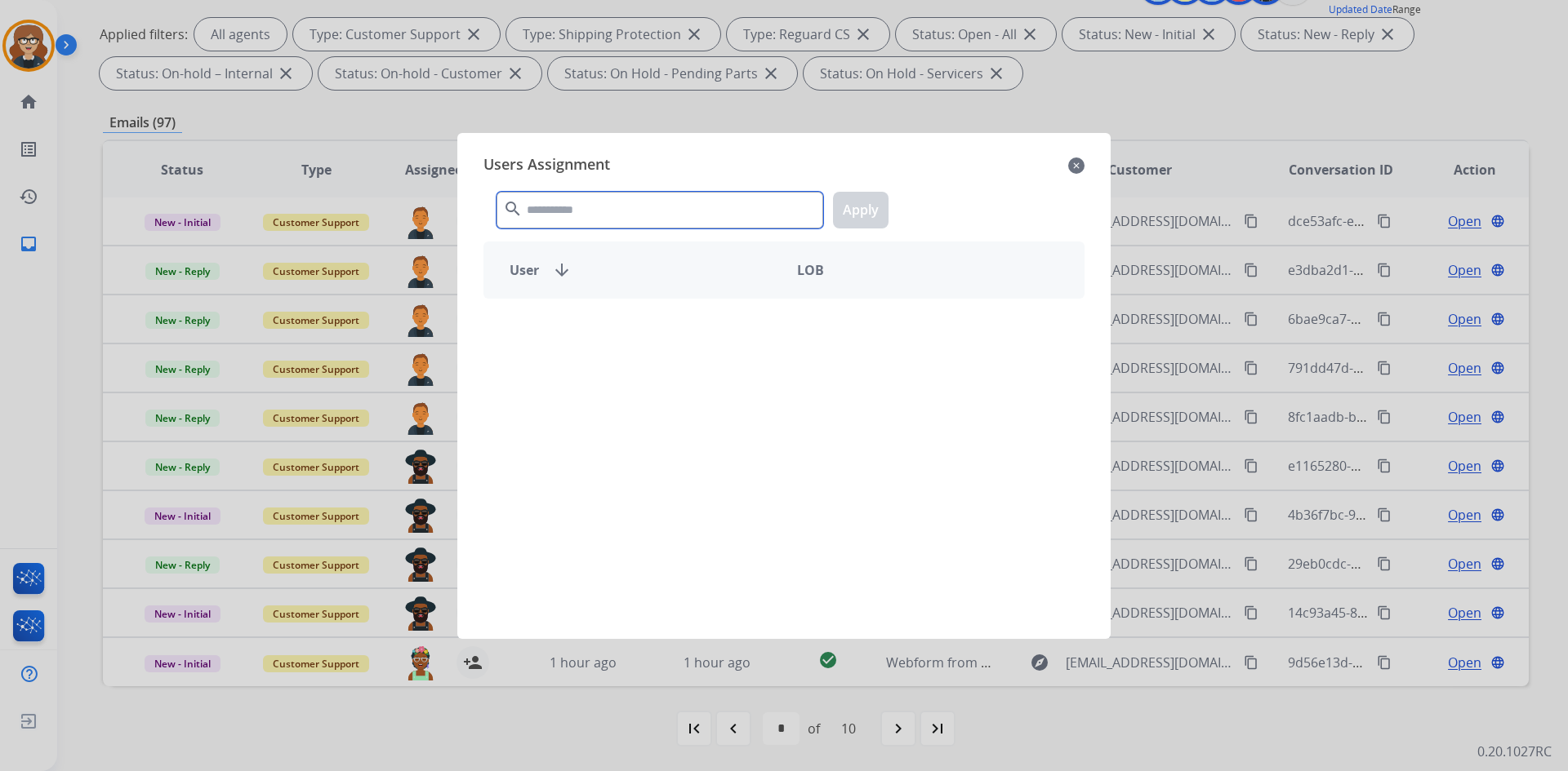
click at [564, 214] on input "text" at bounding box center [659, 210] width 327 height 37
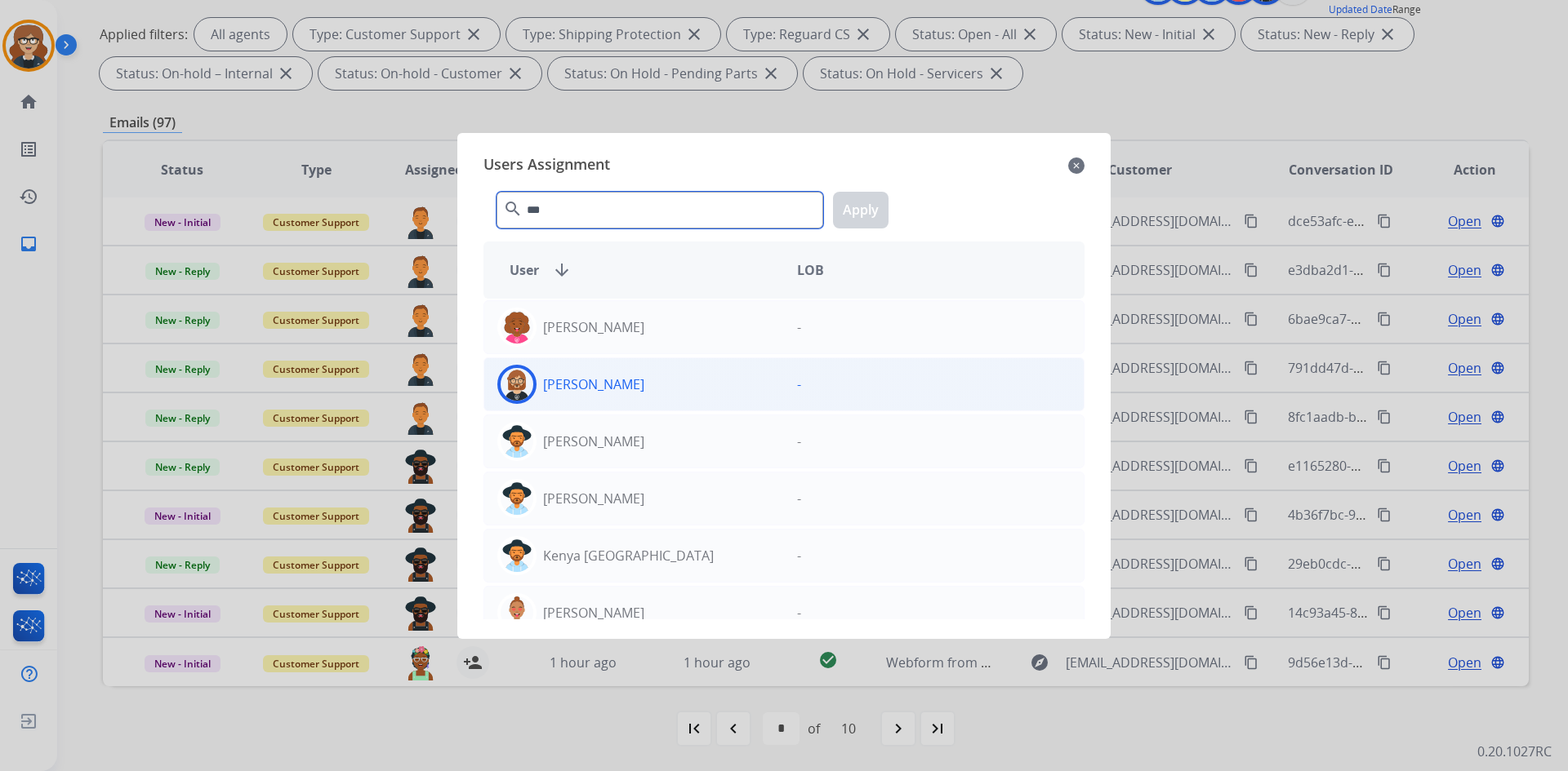
type input "***"
click at [513, 390] on img at bounding box center [517, 384] width 32 height 32
click at [865, 208] on button "Apply" at bounding box center [861, 210] width 56 height 37
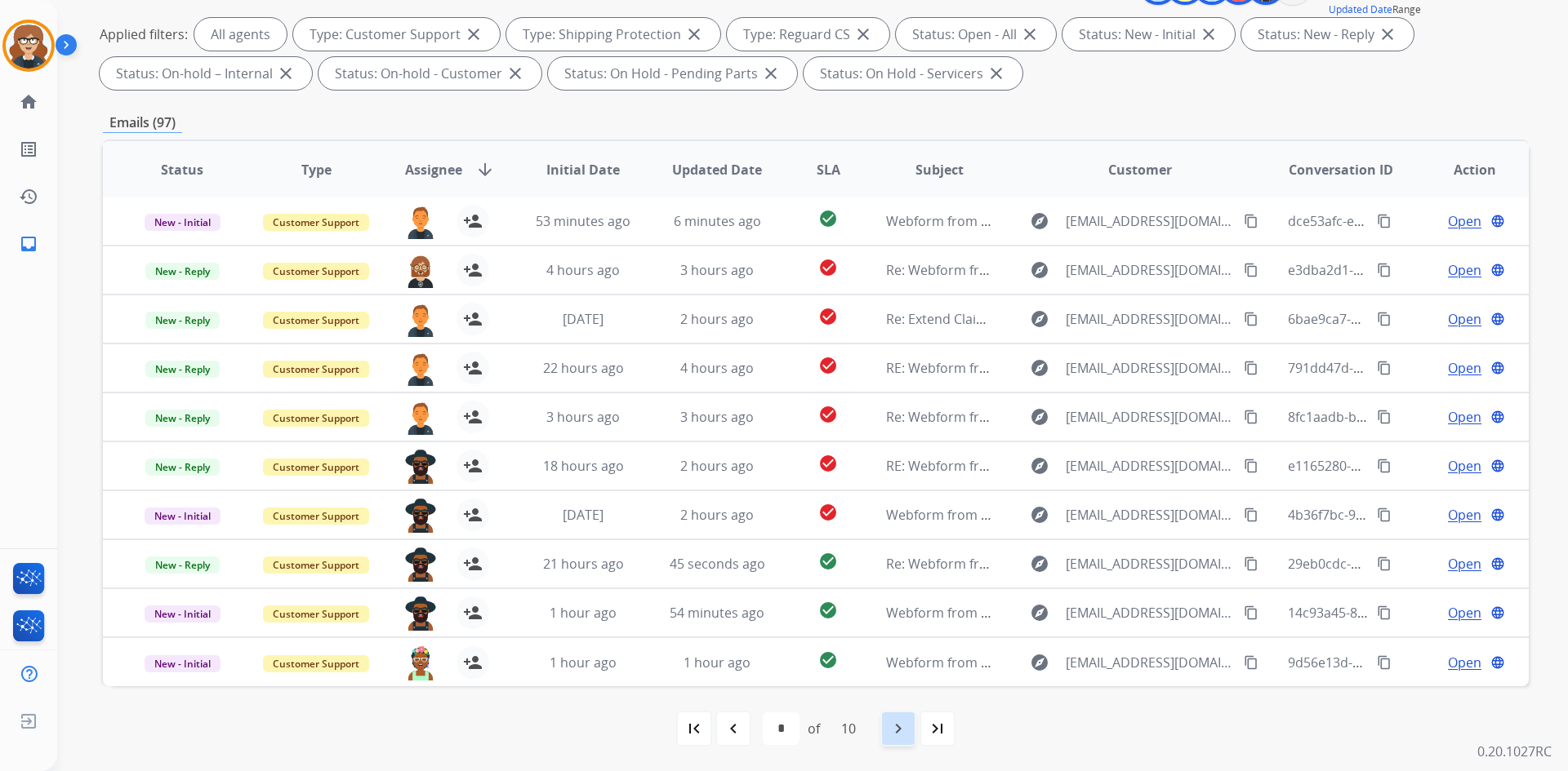
click at [897, 726] on mat-icon "navigate_next" at bounding box center [899, 729] width 20 height 20
select select "*"
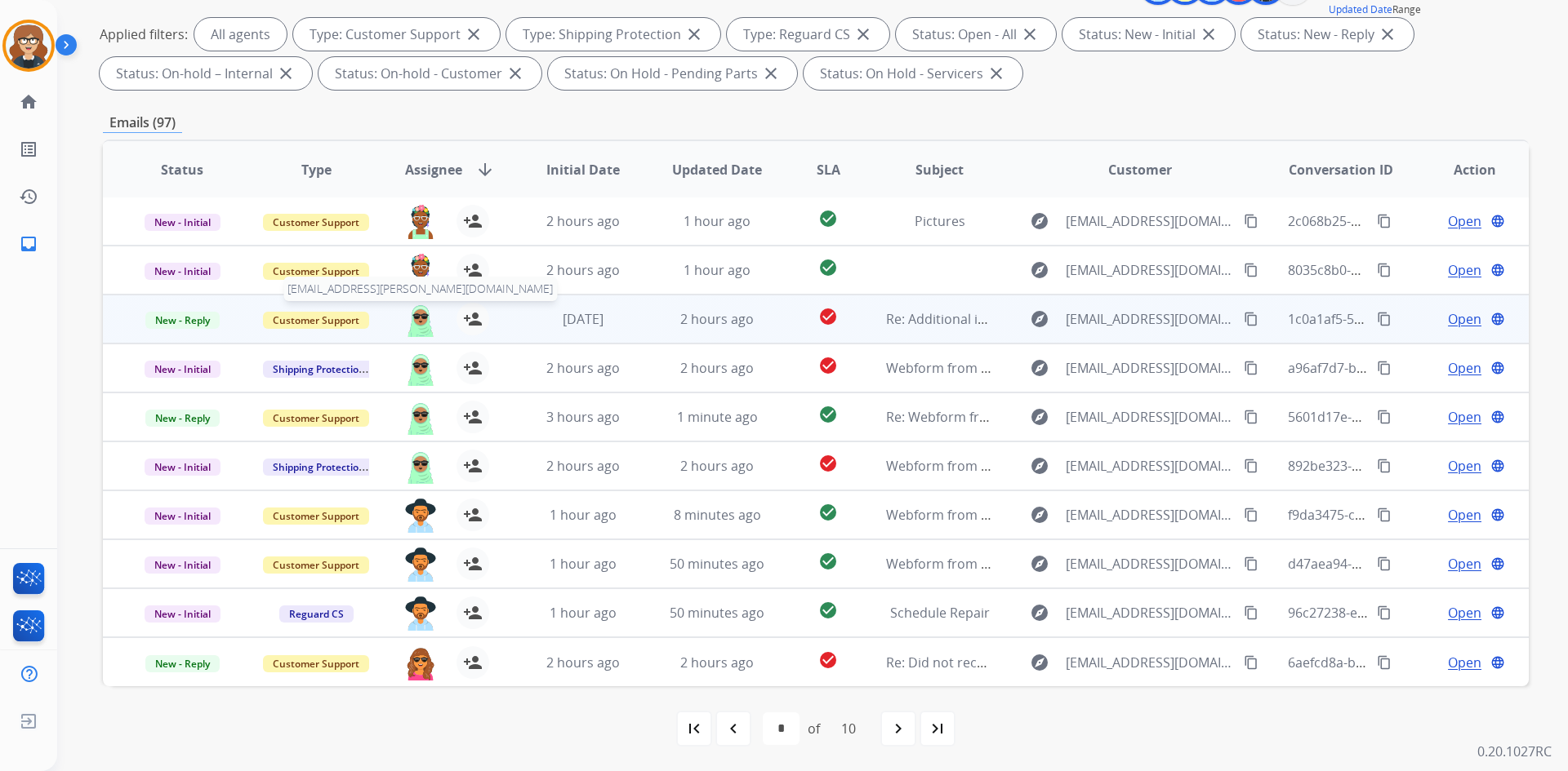
click at [411, 319] on img at bounding box center [420, 320] width 32 height 34
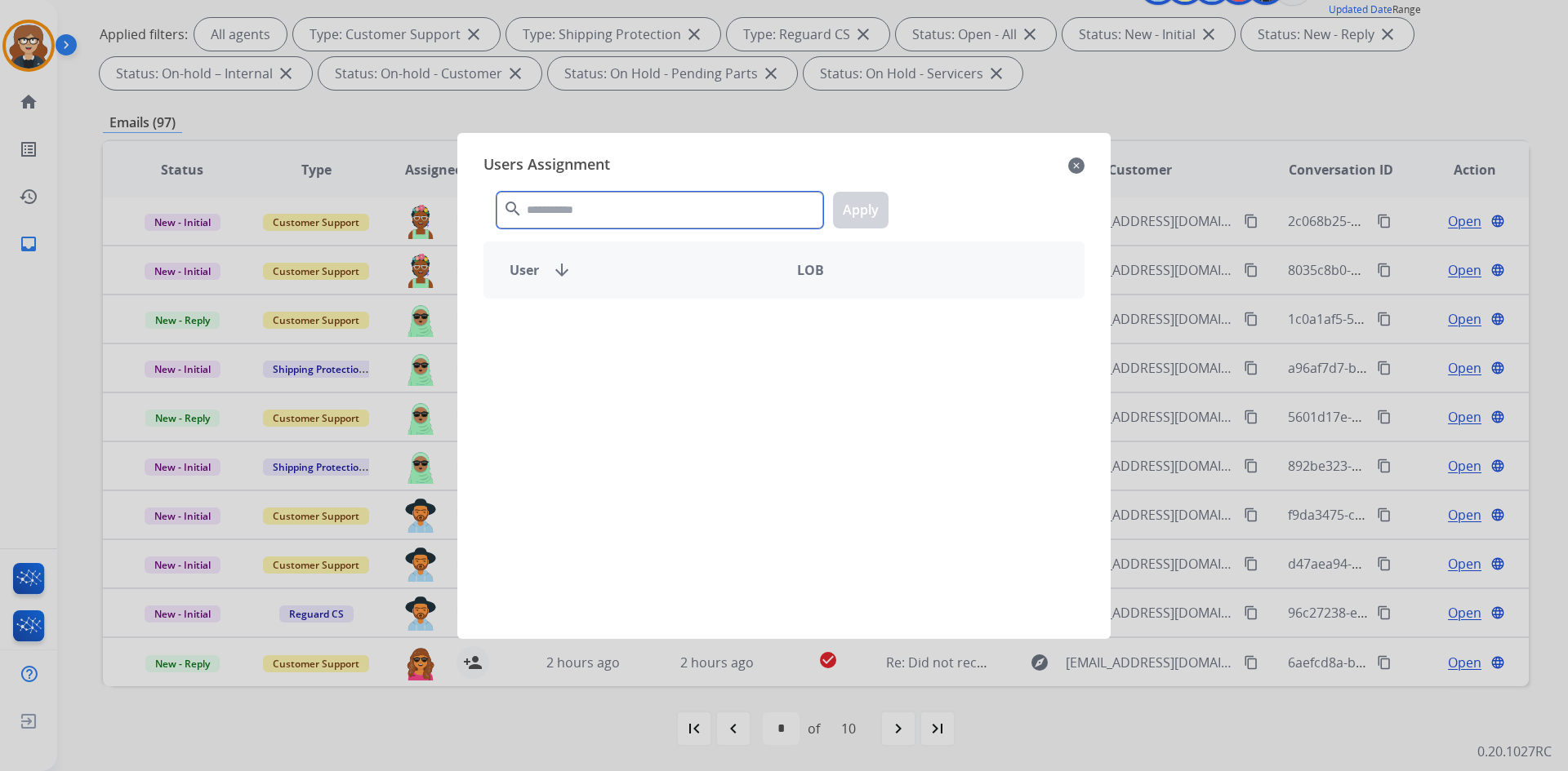
click at [554, 212] on input "text" at bounding box center [659, 210] width 327 height 37
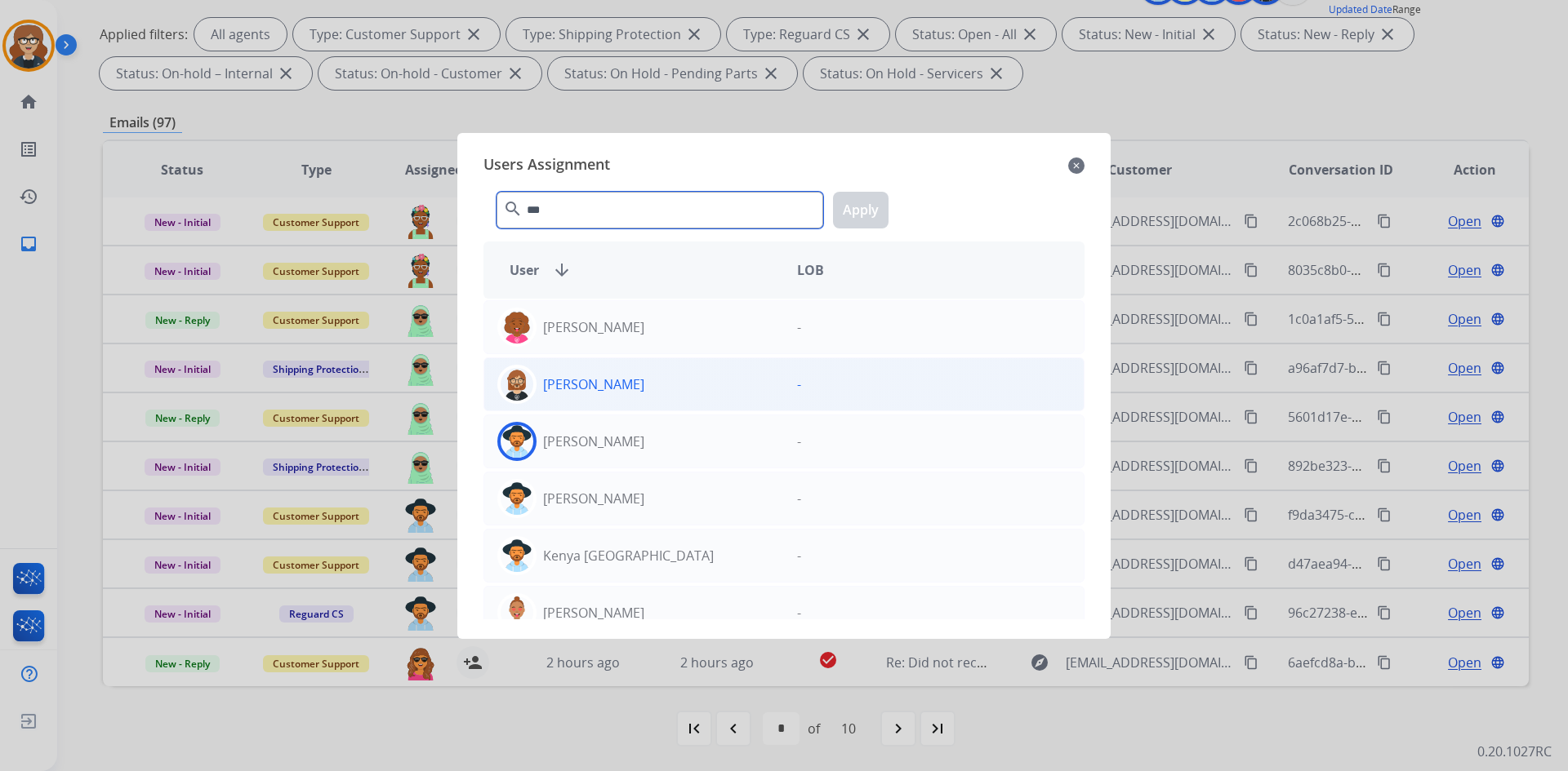
type input "***"
click at [521, 381] on img at bounding box center [517, 384] width 32 height 32
click at [859, 203] on button "Apply" at bounding box center [861, 210] width 56 height 37
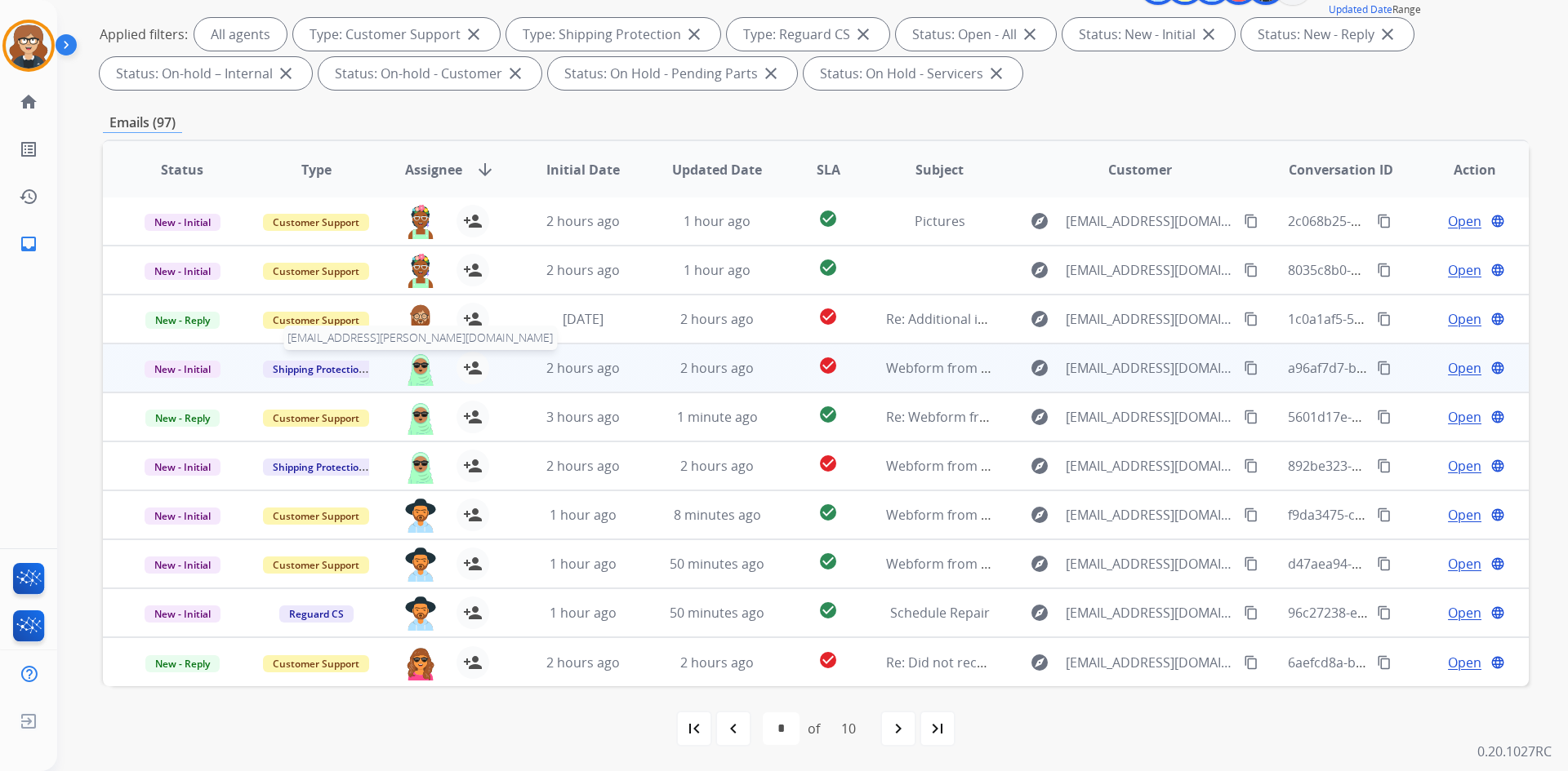
click at [420, 375] on img at bounding box center [420, 369] width 32 height 34
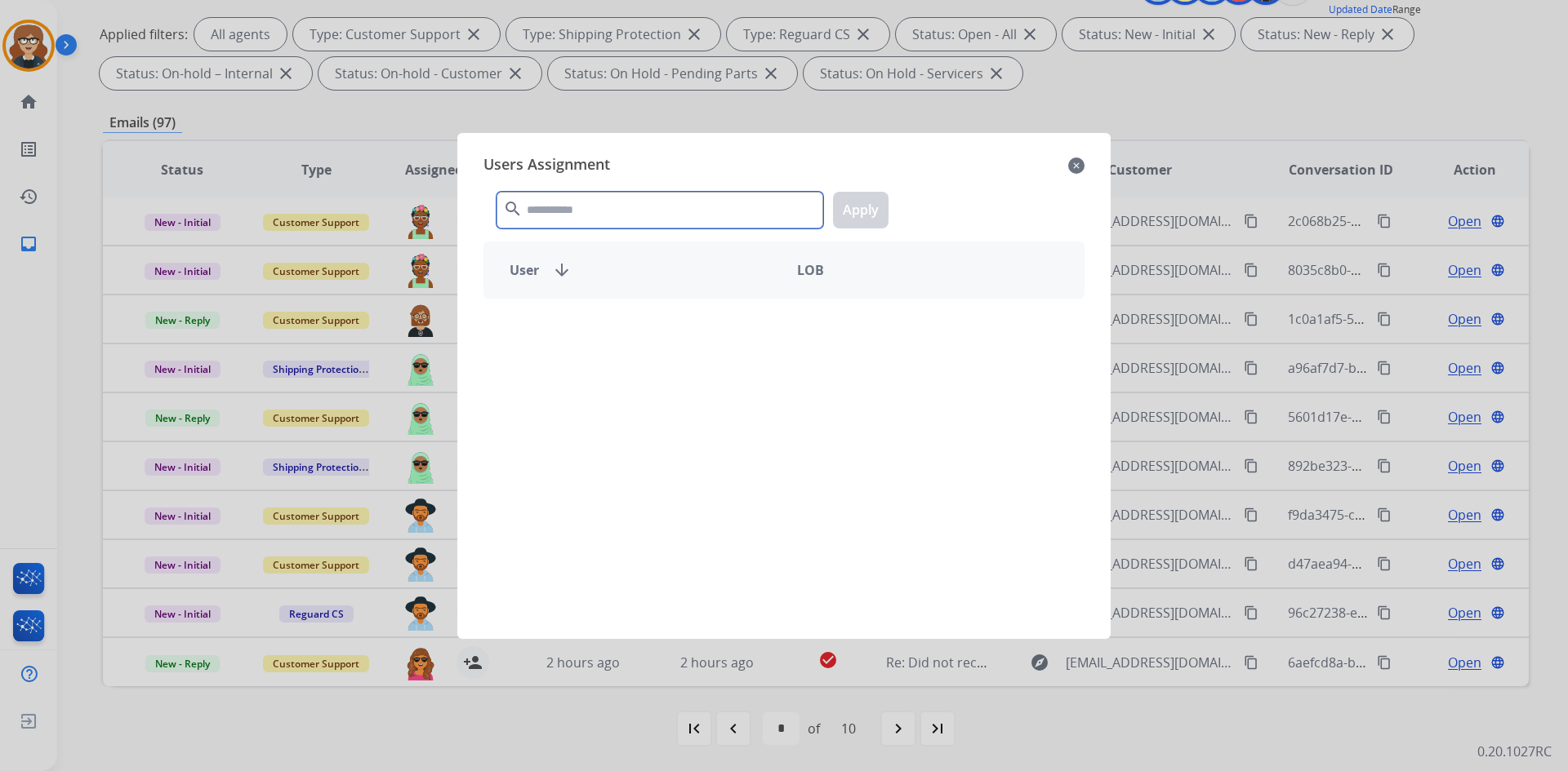
click at [591, 220] on input "text" at bounding box center [659, 210] width 327 height 37
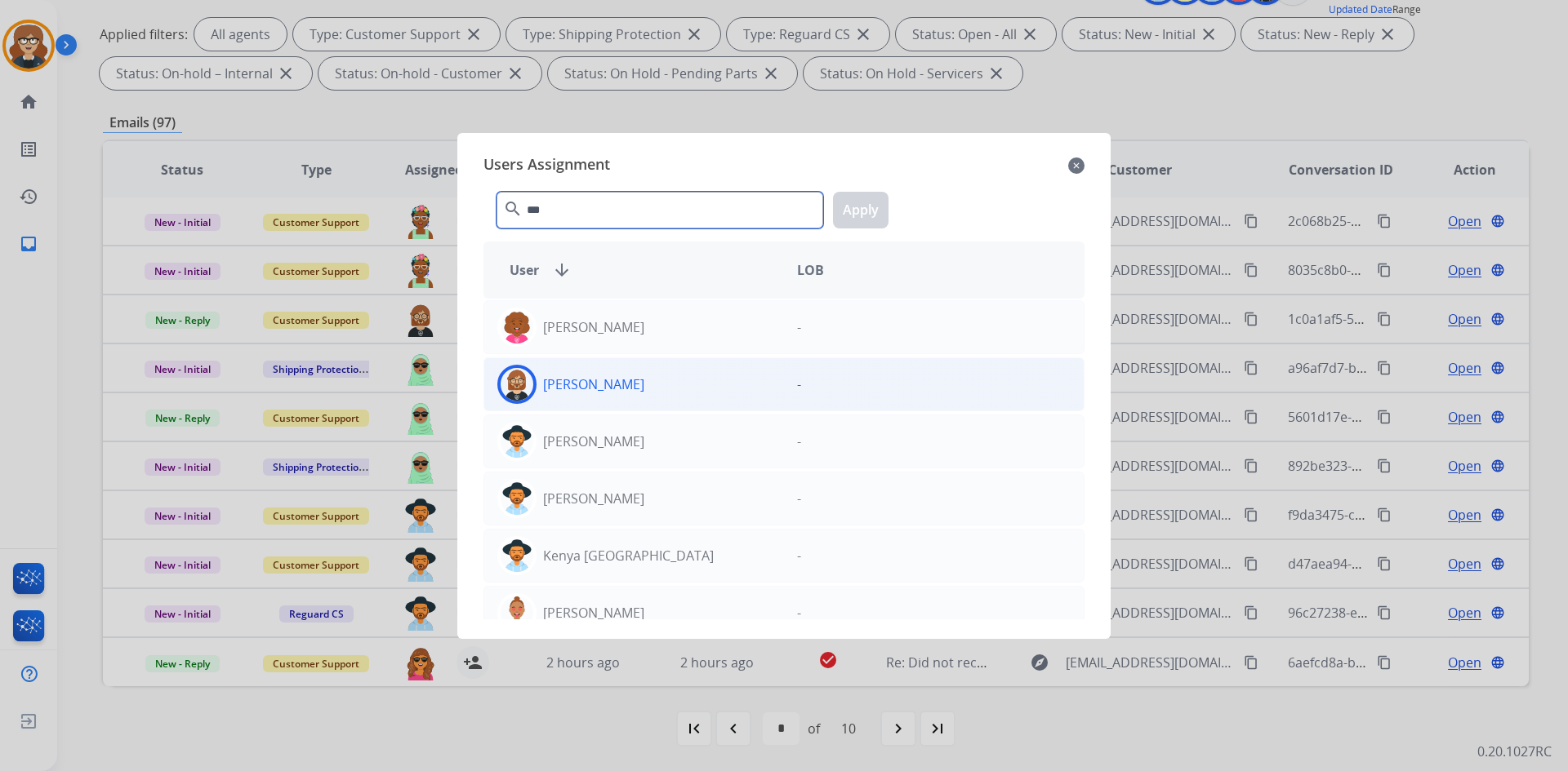
type input "***"
click at [523, 389] on img at bounding box center [517, 384] width 32 height 32
click at [854, 208] on button "Apply" at bounding box center [861, 210] width 56 height 37
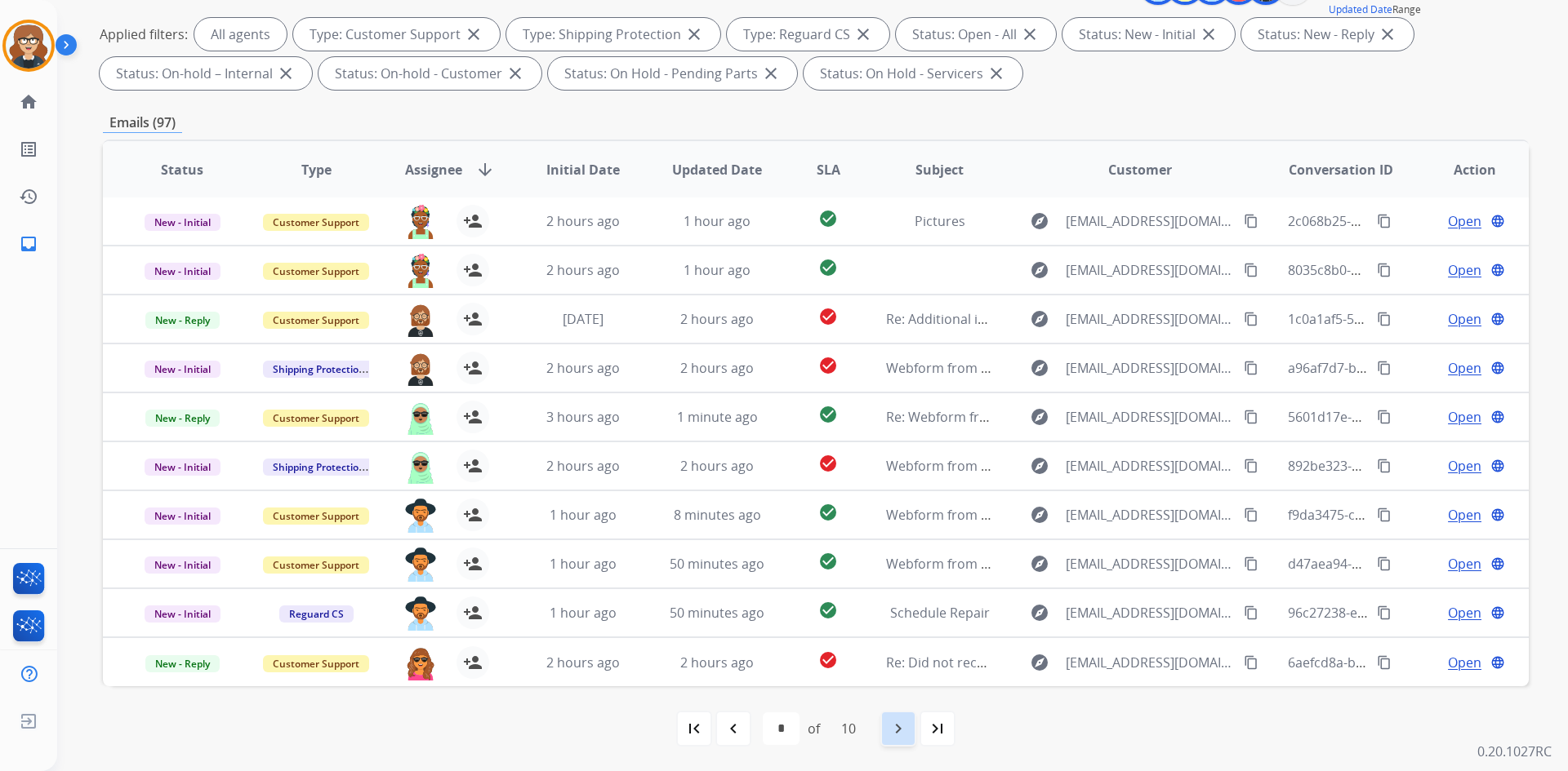
click at [891, 729] on mat-icon "navigate_next" at bounding box center [899, 729] width 20 height 20
select select "*"
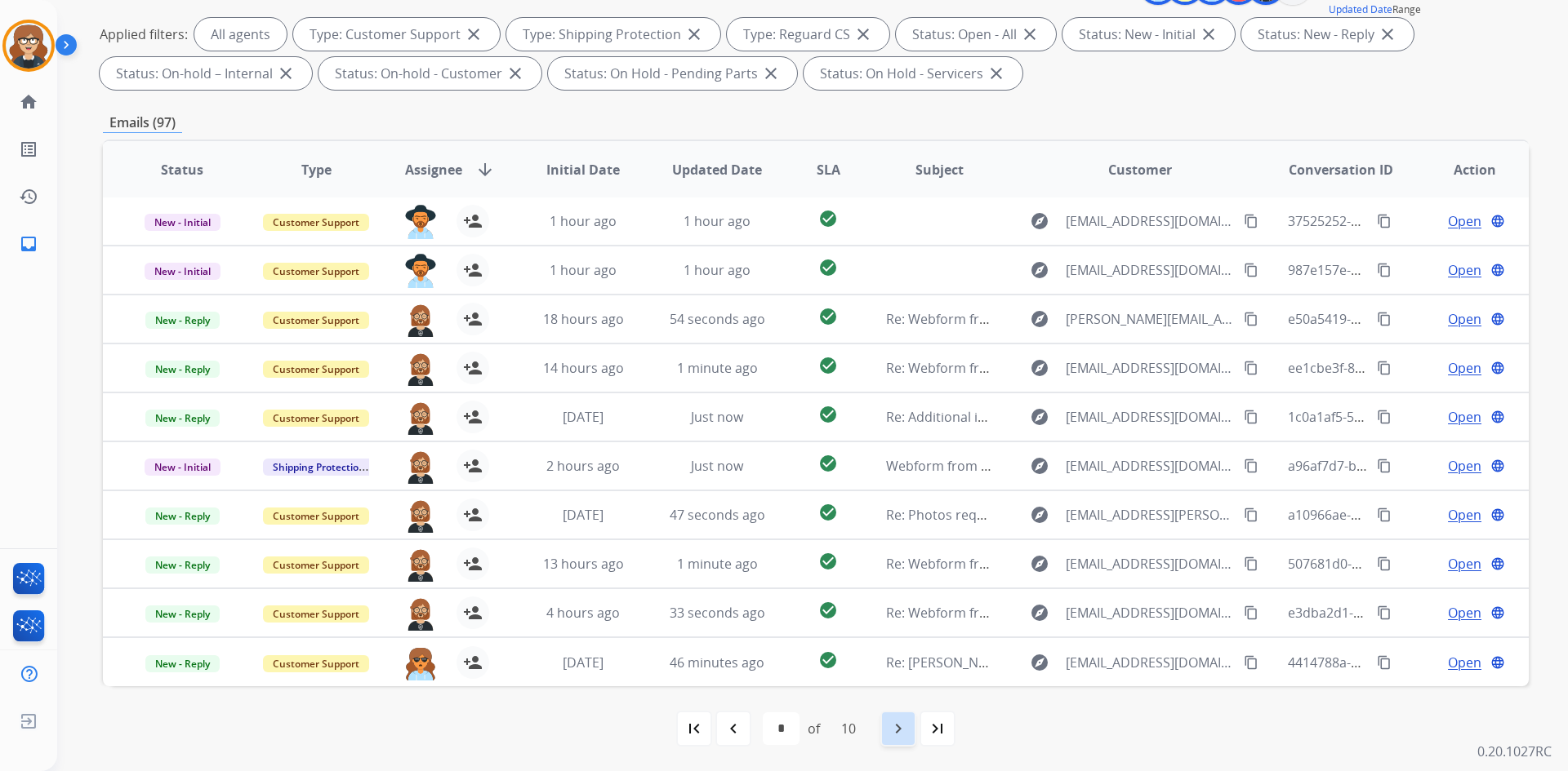
click at [909, 726] on mat-icon "navigate_next" at bounding box center [899, 729] width 20 height 20
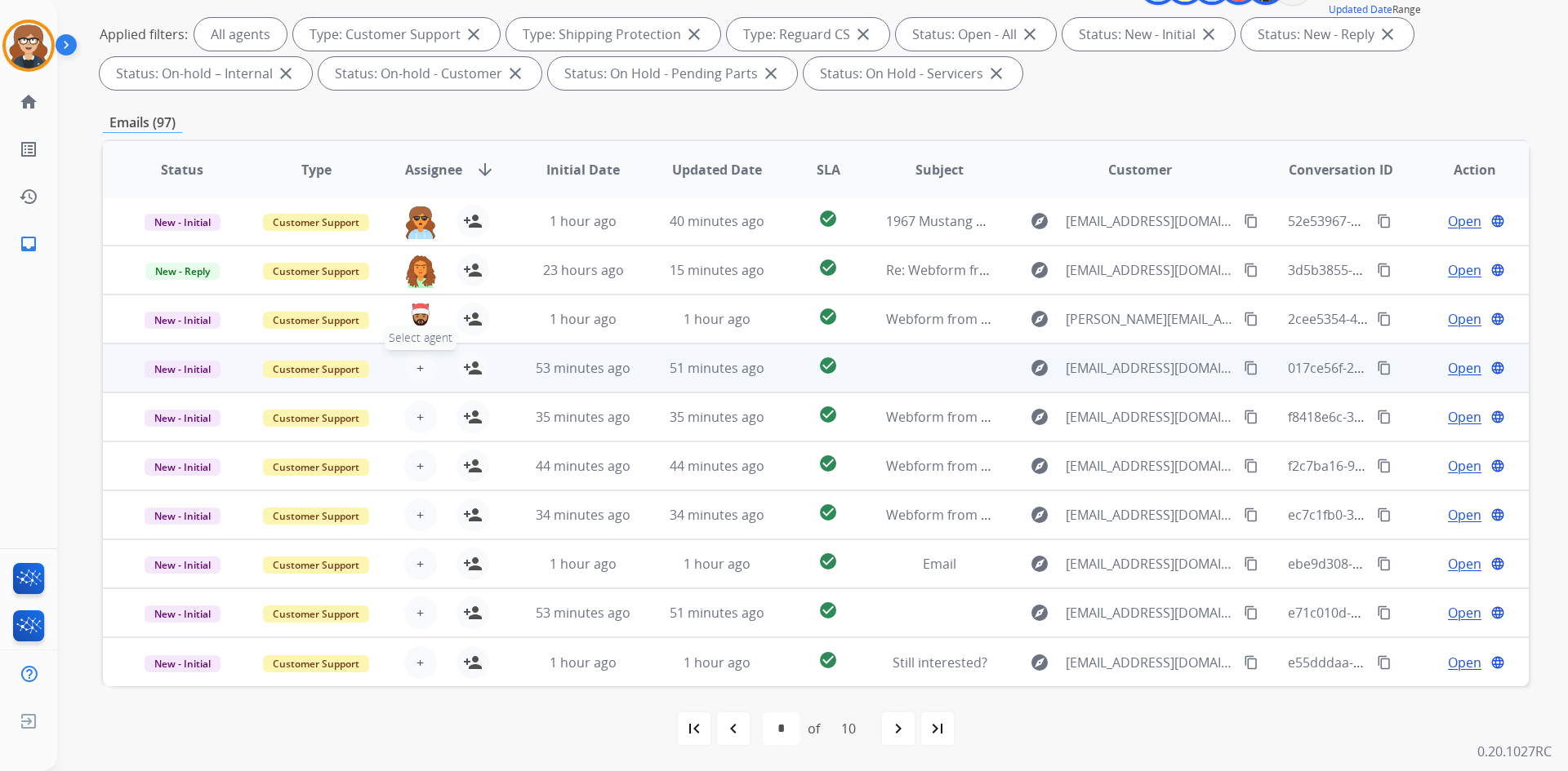
click at [417, 372] on span "+" at bounding box center [420, 368] width 7 height 20
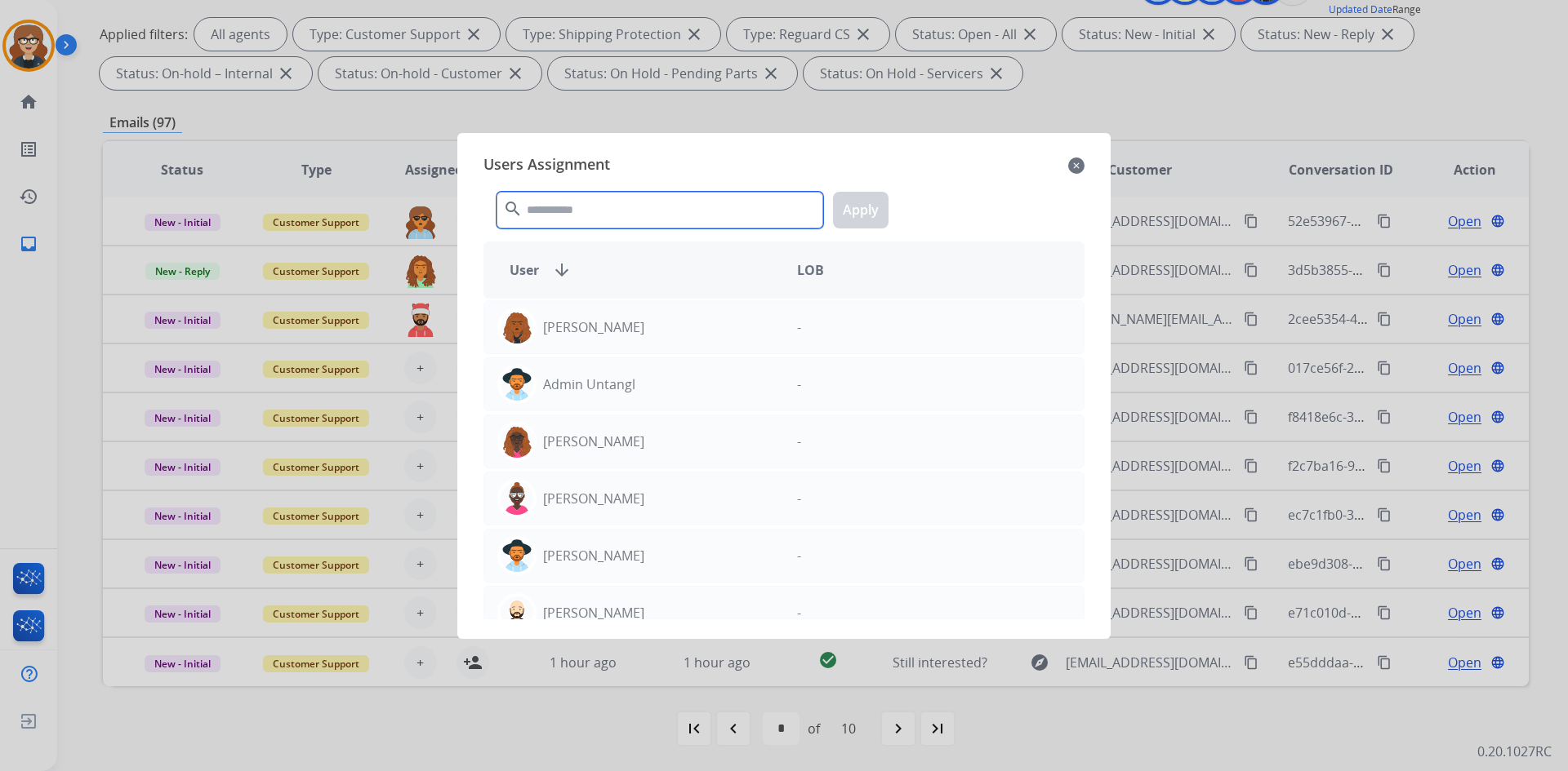
click at [576, 212] on input "text" at bounding box center [659, 210] width 327 height 37
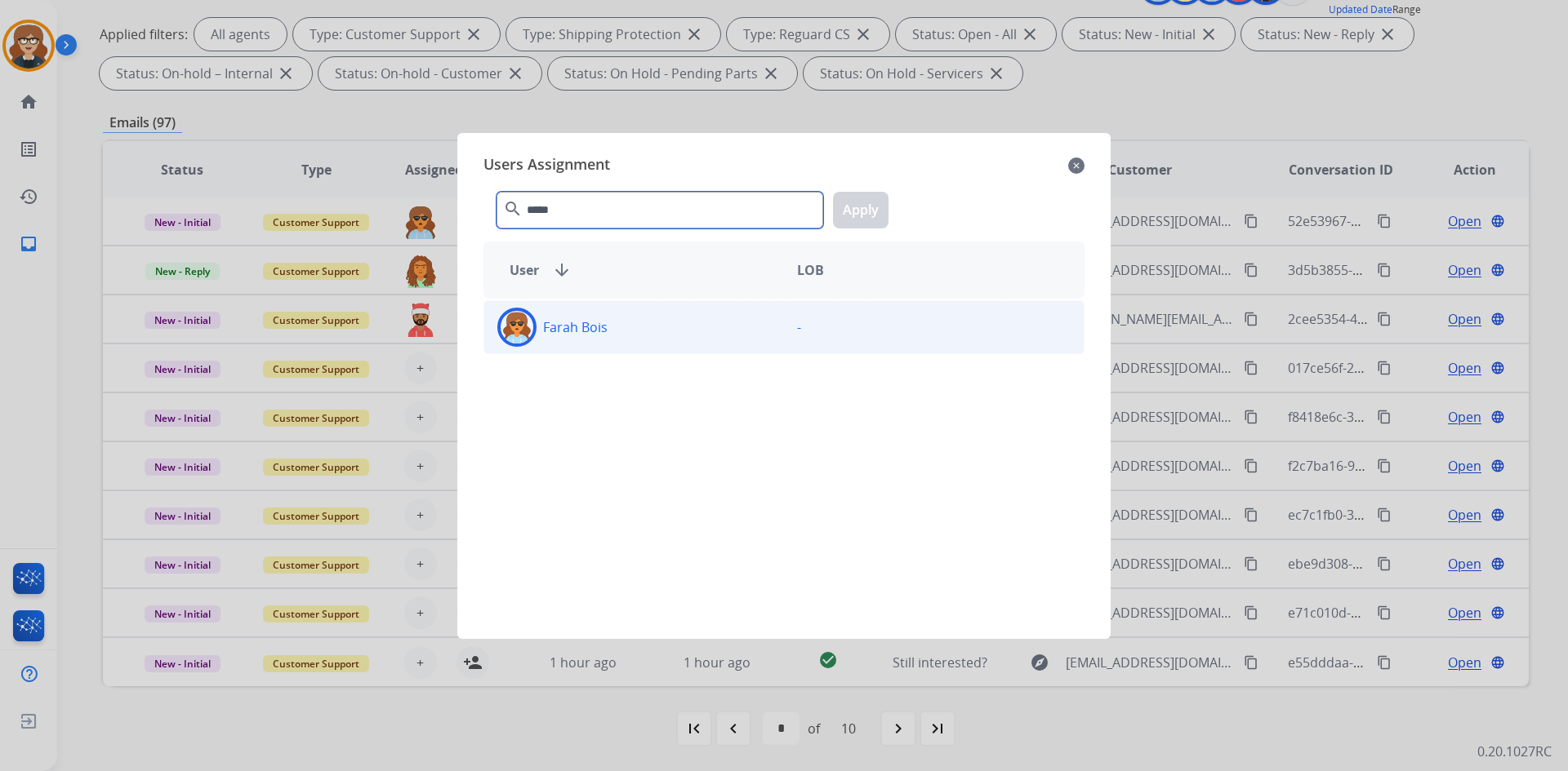
type input "*****"
click at [517, 327] on img at bounding box center [517, 327] width 32 height 32
click at [865, 207] on button "Apply" at bounding box center [861, 210] width 56 height 37
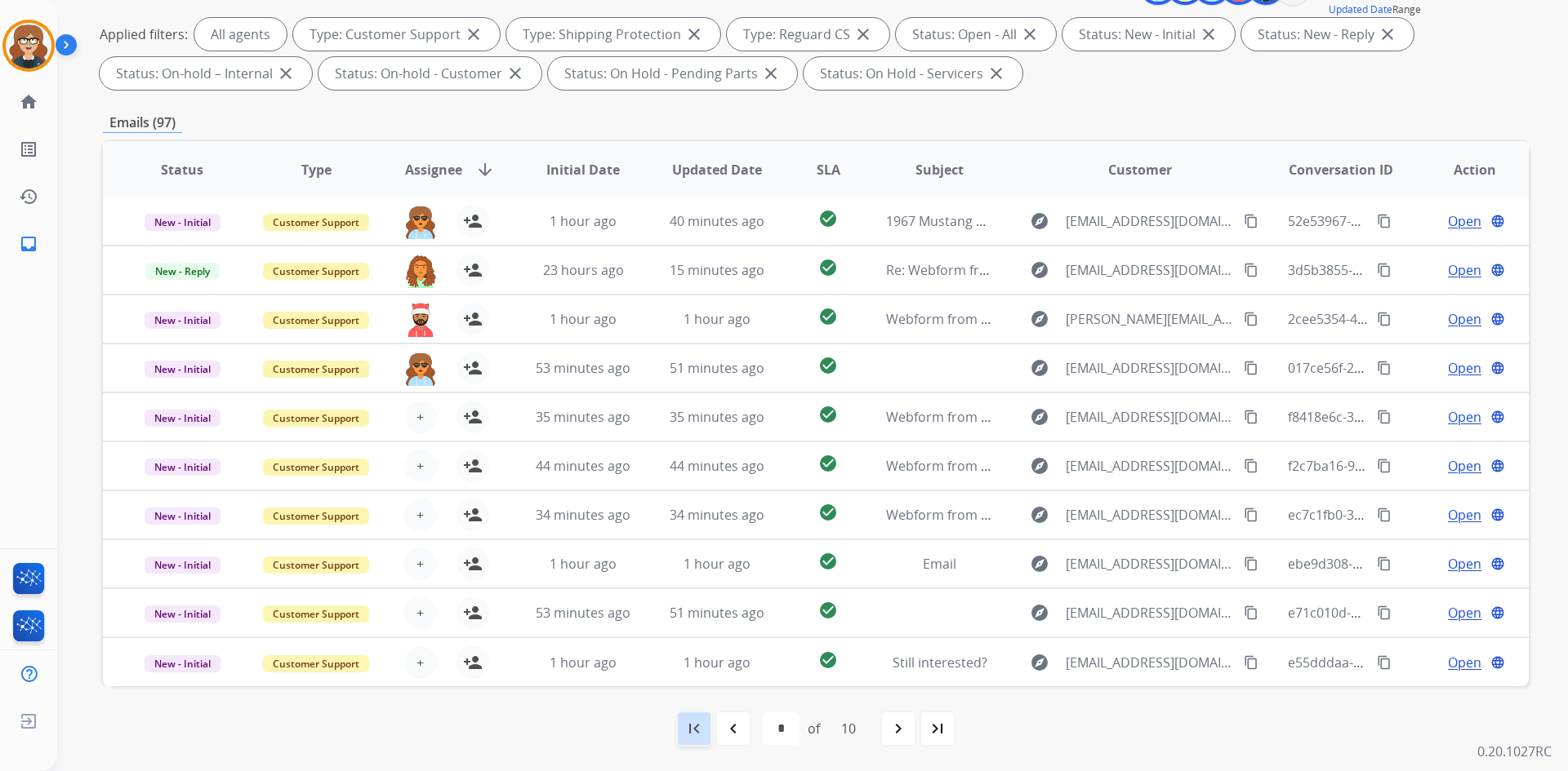
click at [686, 734] on mat-icon "first_page" at bounding box center [694, 729] width 20 height 20
select select "*"
